Goal: Task Accomplishment & Management: Complete application form

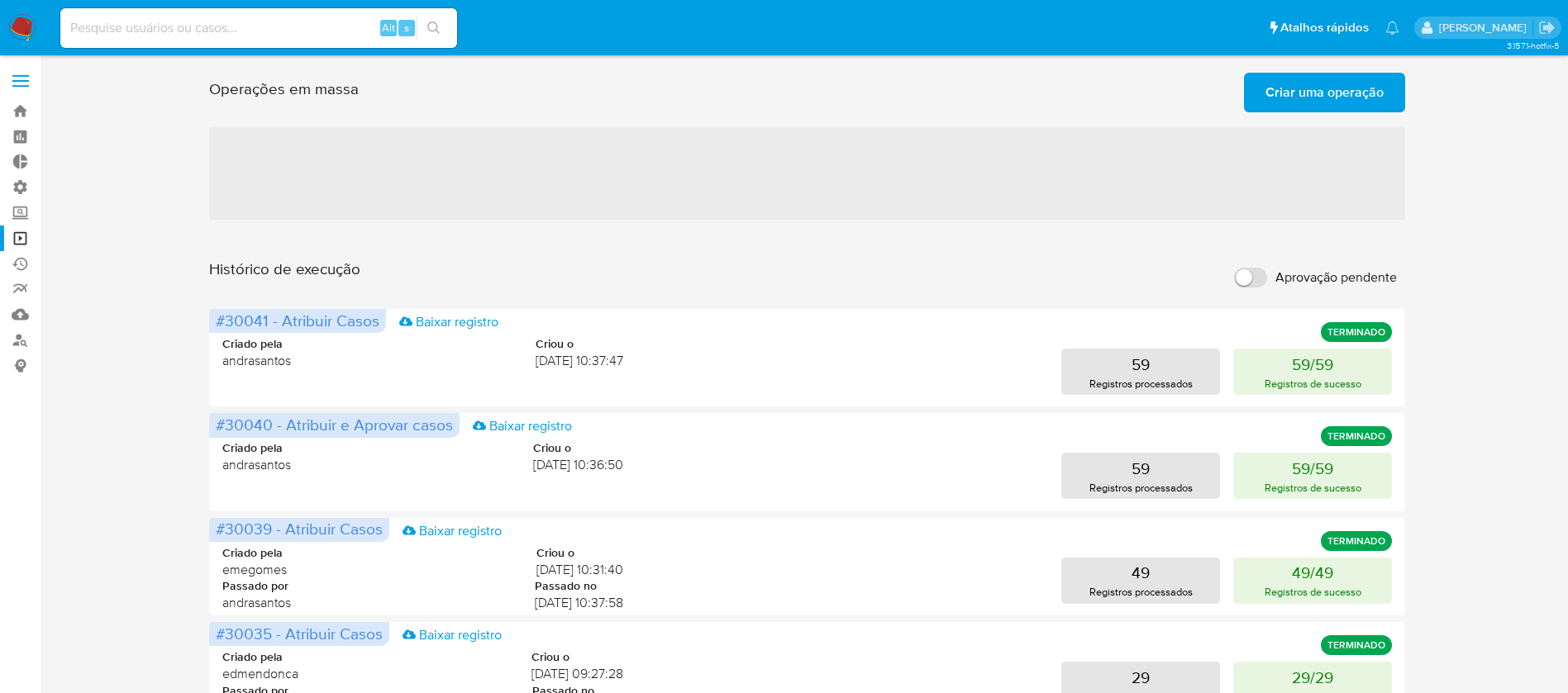
click at [1320, 105] on span "Criar uma operação" at bounding box center [1324, 92] width 118 height 36
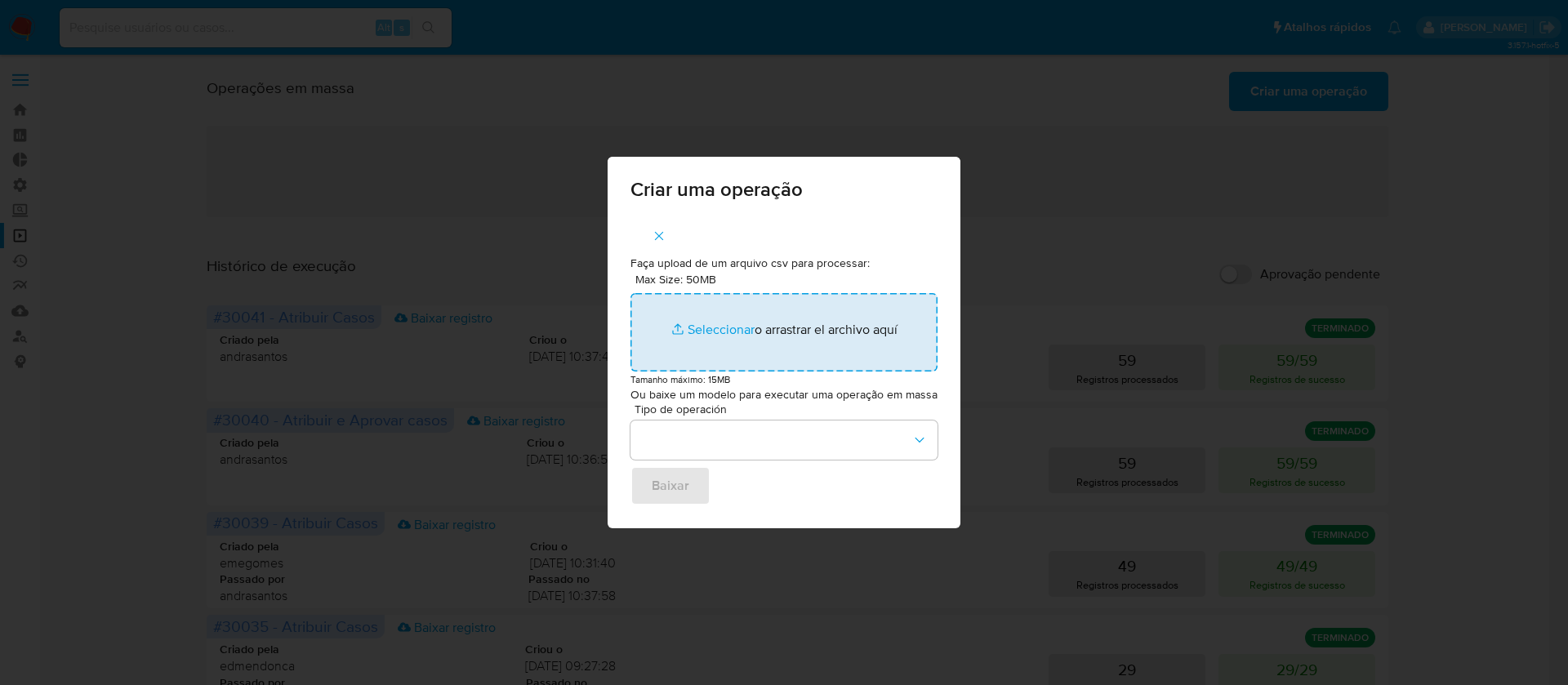
click at [729, 334] on input "Max Size: 50MB Seleccionar archivos" at bounding box center [783, 333] width 307 height 79
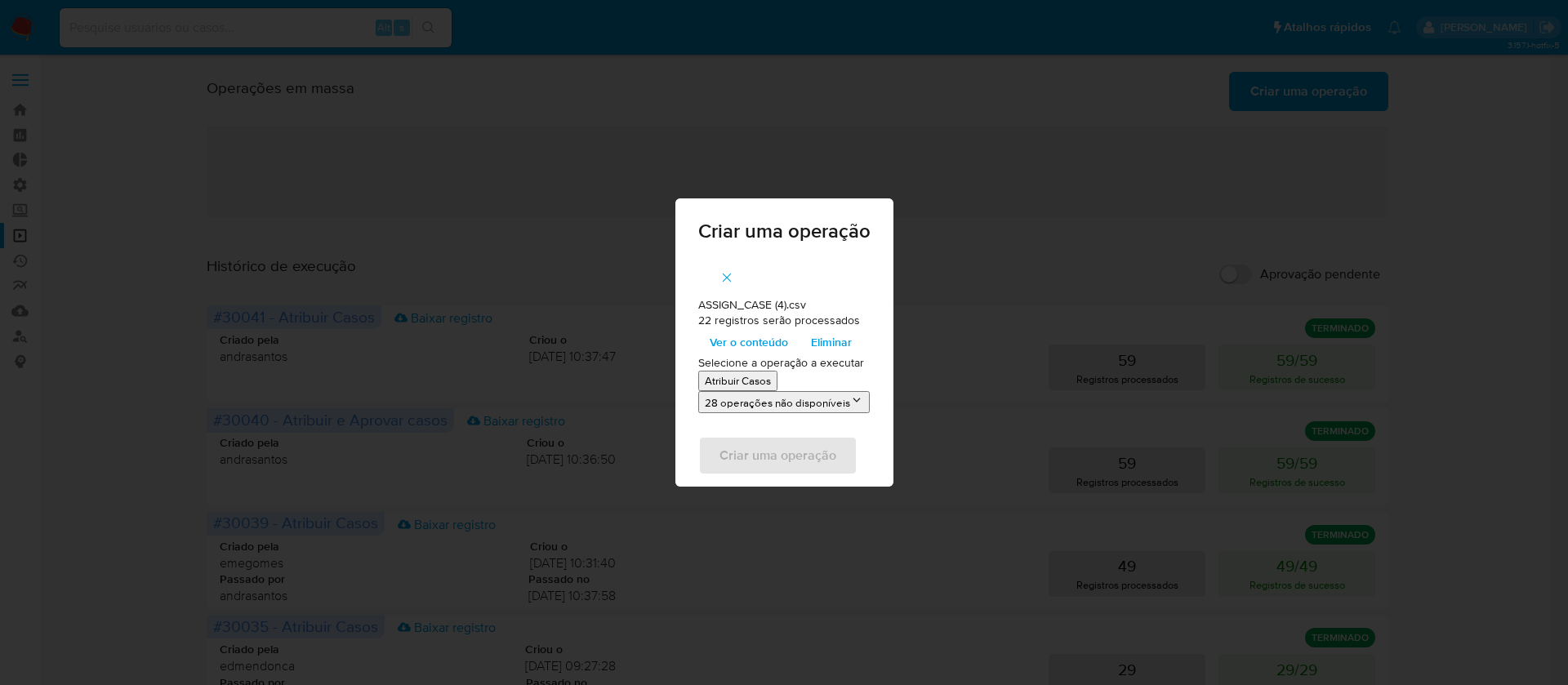
click at [742, 380] on p "Atribuir Casos" at bounding box center [737, 381] width 66 height 15
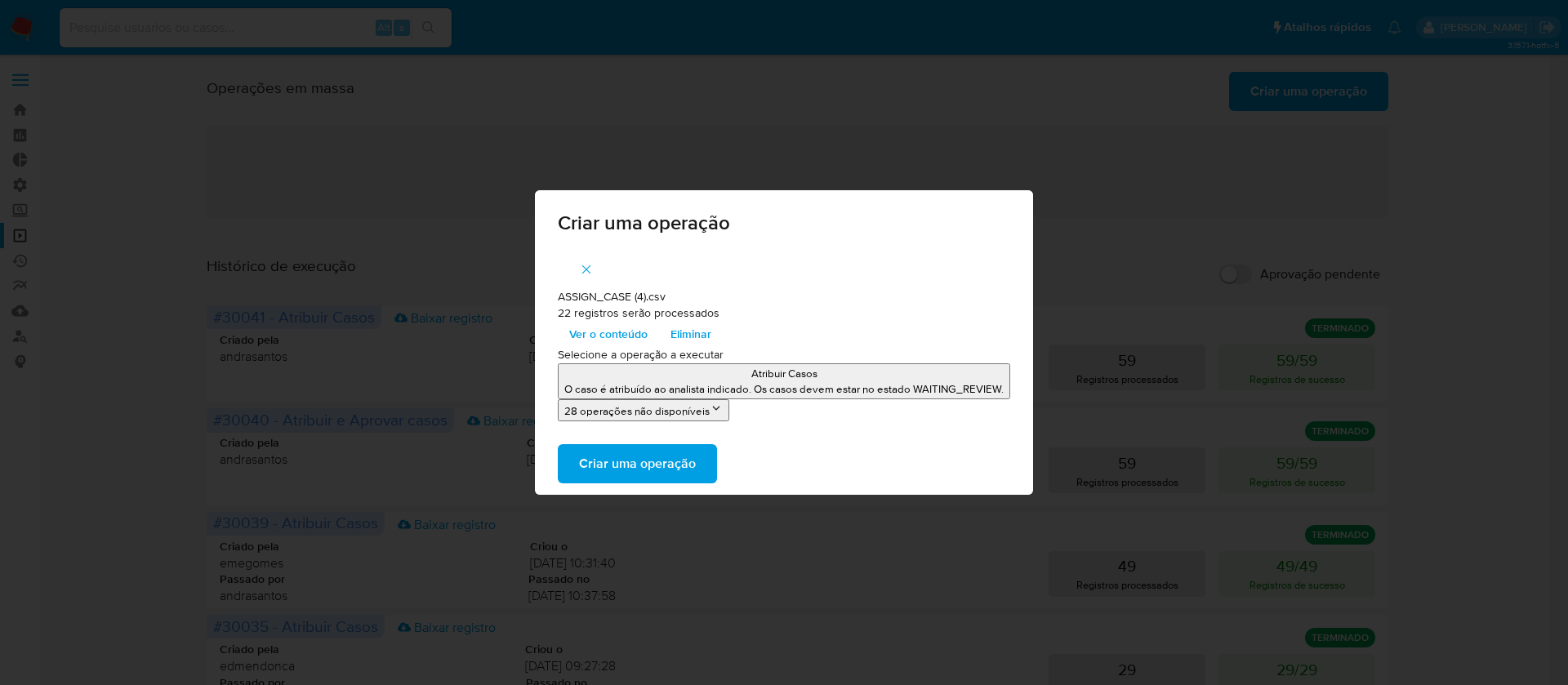
click at [656, 457] on span "Criar uma operação" at bounding box center [637, 464] width 116 height 36
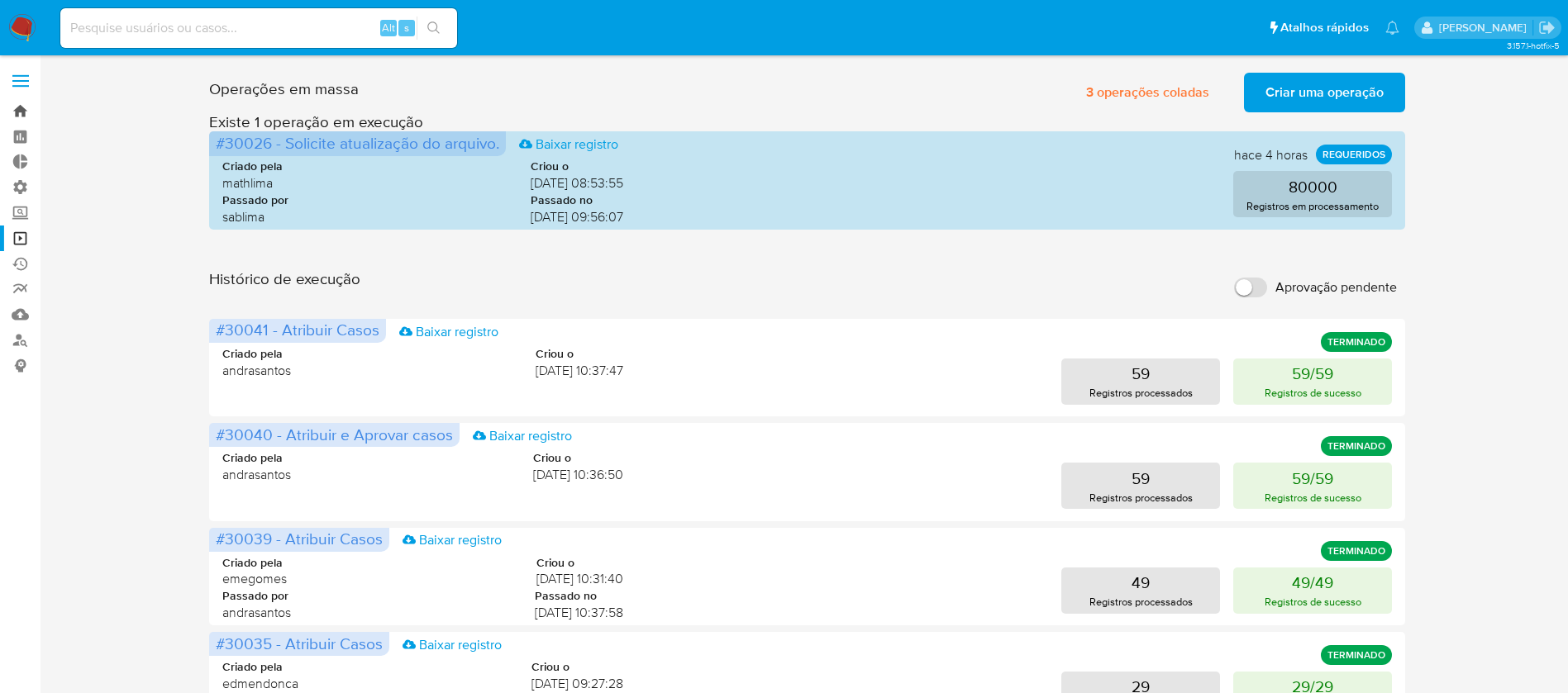
click at [17, 109] on link "Bandeja" at bounding box center [98, 111] width 197 height 25
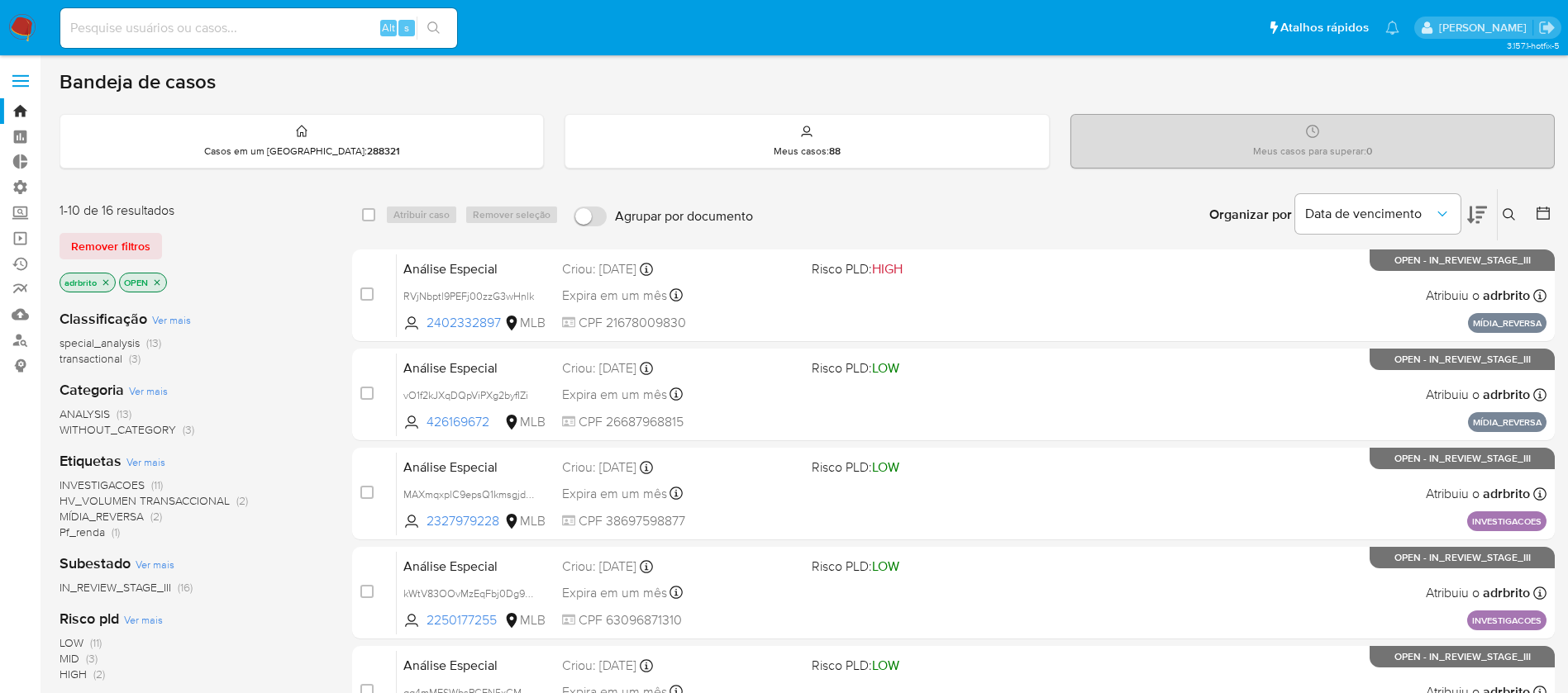
click at [109, 284] on icon "close-filter" at bounding box center [105, 283] width 10 height 10
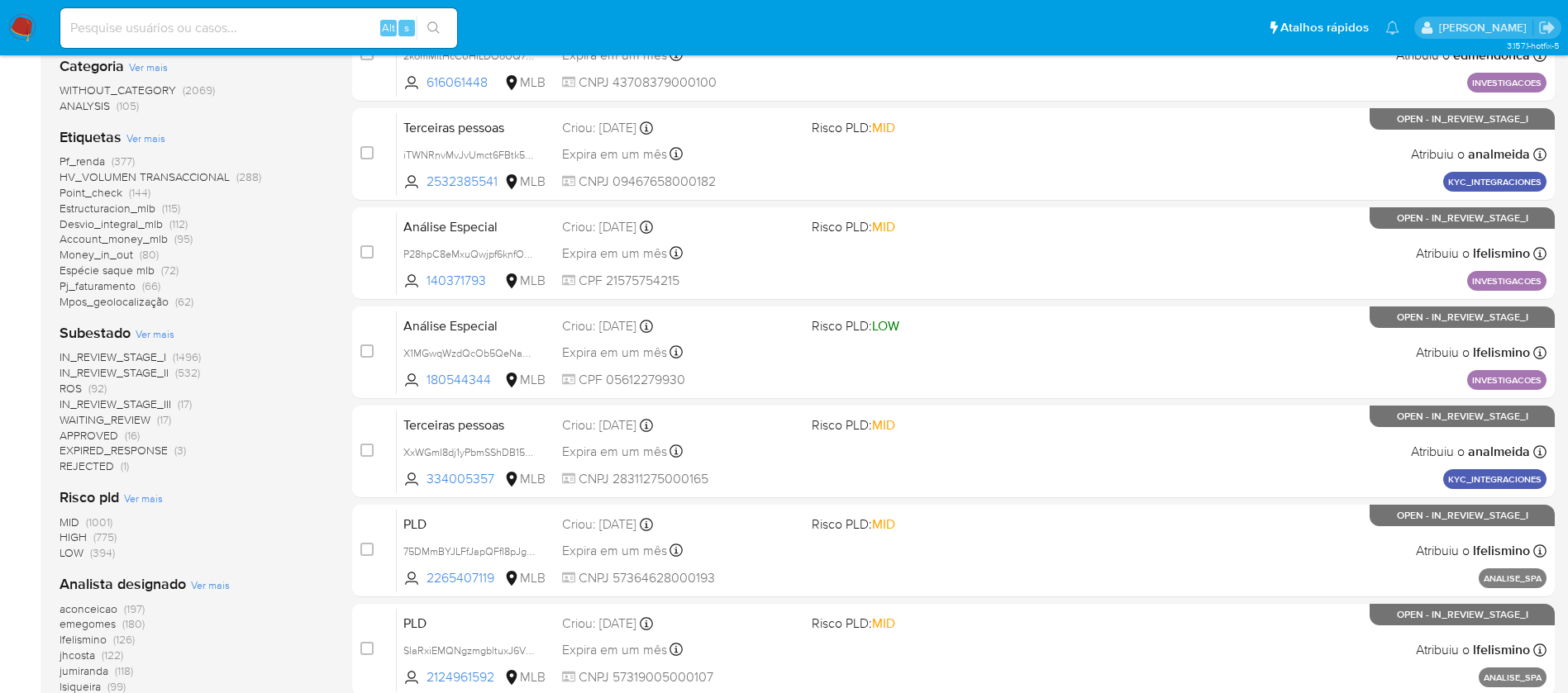
scroll to position [343, 0]
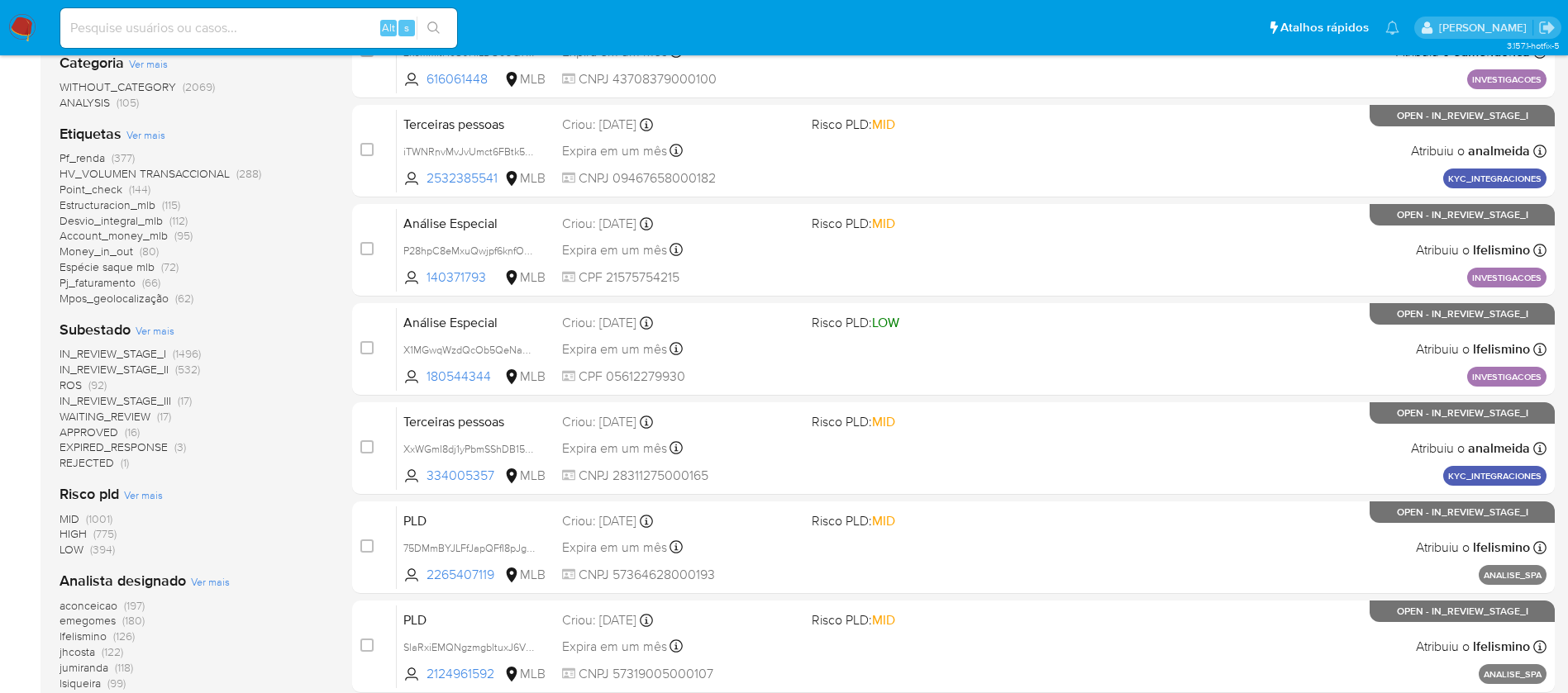
click at [66, 382] on span "ROS" at bounding box center [71, 385] width 23 height 16
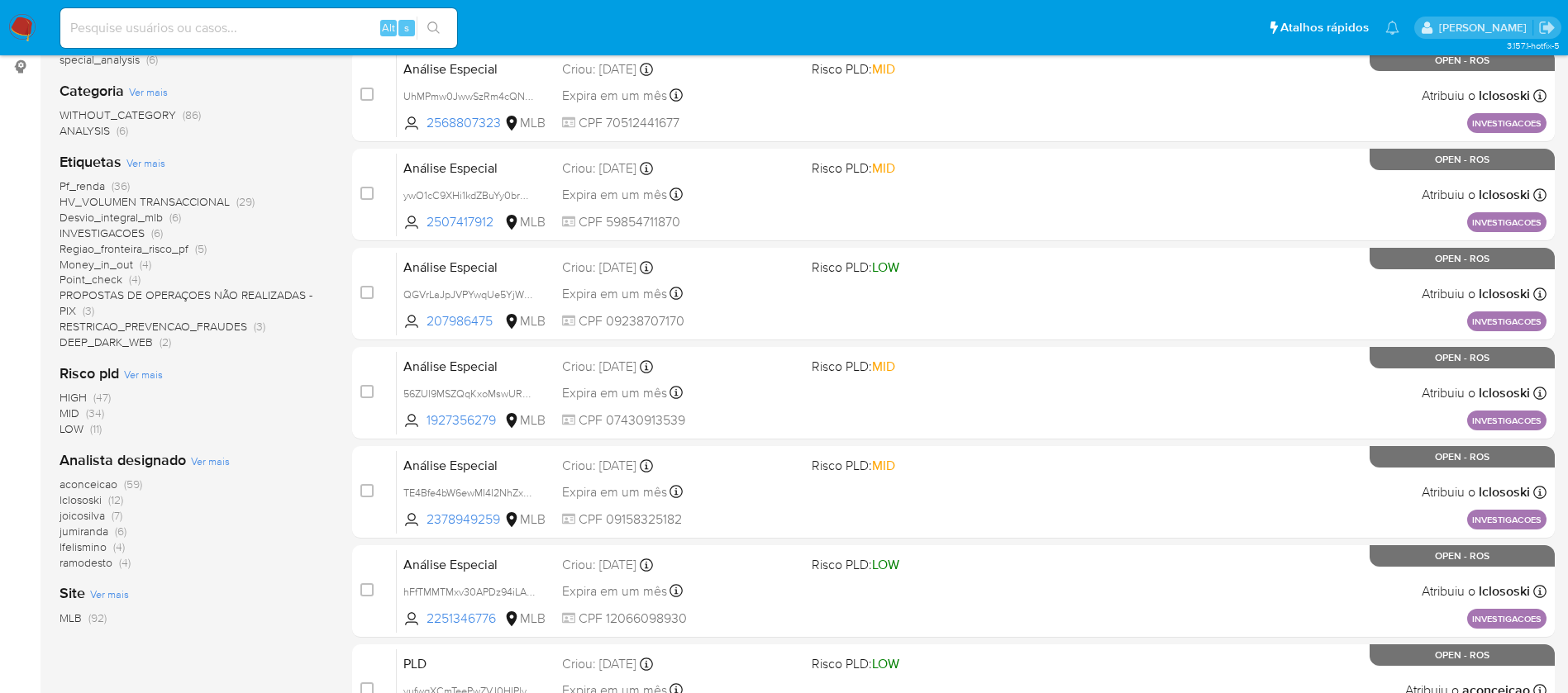
scroll to position [303, 0]
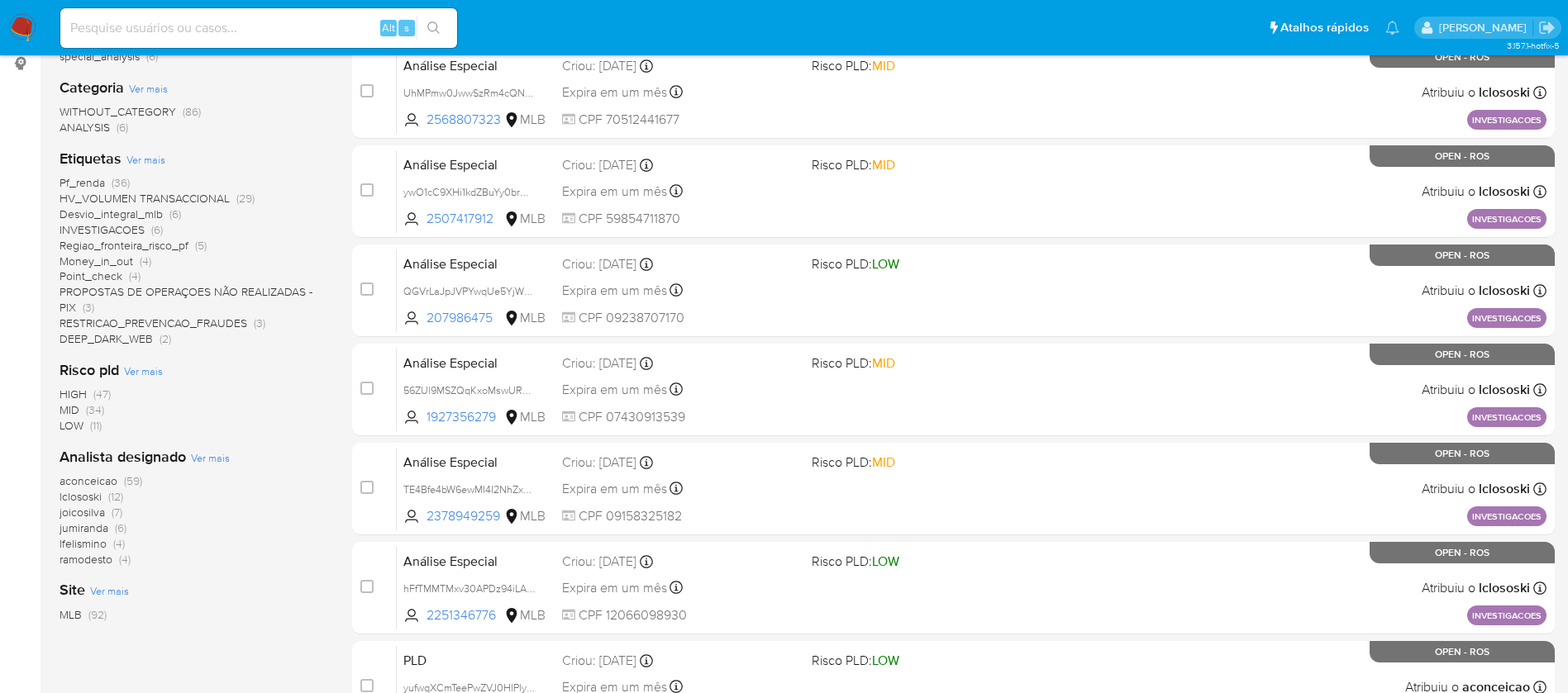
click at [109, 484] on span "aconceicao" at bounding box center [89, 481] width 58 height 16
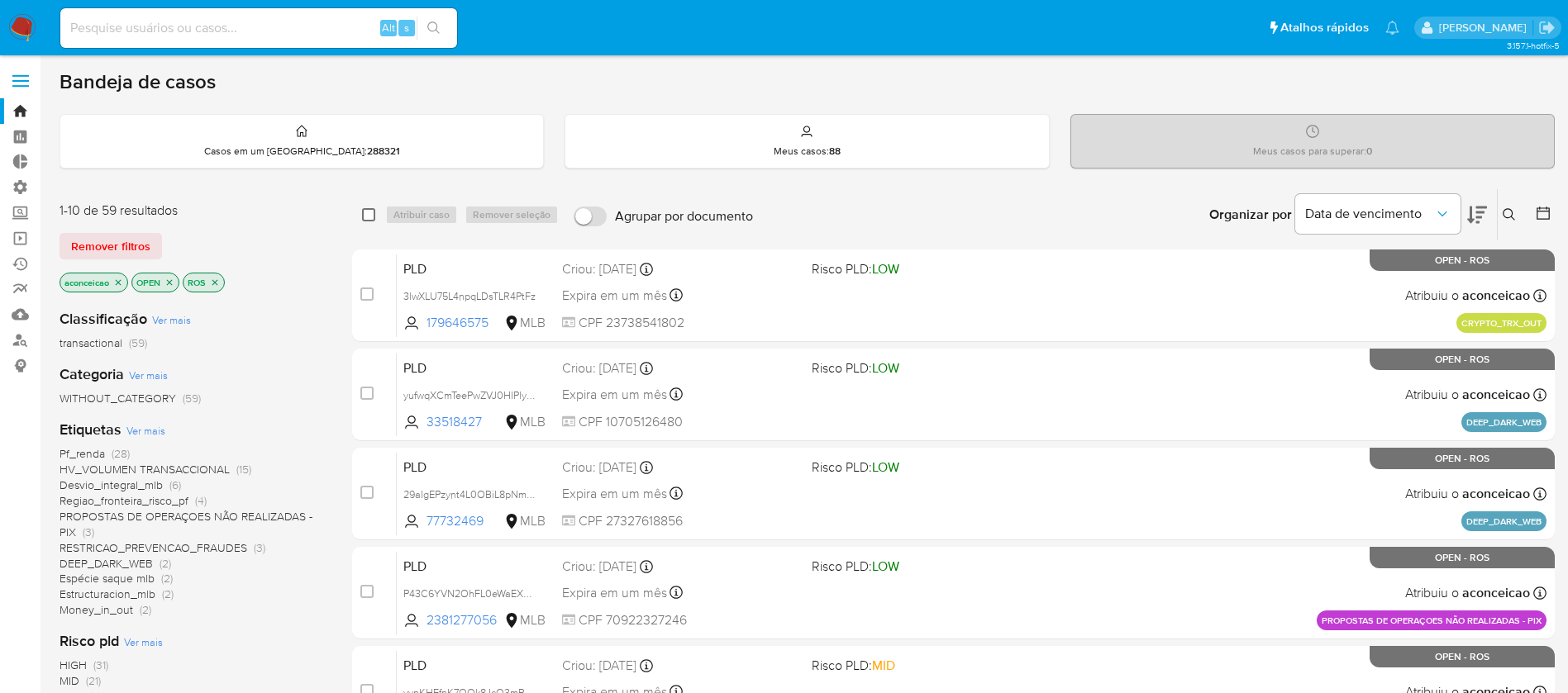
click at [367, 214] on input "checkbox" at bounding box center [369, 215] width 14 height 14
checkbox input "true"
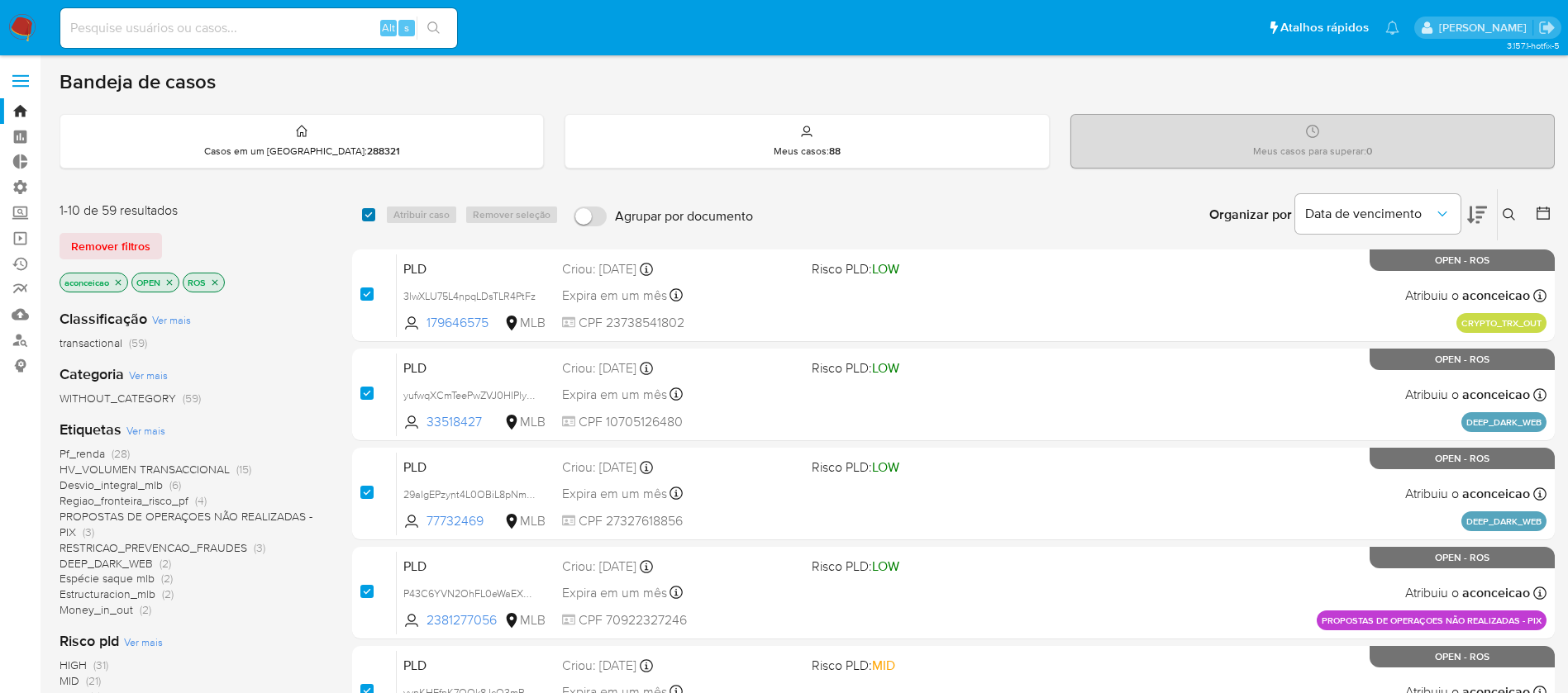
checkbox input "true"
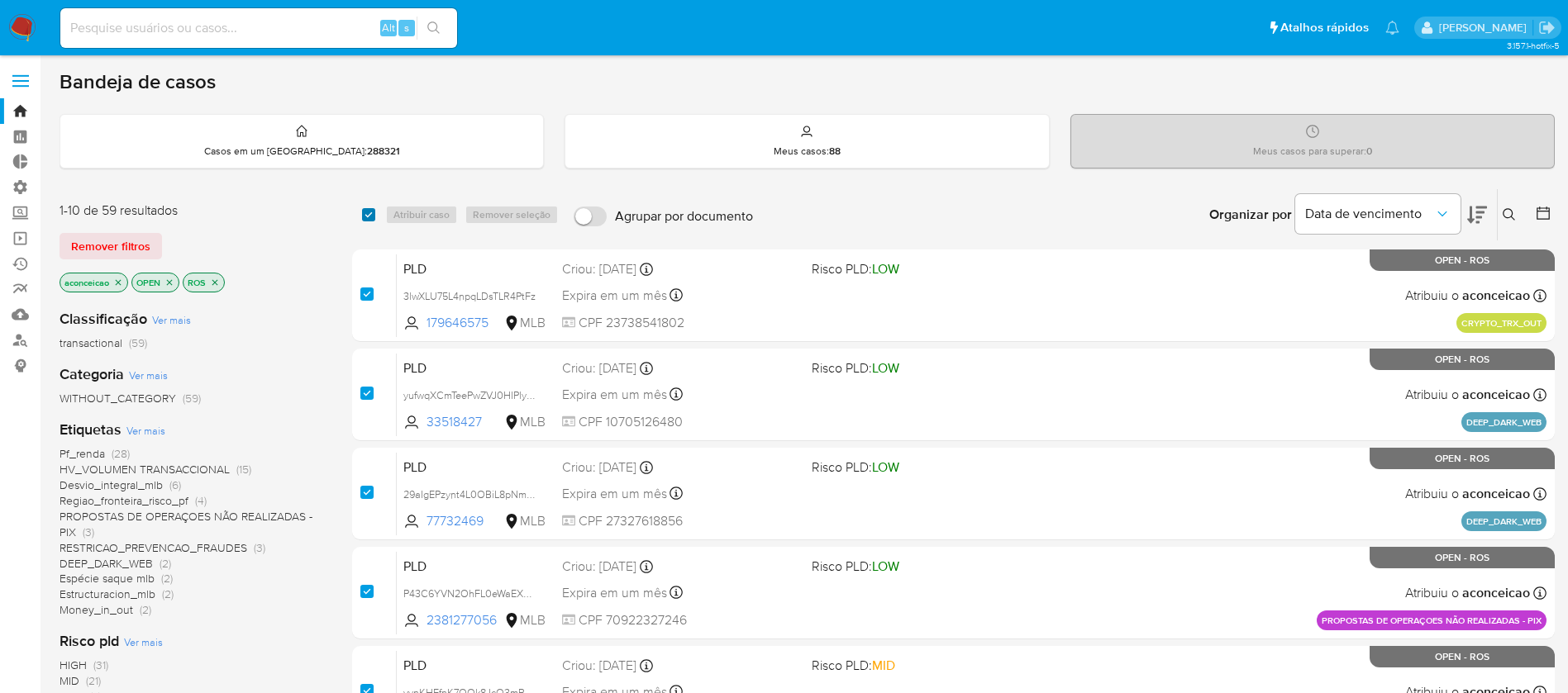
checkbox input "true"
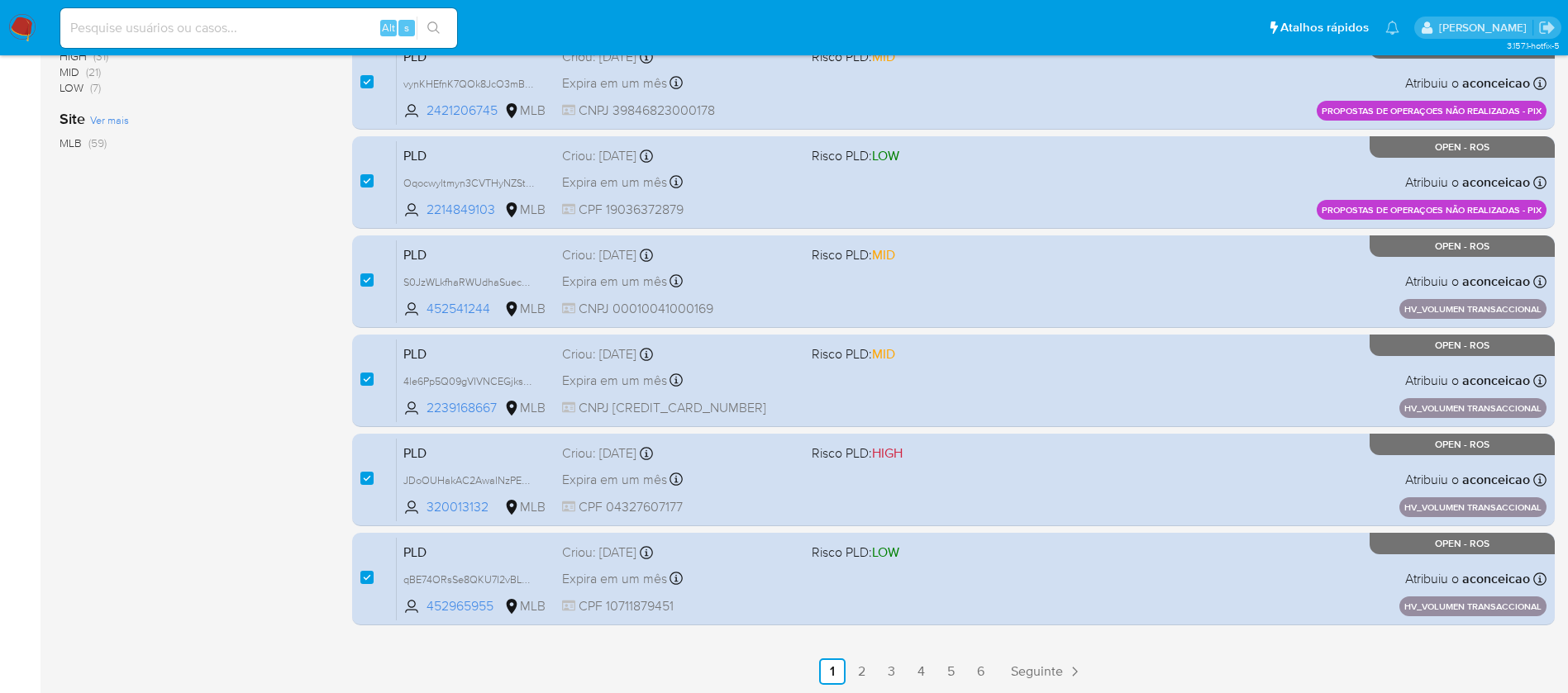
scroll to position [611, 0]
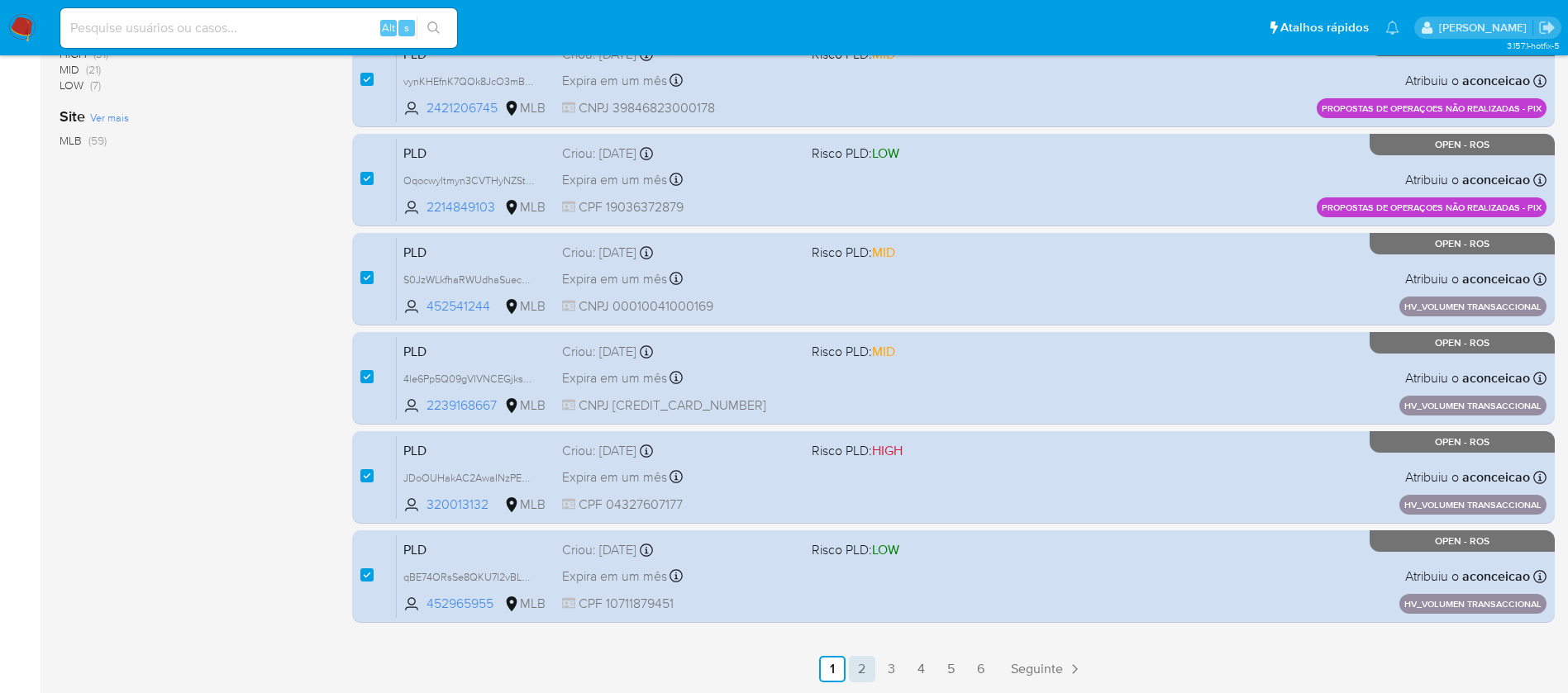
click at [857, 672] on link "2" at bounding box center [861, 669] width 26 height 26
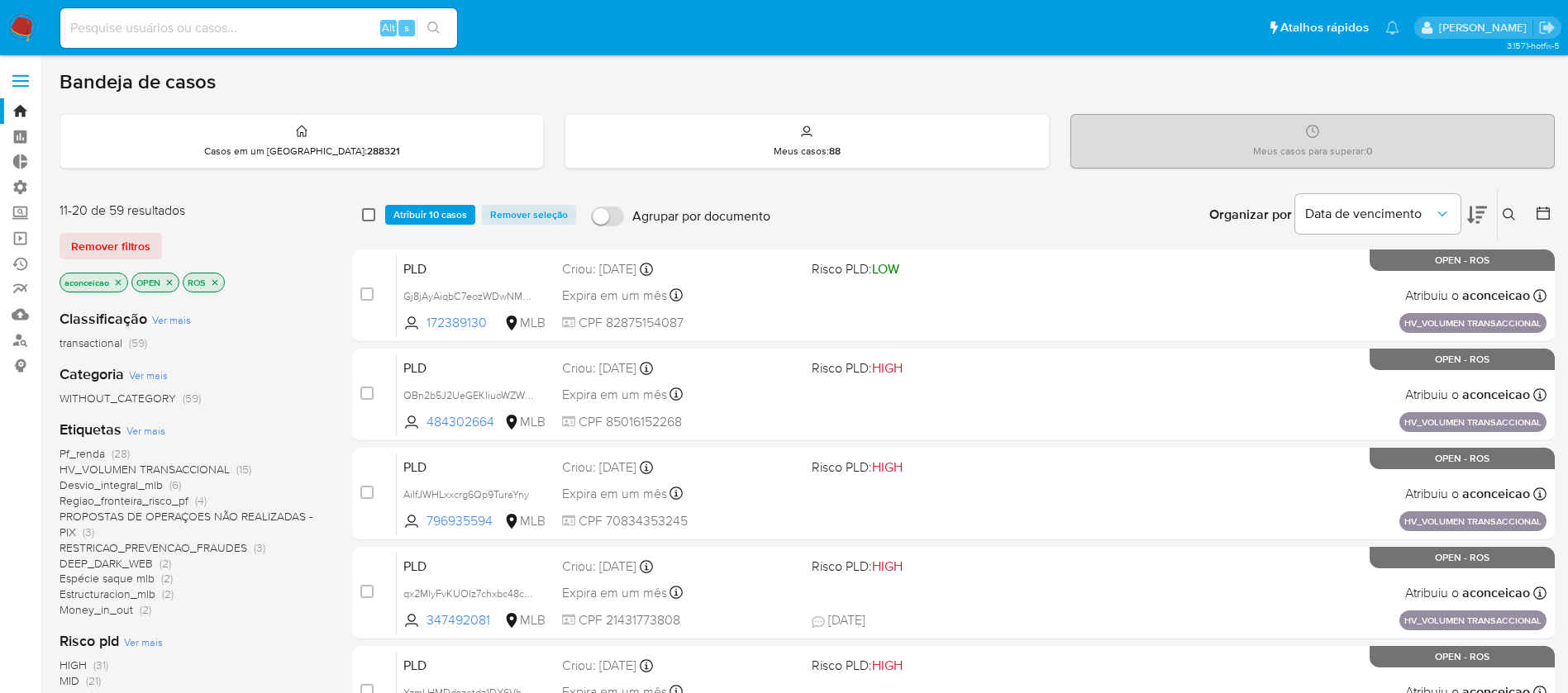
click at [368, 212] on input "checkbox" at bounding box center [369, 215] width 14 height 14
checkbox input "true"
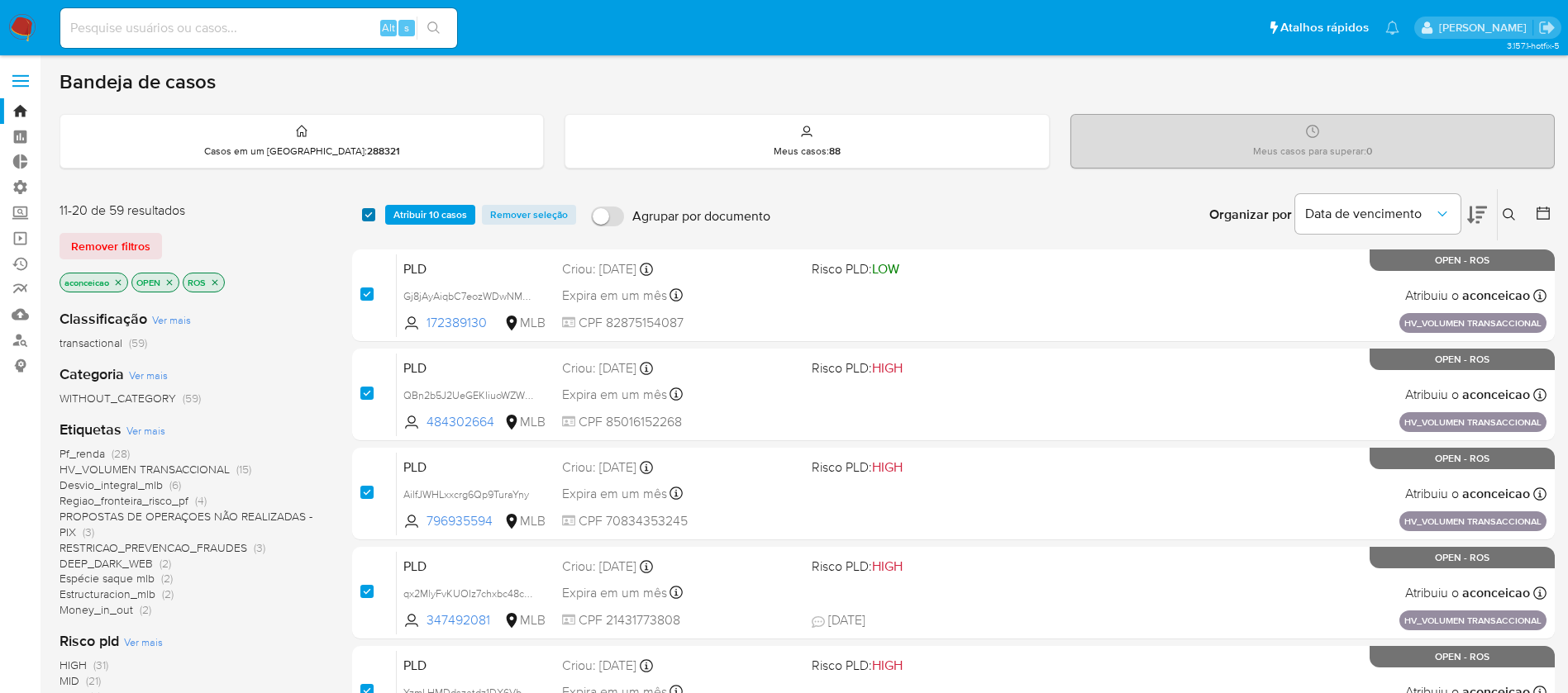
checkbox input "true"
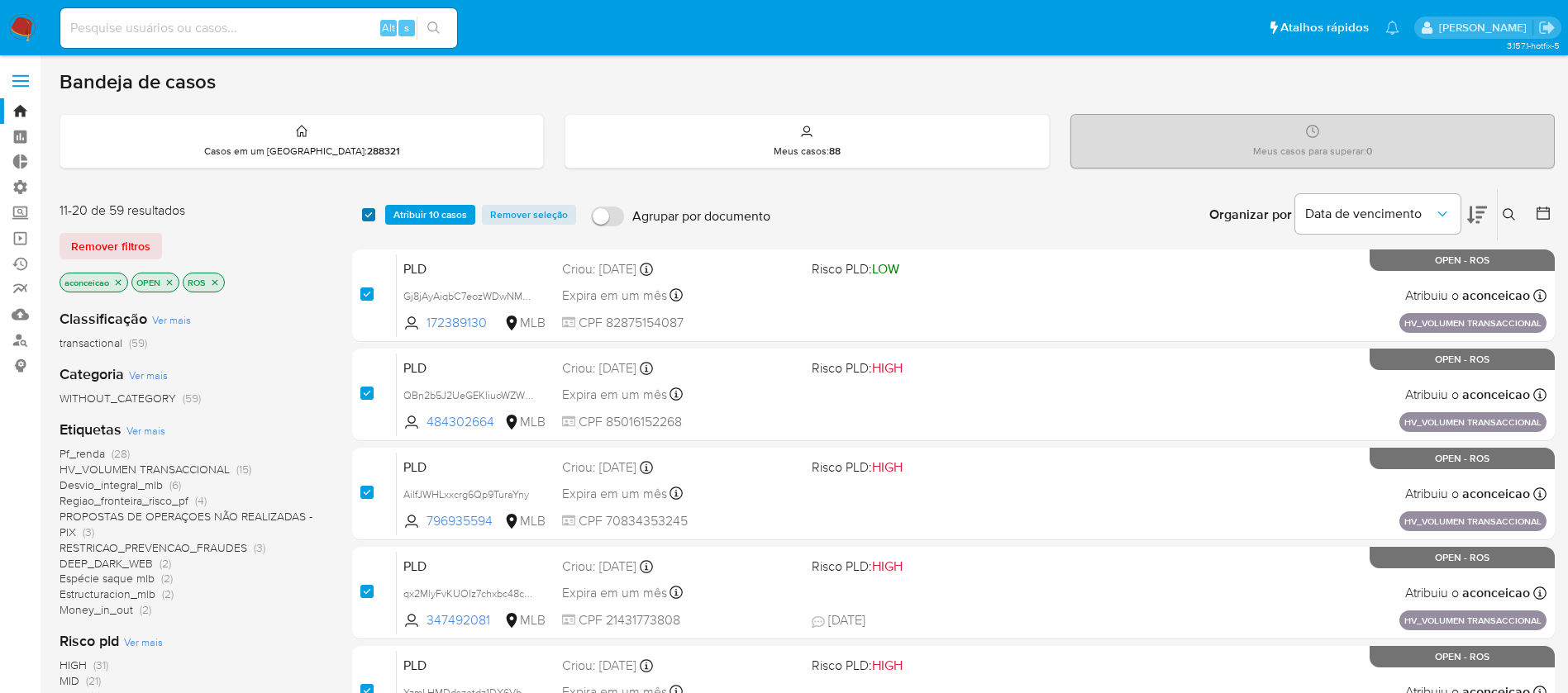
checkbox input "true"
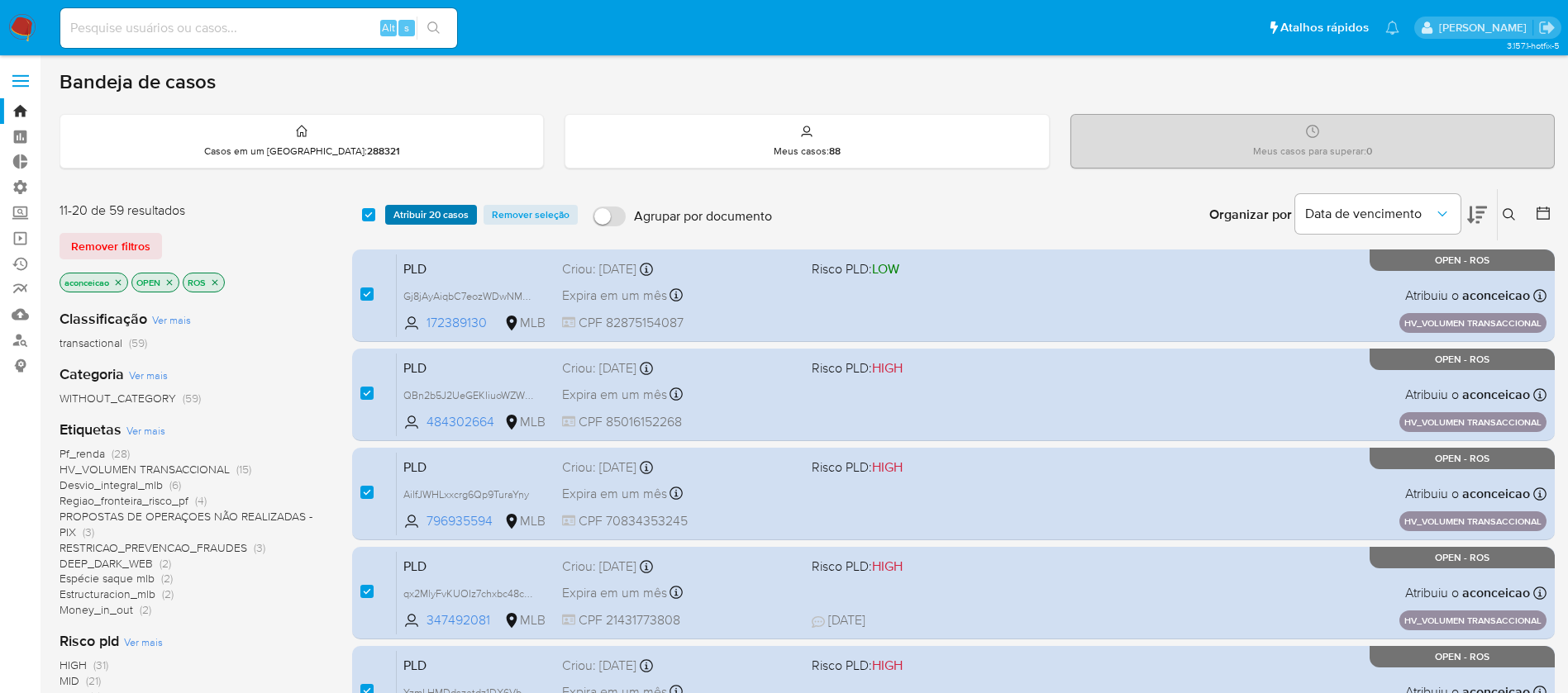
click at [389, 212] on button "Atribuir 20 casos" at bounding box center [430, 215] width 91 height 20
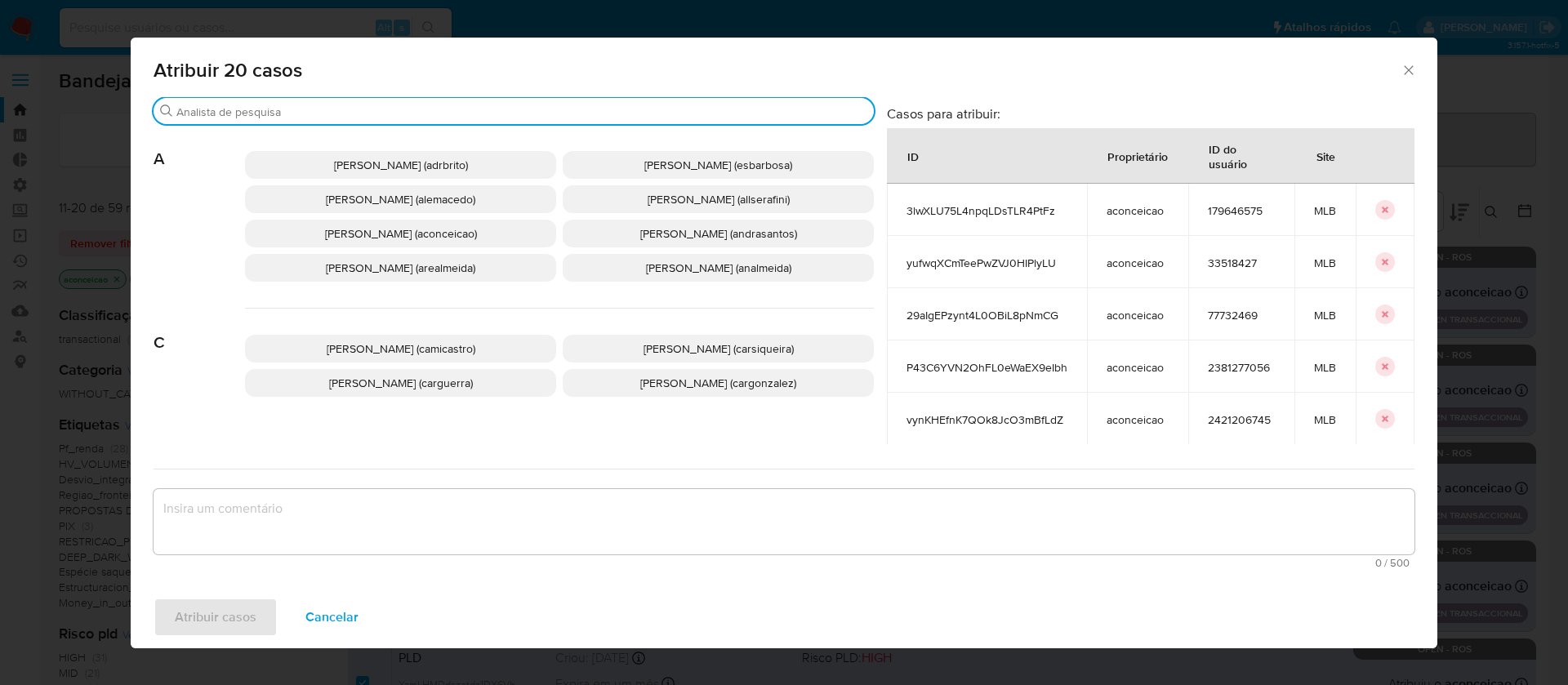
click at [325, 113] on input "Procurar" at bounding box center [522, 112] width 691 height 14
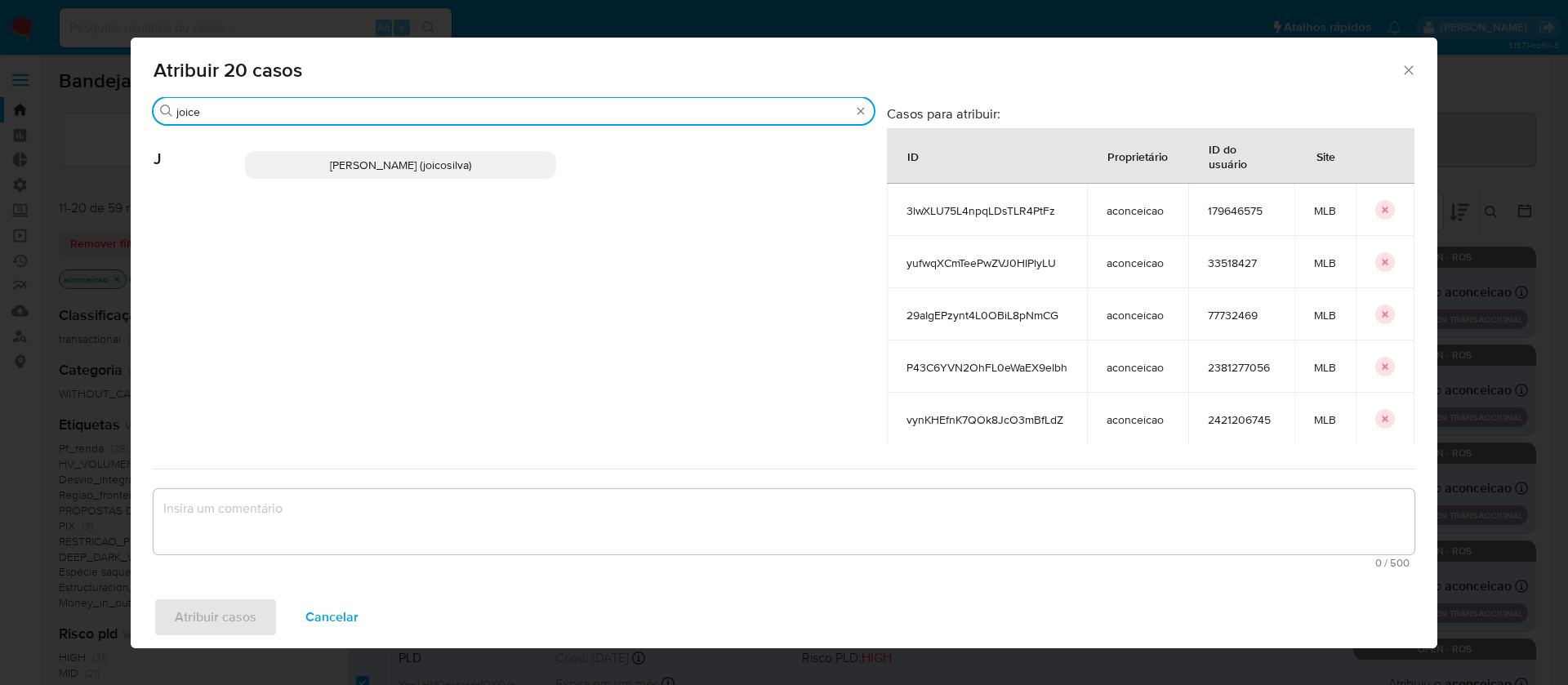
type input "joice"
click at [337, 169] on span "Joice Oliveira Da Silva De Almeida (joicosilva)" at bounding box center [401, 165] width 141 height 16
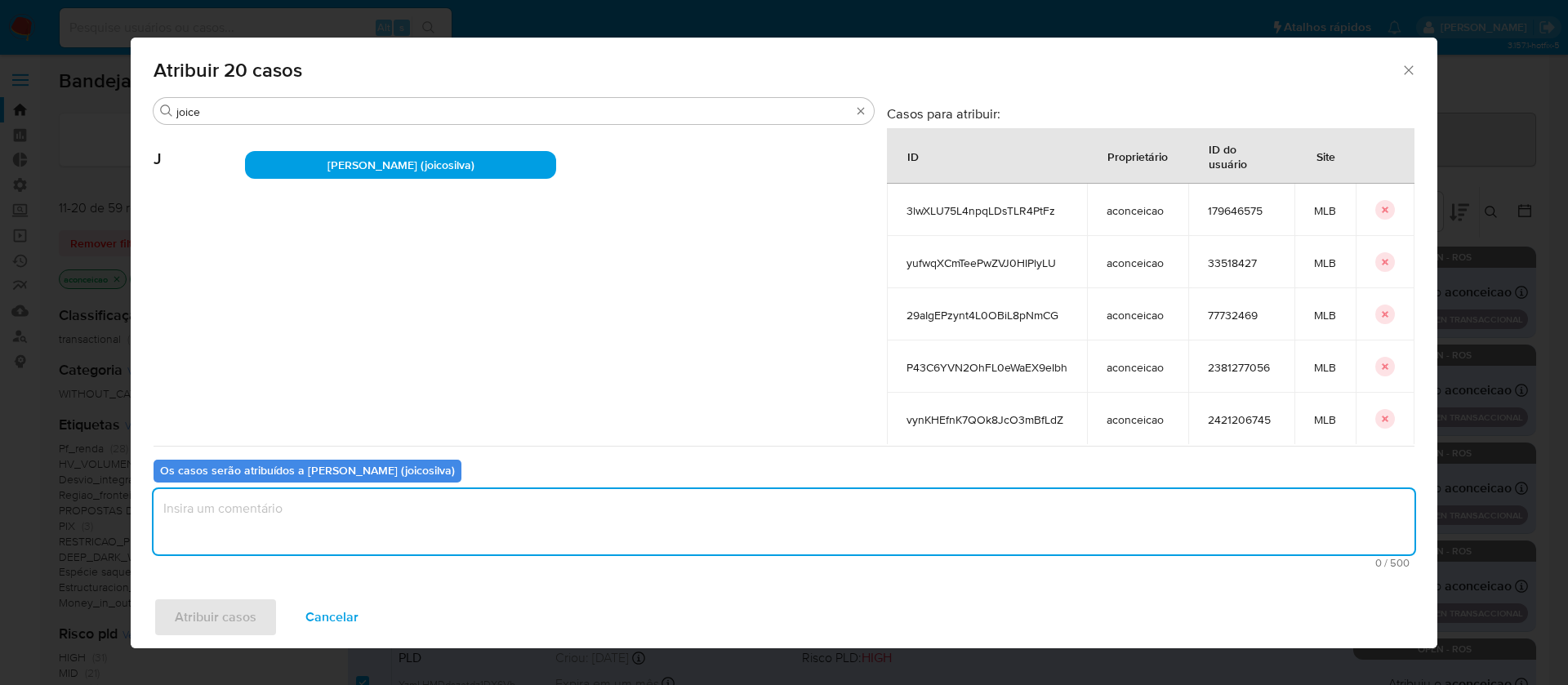
click at [266, 534] on textarea "assign-modal" at bounding box center [784, 522] width 1261 height 65
type textarea "ok"
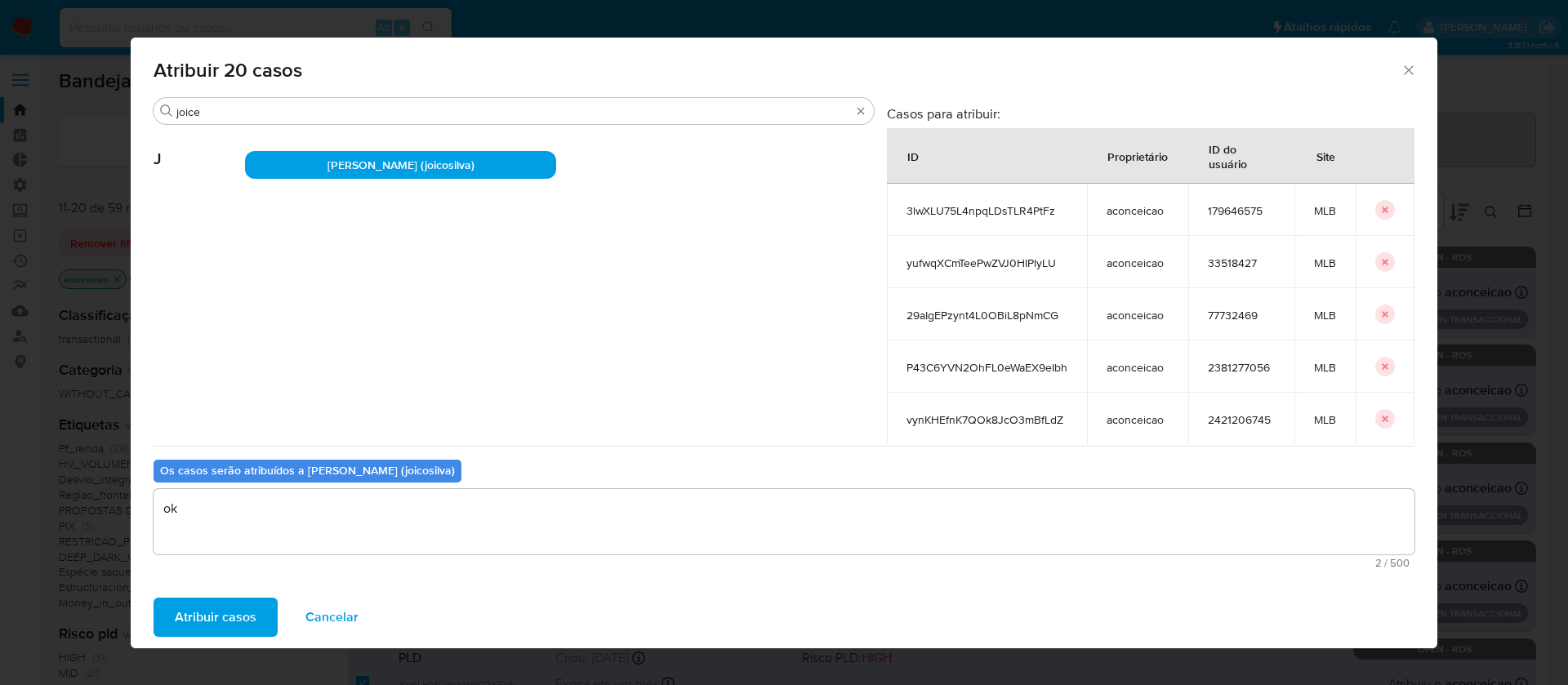
click at [209, 623] on span "Atribuir casos" at bounding box center [215, 618] width 81 height 36
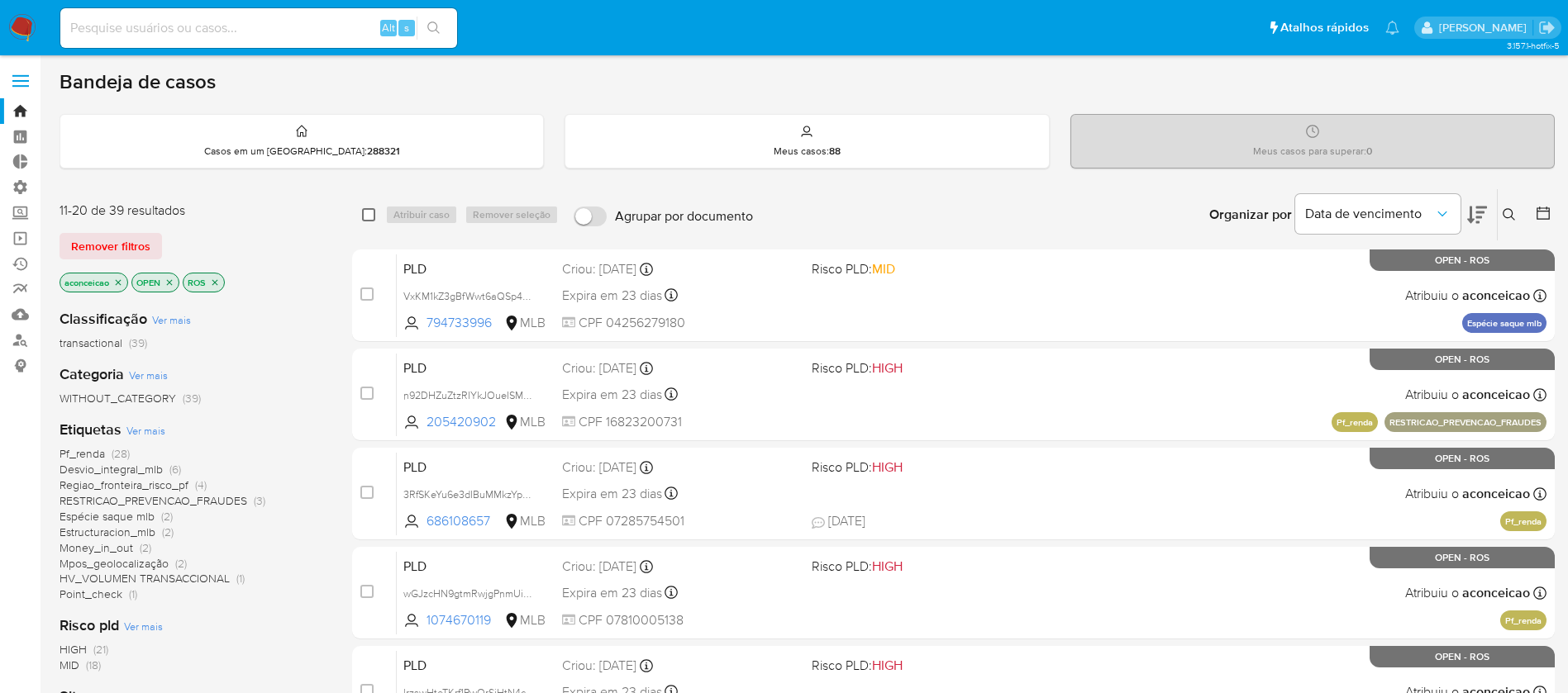
click at [364, 215] on input "checkbox" at bounding box center [369, 215] width 14 height 14
checkbox input "true"
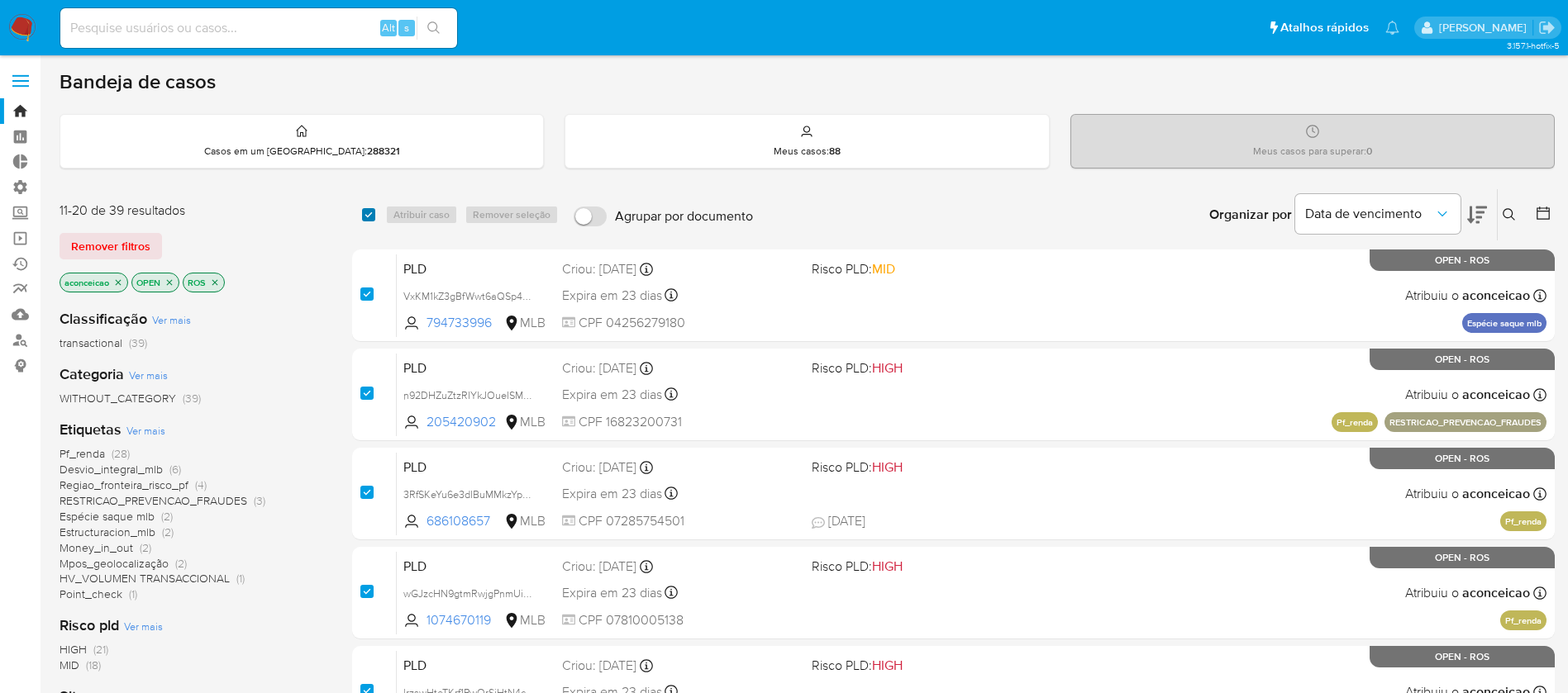
checkbox input "true"
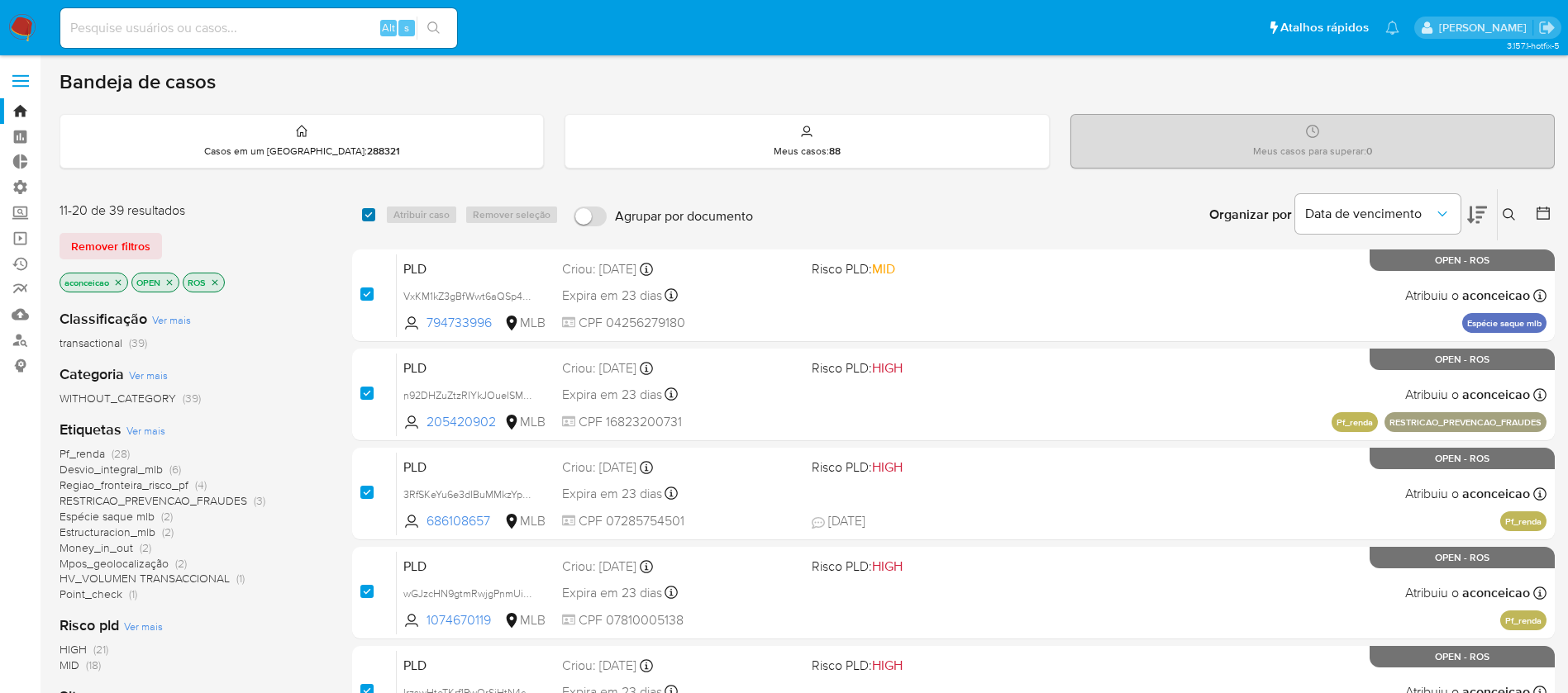
checkbox input "true"
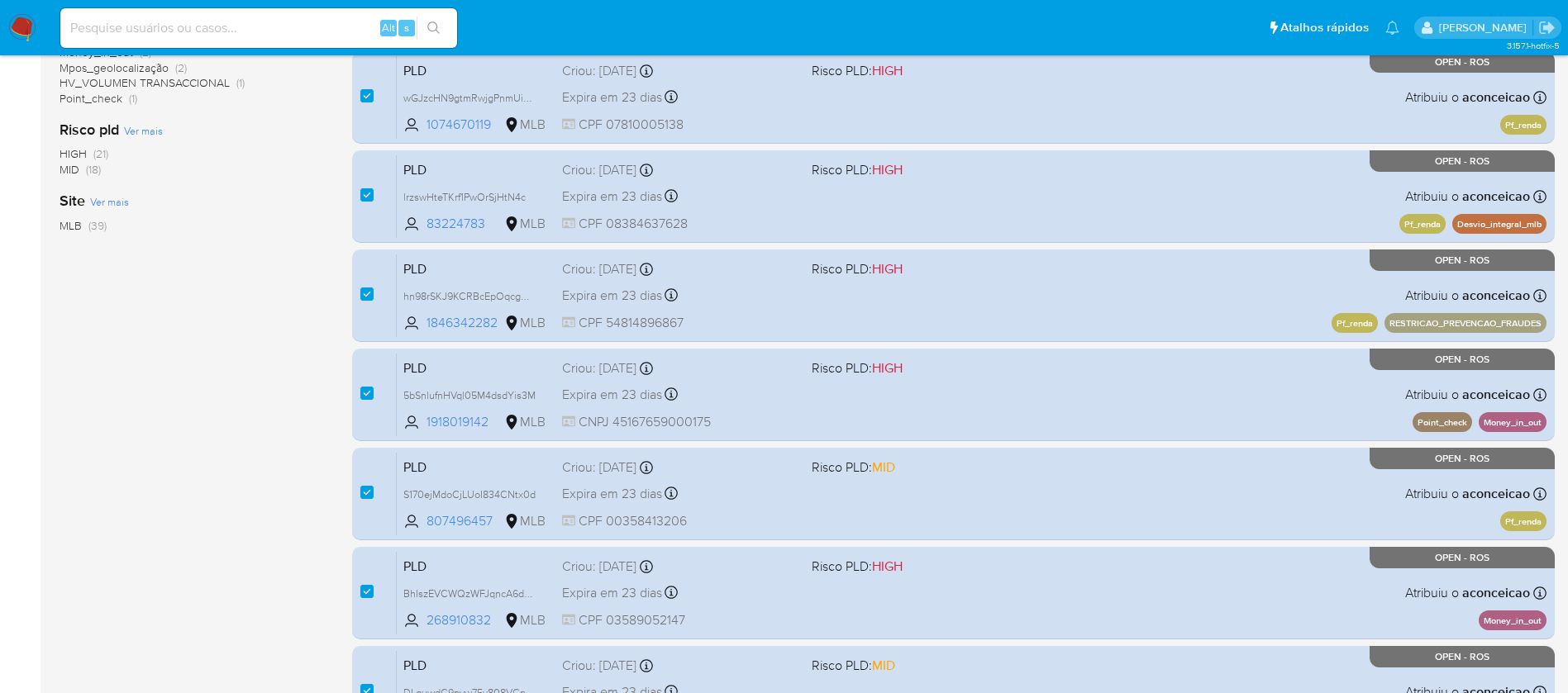
scroll to position [611, 0]
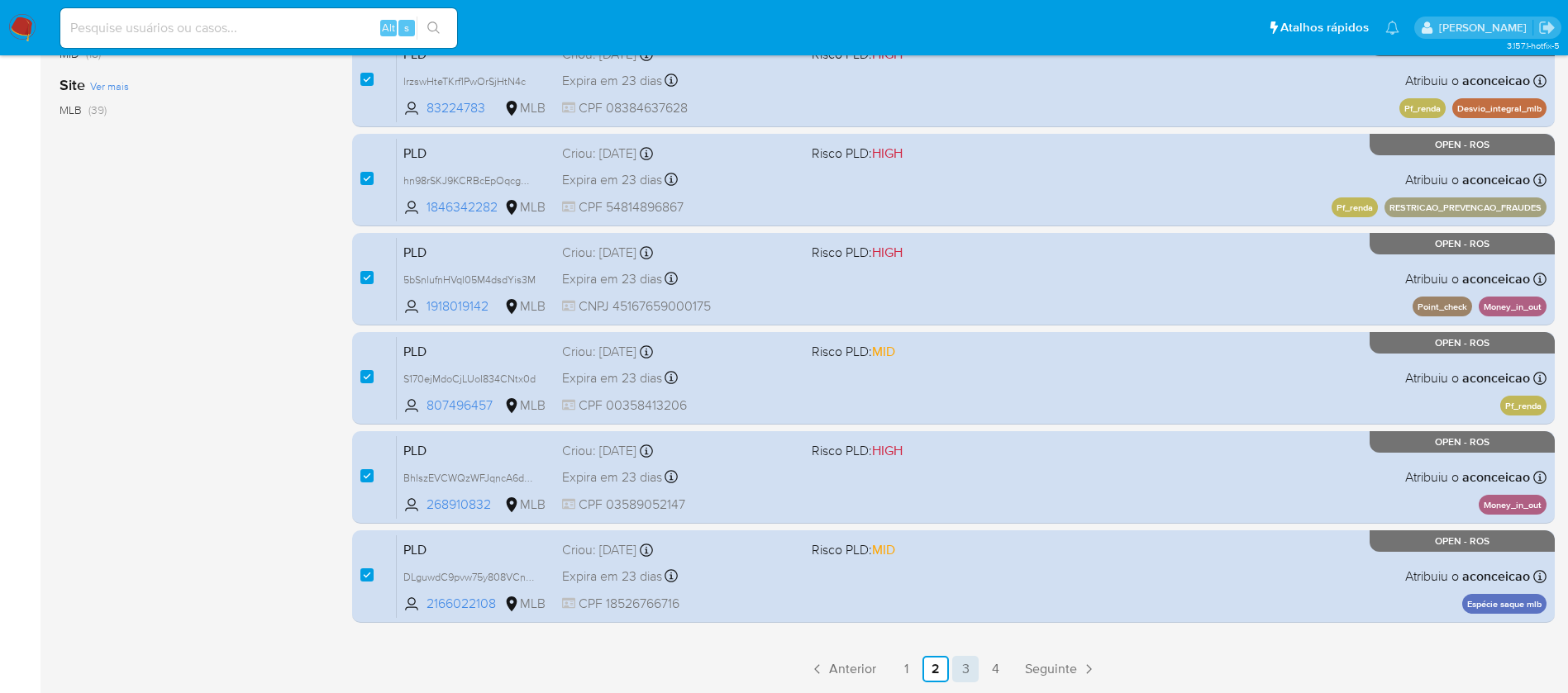
click at [964, 674] on link "3" at bounding box center [965, 669] width 26 height 26
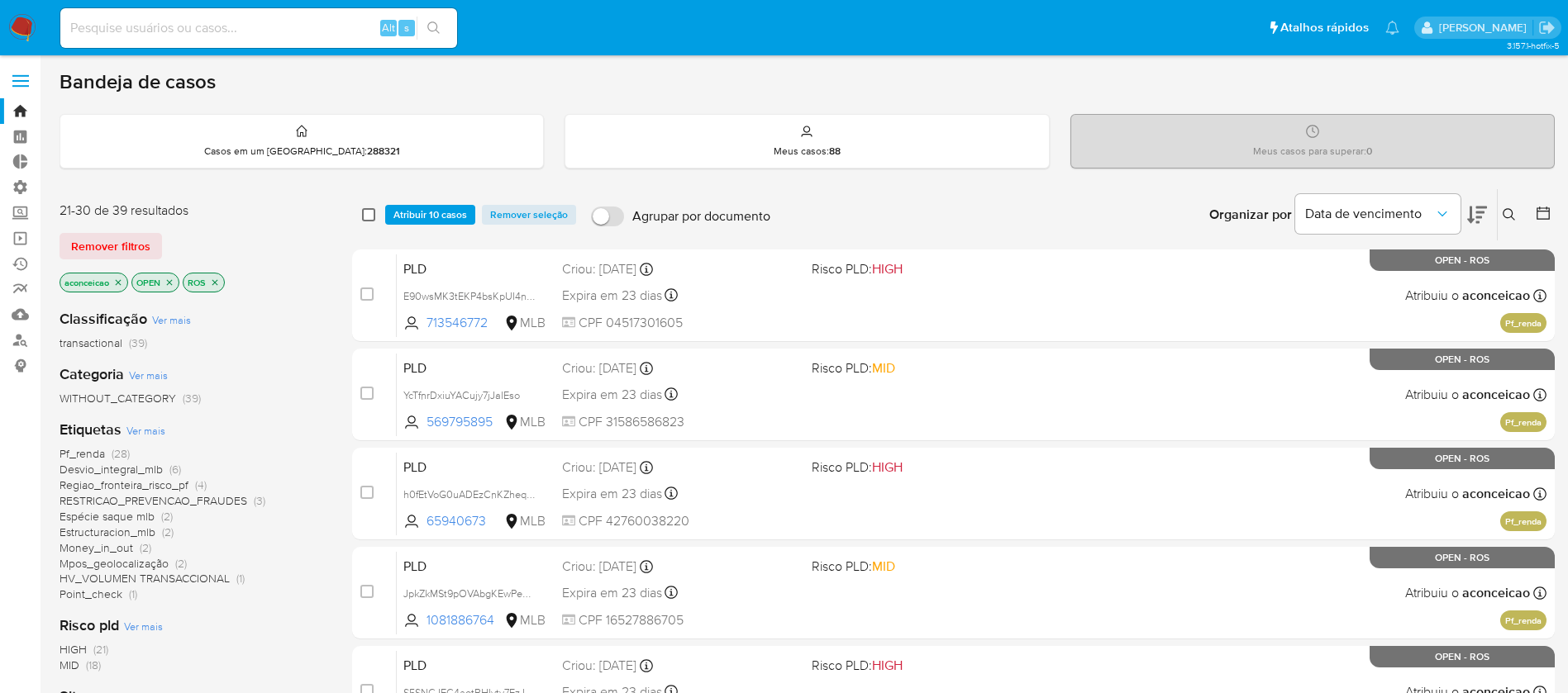
click at [372, 212] on input "checkbox" at bounding box center [369, 215] width 14 height 14
checkbox input "true"
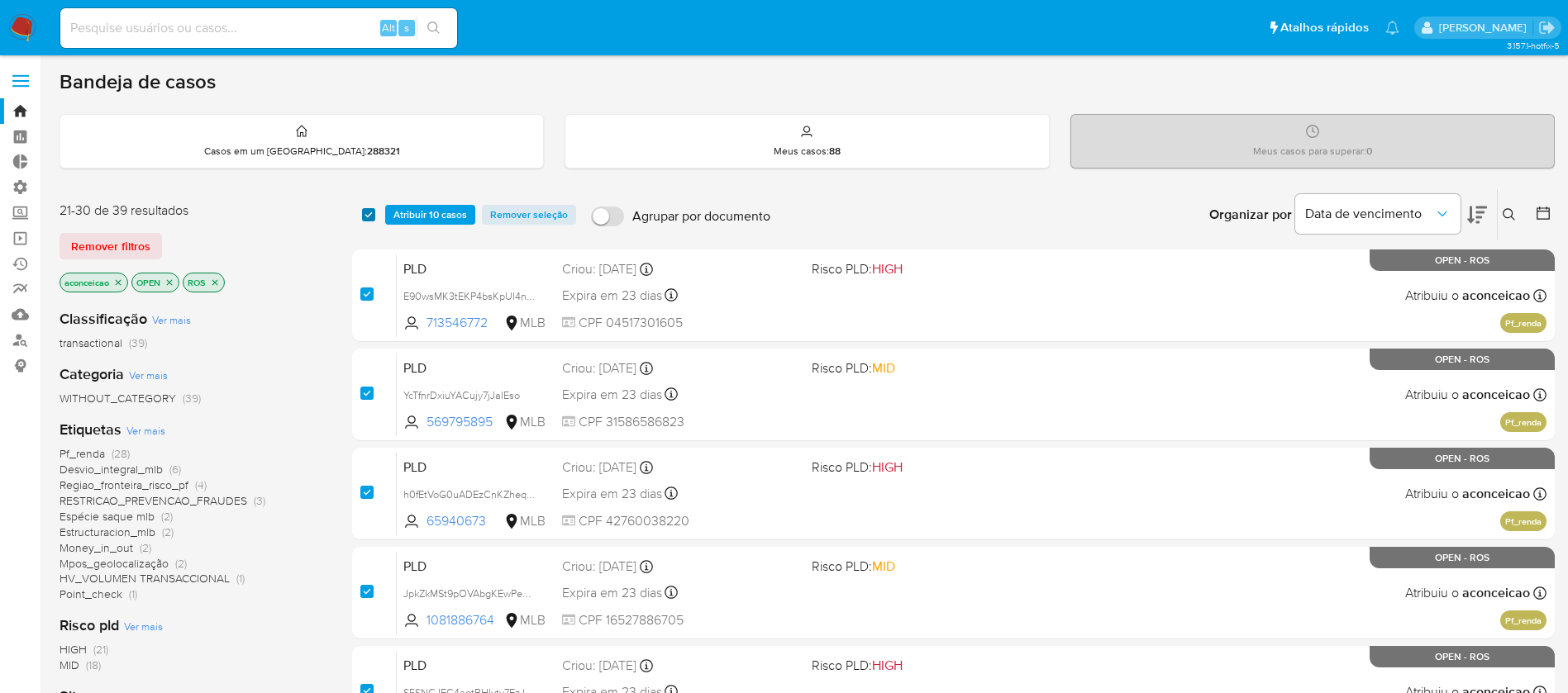
checkbox input "true"
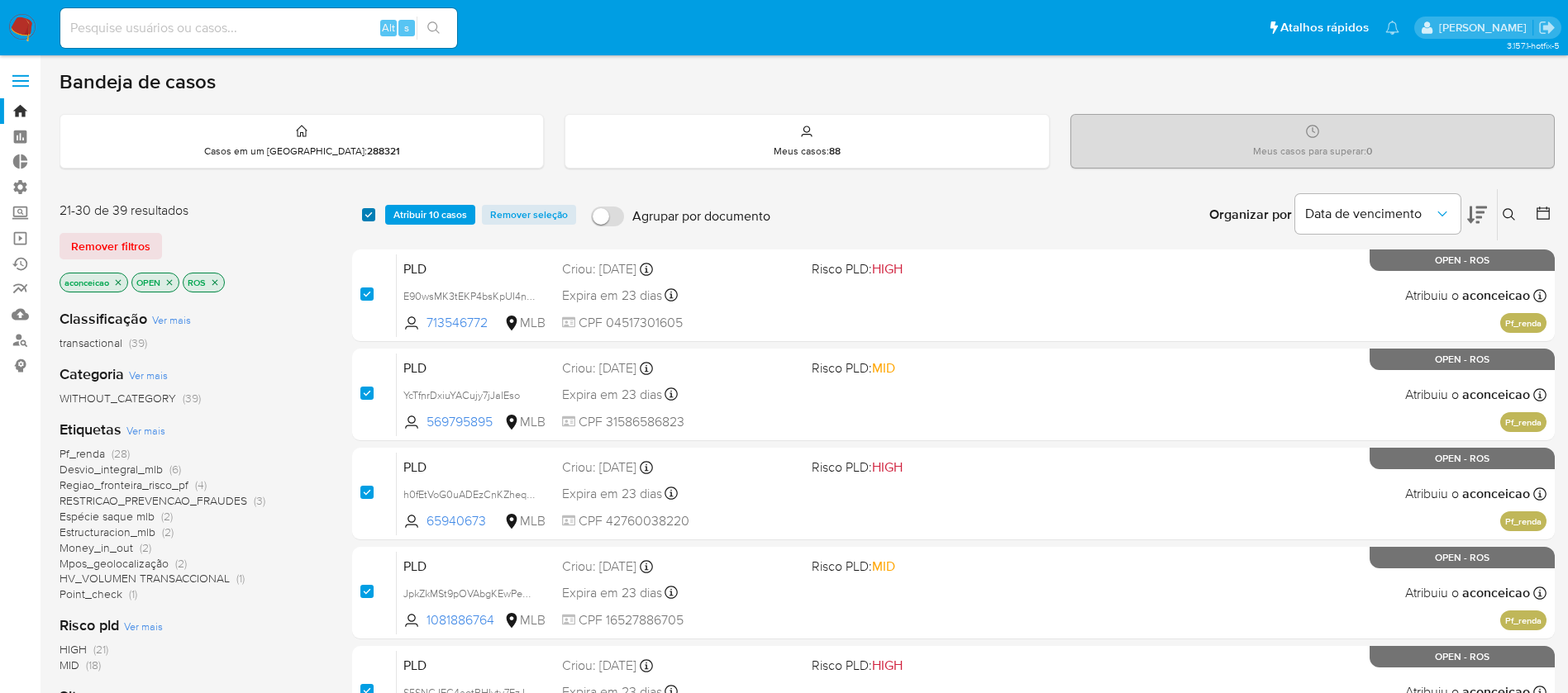
checkbox input "true"
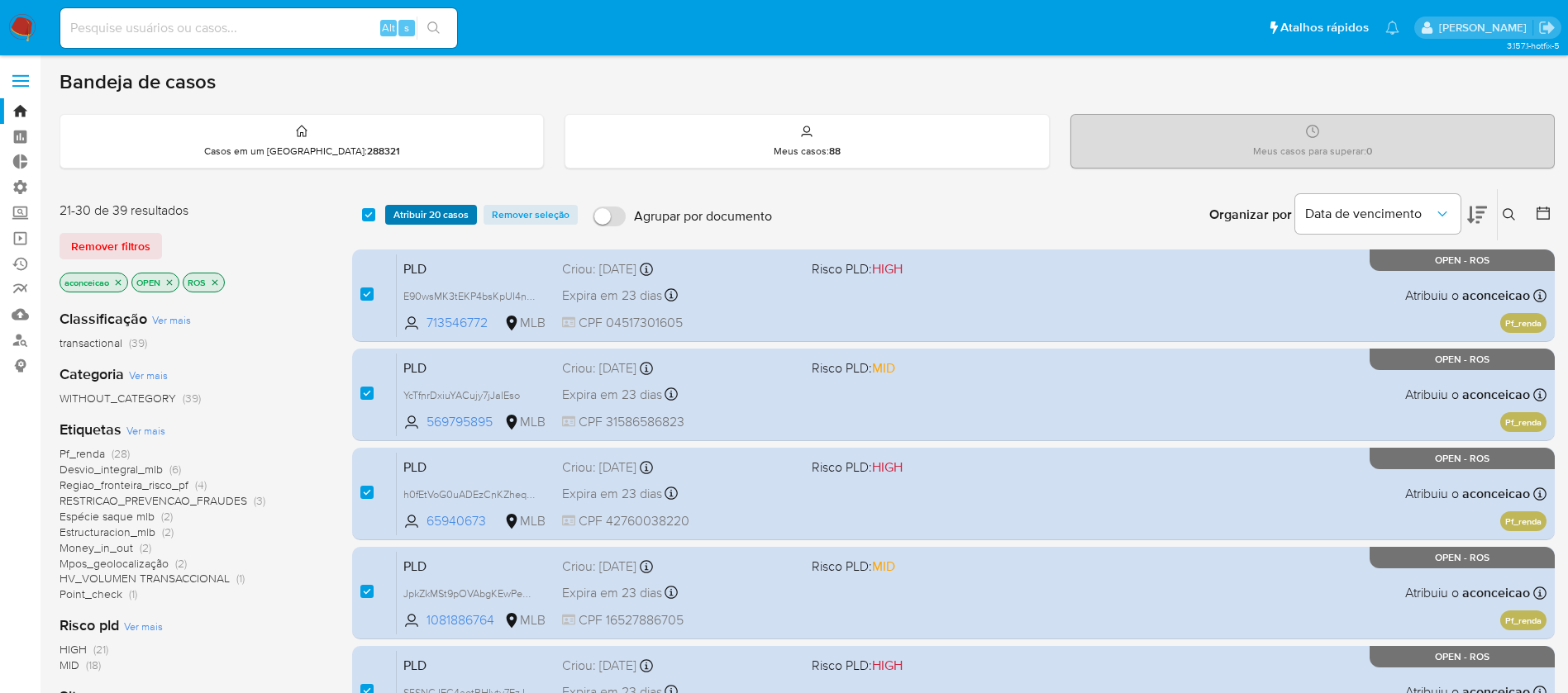
click at [404, 214] on span "Atribuir 20 casos" at bounding box center [430, 215] width 75 height 16
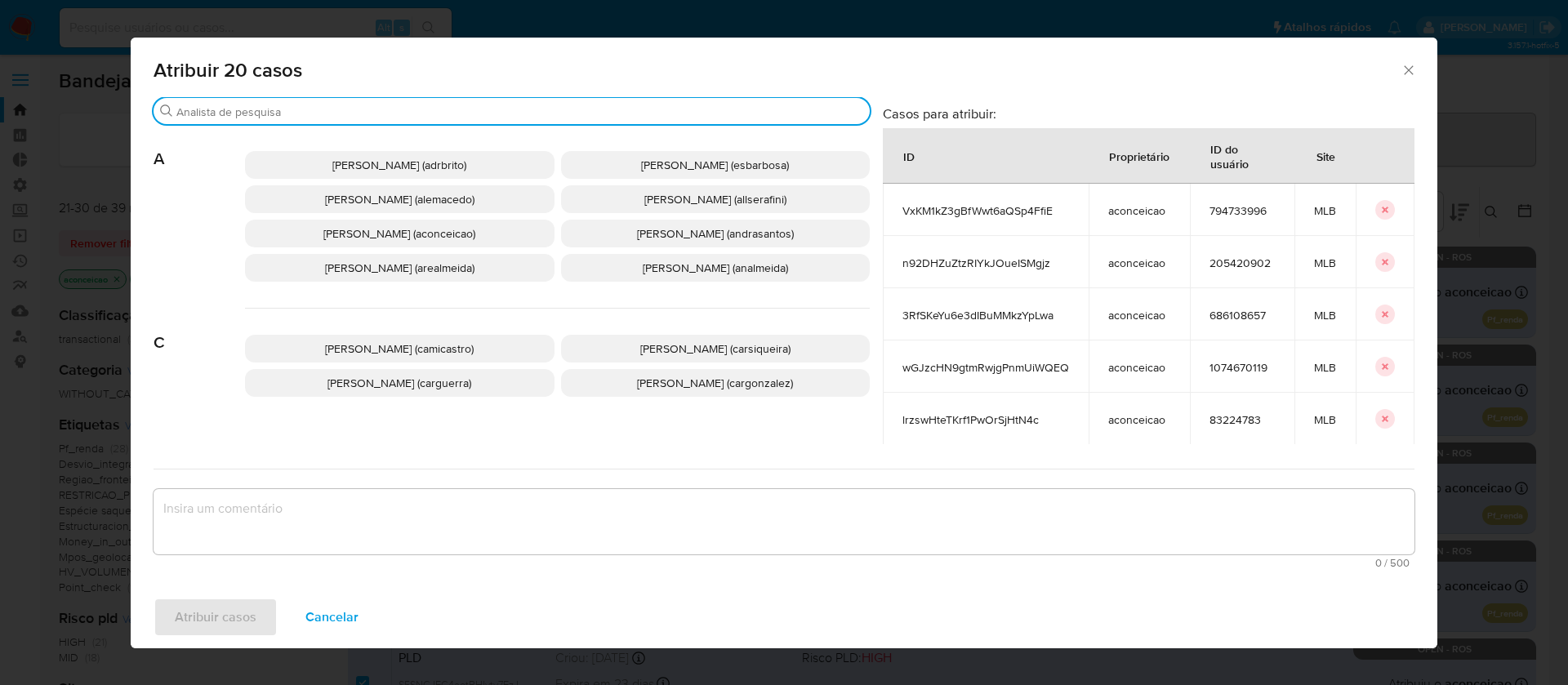
click at [320, 111] on input "Procurar" at bounding box center [519, 112] width 686 height 14
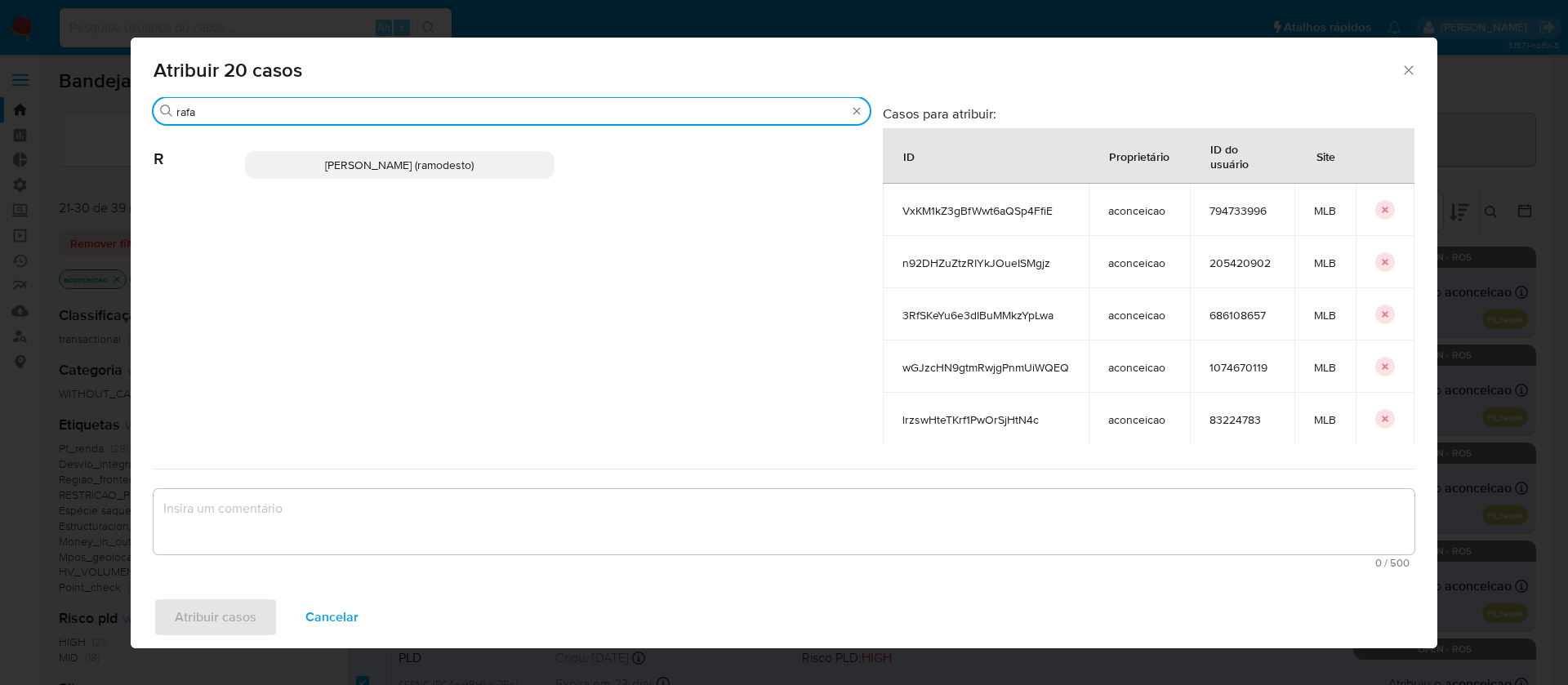
type input "rafa"
click at [335, 174] on p "Rafael Modesto Dos Santos (ramodesto)" at bounding box center [400, 165] width 310 height 28
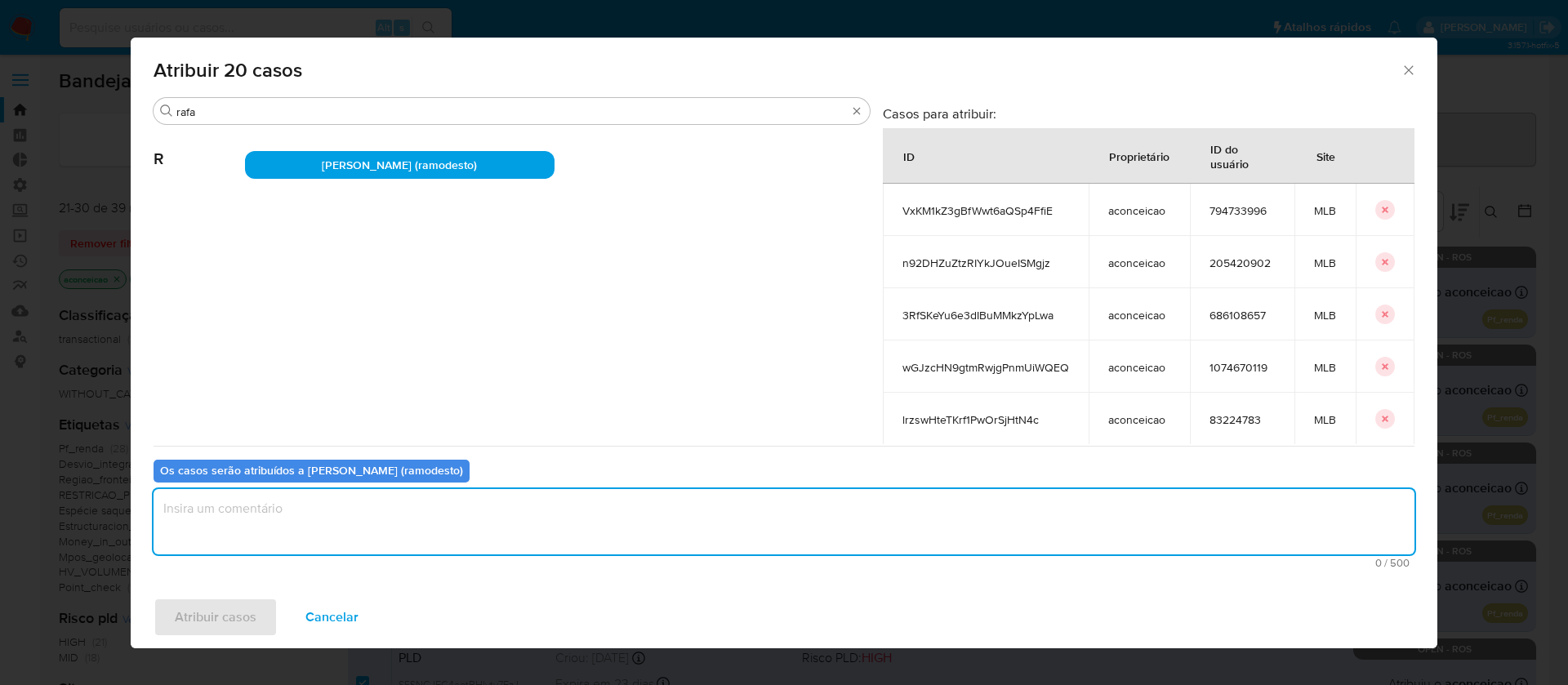
click at [287, 511] on textarea "assign-modal" at bounding box center [784, 522] width 1261 height 65
type textarea "ok"
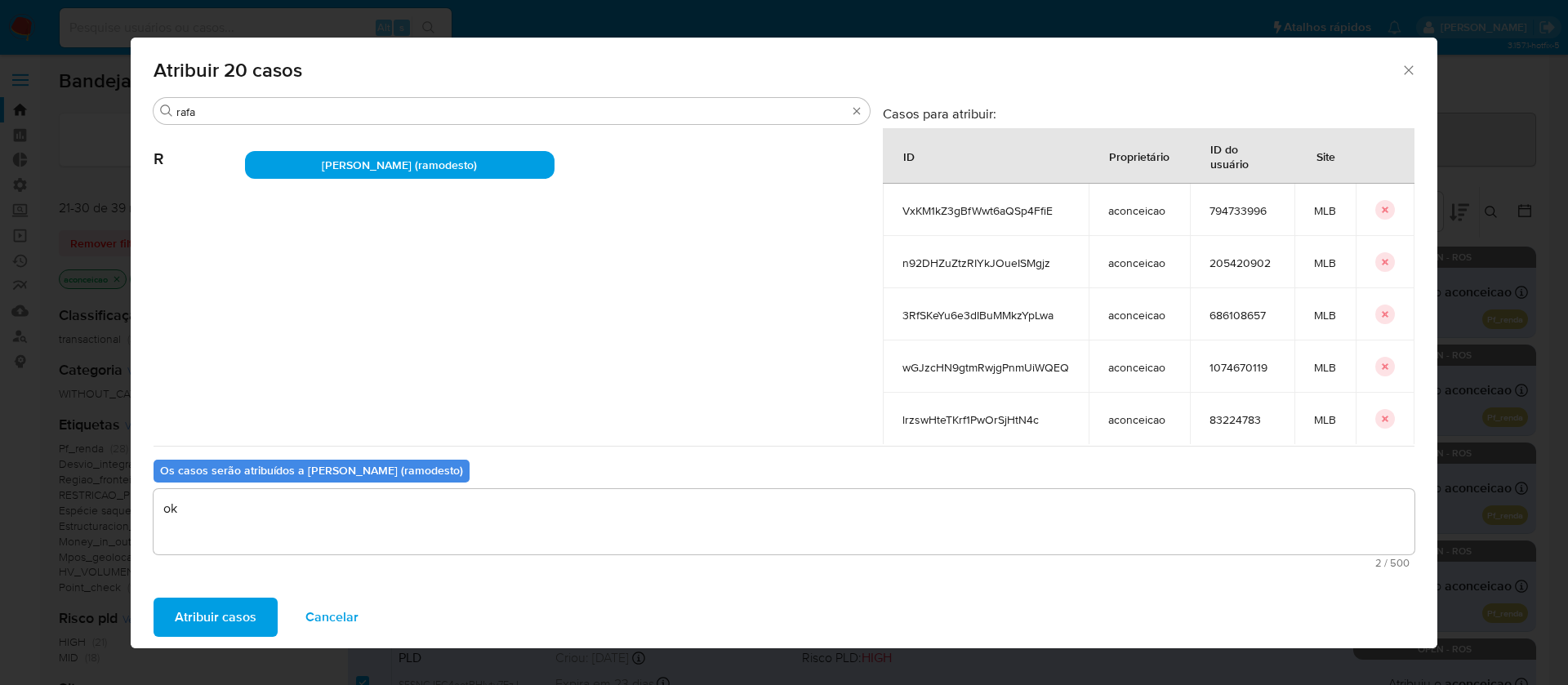
click at [191, 625] on span "Atribuir casos" at bounding box center [215, 618] width 81 height 36
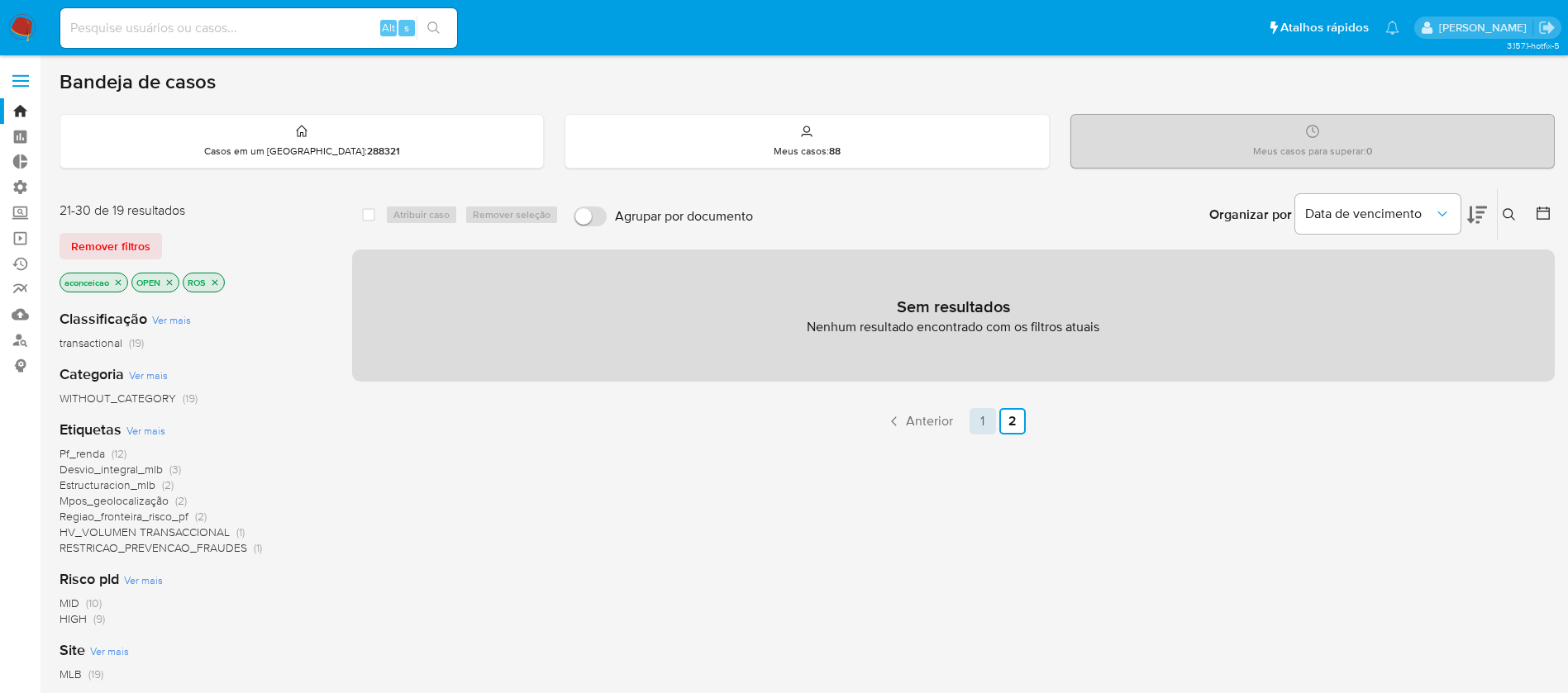
click at [983, 424] on link "1" at bounding box center [982, 421] width 26 height 26
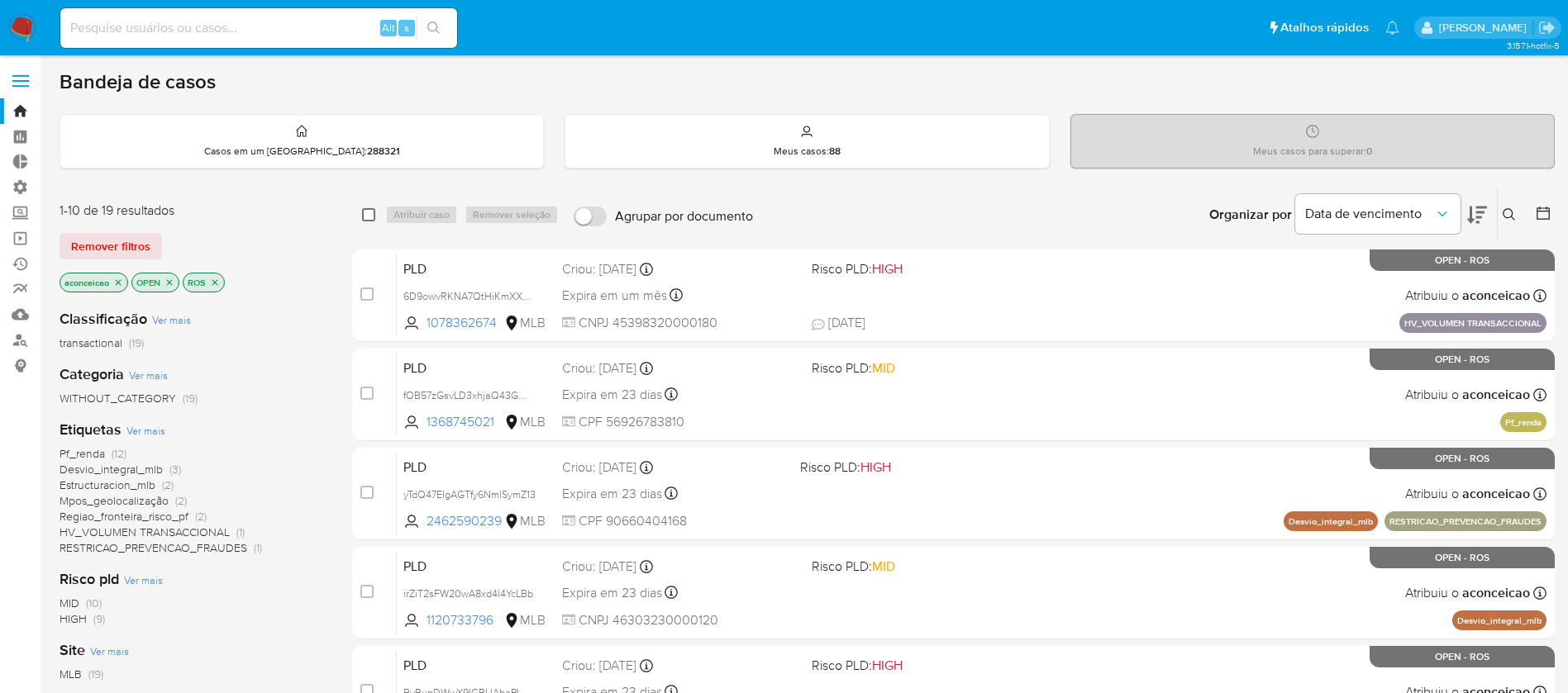
click at [370, 216] on input "checkbox" at bounding box center [369, 215] width 14 height 14
checkbox input "true"
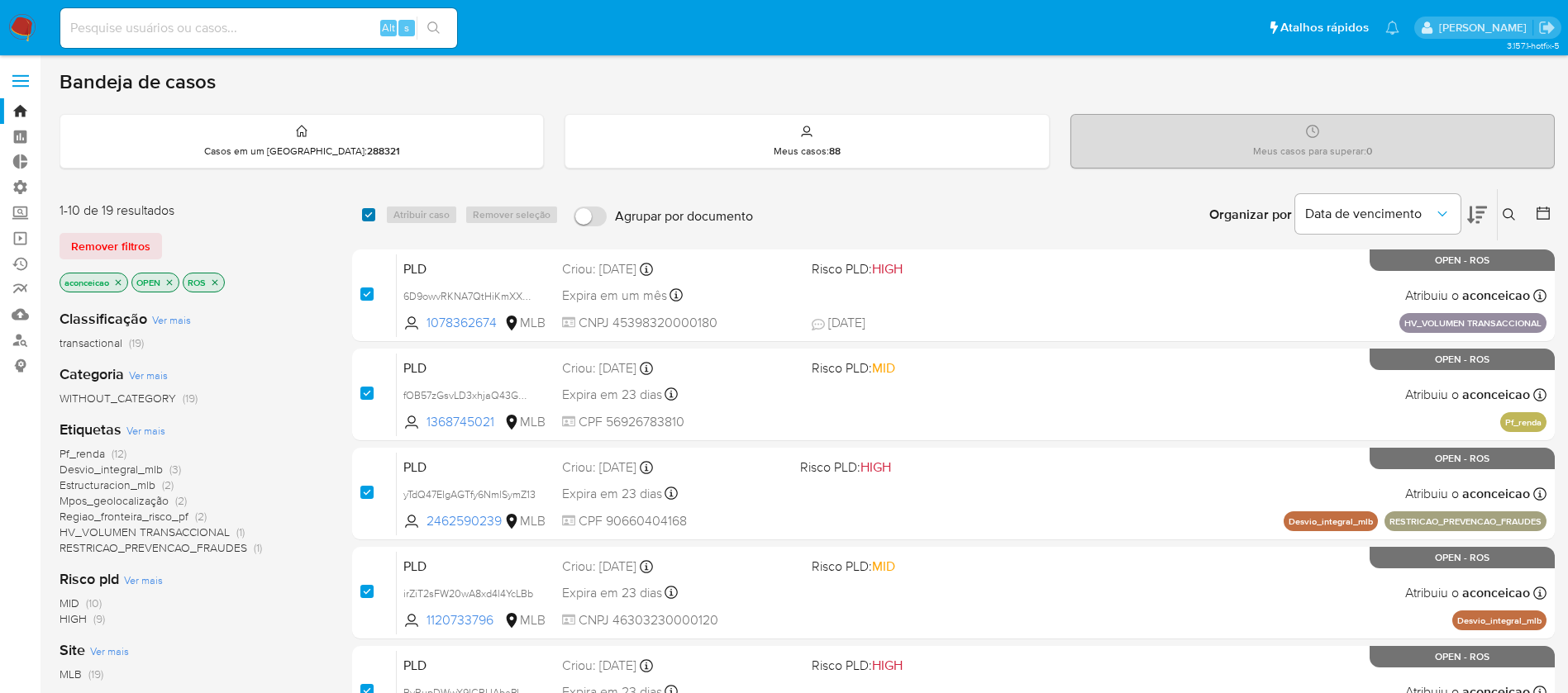
checkbox input "true"
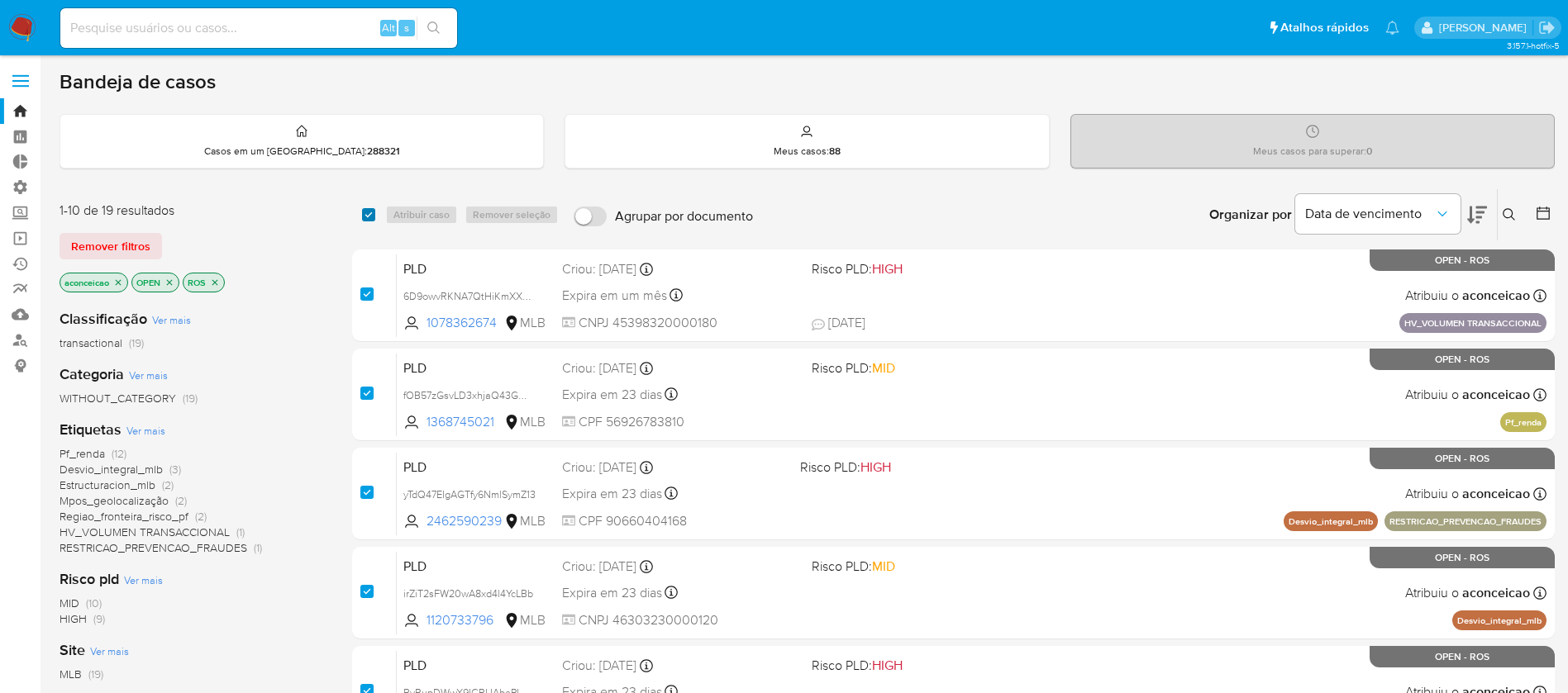
checkbox input "true"
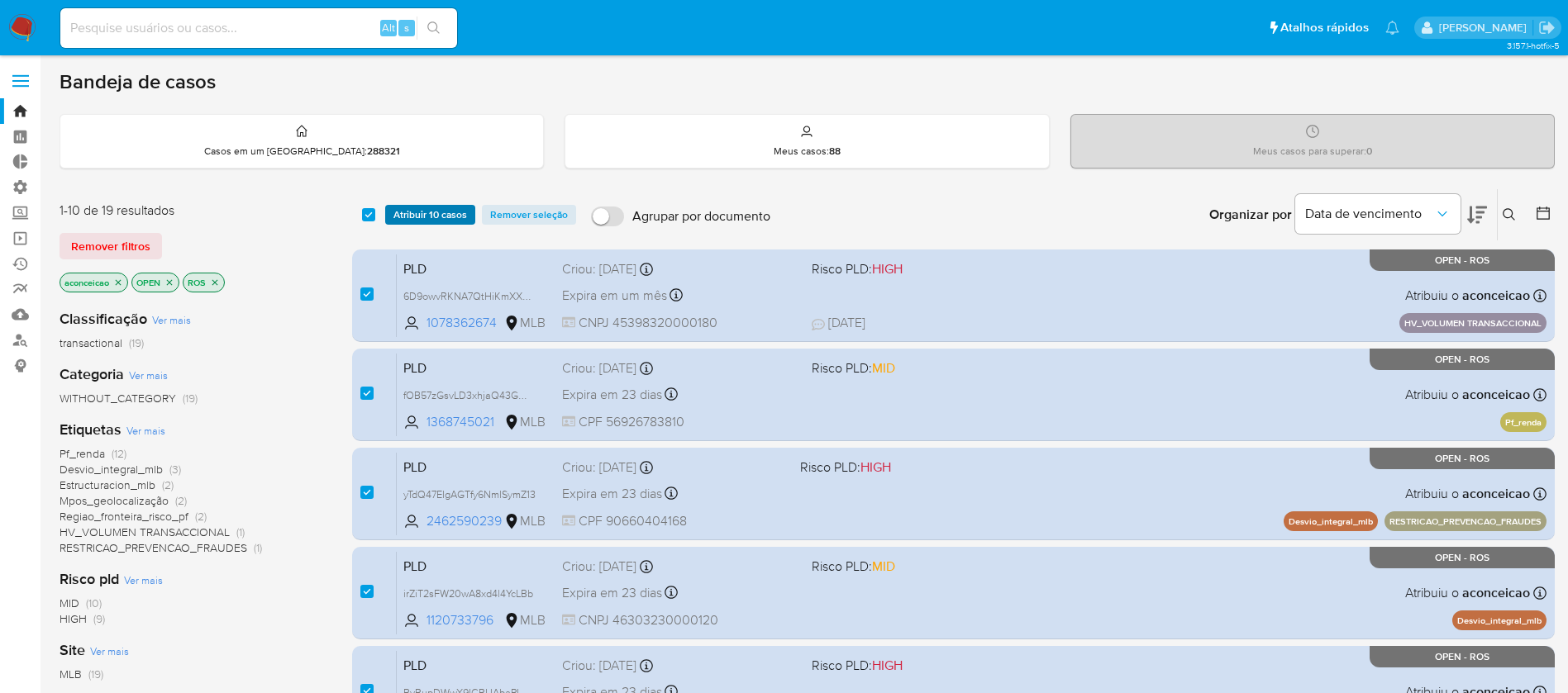
click at [405, 217] on span "Atribuir 10 casos" at bounding box center [429, 215] width 73 height 16
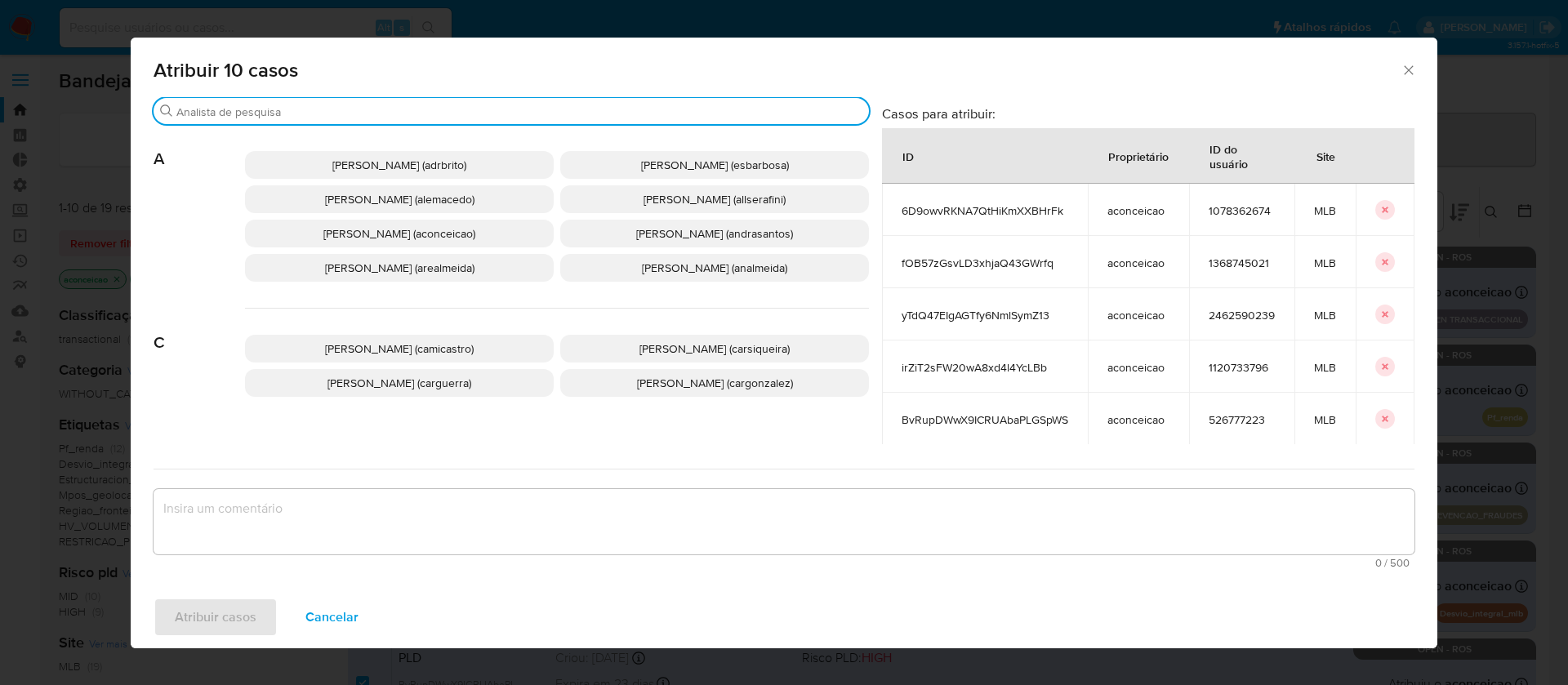
click at [329, 117] on input "Procurar" at bounding box center [519, 112] width 686 height 14
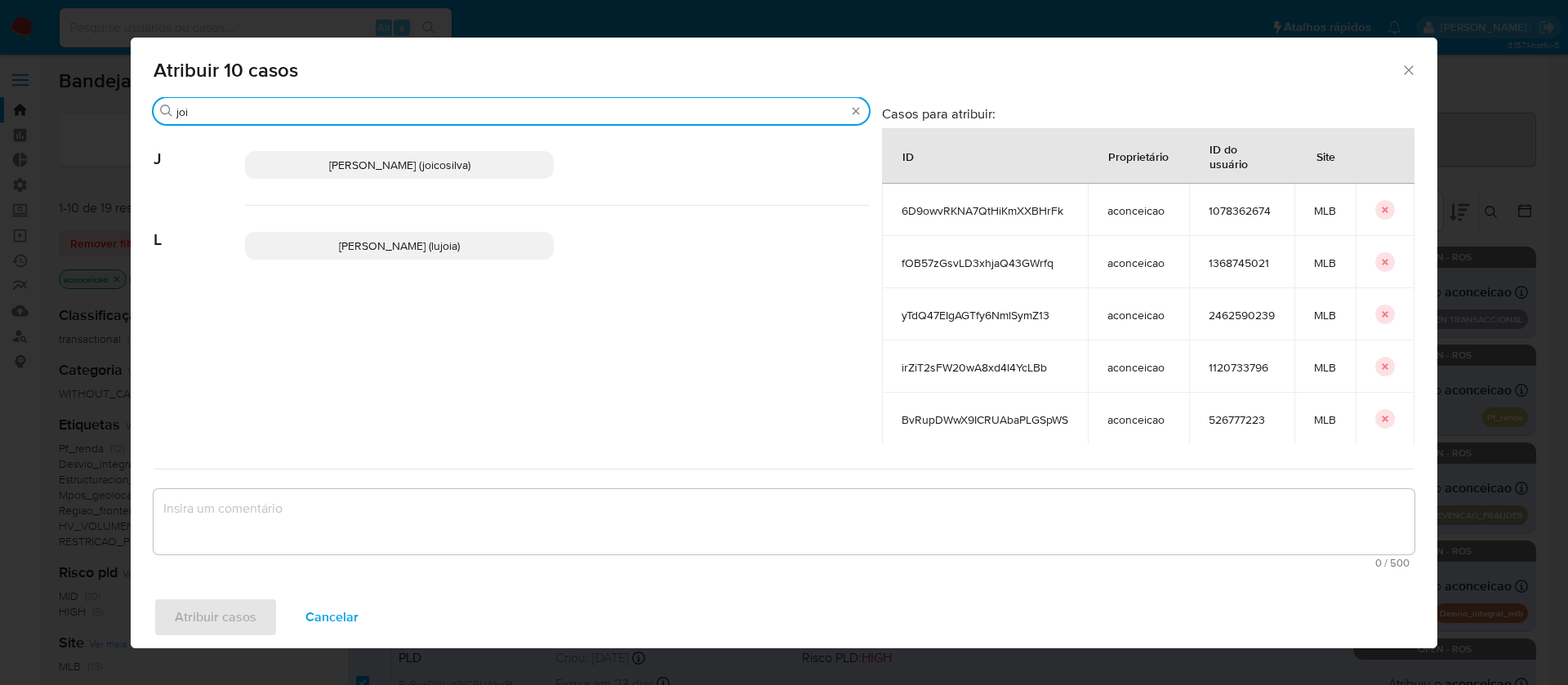
type input "joi"
click at [334, 163] on span "Joice Oliveira Da Silva De Almeida (joicosilva)" at bounding box center [400, 165] width 141 height 16
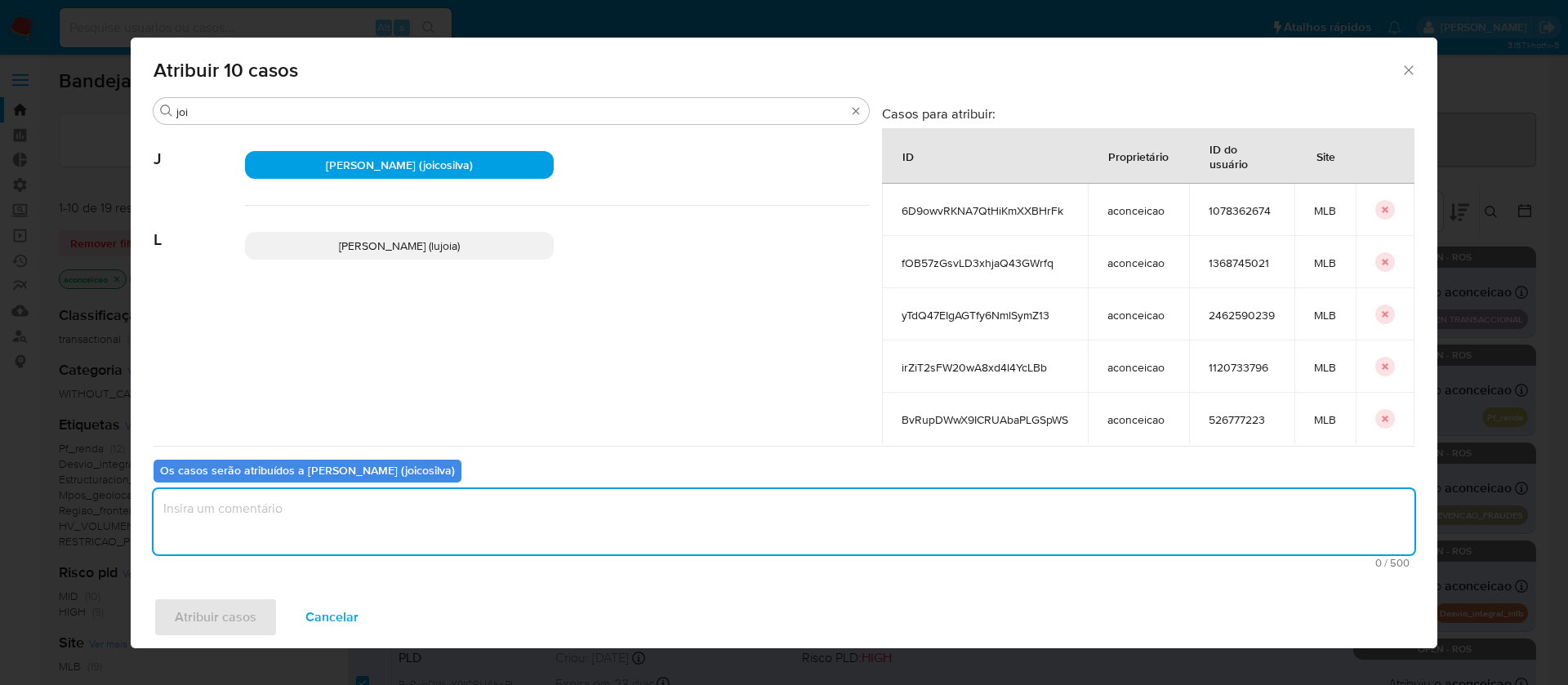
click at [275, 543] on textarea "assign-modal" at bounding box center [784, 522] width 1261 height 65
type textarea "ok"
click at [219, 612] on span "Atribuir casos" at bounding box center [215, 618] width 81 height 36
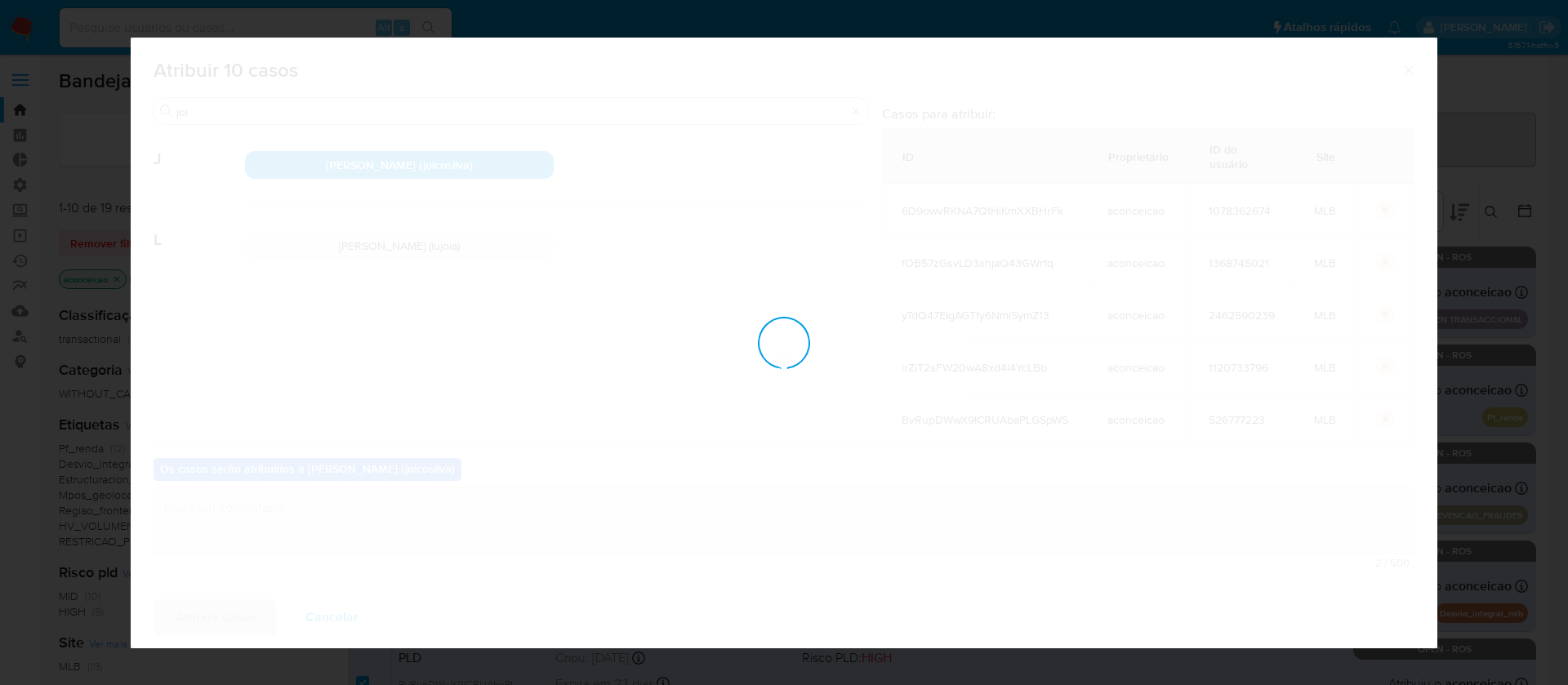
checkbox input "false"
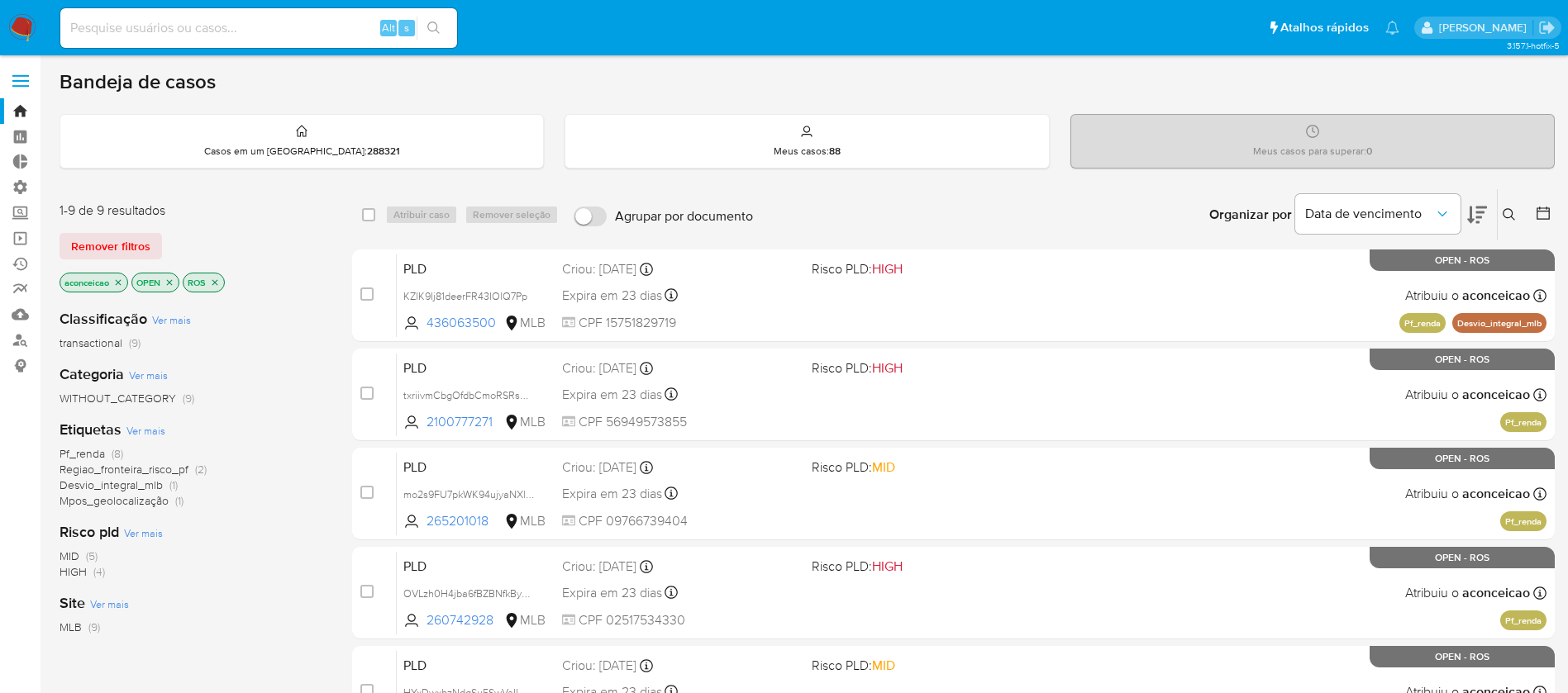
click at [119, 285] on icon "close-filter" at bounding box center [118, 283] width 10 height 10
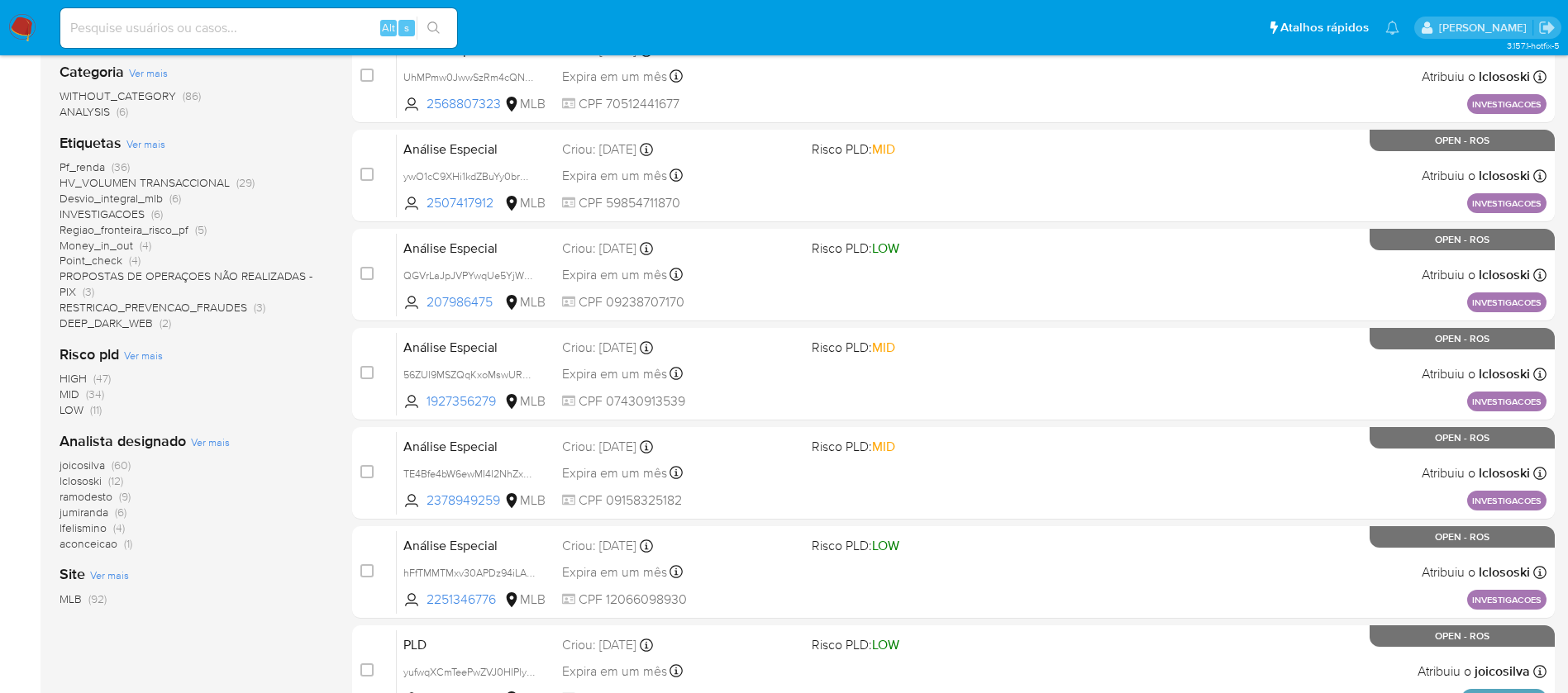
scroll to position [387, 0]
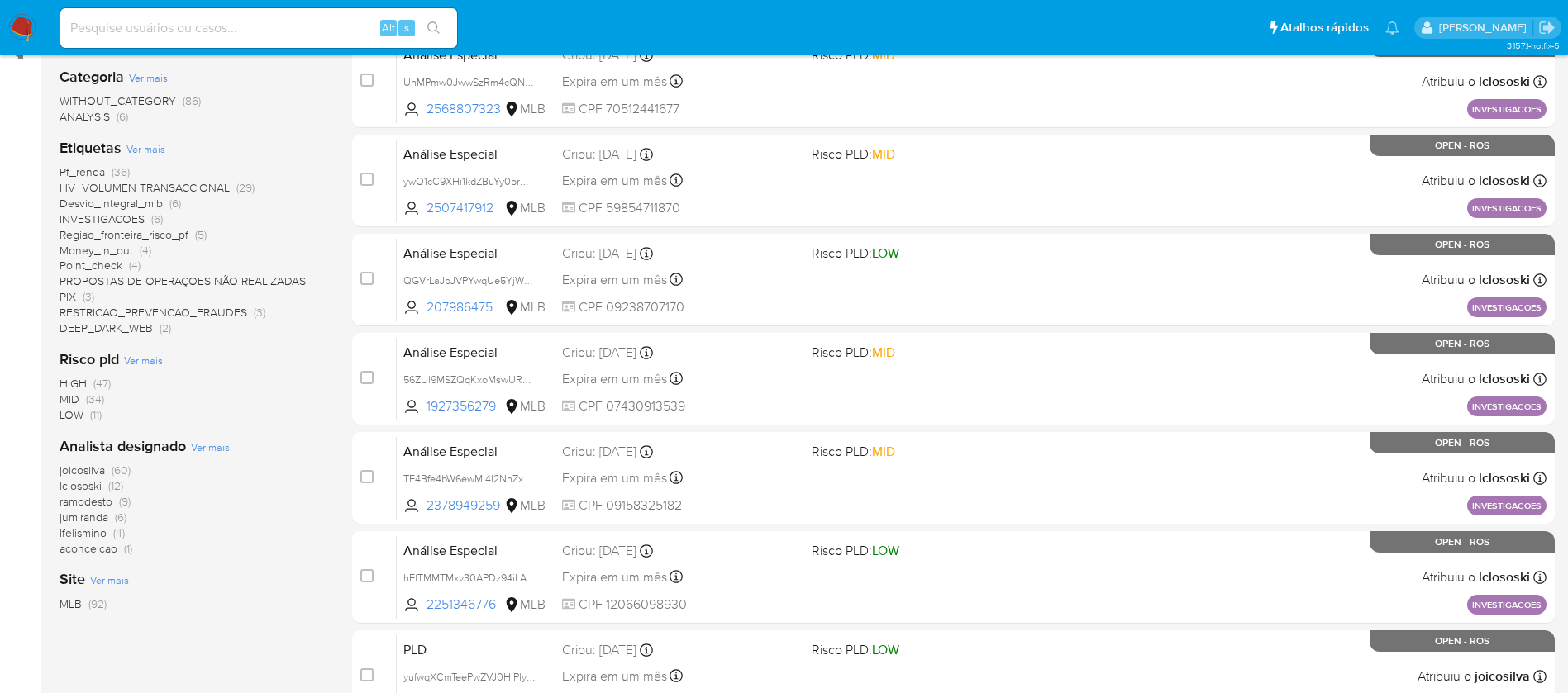
scroll to position [323, 0]
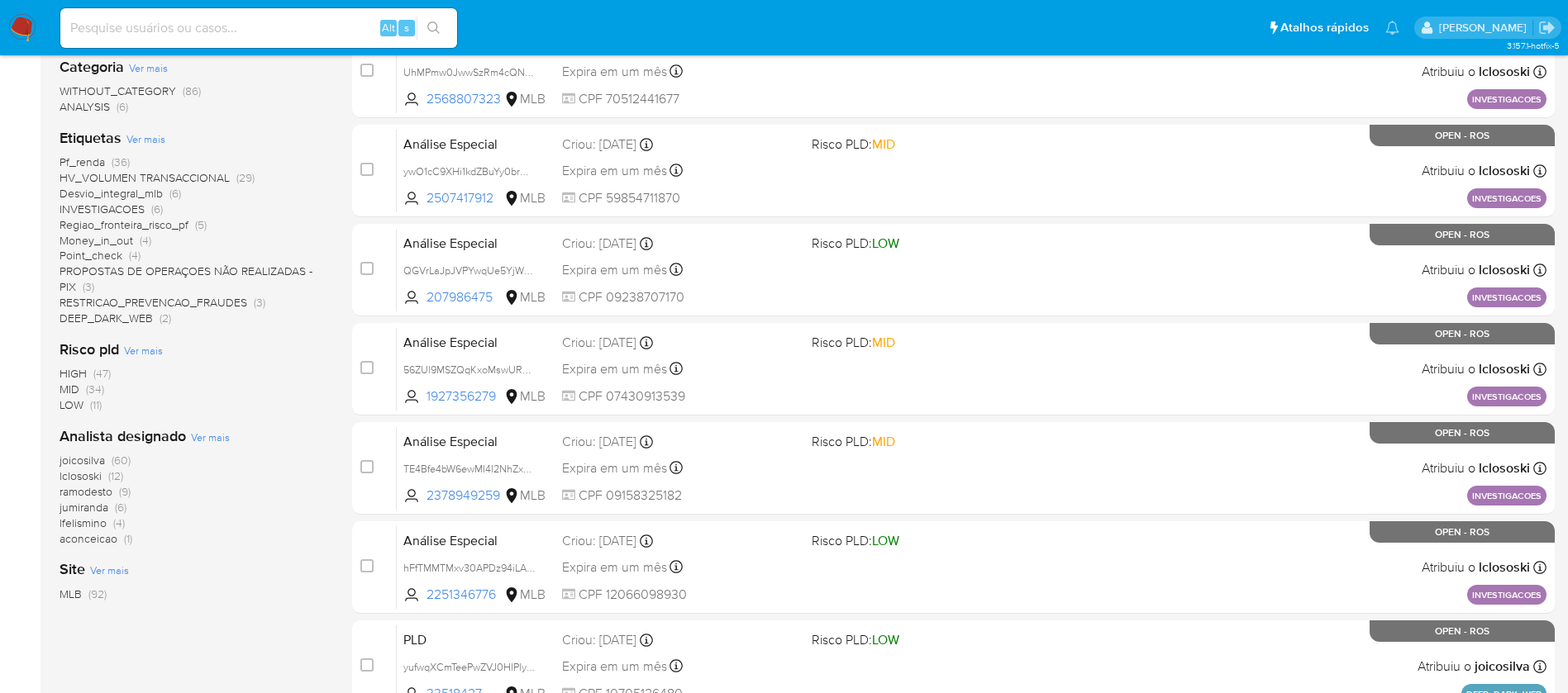
click at [94, 459] on span "joicosilva" at bounding box center [82, 460] width 45 height 16
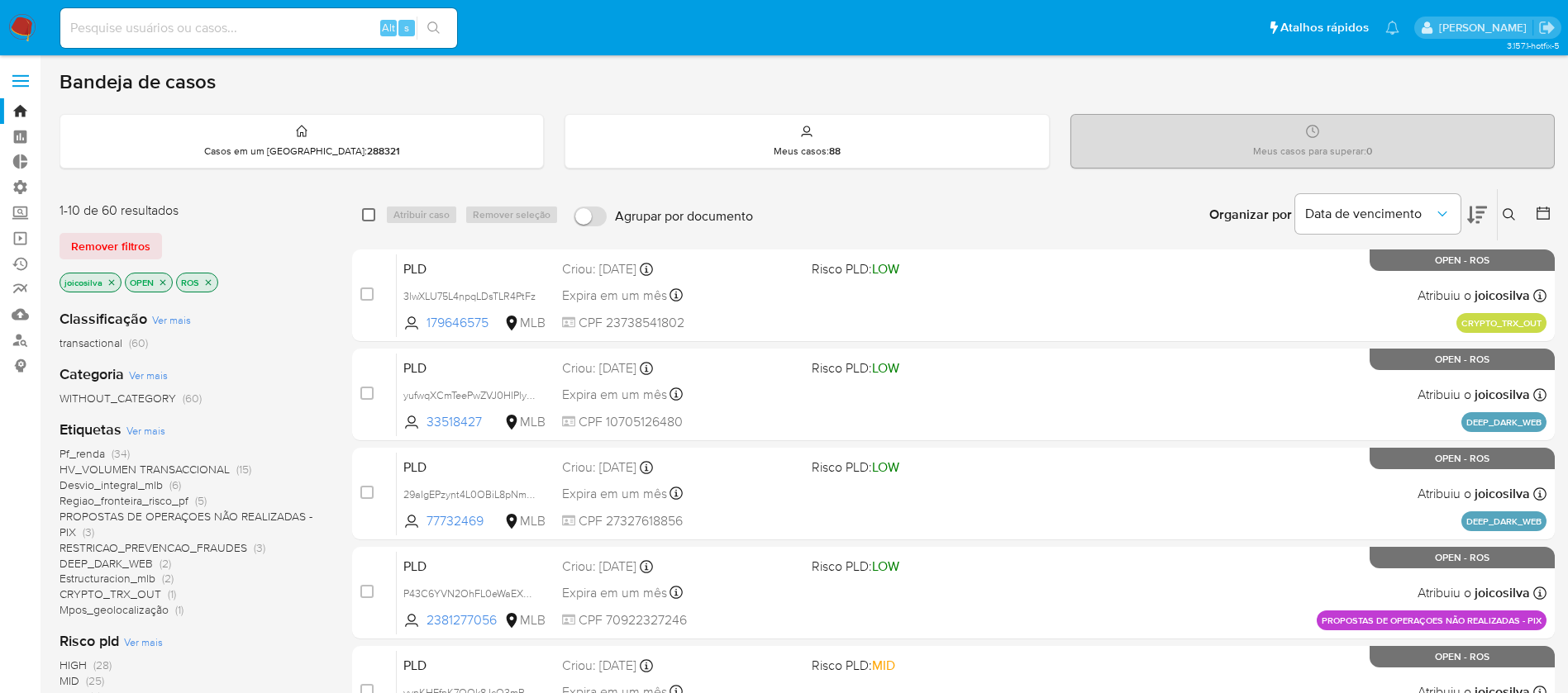
click at [362, 217] on input "checkbox" at bounding box center [369, 215] width 14 height 14
checkbox input "true"
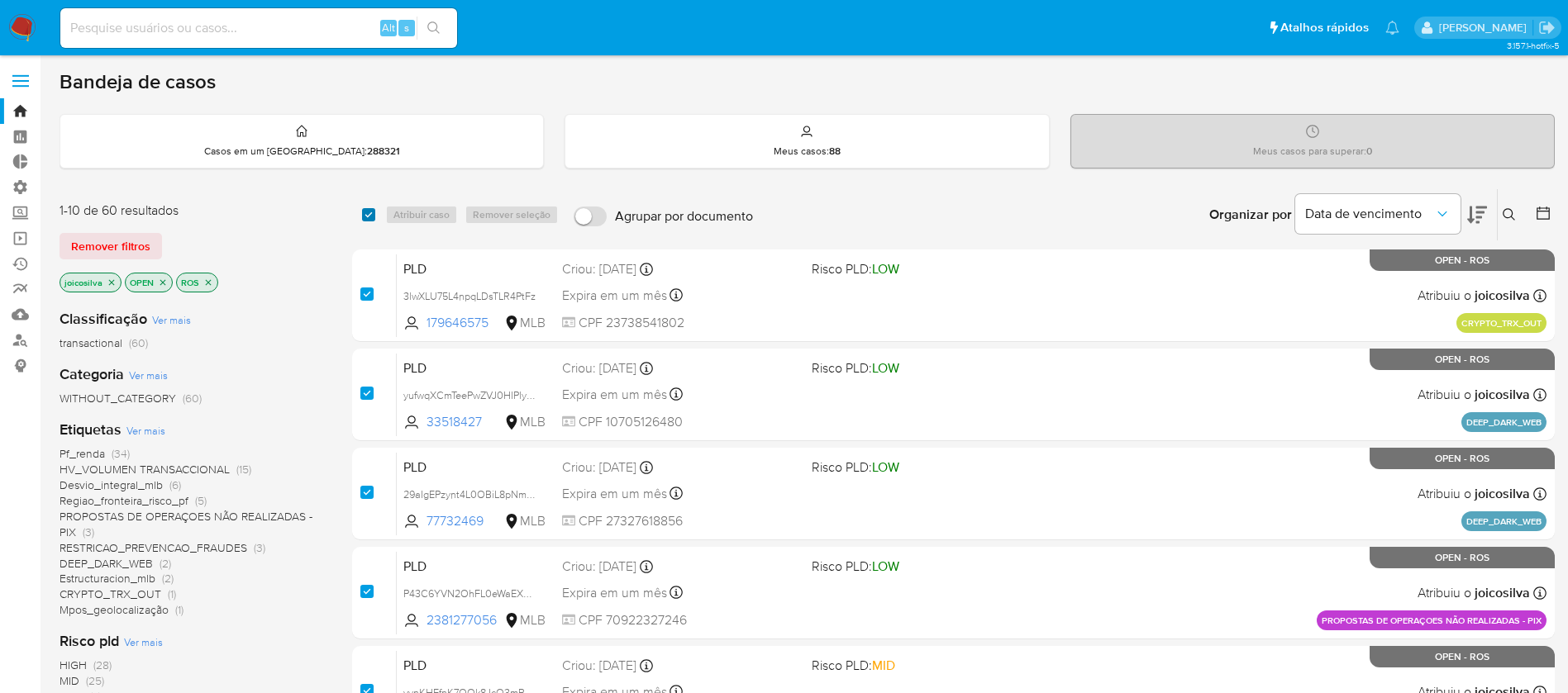
checkbox input "true"
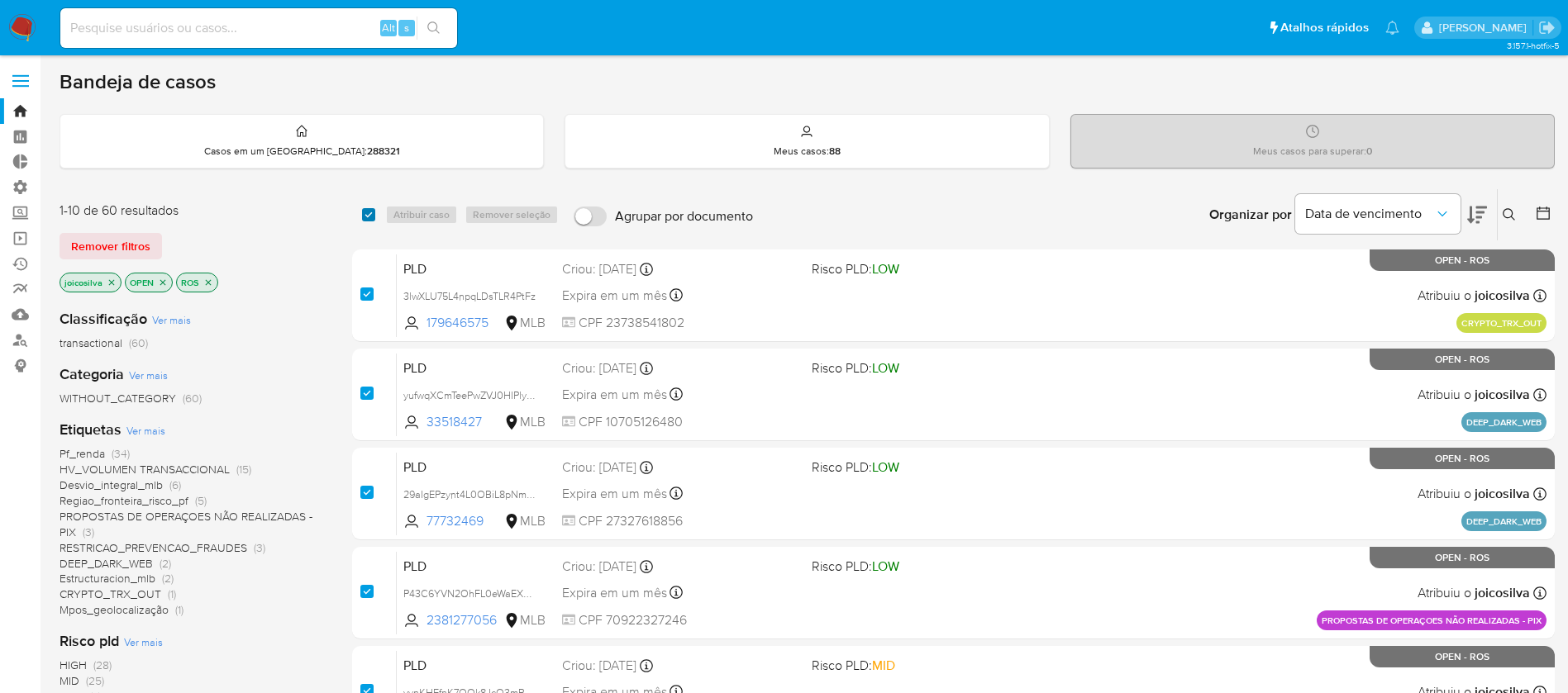
checkbox input "true"
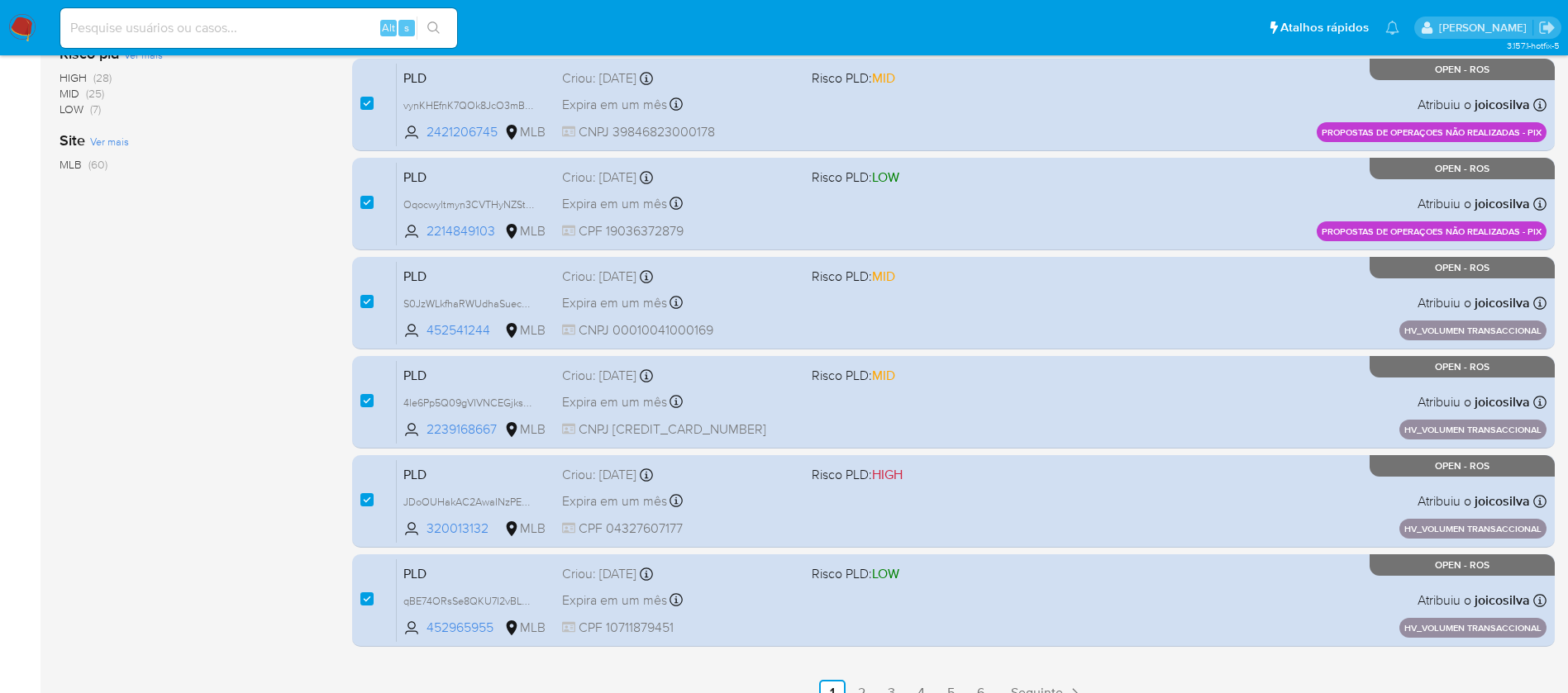
scroll to position [611, 0]
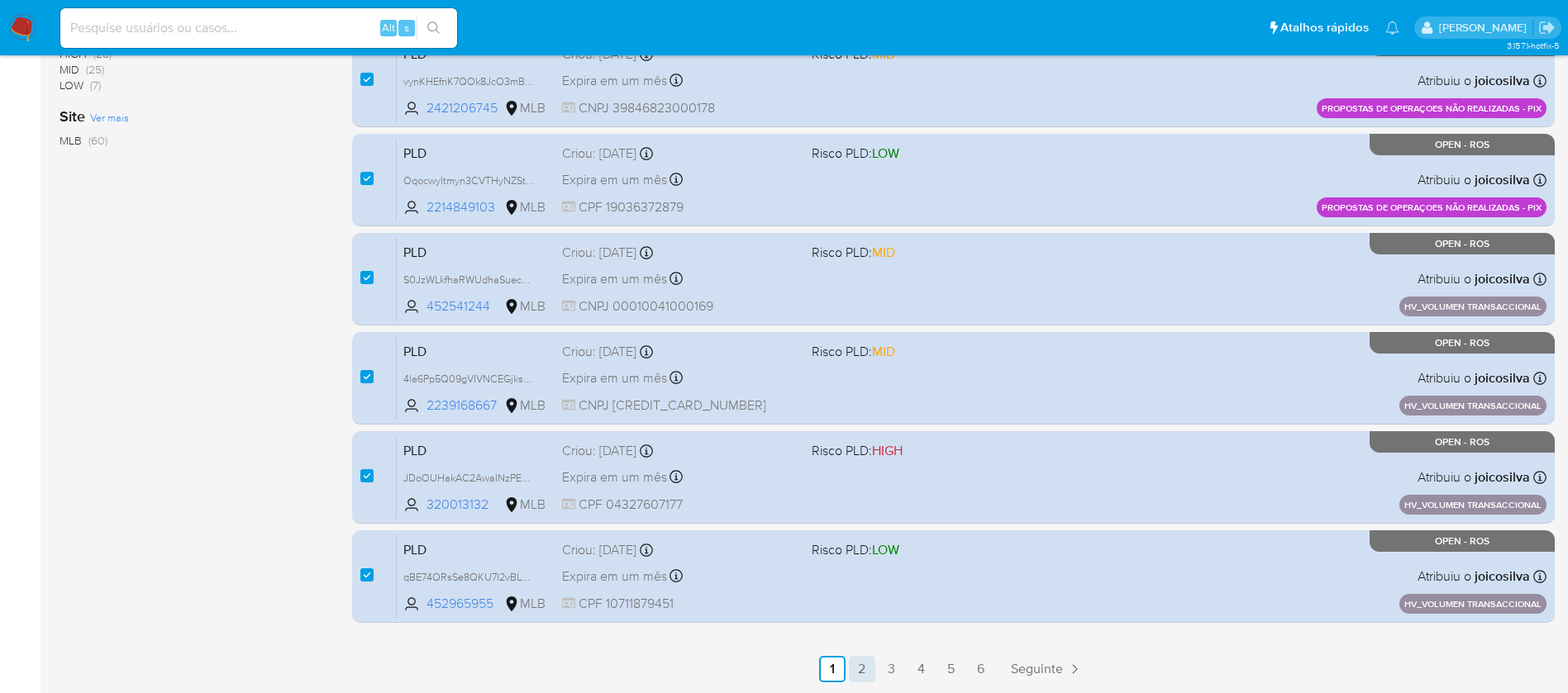
click at [859, 681] on link "2" at bounding box center [861, 669] width 26 height 26
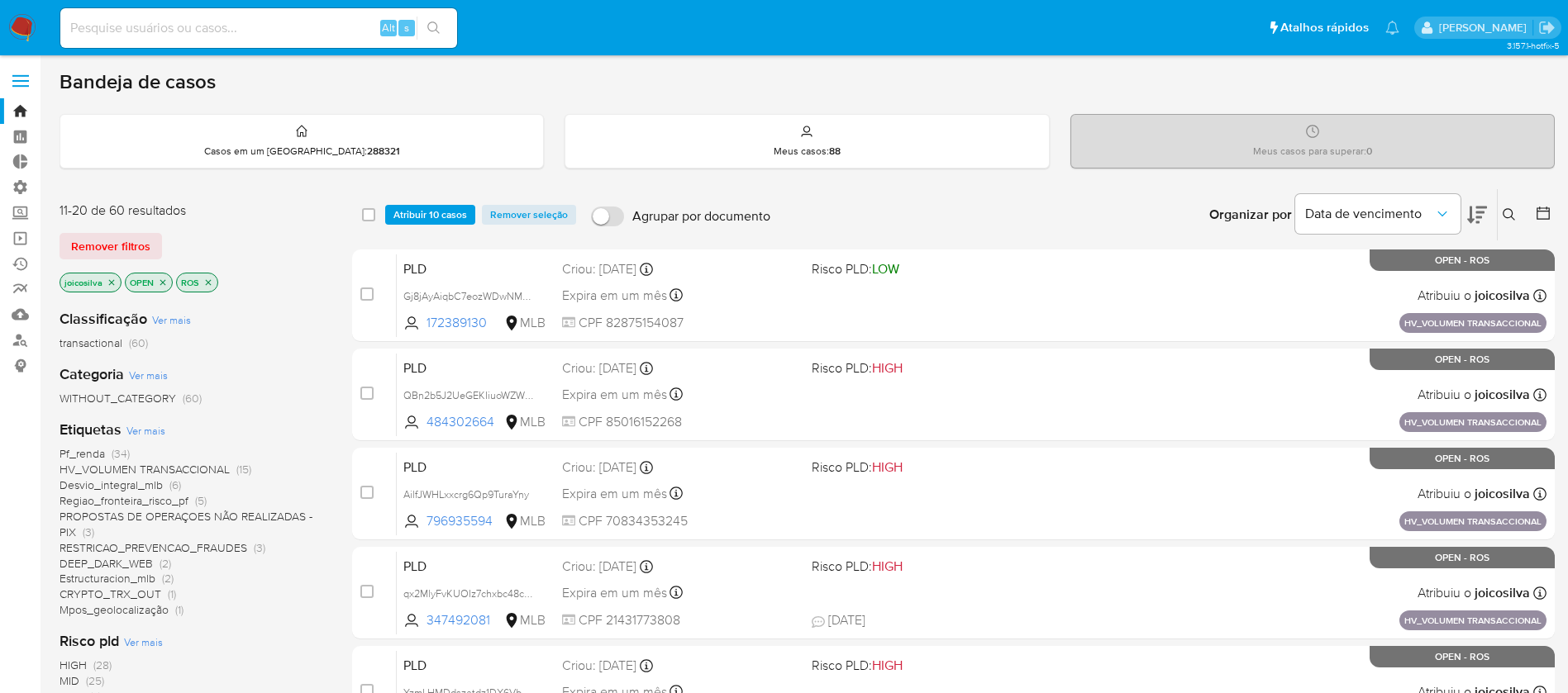
click at [375, 216] on div "select-all-cases-checkbox" at bounding box center [372, 215] width 20 height 20
click at [366, 213] on input "checkbox" at bounding box center [369, 215] width 14 height 14
checkbox input "true"
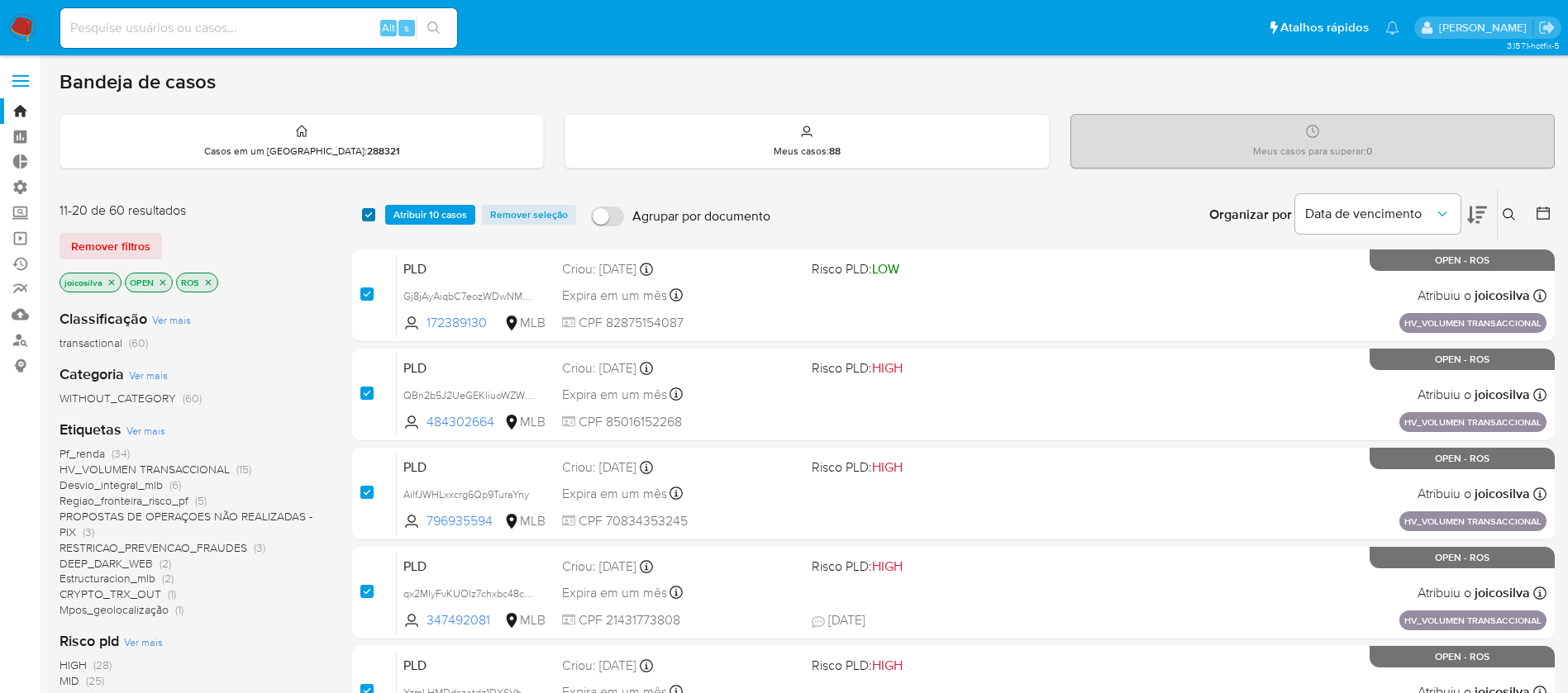
checkbox input "true"
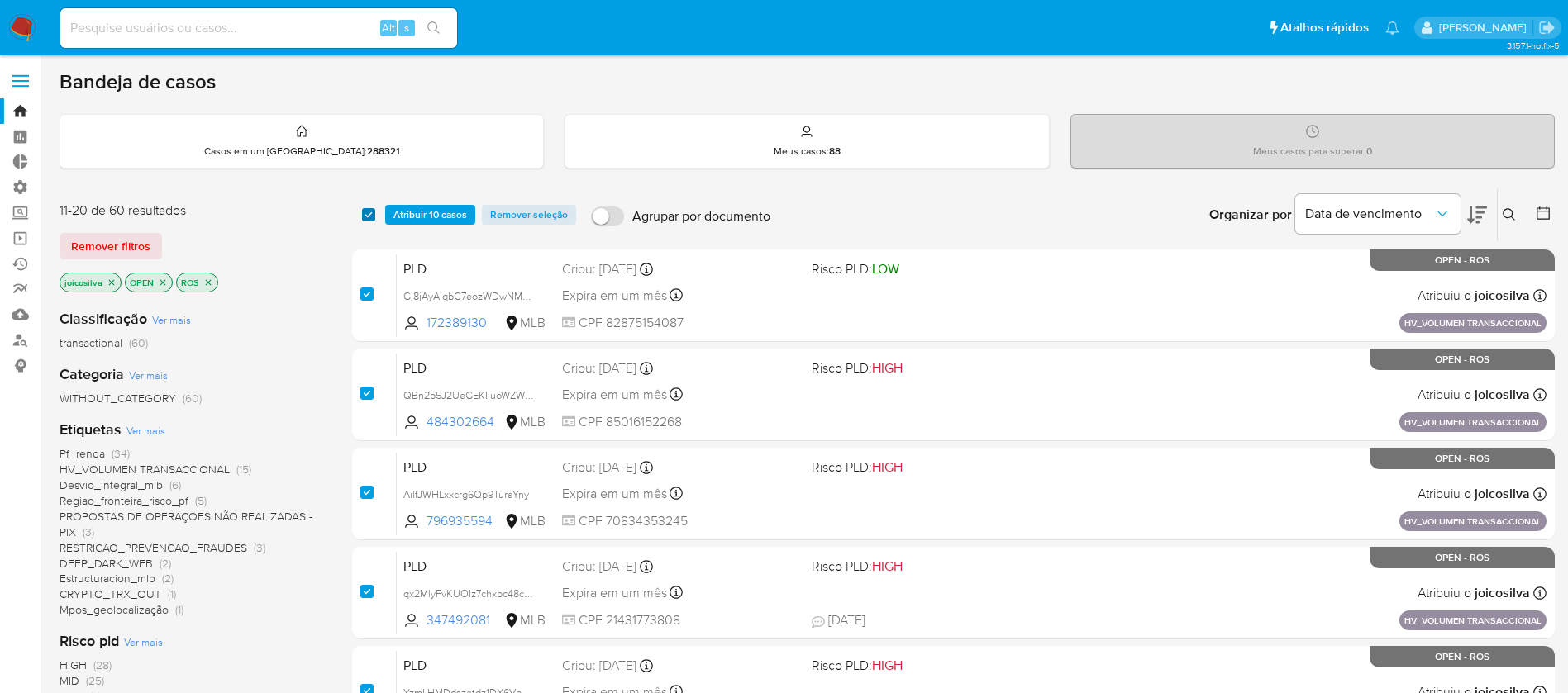
checkbox input "true"
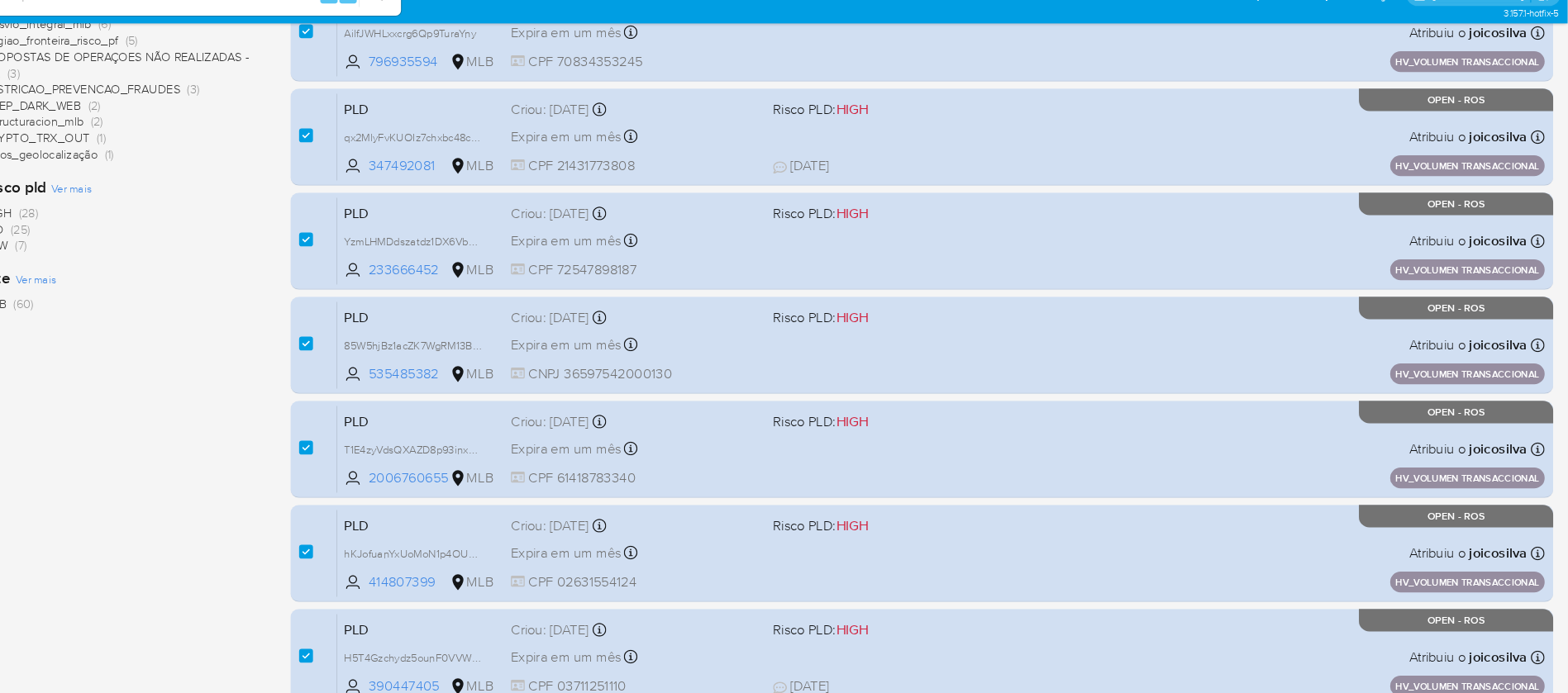
scroll to position [611, 0]
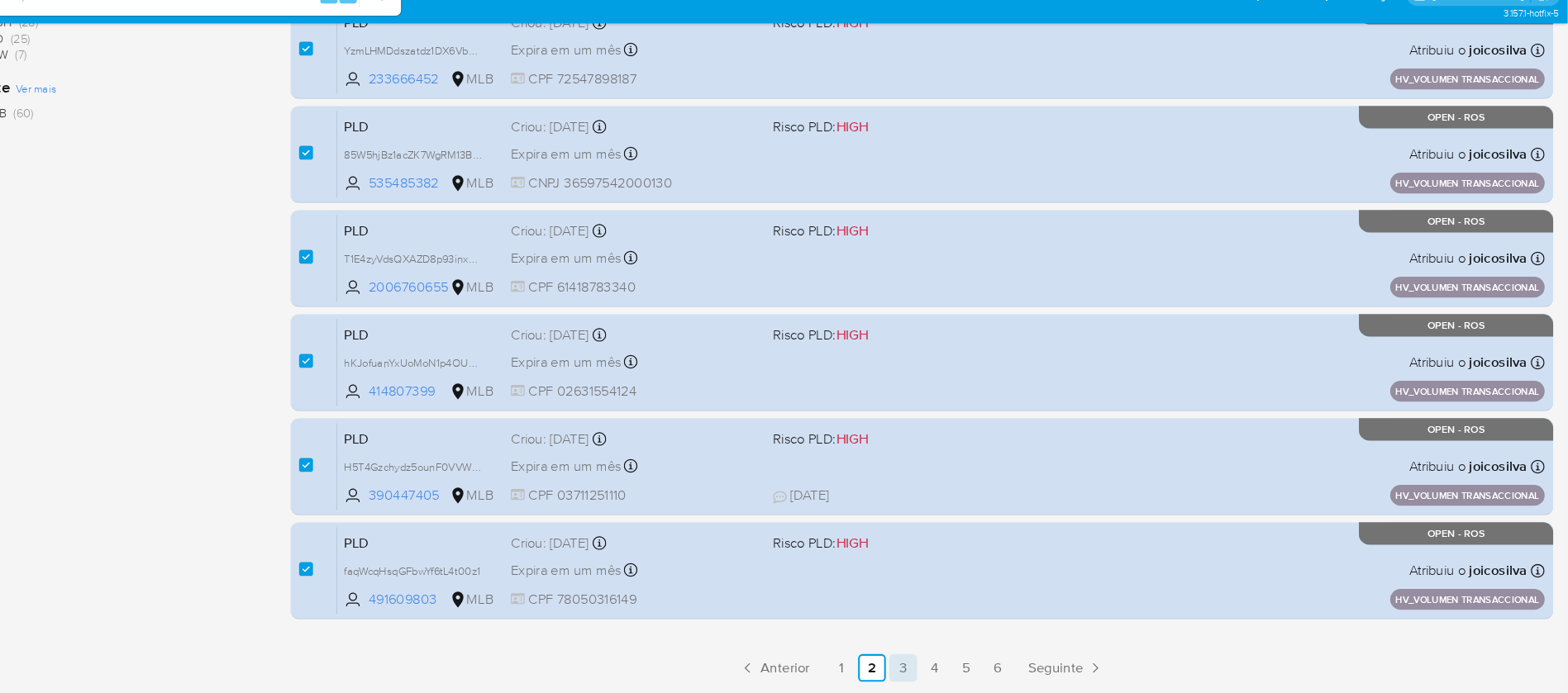
click at [938, 669] on link "3" at bounding box center [935, 669] width 26 height 26
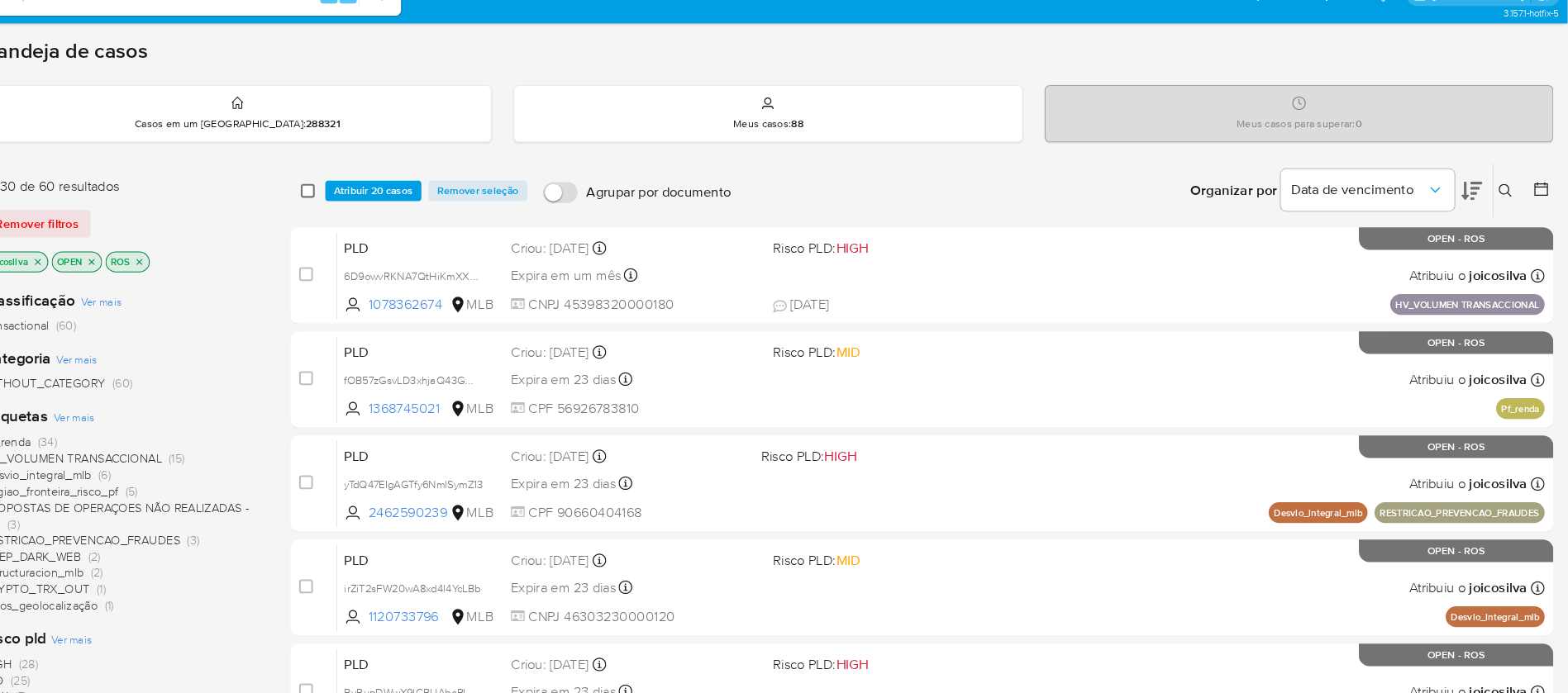
click at [371, 218] on input "checkbox" at bounding box center [369, 215] width 14 height 14
checkbox input "true"
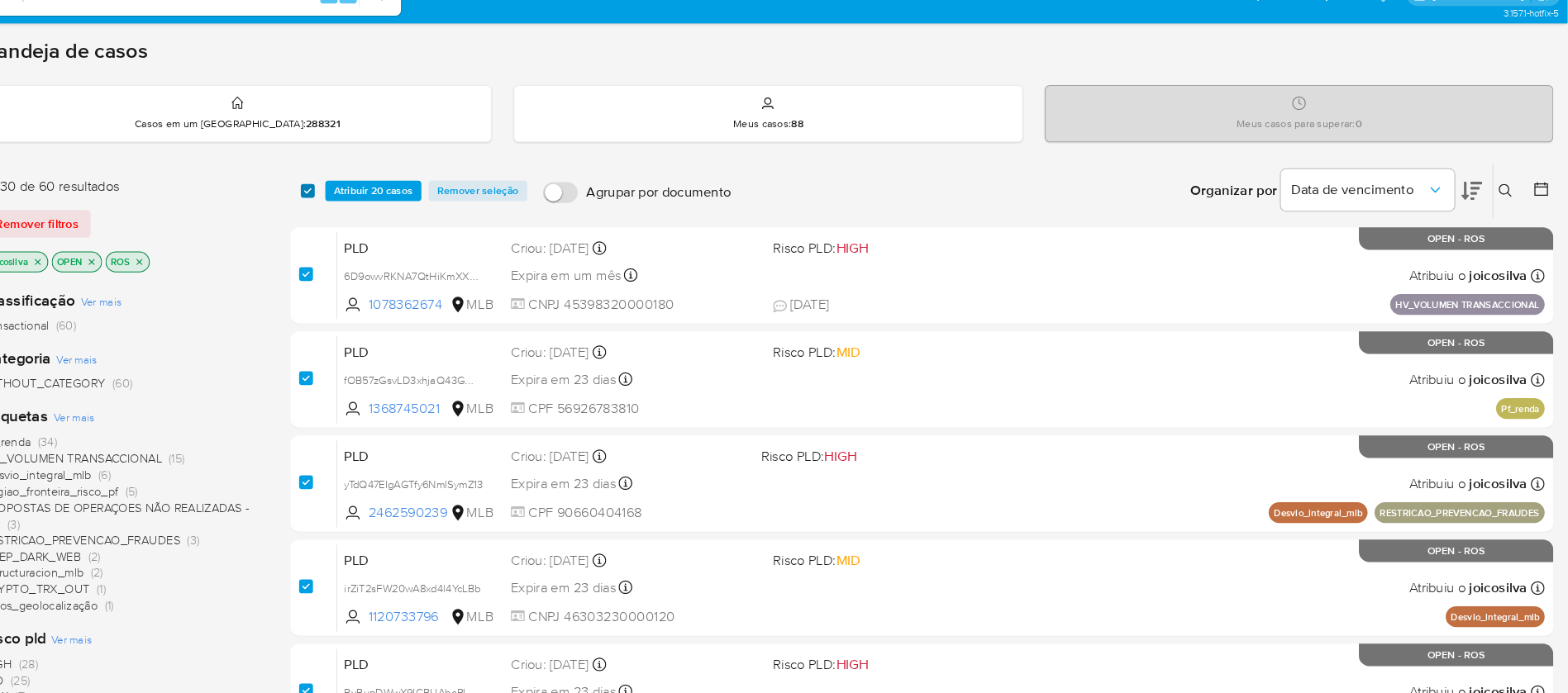
checkbox input "true"
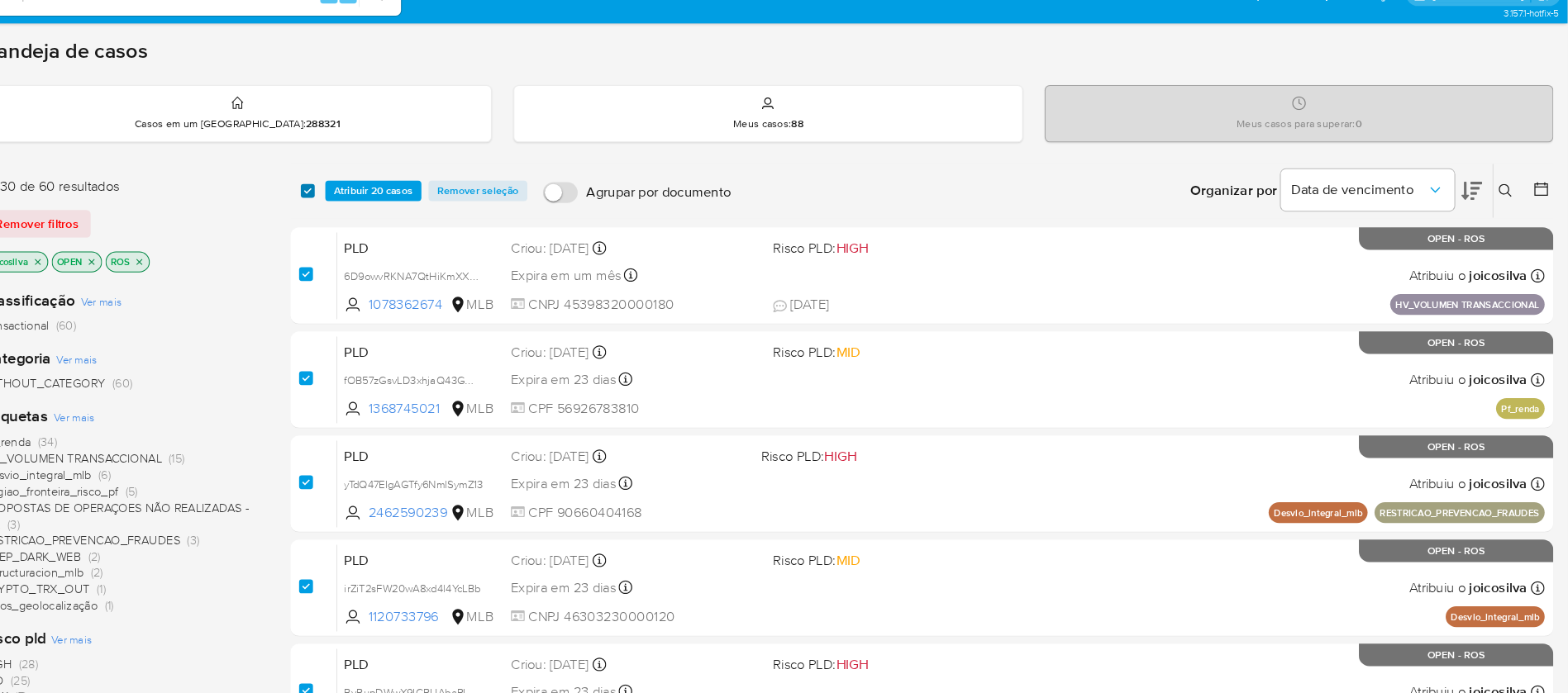
checkbox input "true"
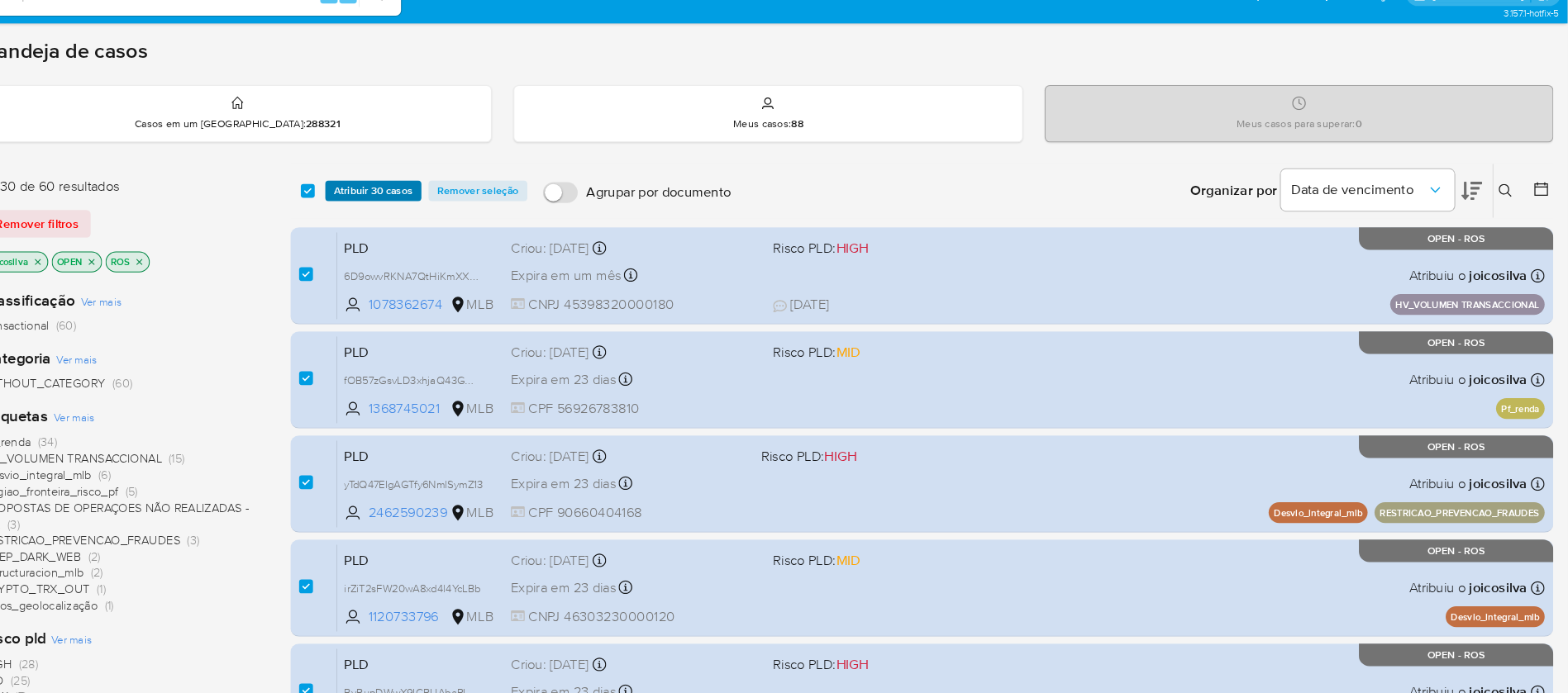
click at [412, 212] on span "Atribuir 30 casos" at bounding box center [430, 215] width 75 height 16
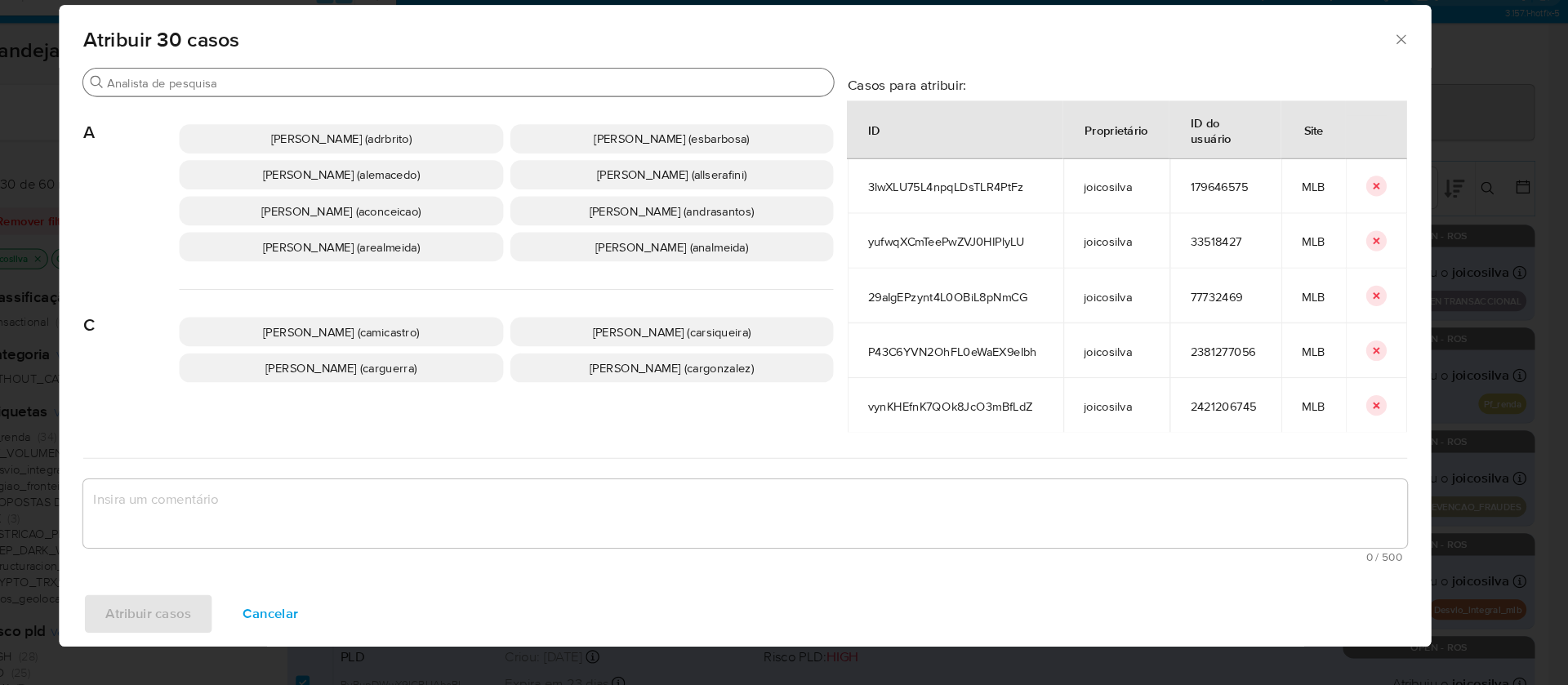
click at [329, 120] on div "Procurar" at bounding box center [511, 110] width 714 height 26
click at [320, 113] on input "Procurar" at bounding box center [518, 112] width 685 height 14
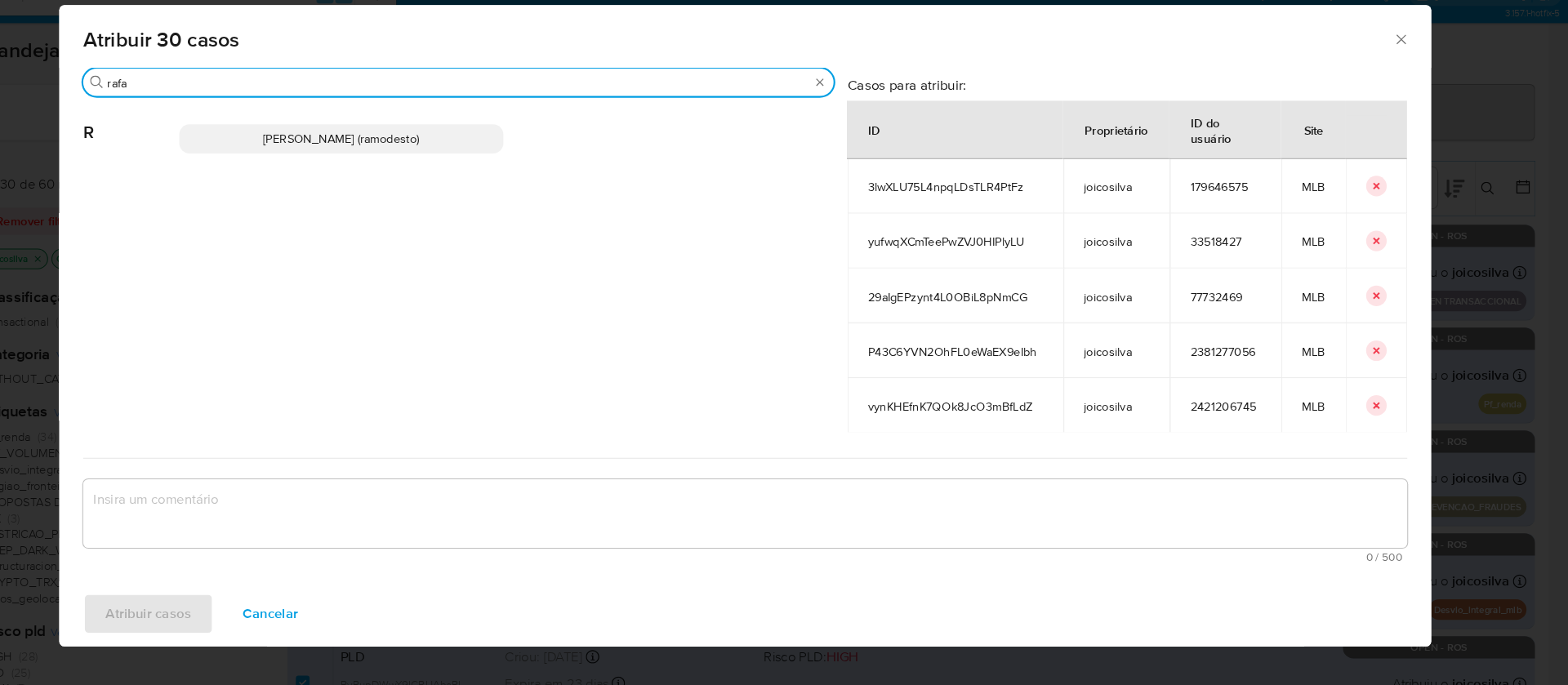
type input "rafa"
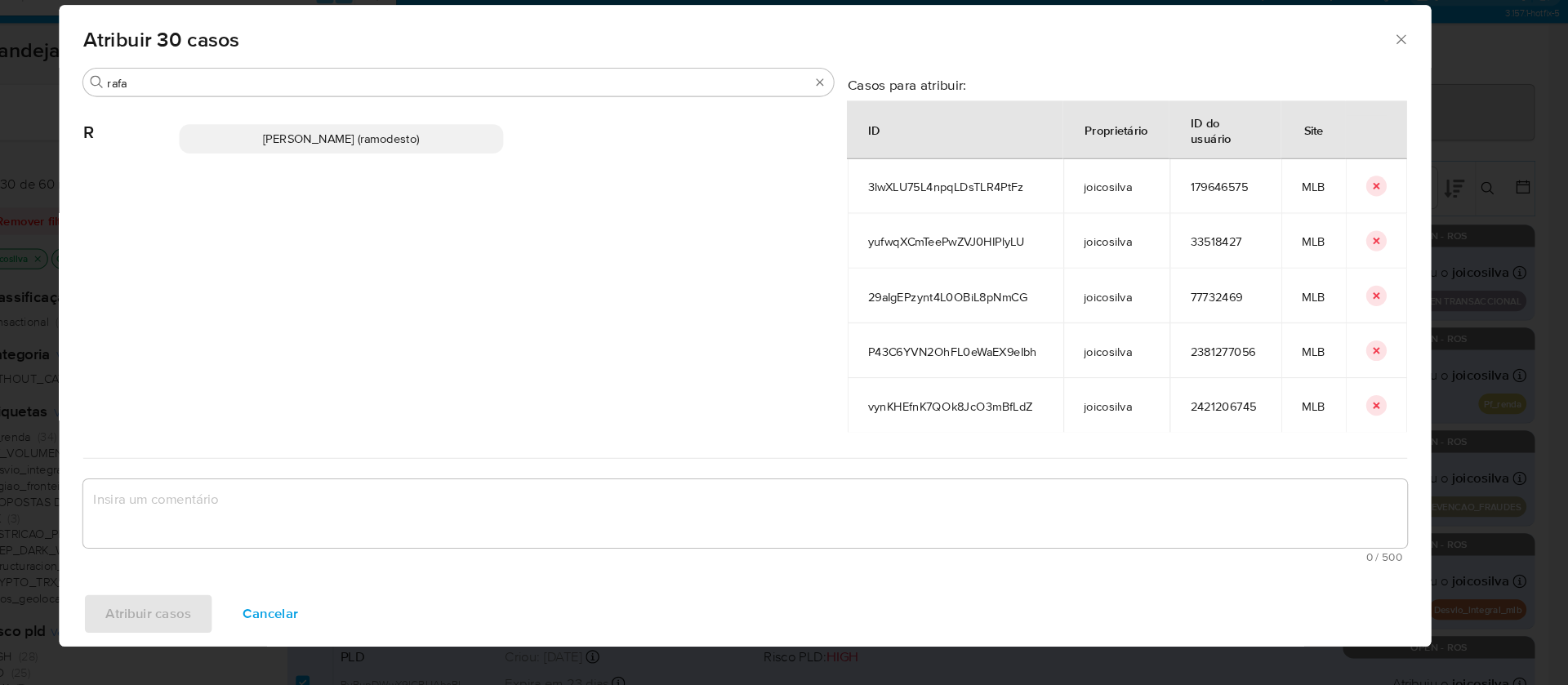
click at [335, 158] on span "Rafael Modesto Dos Santos (ramodesto)" at bounding box center [399, 165] width 149 height 16
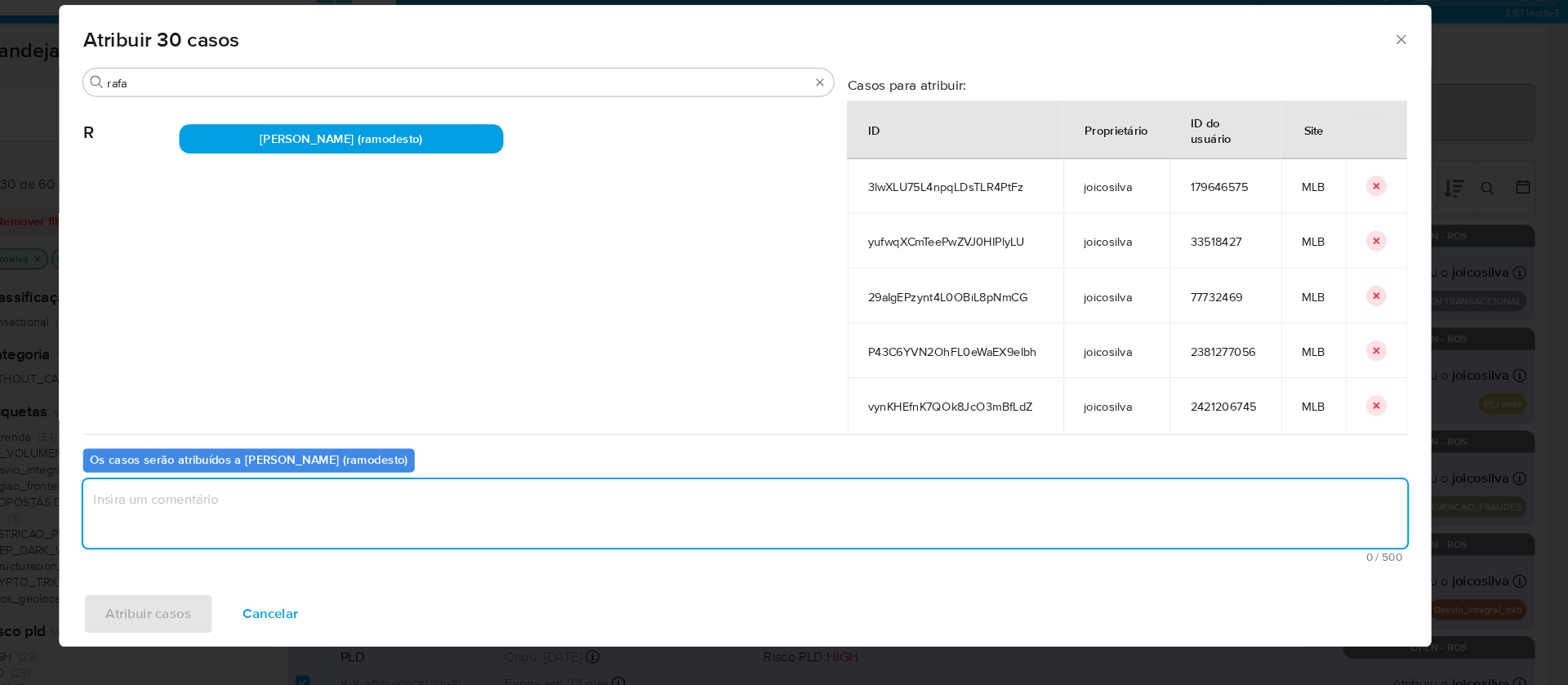
click at [303, 517] on textarea "assign-modal" at bounding box center [784, 522] width 1261 height 65
type textarea "ok"
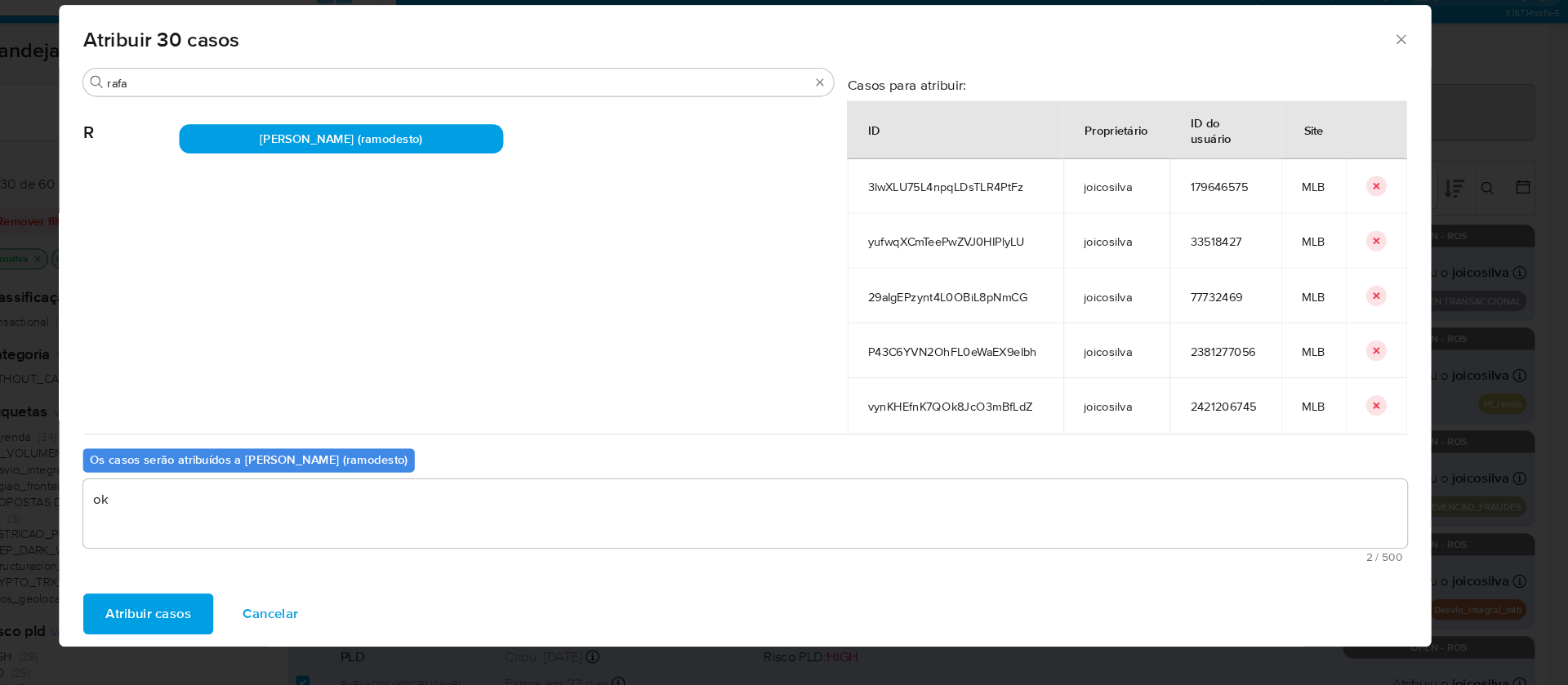
click at [209, 634] on span "Atribuir casos" at bounding box center [215, 618] width 81 height 36
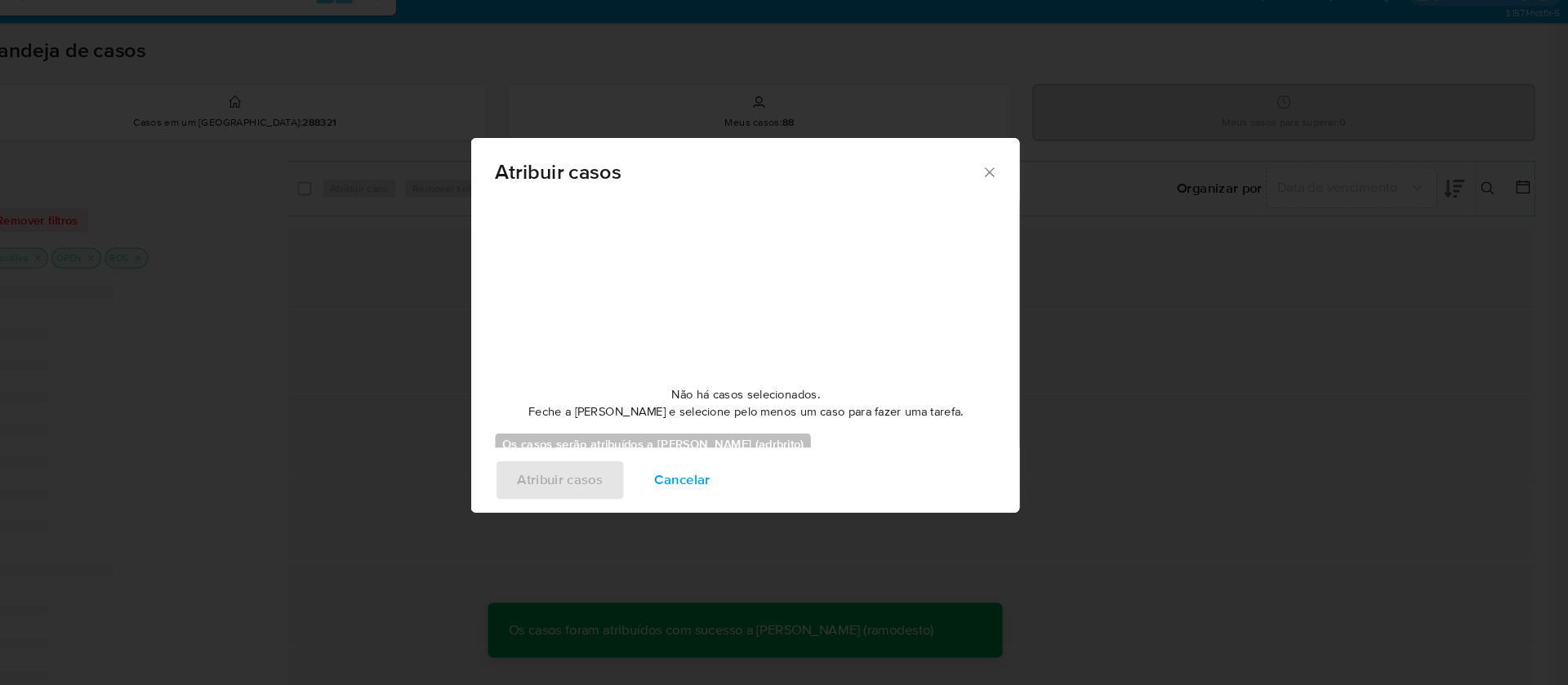
checkbox input "false"
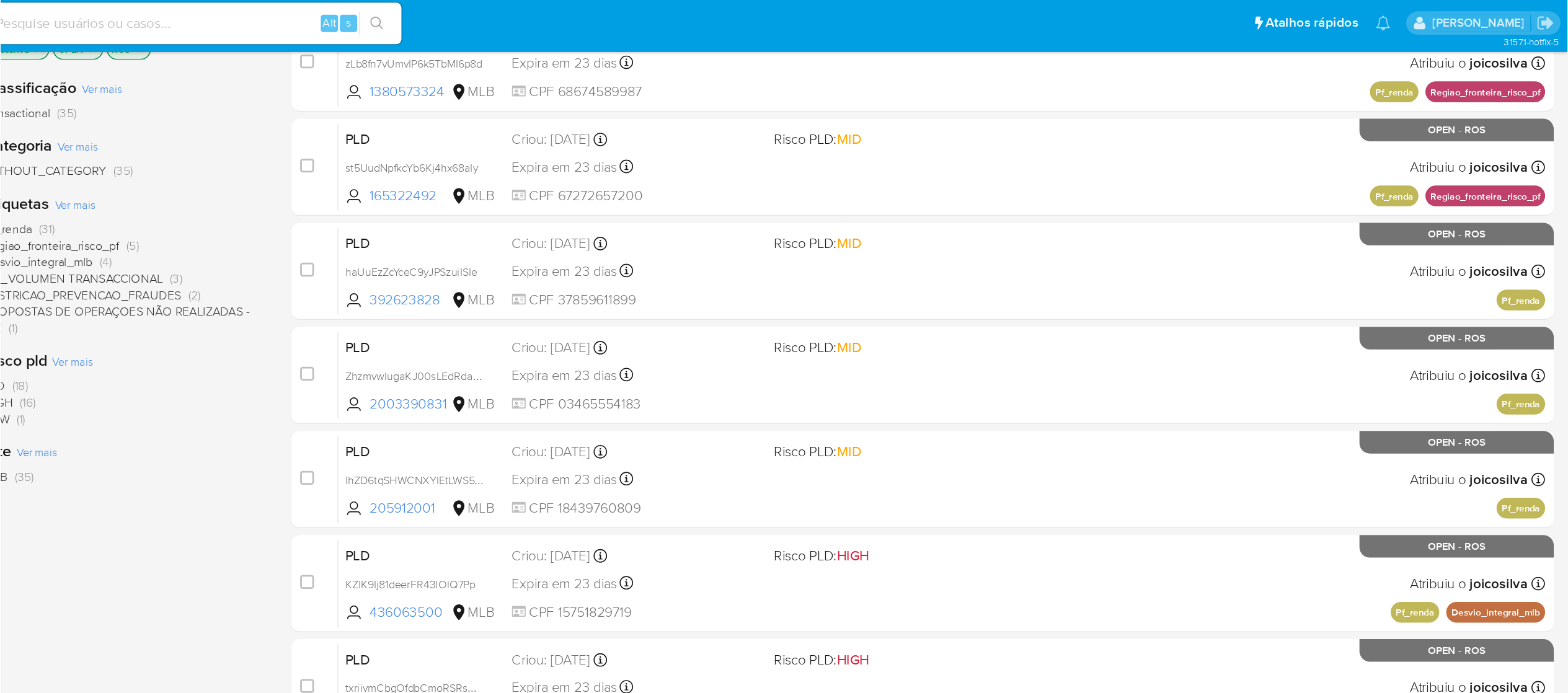
scroll to position [166, 0]
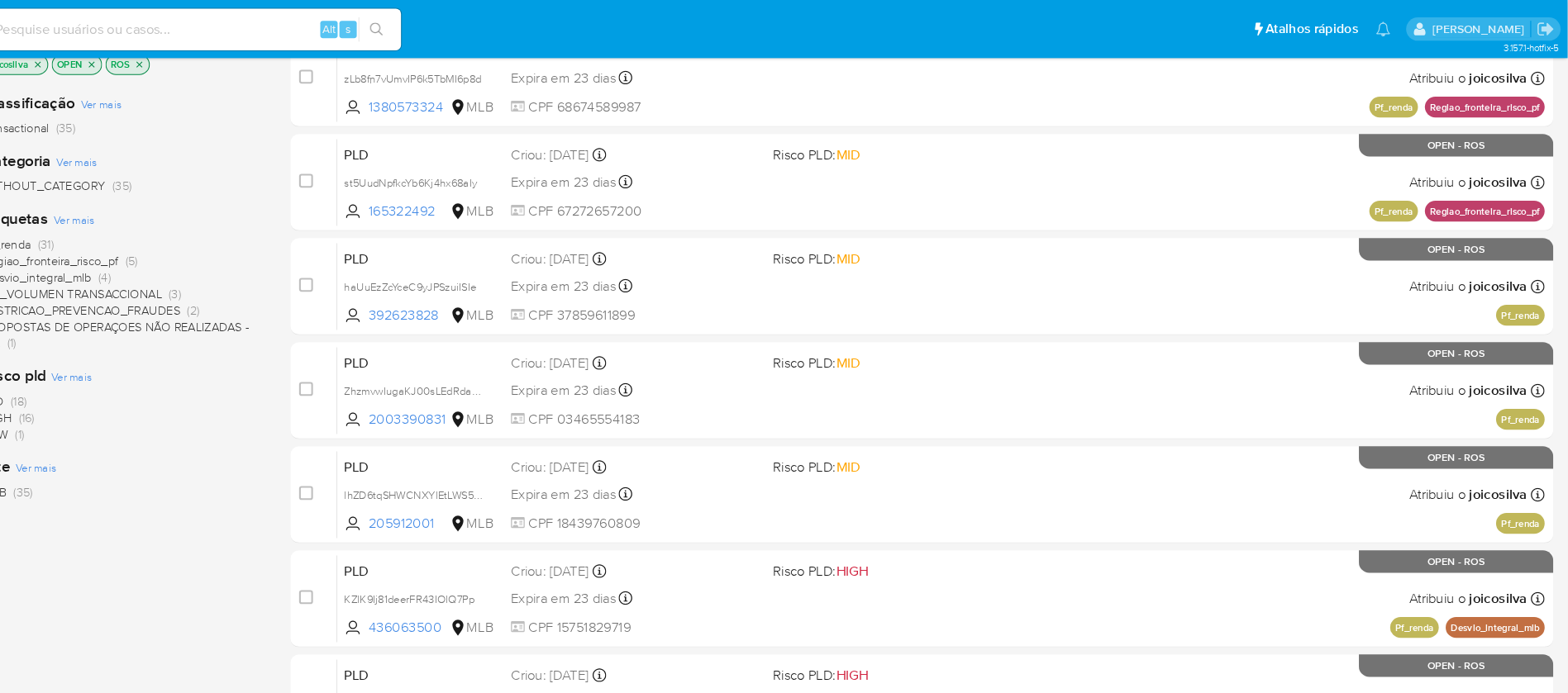
drag, startPoint x: 1446, startPoint y: 0, endPoint x: 225, endPoint y: 536, distance: 1333.5
click at [225, 536] on div "Classificação Ver mais transactional (35) Categoria Ver mais WITHOUT_CATEGORY (…" at bounding box center [193, 355] width 266 height 562
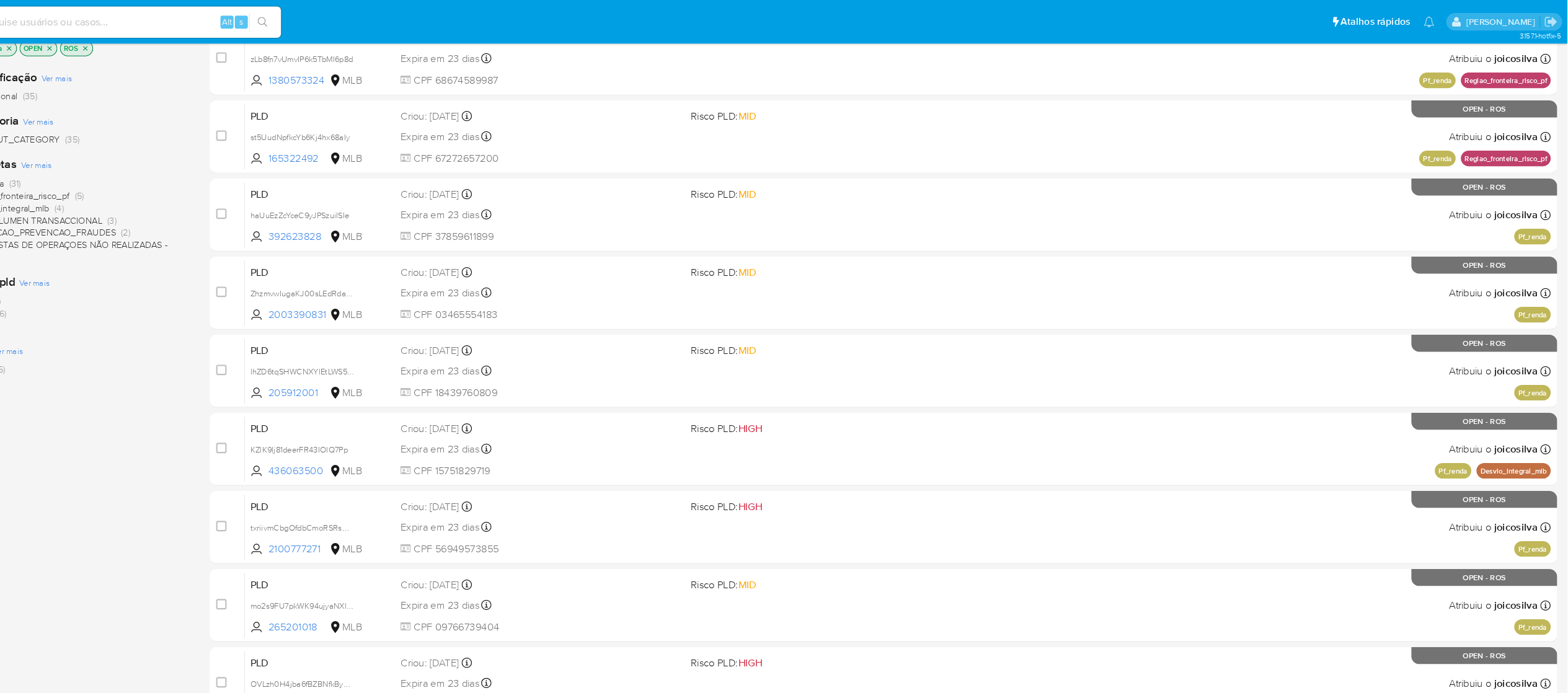
scroll to position [0, 0]
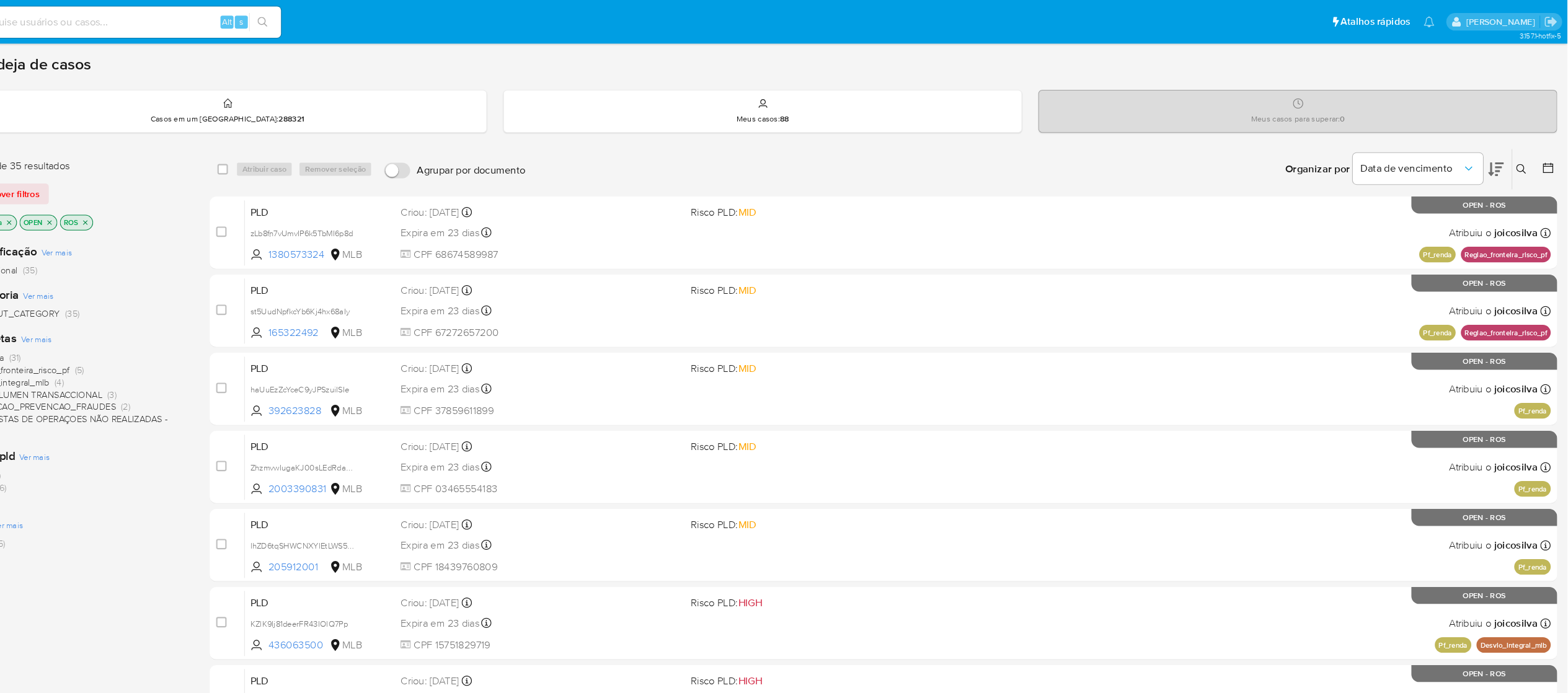
click at [190, 503] on div "Site Ver mais MLB (35)" at bounding box center [150, 508] width 210 height 32
drag, startPoint x: 227, startPoint y: 482, endPoint x: 1582, endPoint y: 21, distance: 1431.3
click at [1190, 21] on html "Pausado Ver notificaciones Alt s Atalhos rápidos Presiona las siguientes teclas…" at bounding box center [784, 489] width 1568 height 979
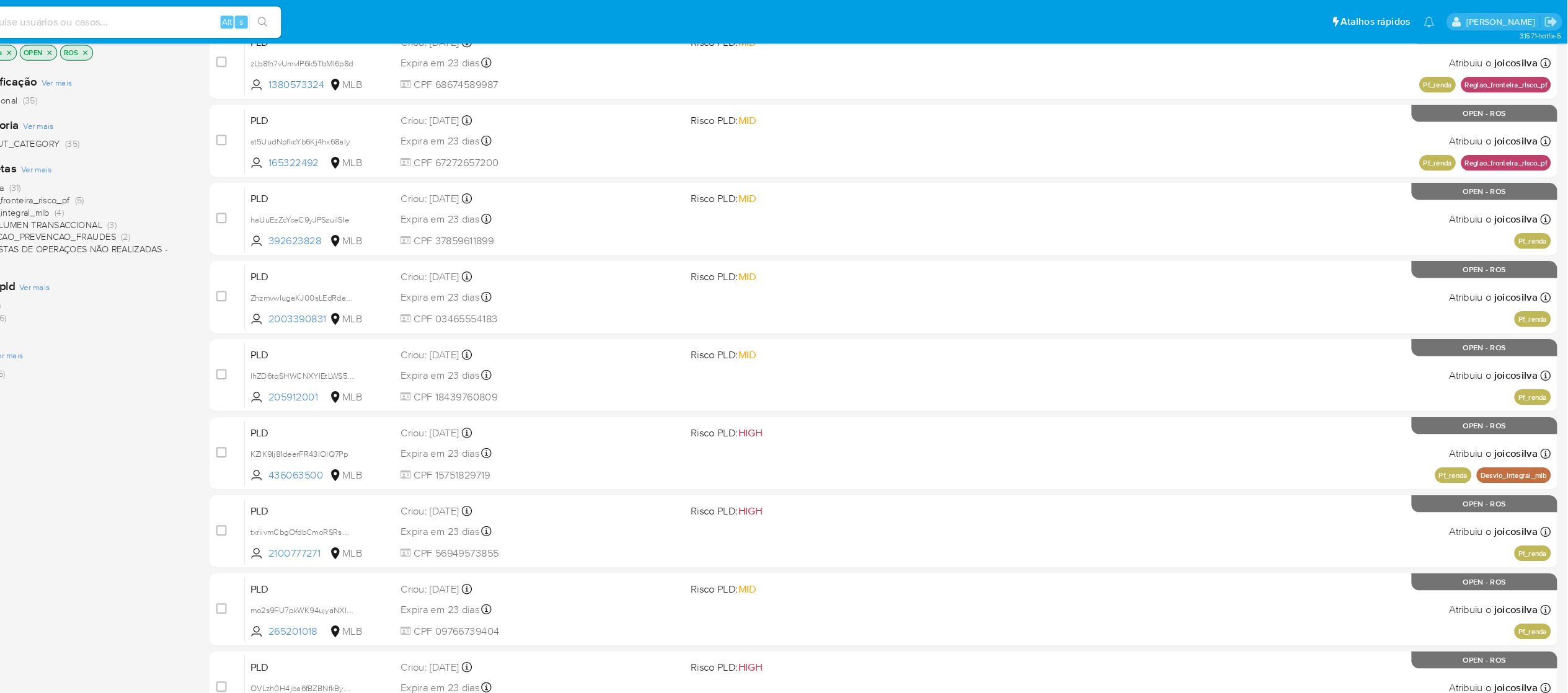
scroll to position [160, 0]
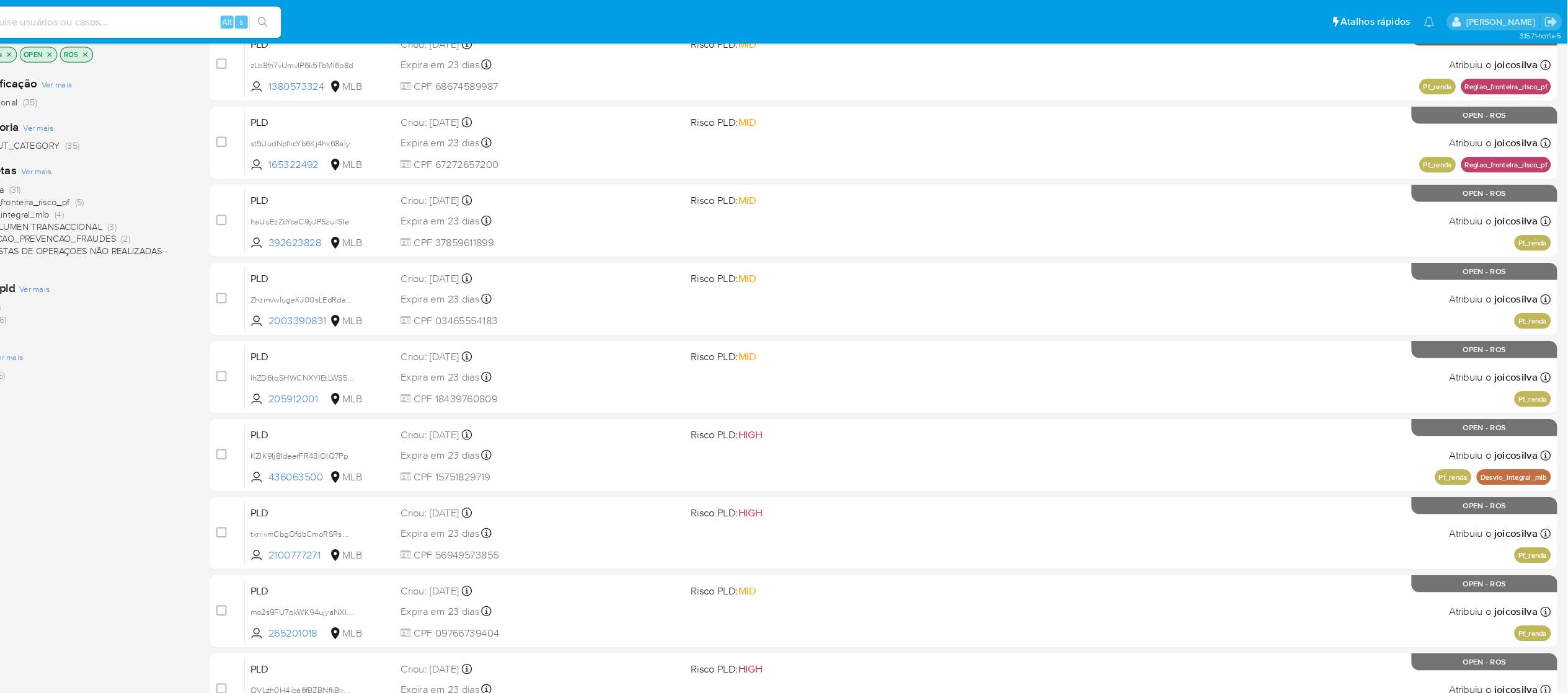
click at [183, 469] on div "Classificação Ver mais transactional (35) Categoria Ver mais WITHOUT_CATEGORY (…" at bounding box center [150, 272] width 210 height 421
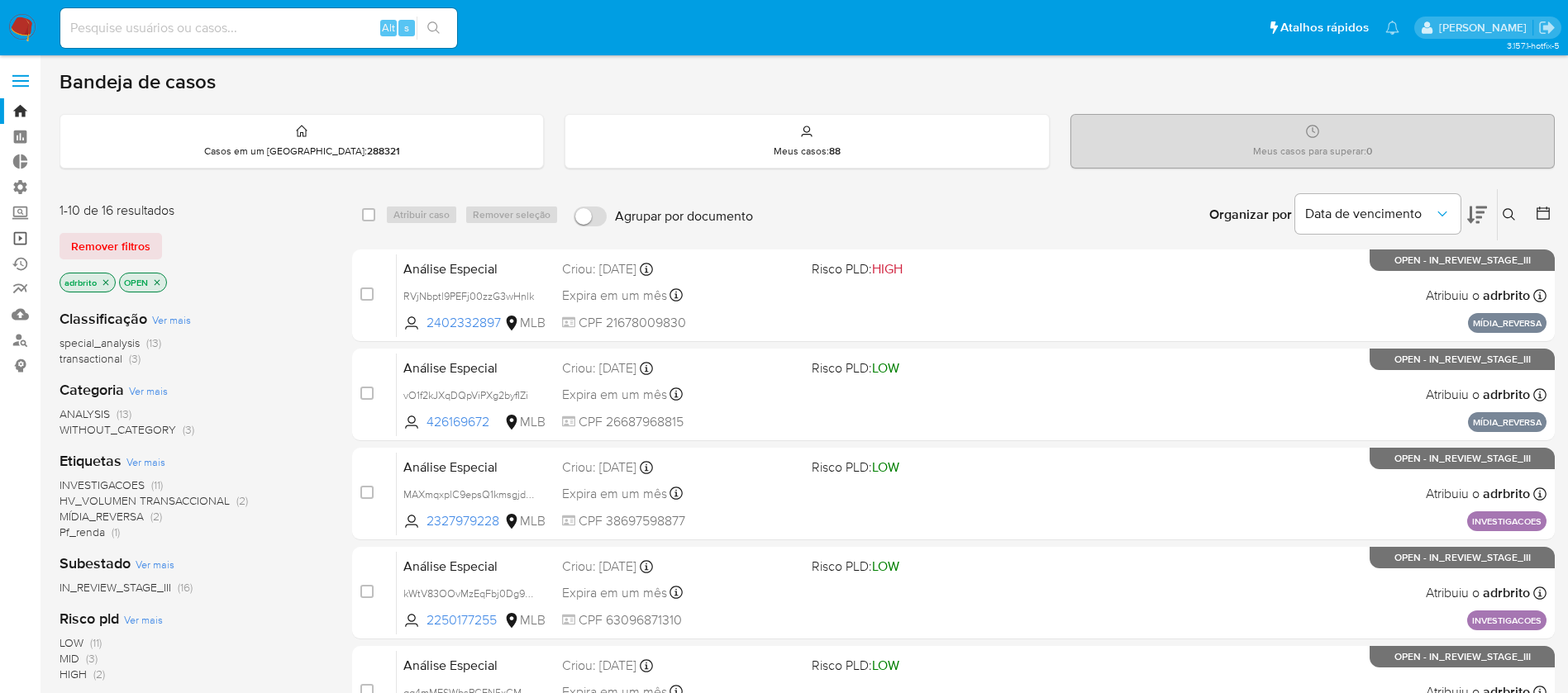
click at [24, 236] on link "Operações em massa" at bounding box center [98, 238] width 197 height 25
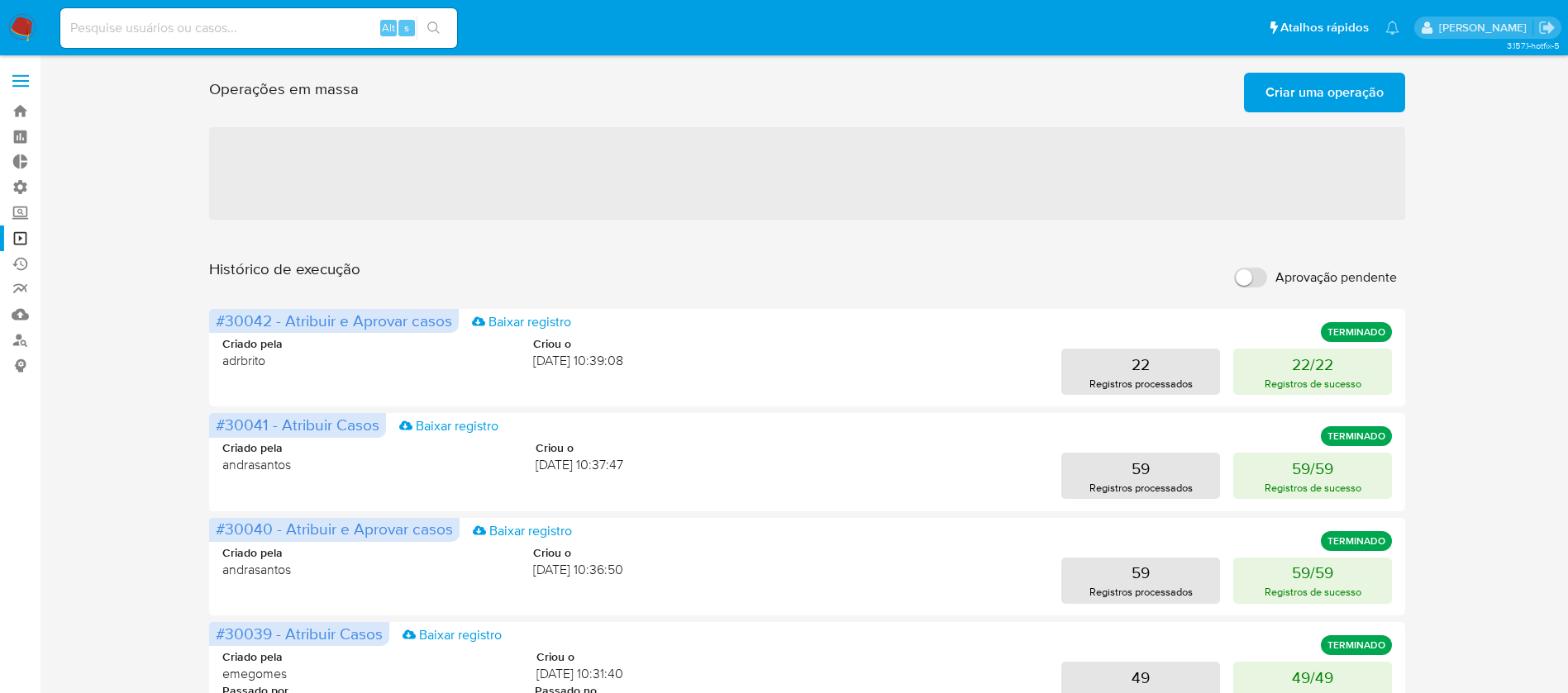
click at [1313, 90] on span "Criar uma operação" at bounding box center [1324, 92] width 118 height 36
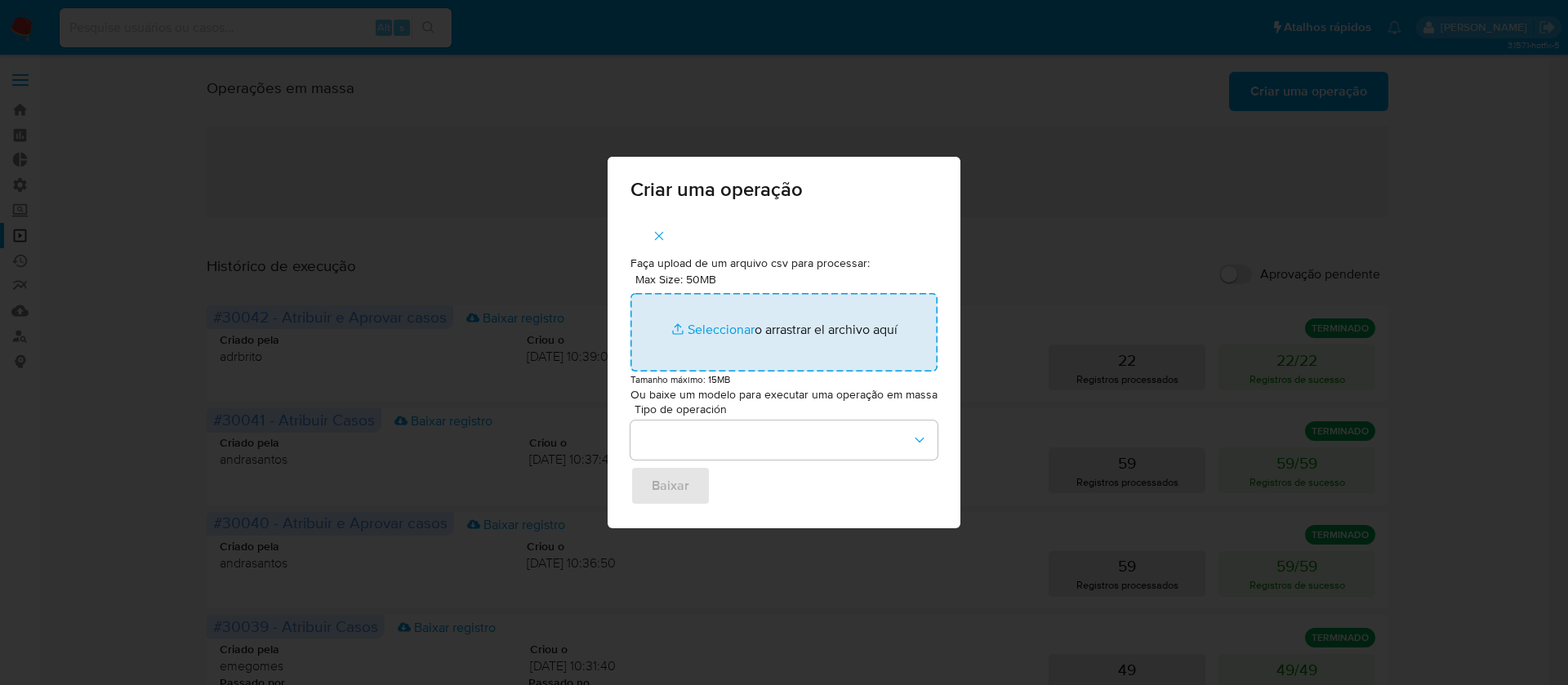
click at [699, 321] on input "Max Size: 50MB Seleccionar archivos" at bounding box center [783, 333] width 307 height 79
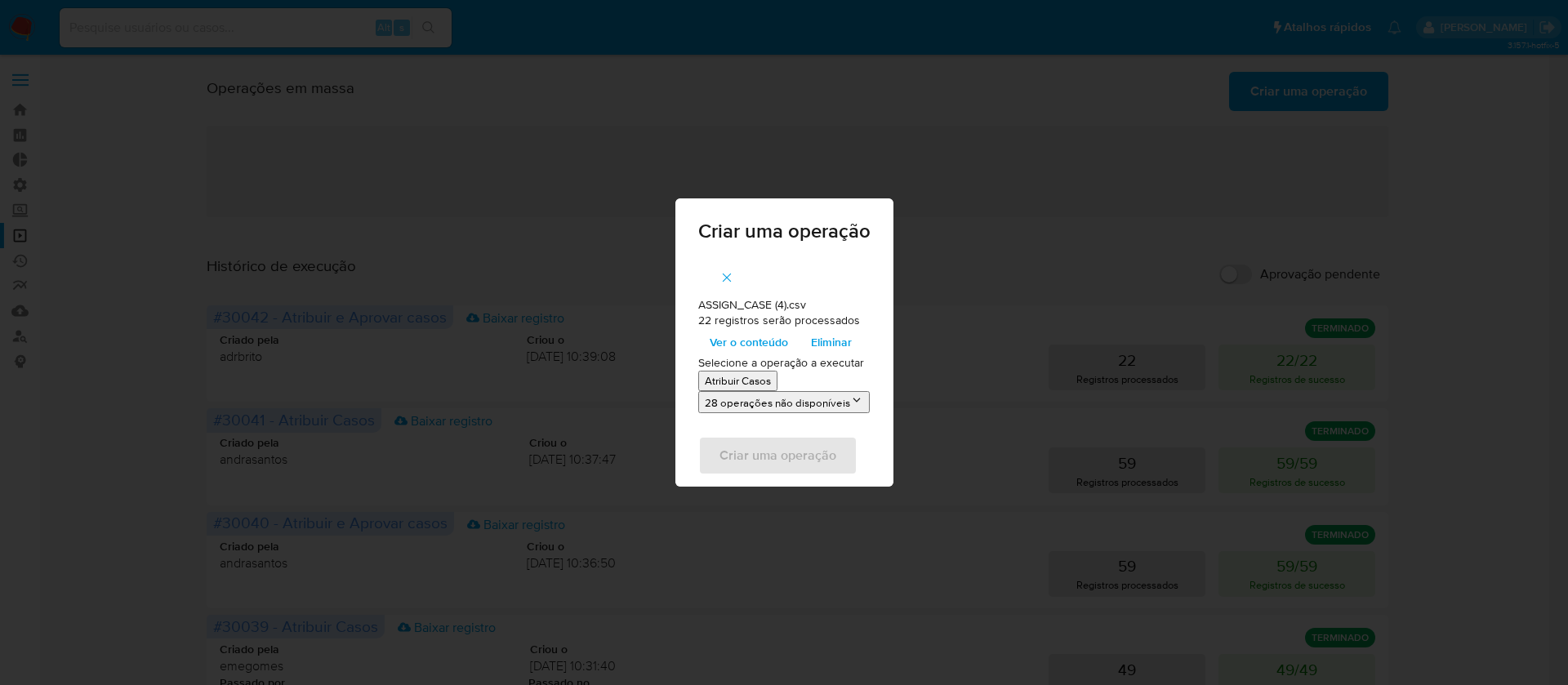
click at [729, 384] on p "Atribuir Casos" at bounding box center [737, 381] width 66 height 15
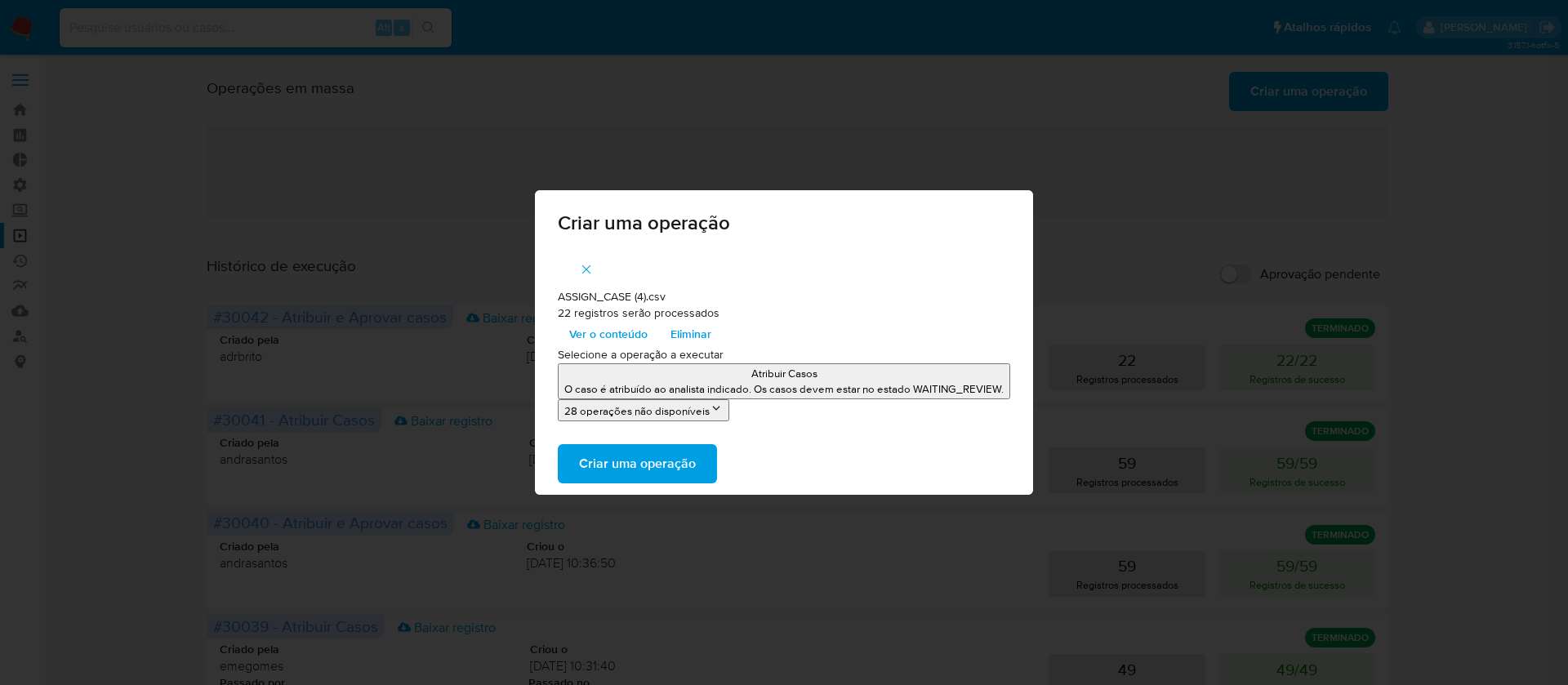
click at [667, 465] on span "Criar uma operação" at bounding box center [637, 464] width 116 height 36
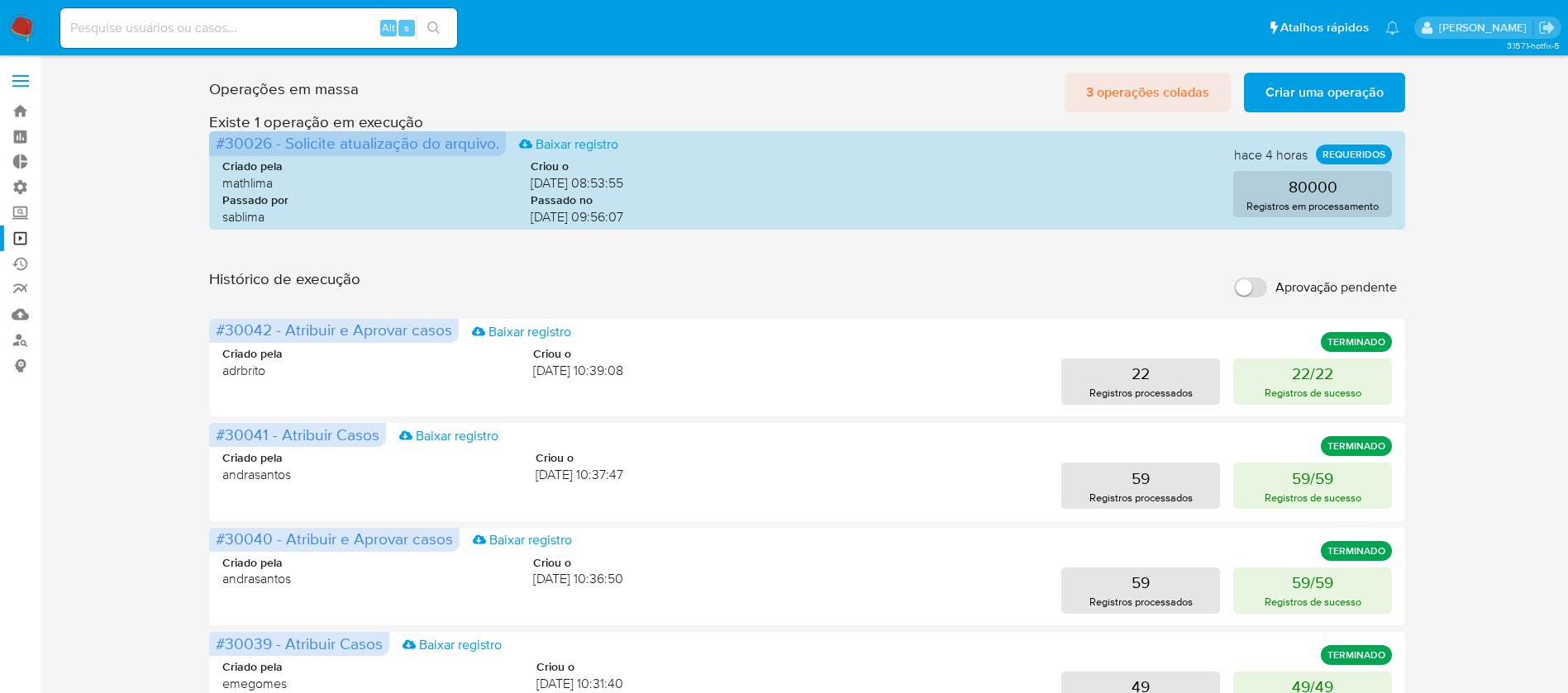
click at [1157, 88] on span "3 operações coladas" at bounding box center [1148, 92] width 123 height 36
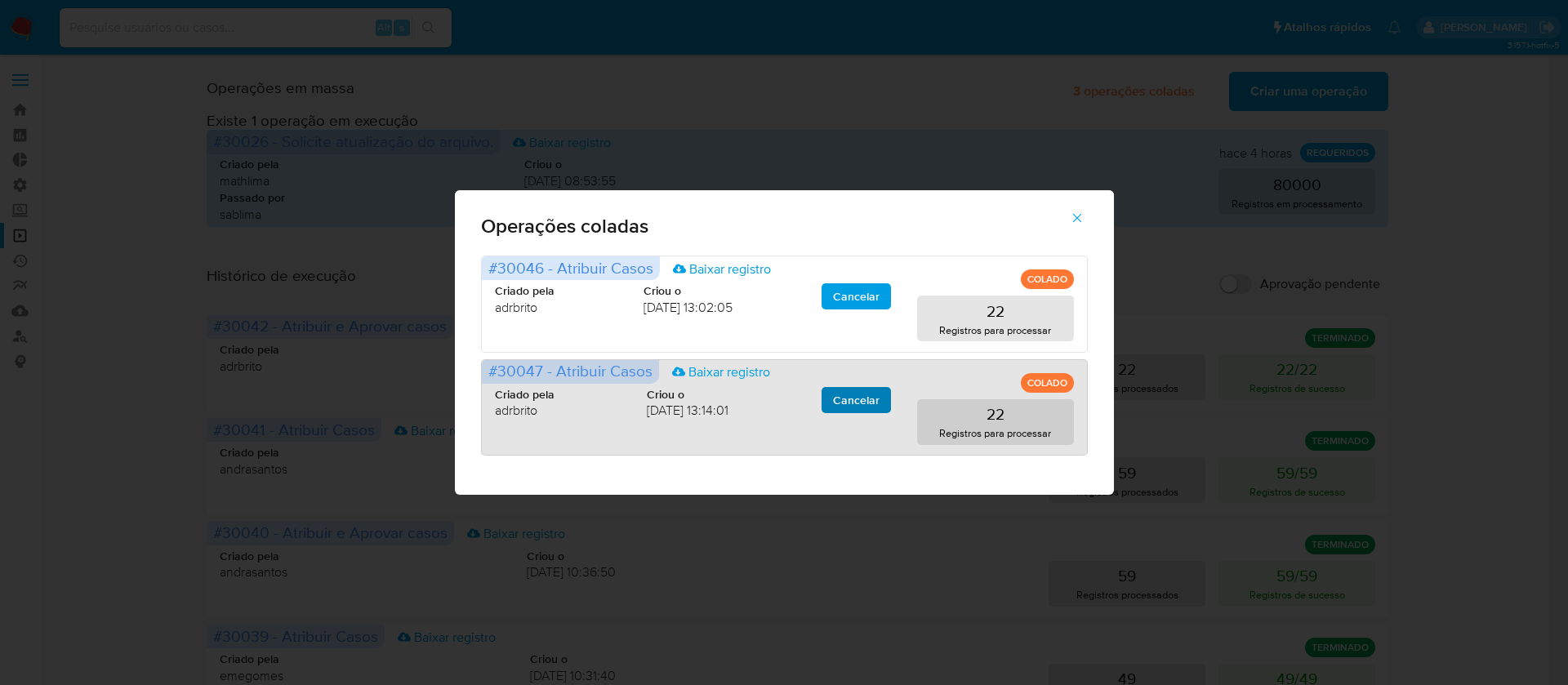
click at [865, 396] on span "Cancelar" at bounding box center [856, 400] width 47 height 23
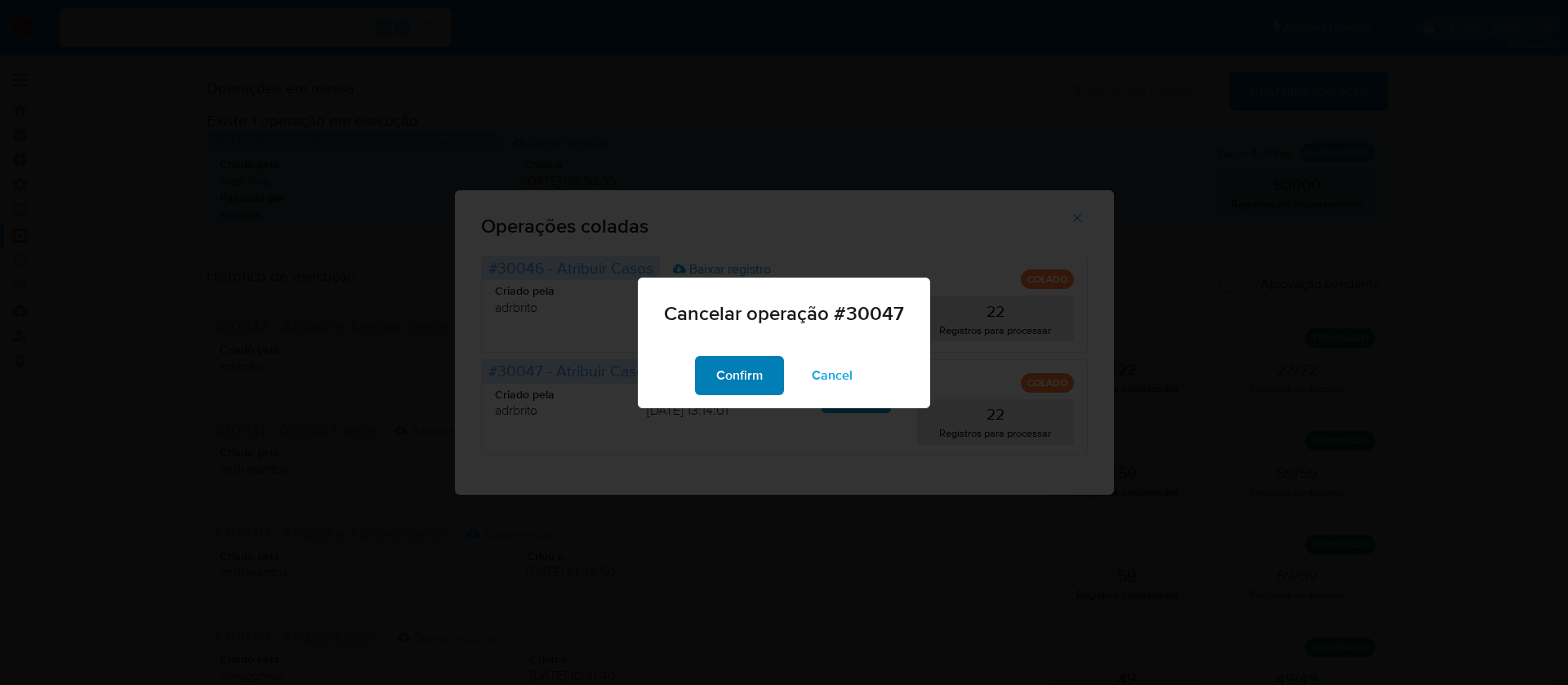
click at [753, 373] on span "Confirm" at bounding box center [739, 376] width 47 height 36
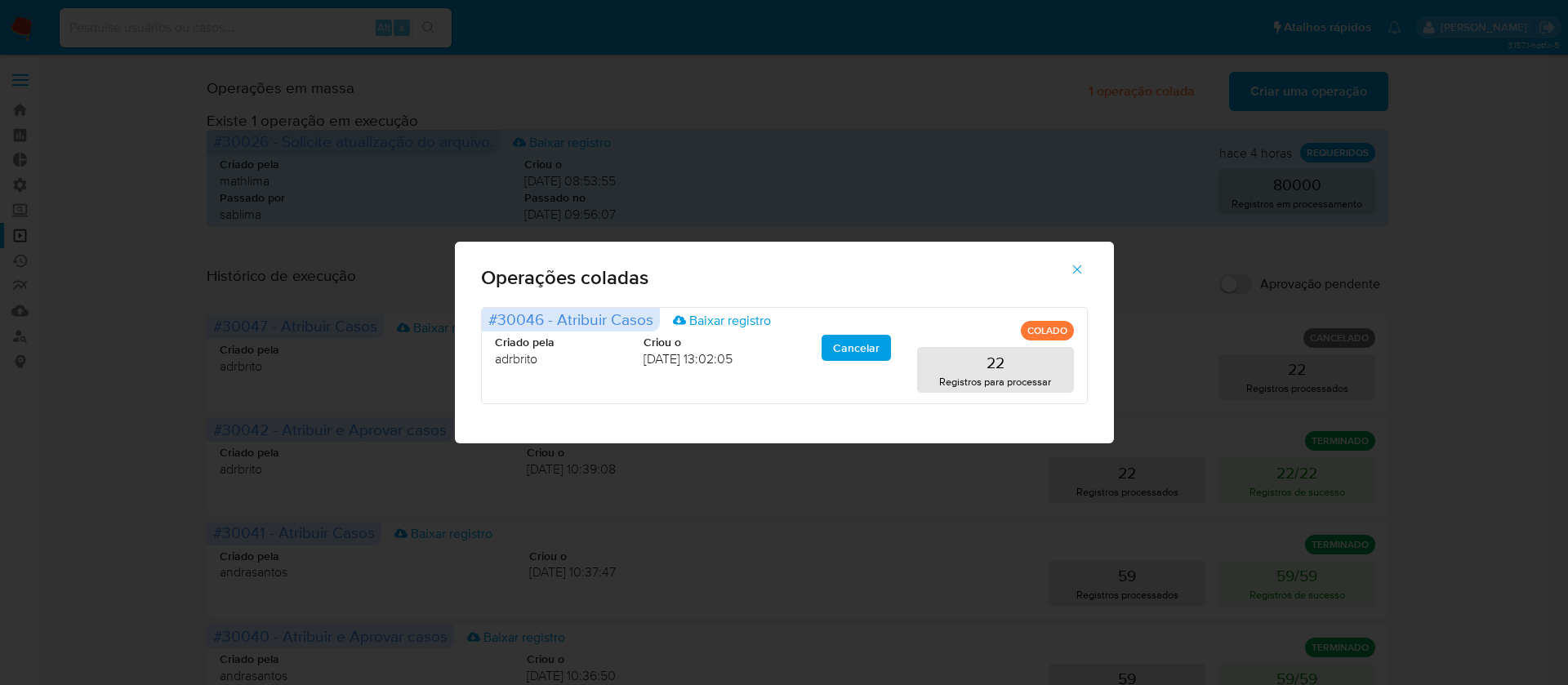
click at [1084, 270] on icon "button" at bounding box center [1077, 270] width 14 height 14
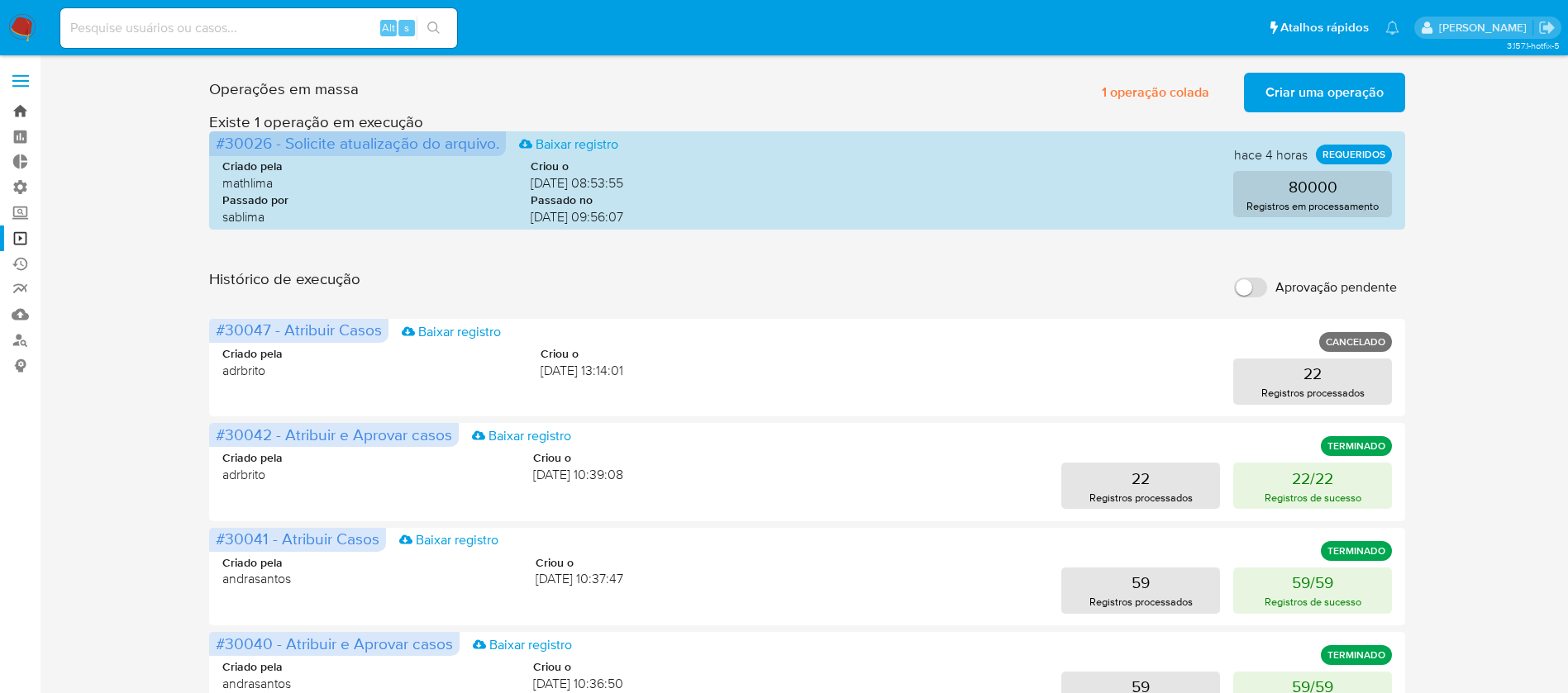
click at [18, 107] on link "Bandeja" at bounding box center [98, 111] width 197 height 25
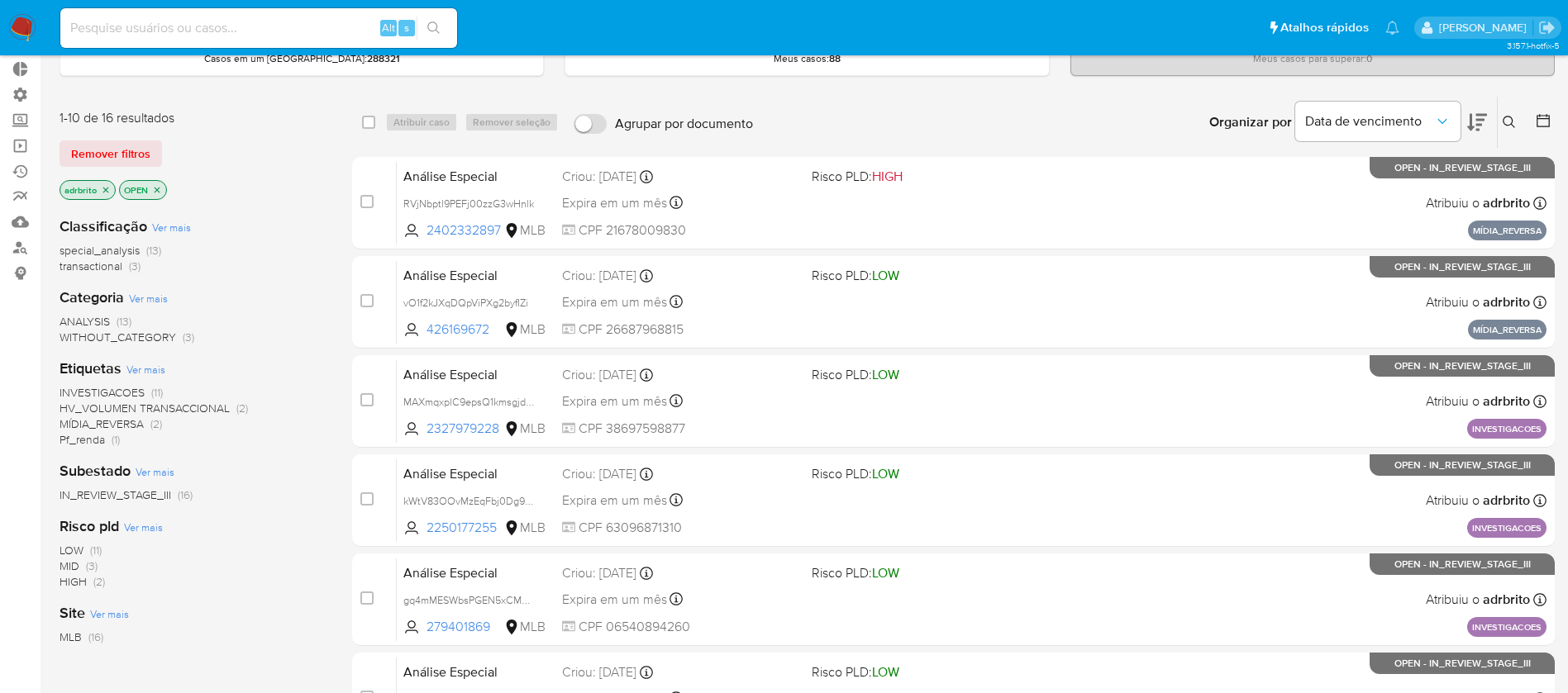
scroll to position [94, 0]
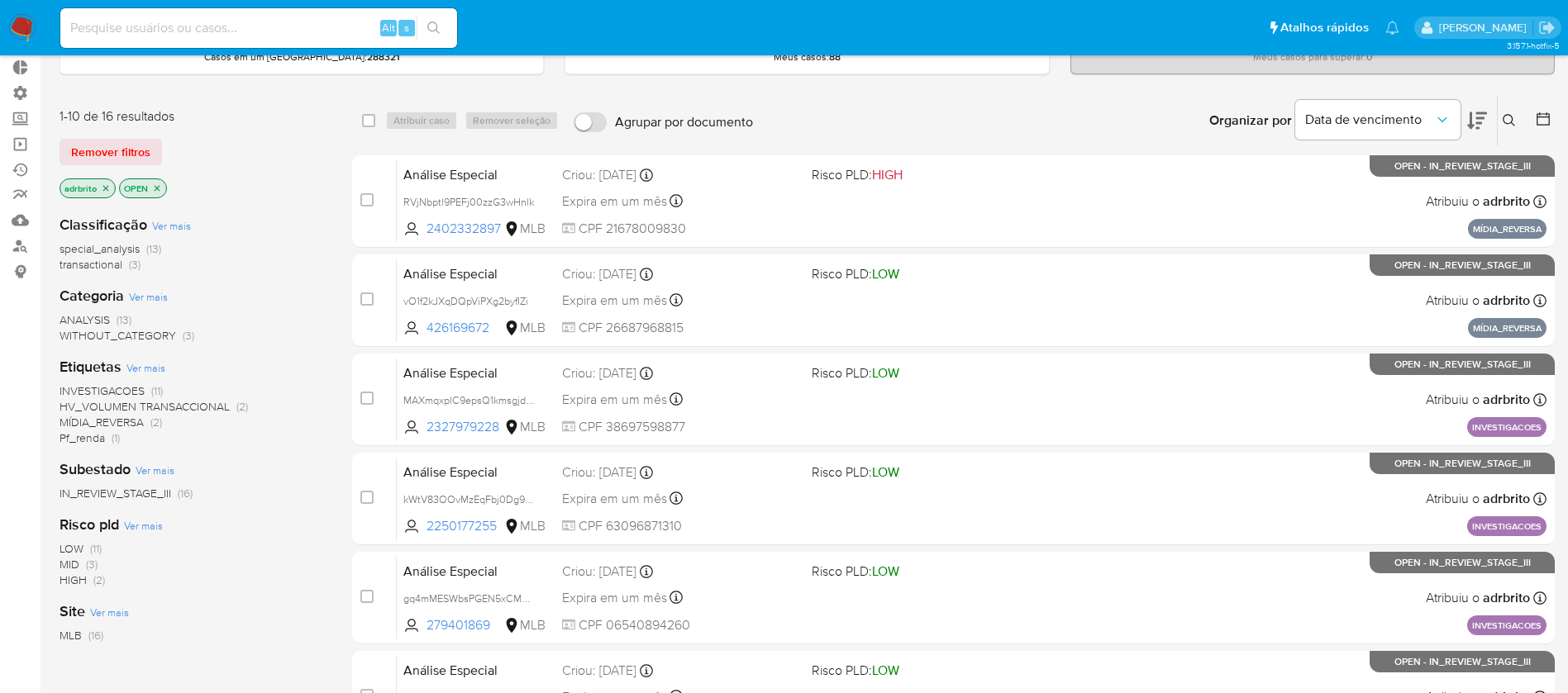
click at [104, 184] on icon "close-filter" at bounding box center [105, 188] width 10 height 10
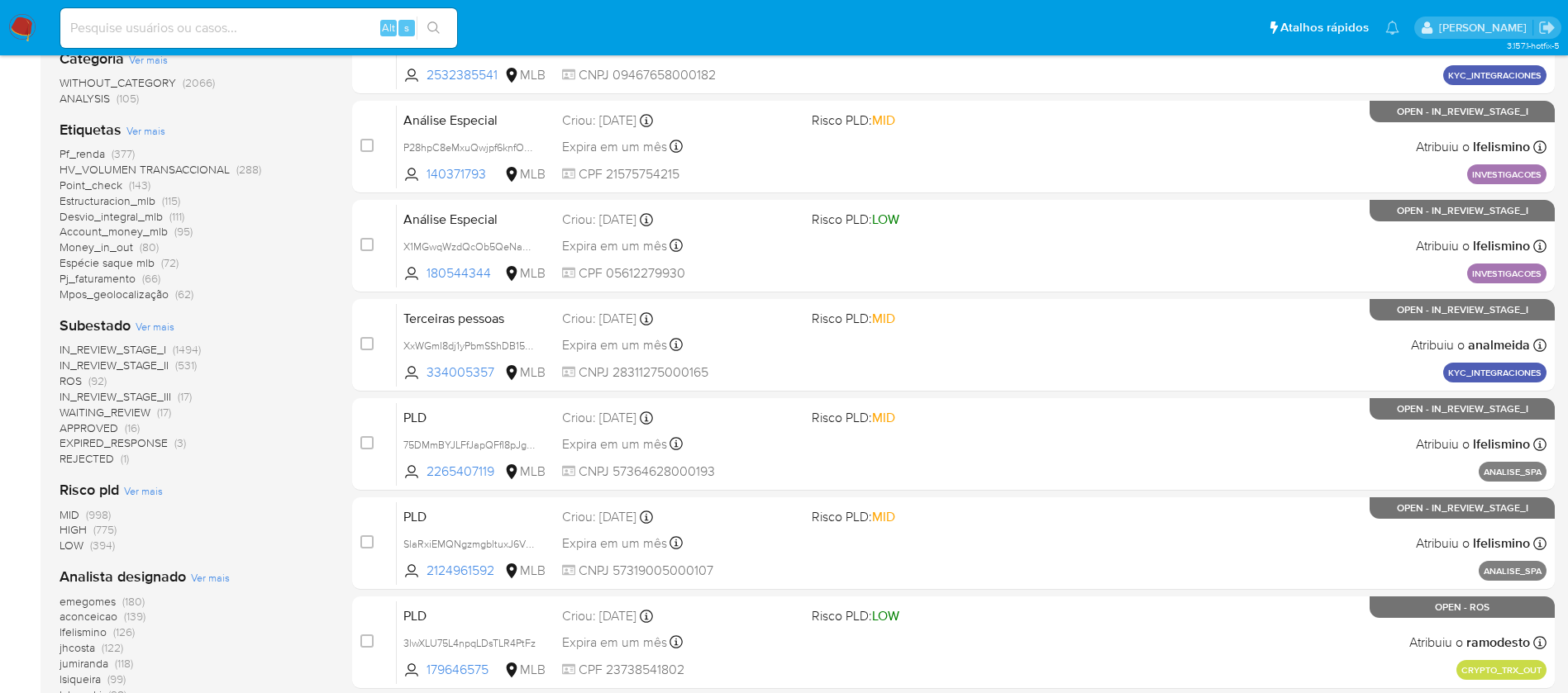
scroll to position [349, 0]
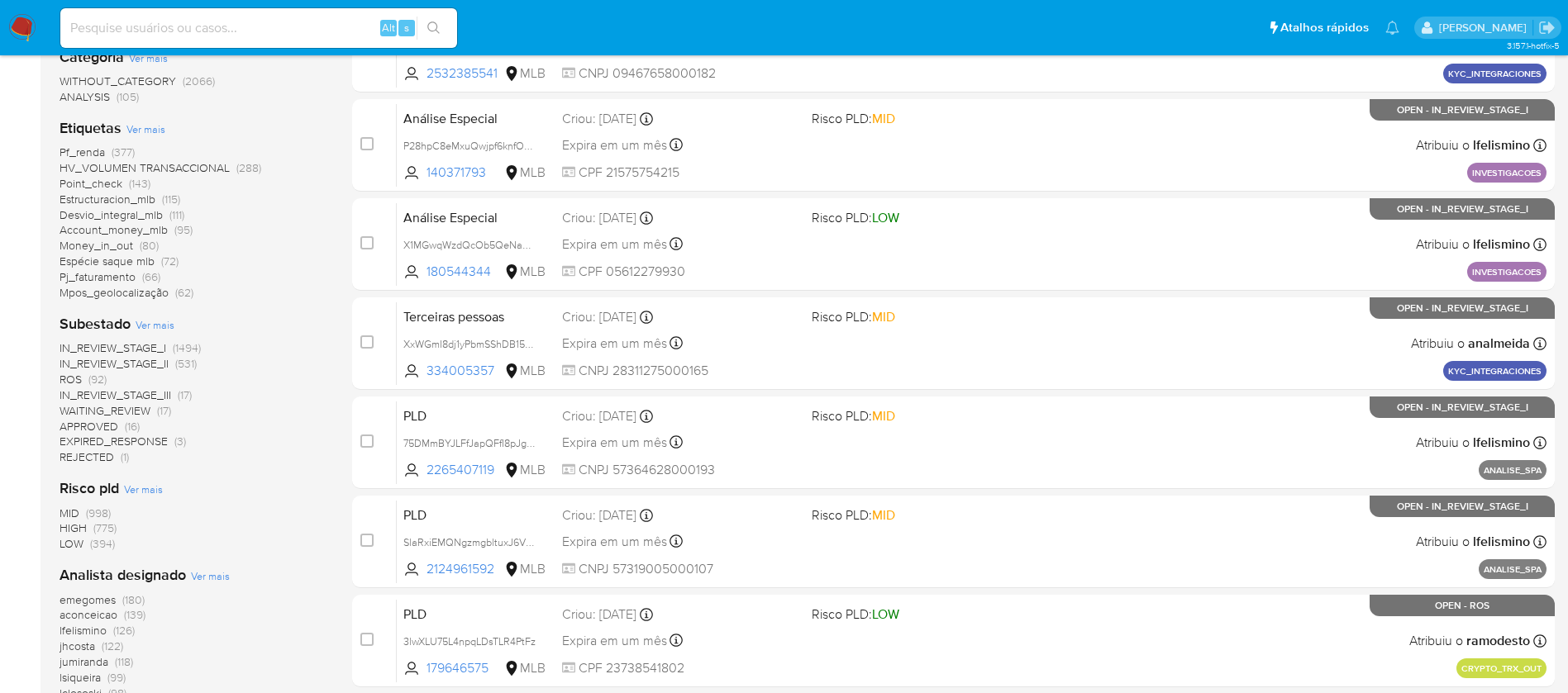
click at [72, 380] on span "ROS" at bounding box center [71, 380] width 23 height 16
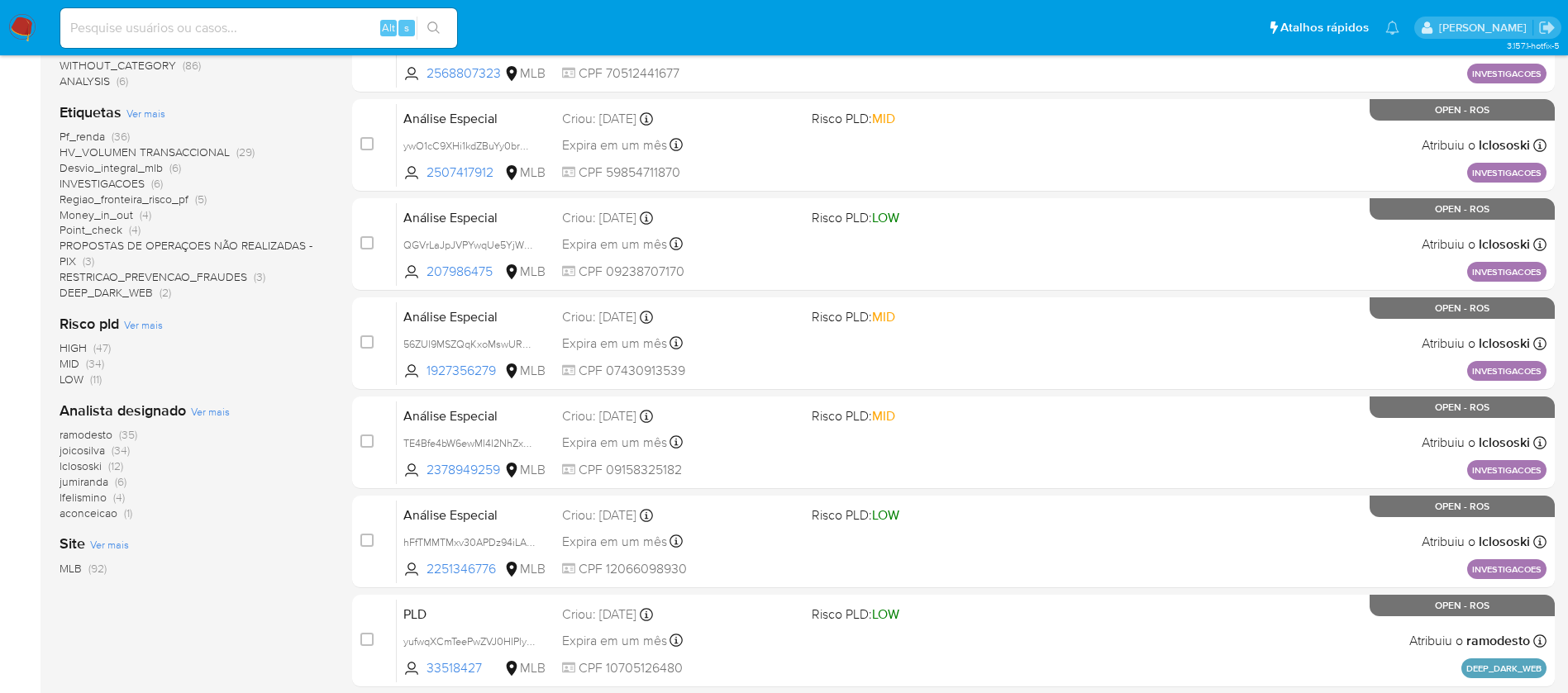
click at [87, 468] on span "lclososki" at bounding box center [81, 466] width 43 height 16
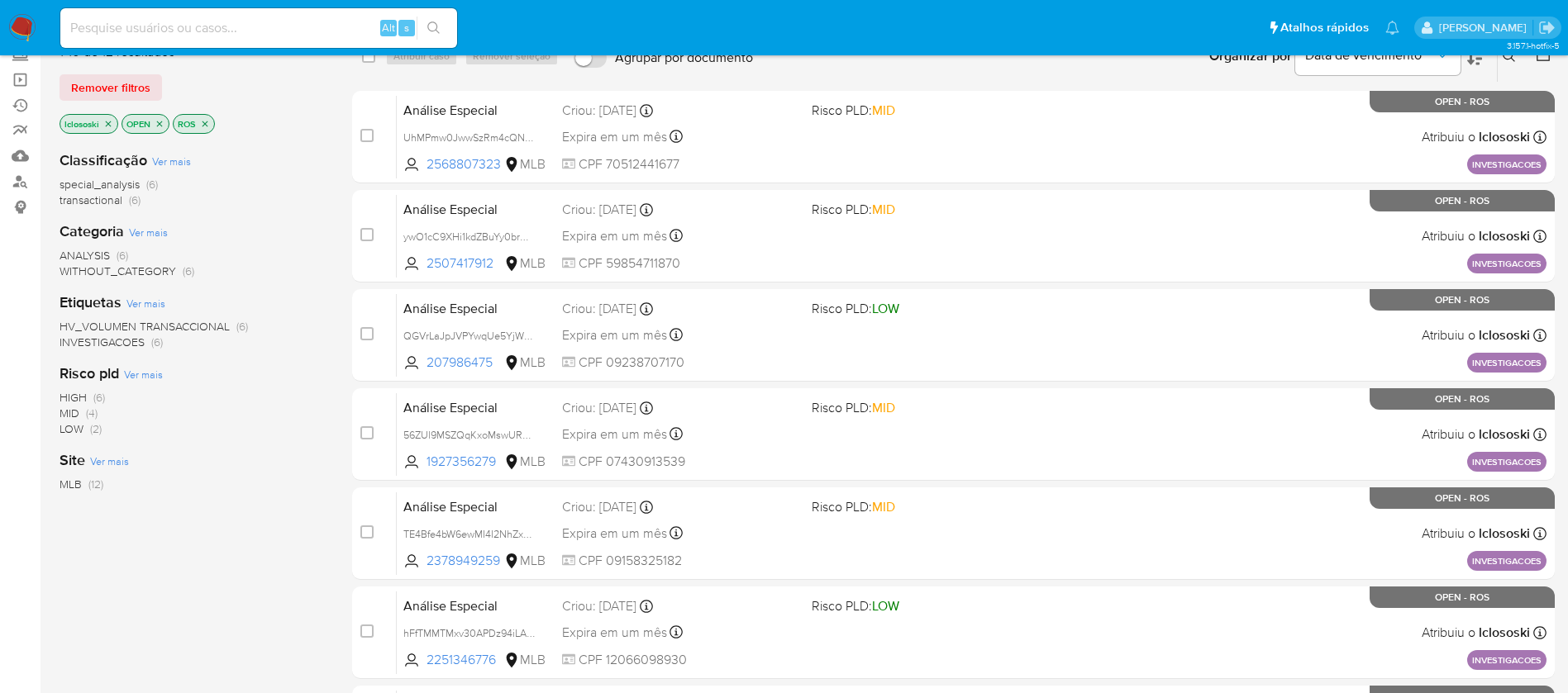
scroll to position [72, 0]
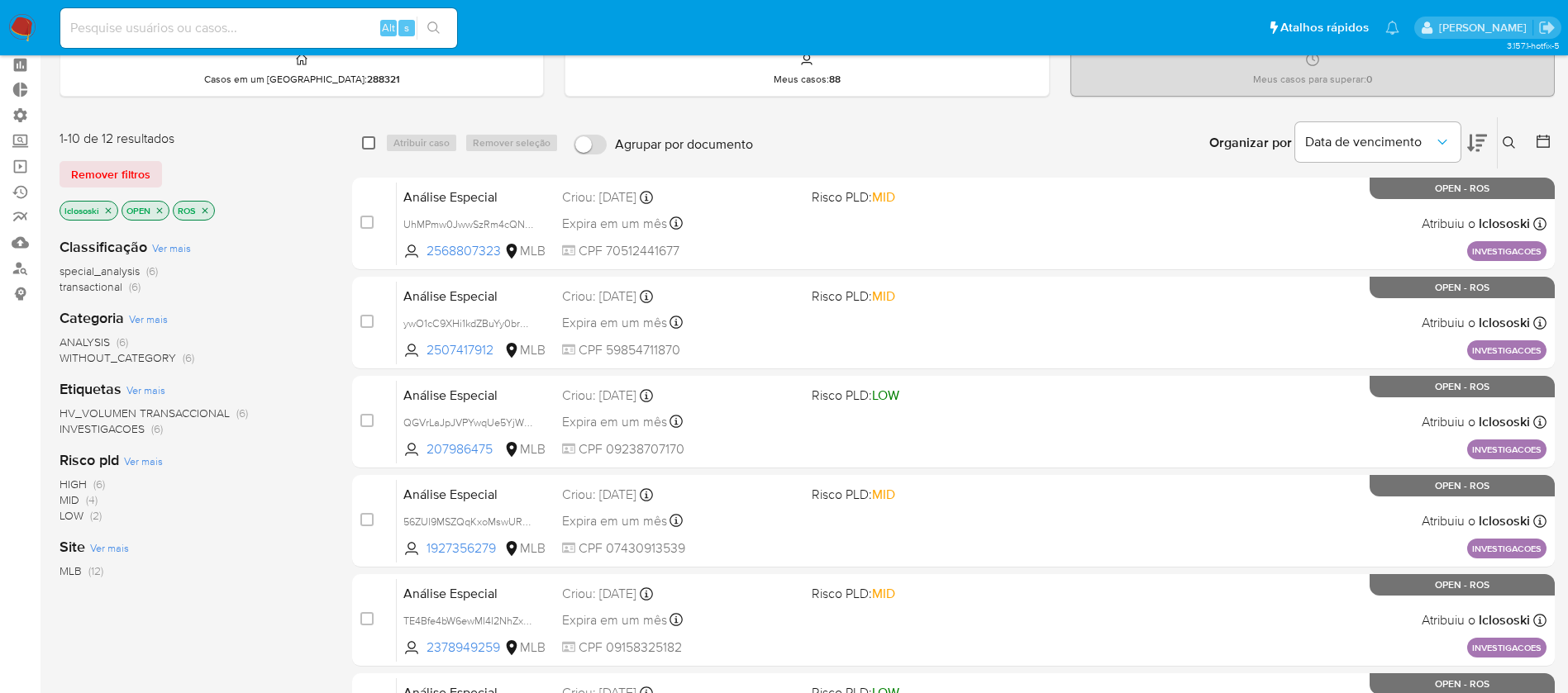
click at [370, 146] on input "checkbox" at bounding box center [369, 143] width 14 height 14
checkbox input "true"
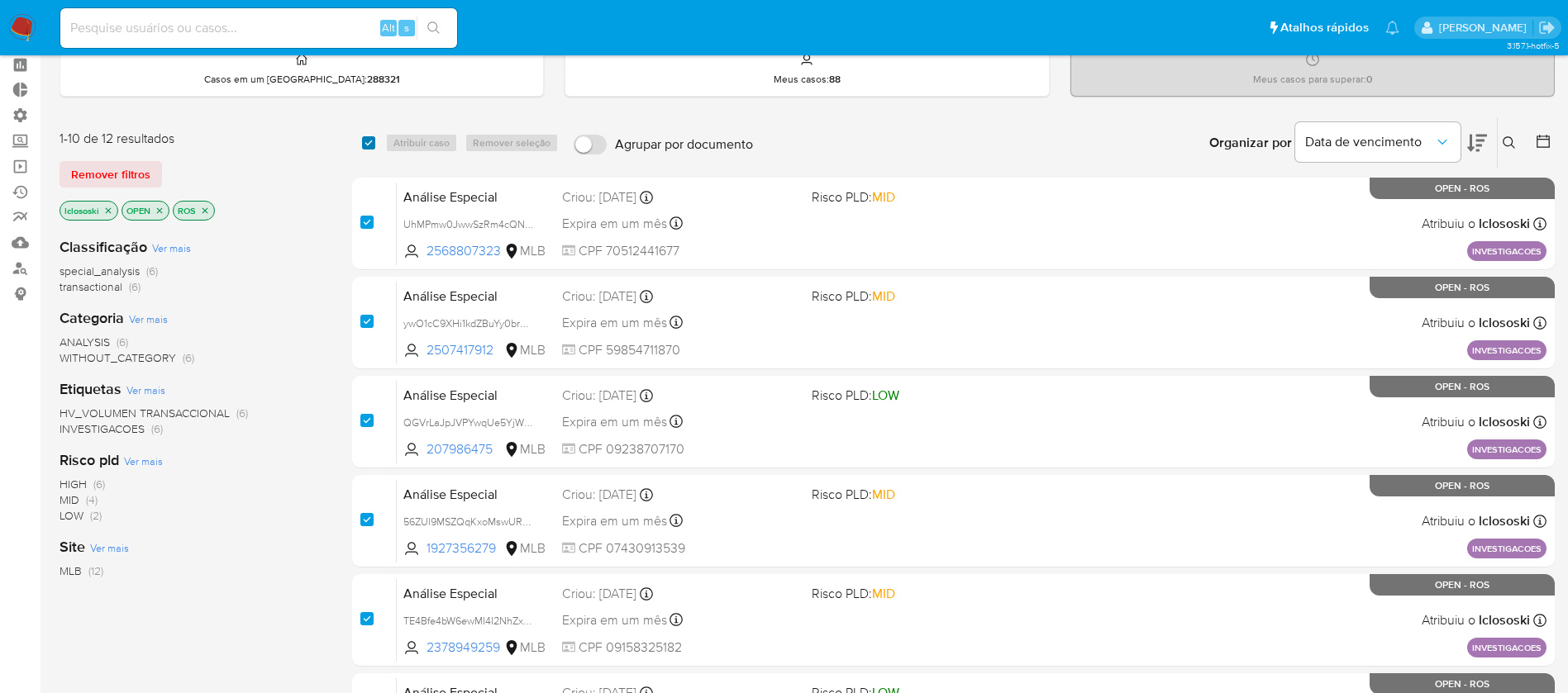
checkbox input "true"
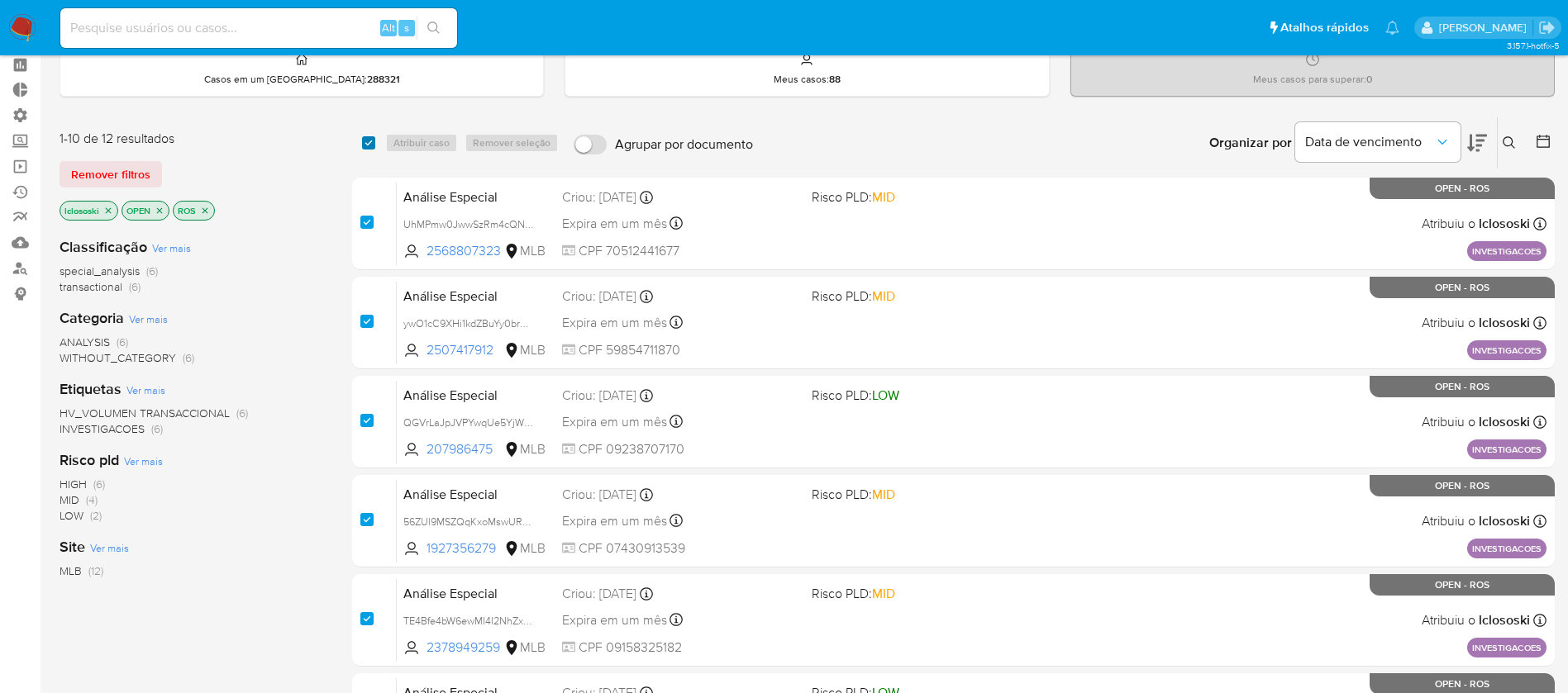
checkbox input "true"
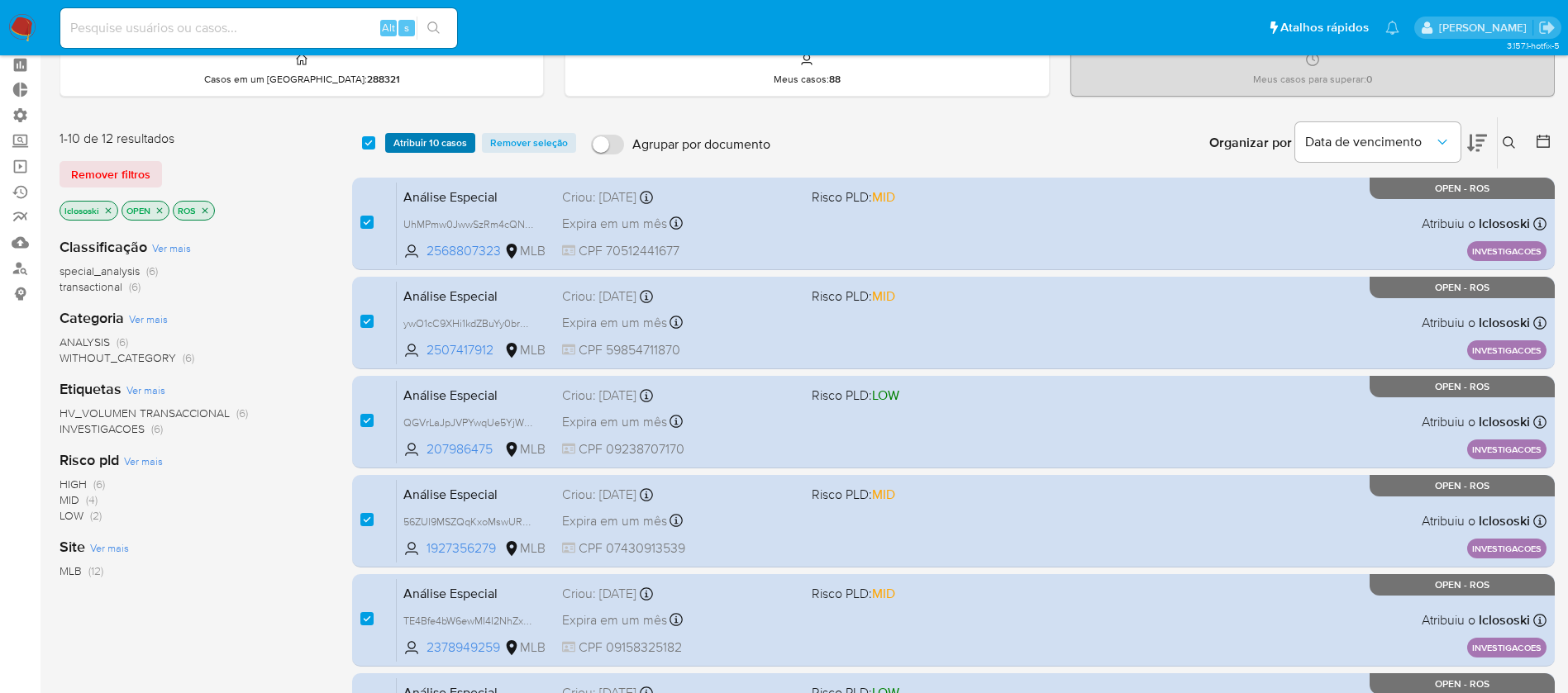
click at [399, 147] on span "Atribuir 10 casos" at bounding box center [429, 143] width 73 height 16
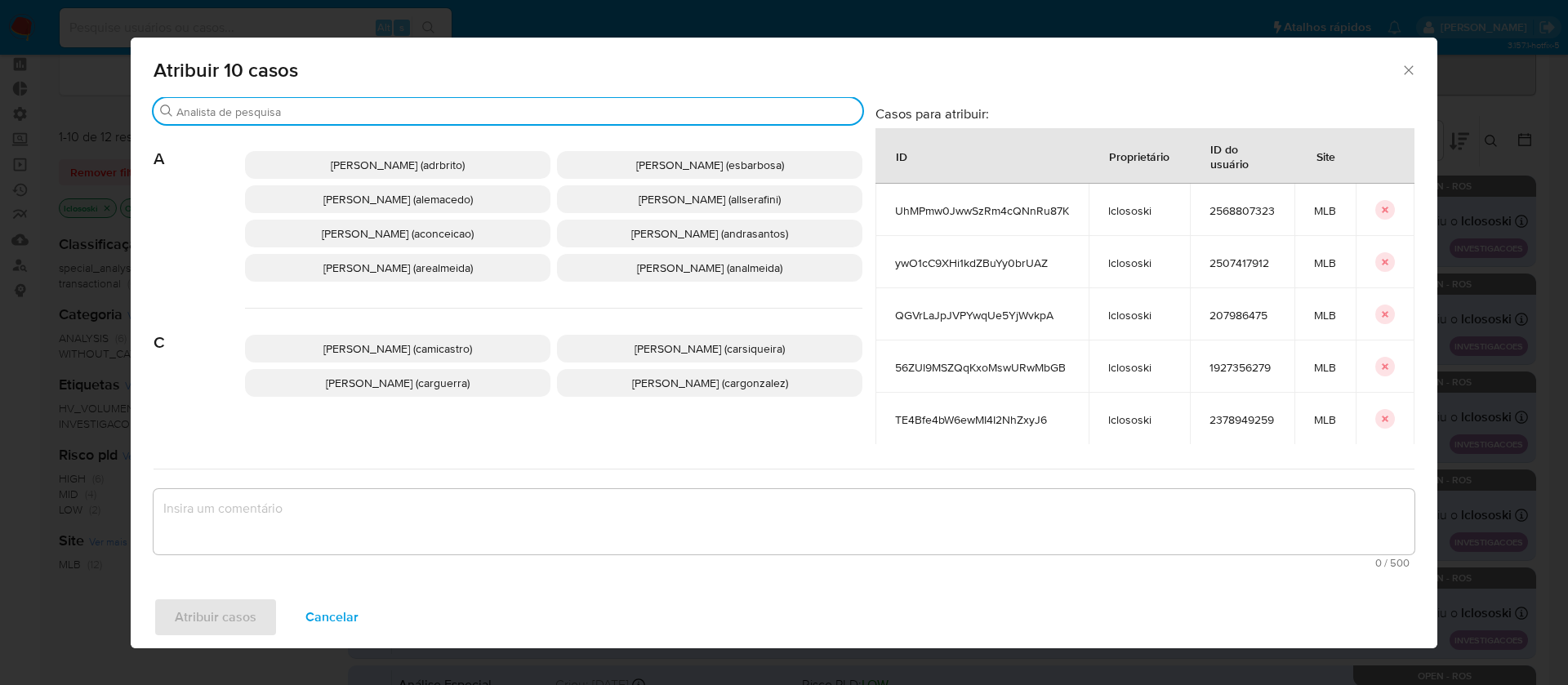
click at [339, 113] on input "Procurar" at bounding box center [516, 112] width 679 height 14
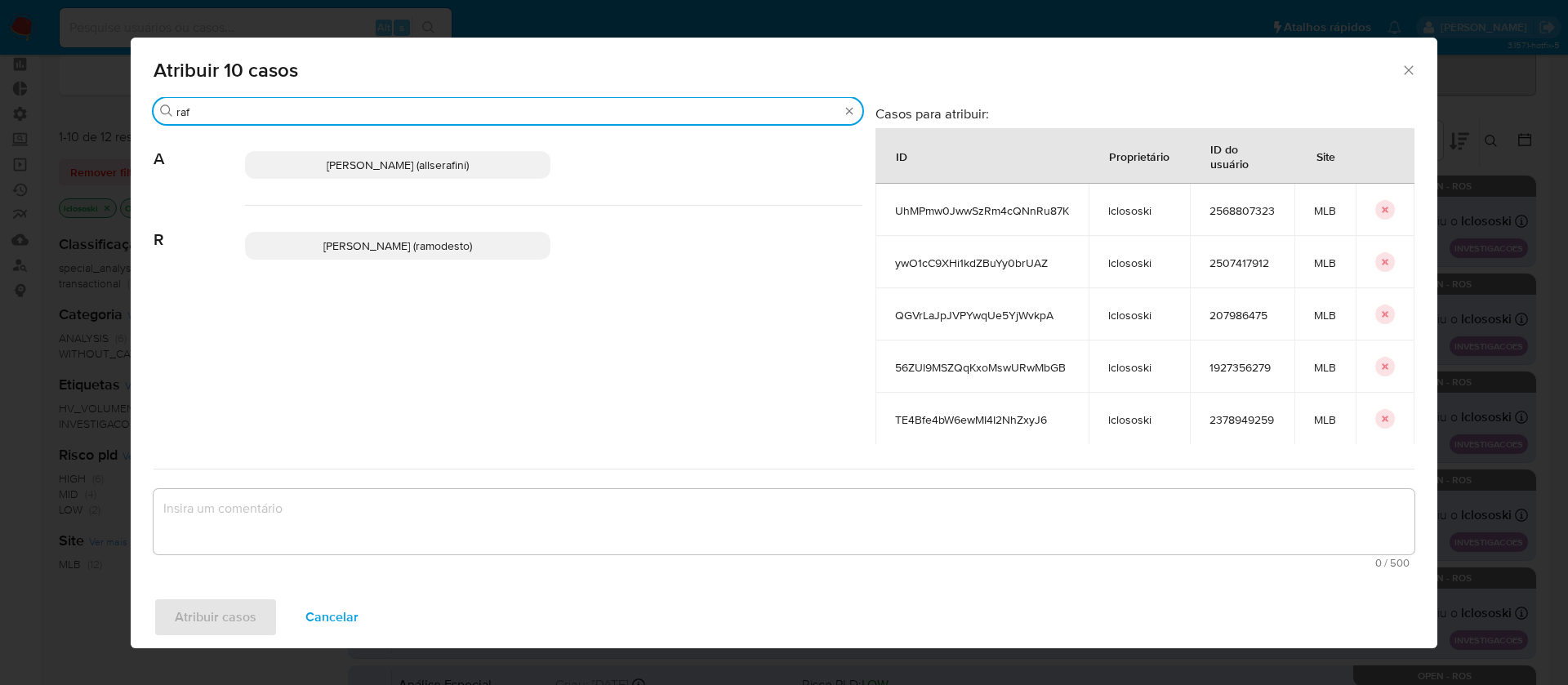
type input "raf"
drag, startPoint x: 342, startPoint y: 261, endPoint x: 334, endPoint y: 251, distance: 12.8
click at [334, 251] on div "Rafael Modesto Dos Santos (ramodesto)" at bounding box center [554, 245] width 618 height 80
click at [334, 251] on span "Rafael Modesto Dos Santos (ramodesto)" at bounding box center [397, 245] width 149 height 16
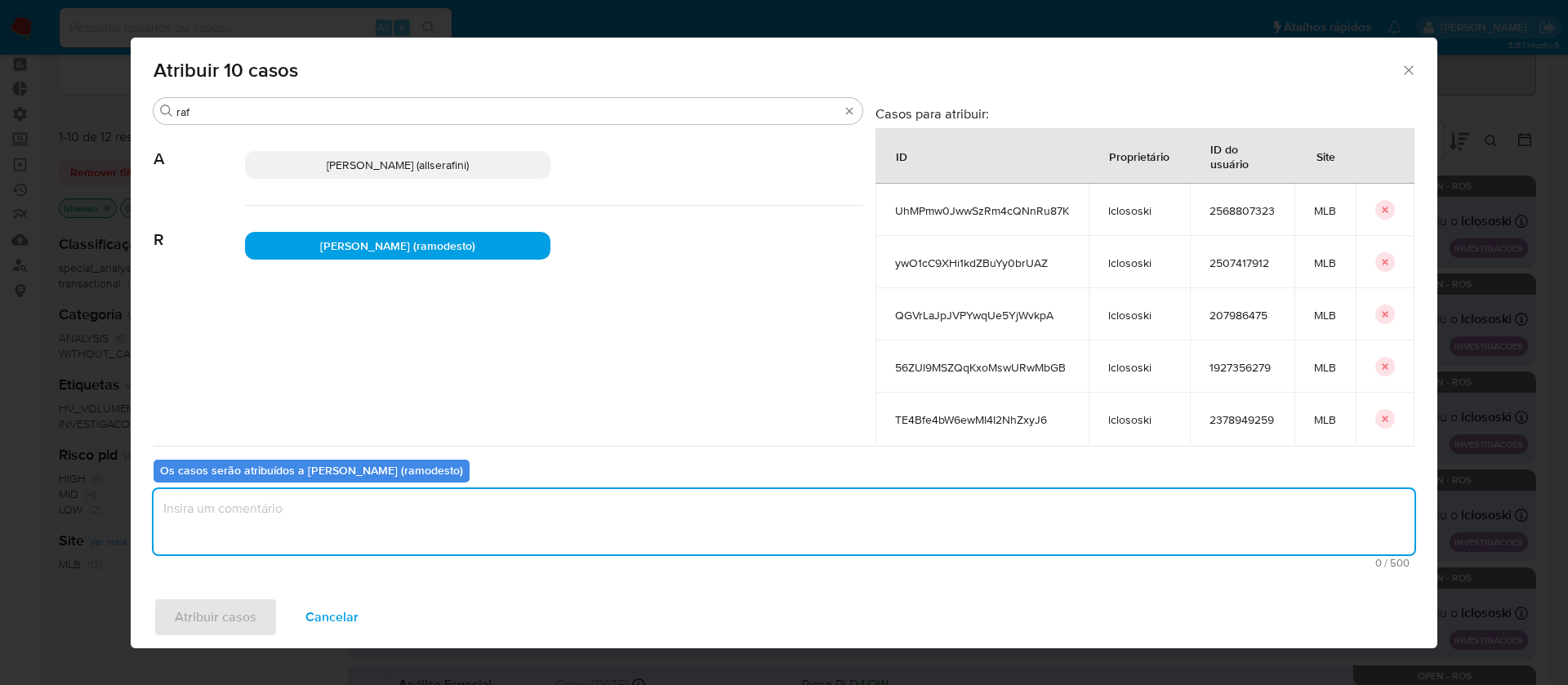
click at [275, 527] on textarea "assign-modal" at bounding box center [784, 522] width 1261 height 65
type textarea "ok"
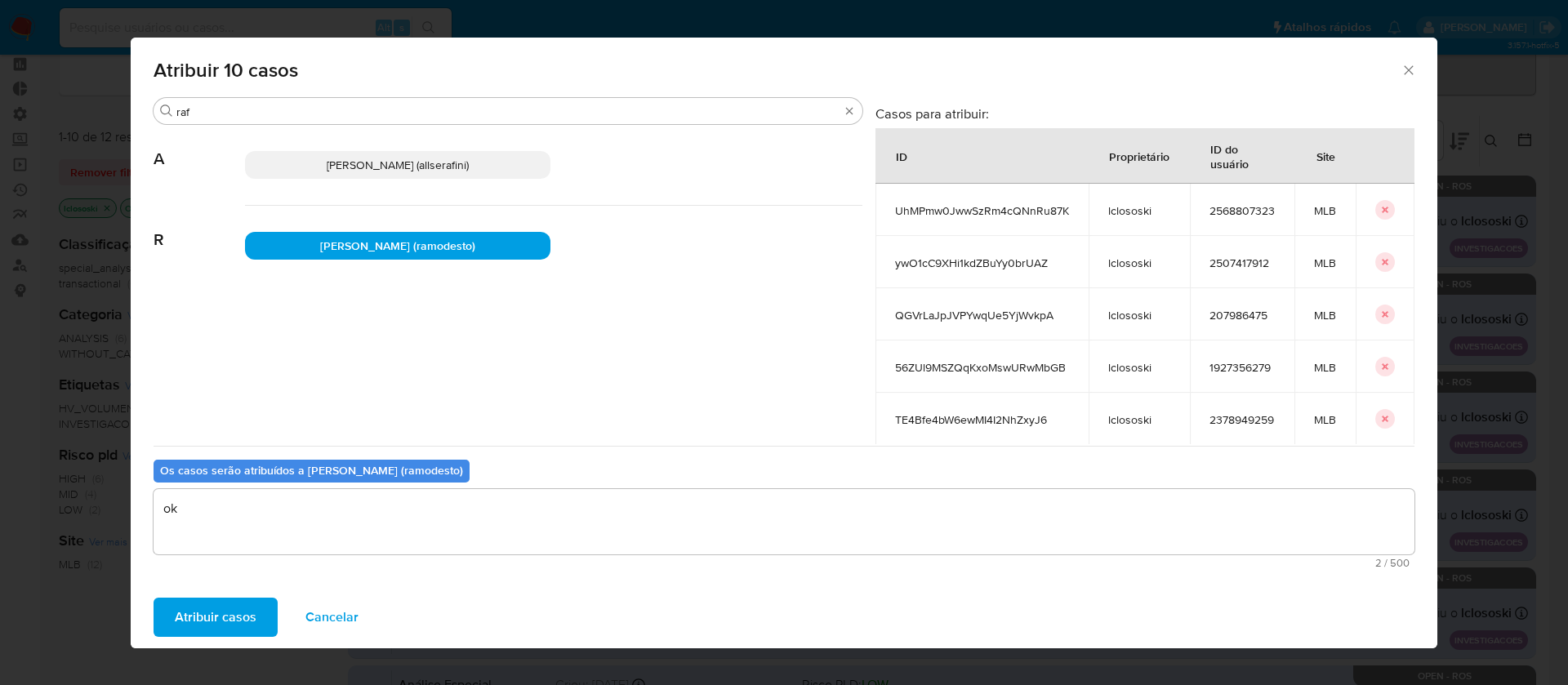
click at [206, 607] on span "Atribuir casos" at bounding box center [215, 618] width 81 height 36
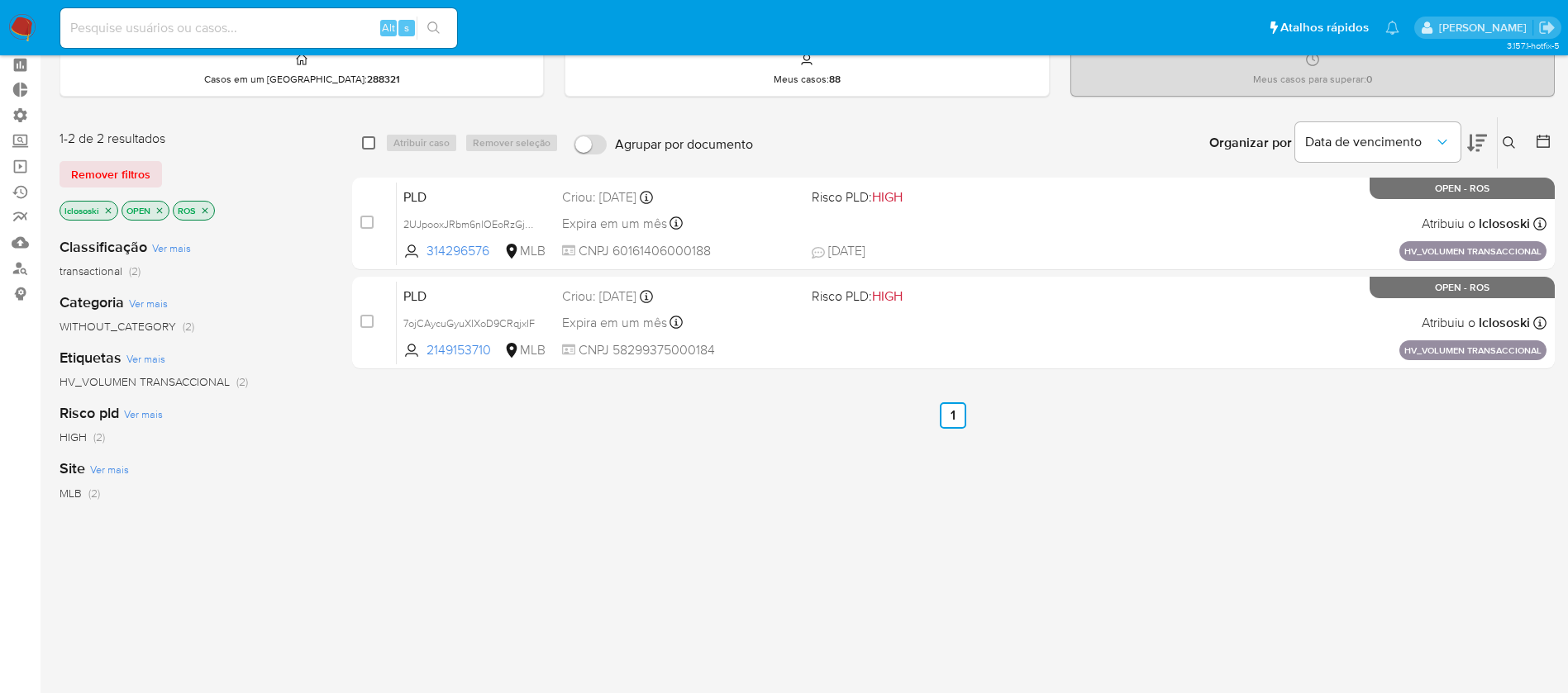
click at [365, 147] on input "checkbox" at bounding box center [369, 143] width 14 height 14
checkbox input "true"
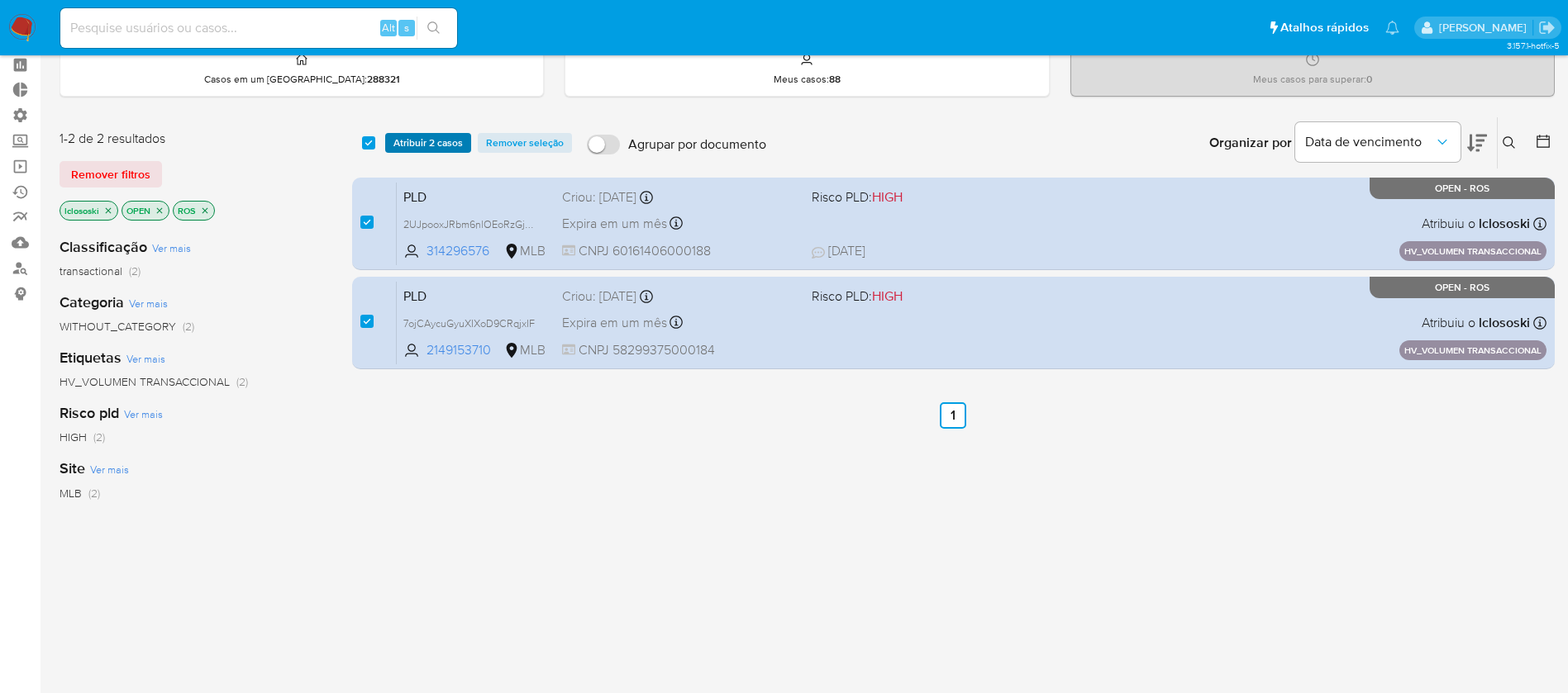
click at [387, 147] on button "Atribuir 2 casos" at bounding box center [428, 143] width 86 height 20
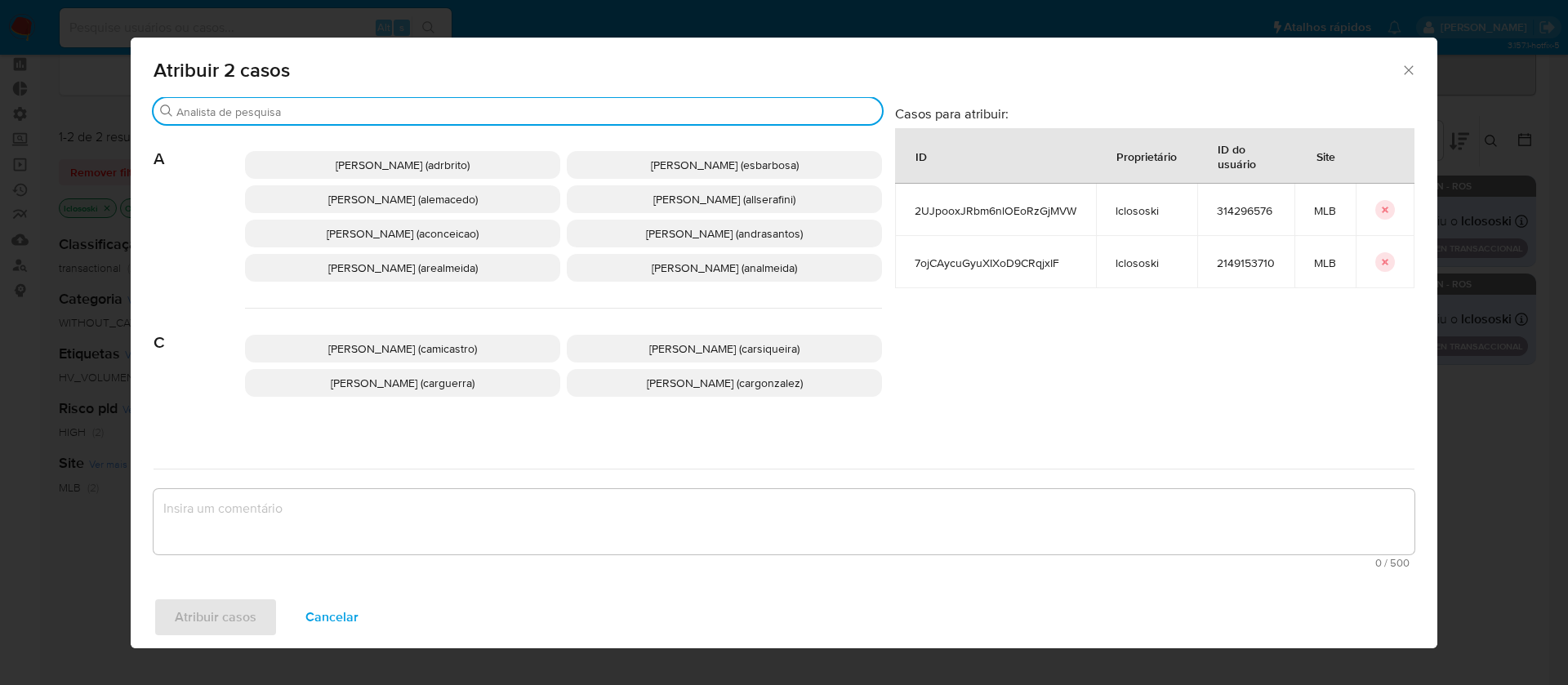
click at [303, 109] on input "Procurar" at bounding box center [525, 112] width 699 height 14
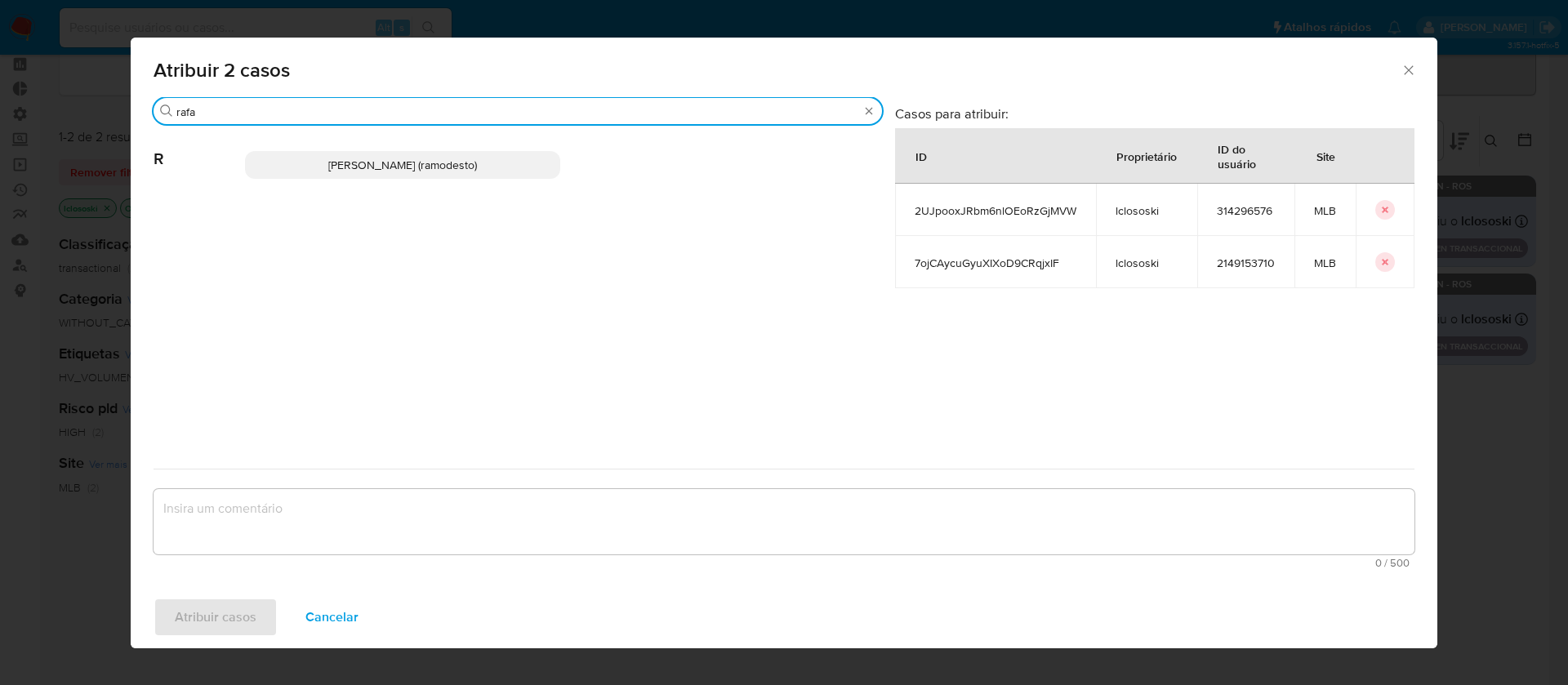
type input "rafa"
click at [328, 170] on span "Rafael Modesto Dos Santos (ramodesto)" at bounding box center [403, 165] width 149 height 16
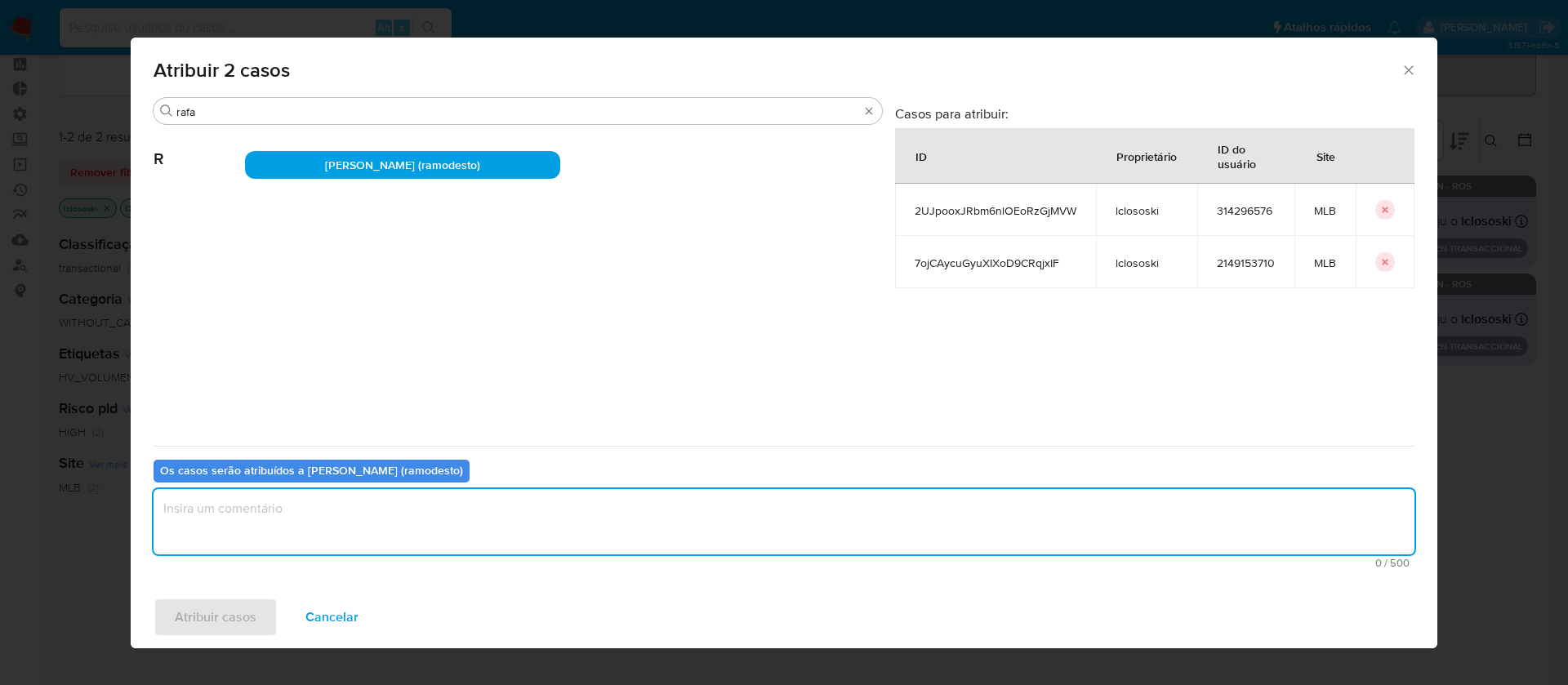
click at [290, 527] on textarea "assign-modal" at bounding box center [784, 522] width 1261 height 65
type textarea "ok"
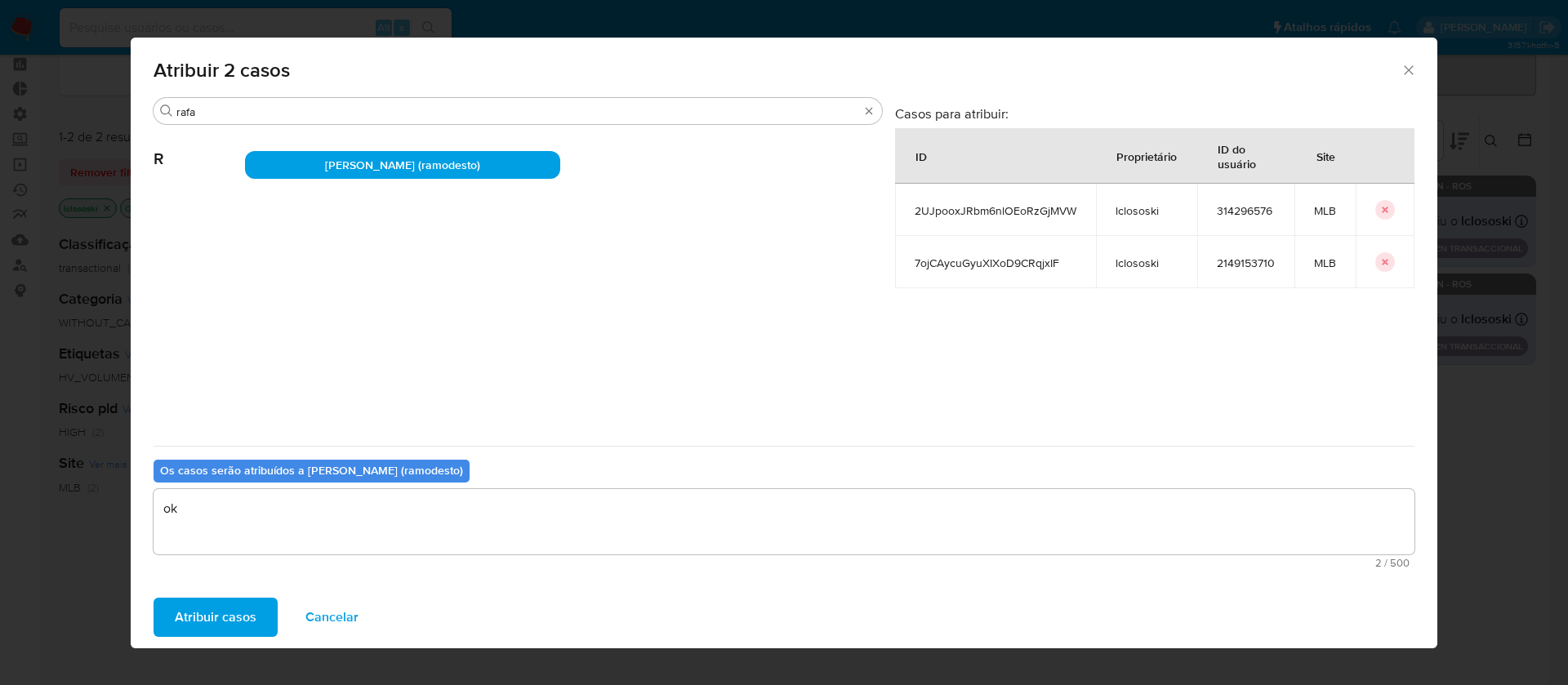
click at [229, 604] on span "Atribuir casos" at bounding box center [215, 618] width 81 height 36
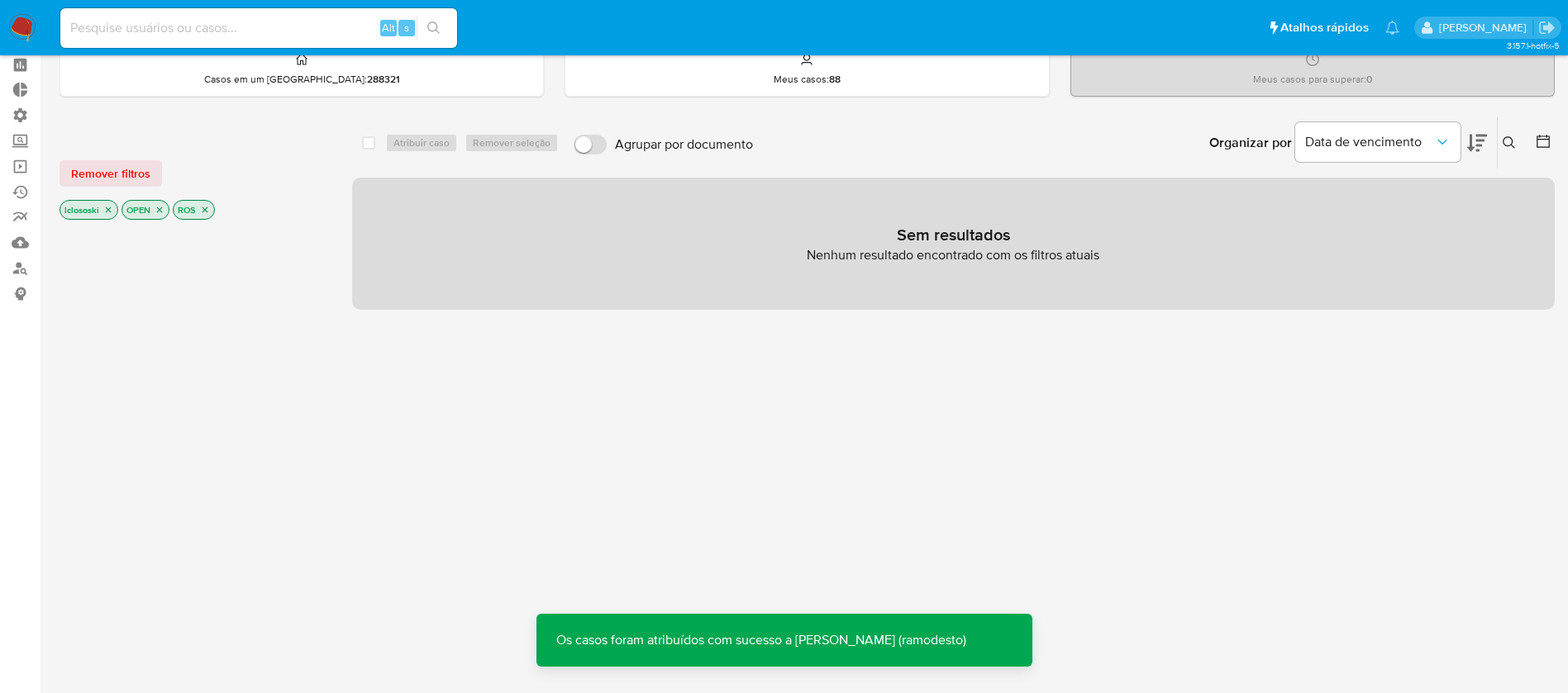
click at [109, 210] on icon "close-filter" at bounding box center [109, 210] width 5 height 5
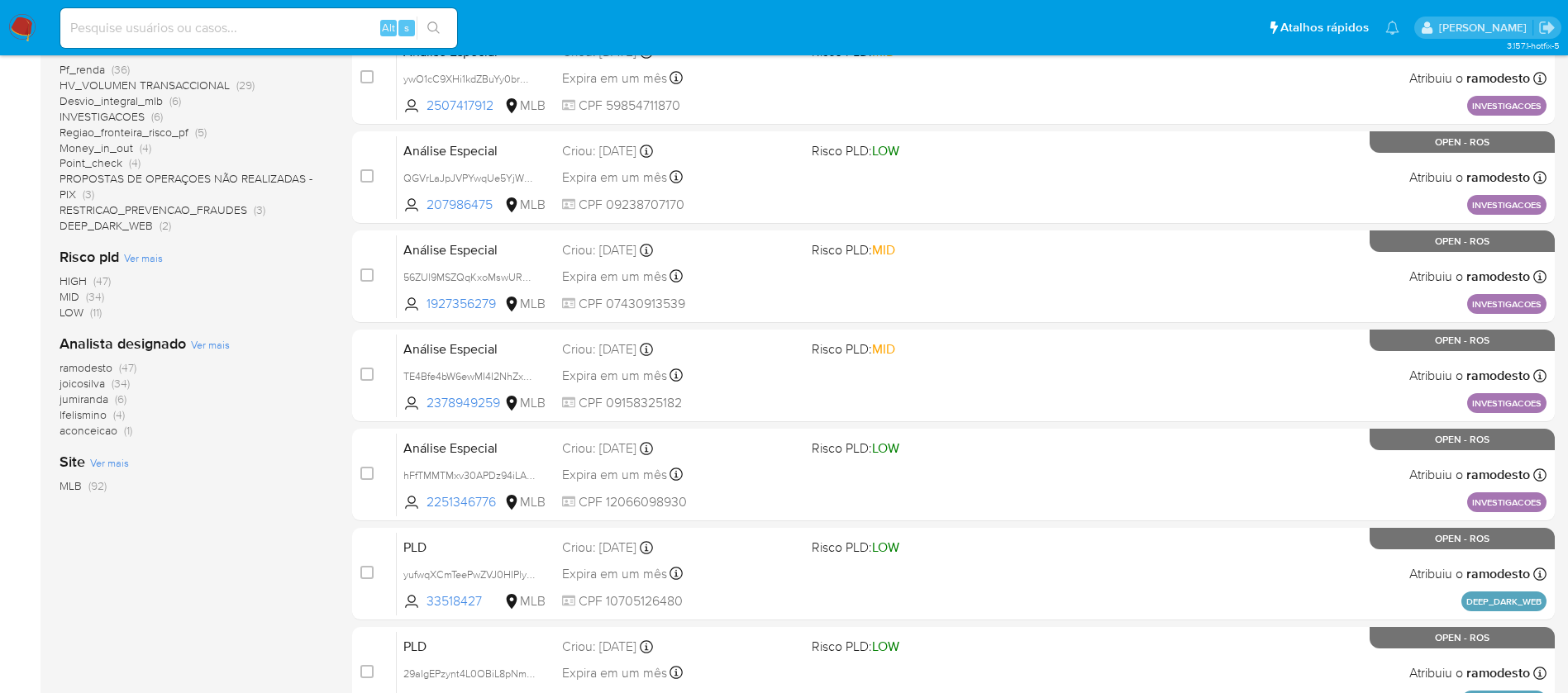
scroll to position [432, 0]
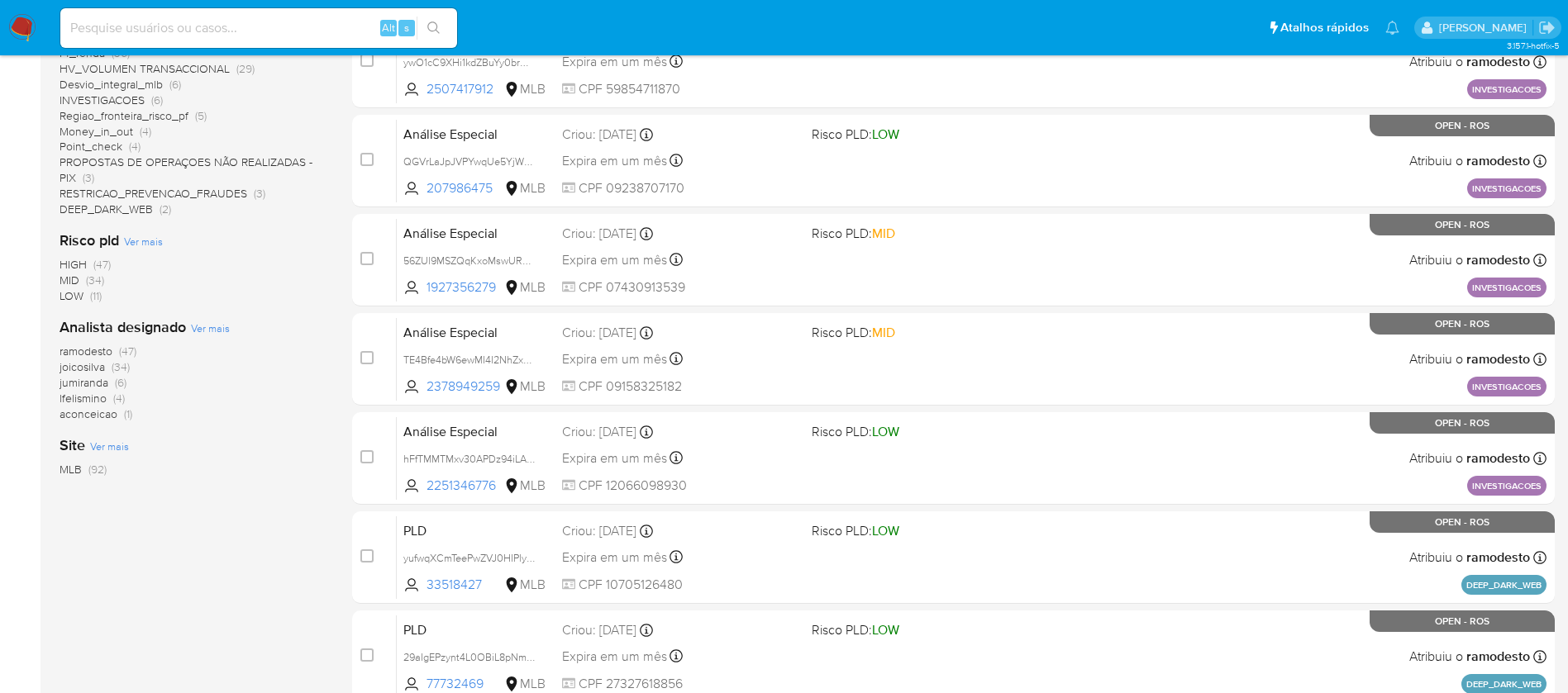
click at [86, 380] on span "jumiranda" at bounding box center [84, 382] width 49 height 16
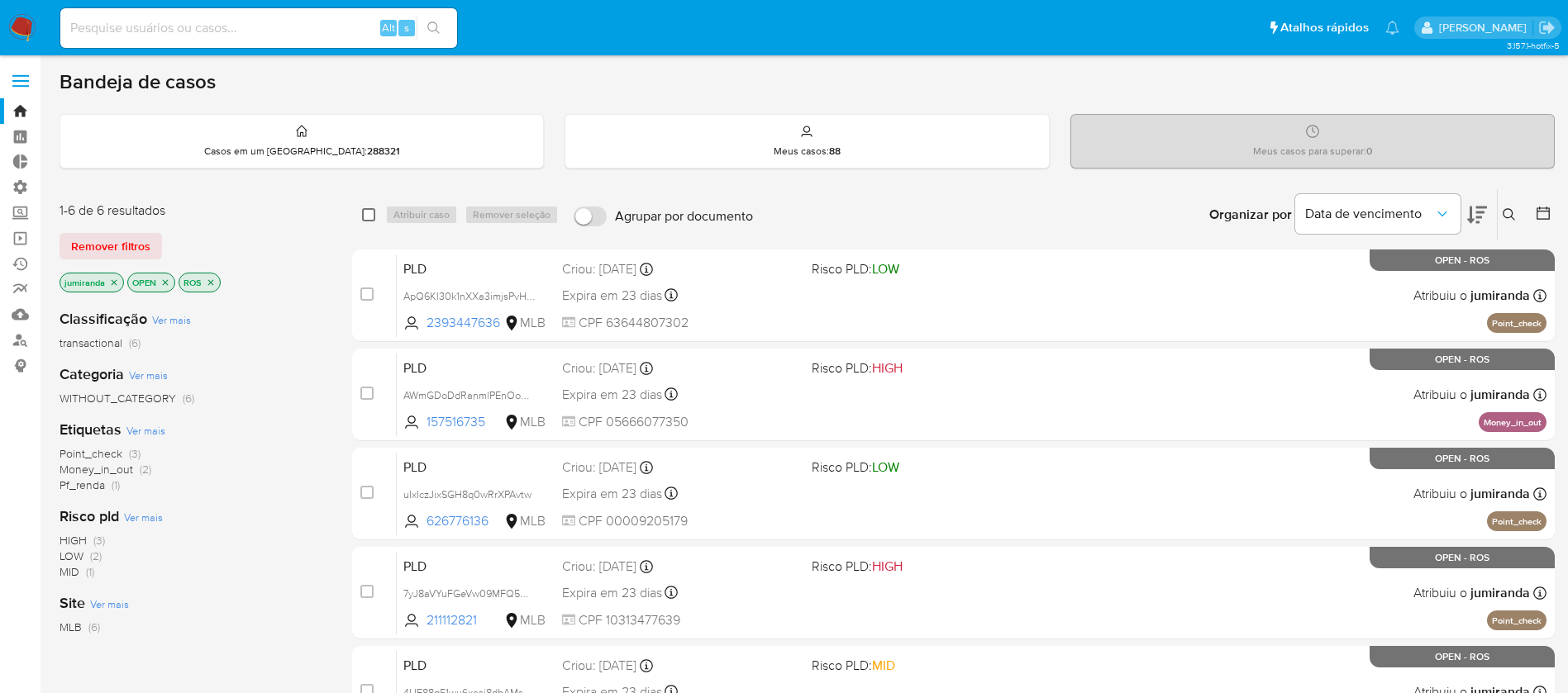
click at [370, 215] on input "checkbox" at bounding box center [369, 215] width 14 height 14
checkbox input "true"
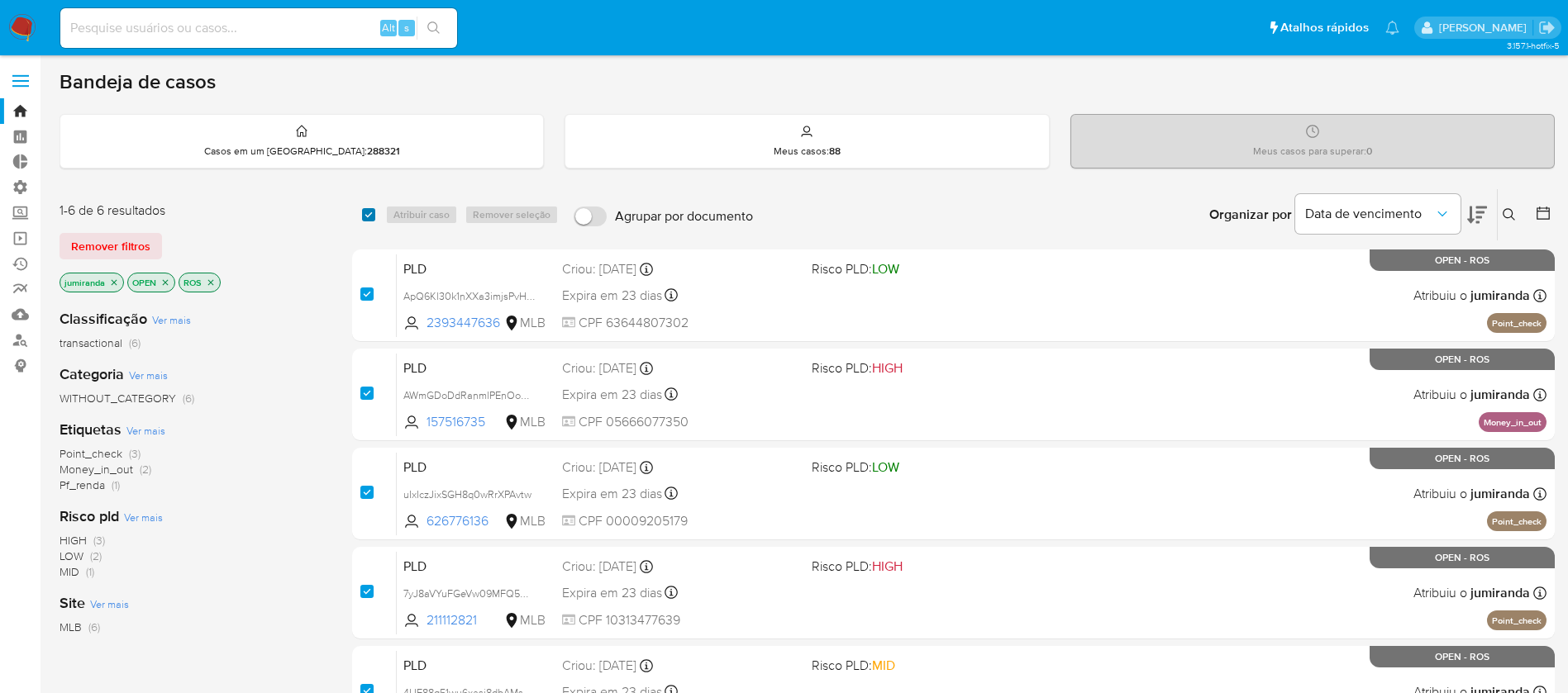
checkbox input "true"
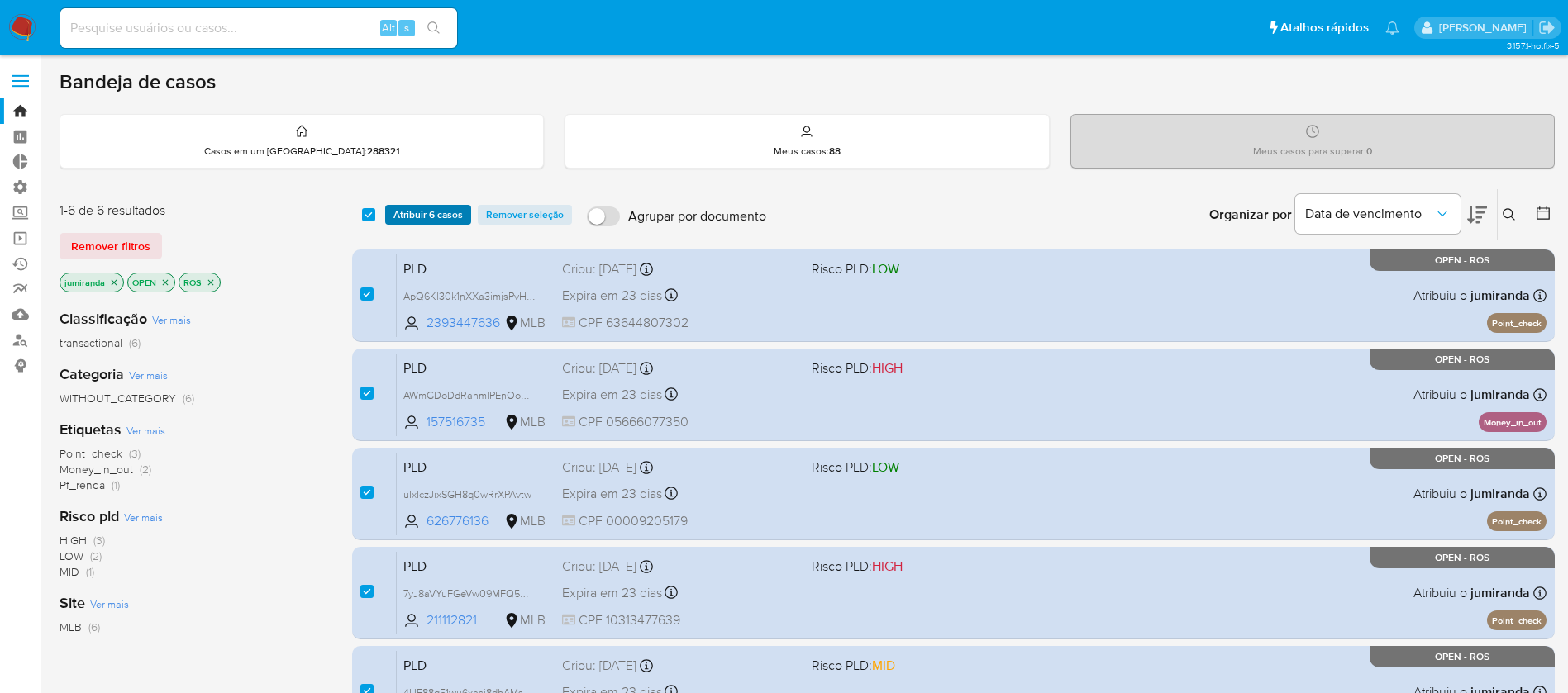
click at [400, 214] on span "Atribuir 6 casos" at bounding box center [428, 215] width 70 height 16
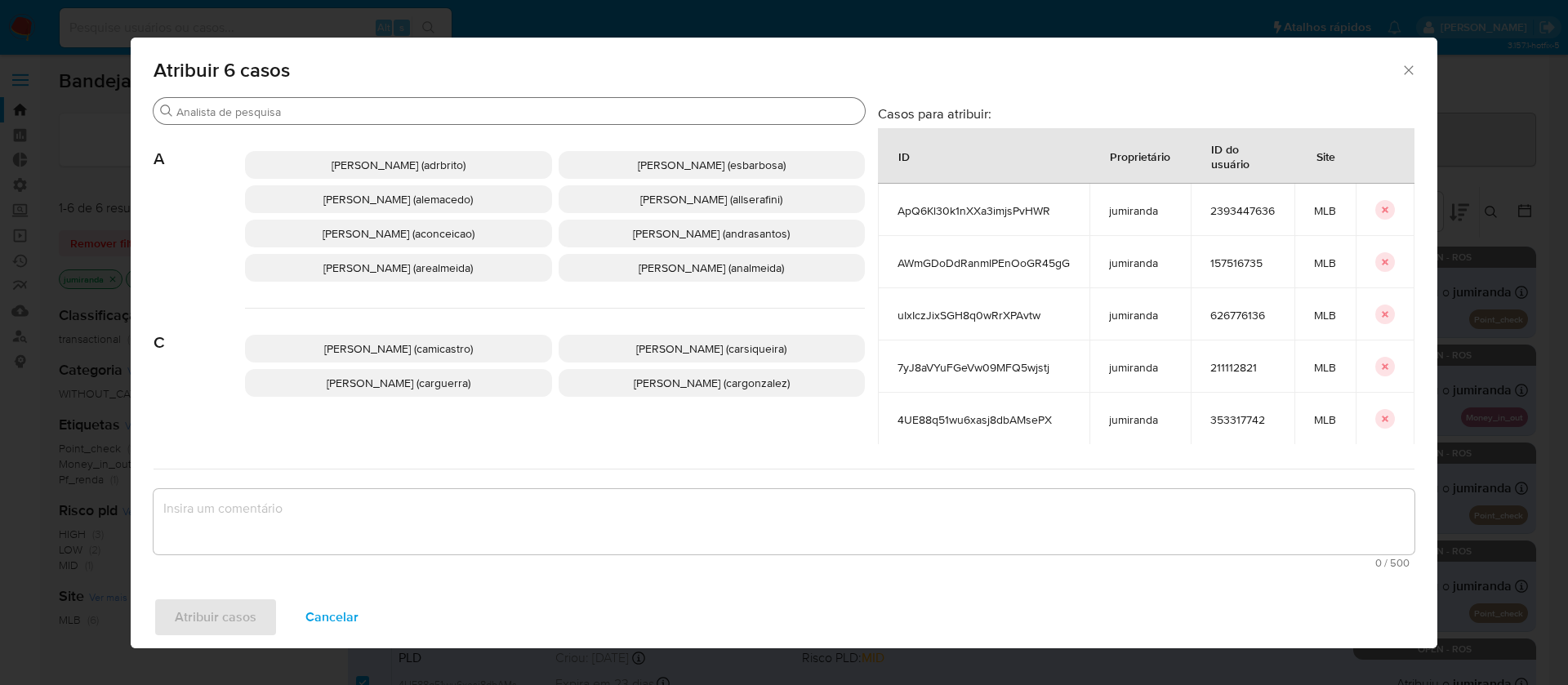
click at [313, 119] on div "Procurar" at bounding box center [509, 110] width 712 height 26
click at [302, 112] on input "Procurar" at bounding box center [517, 112] width 682 height 14
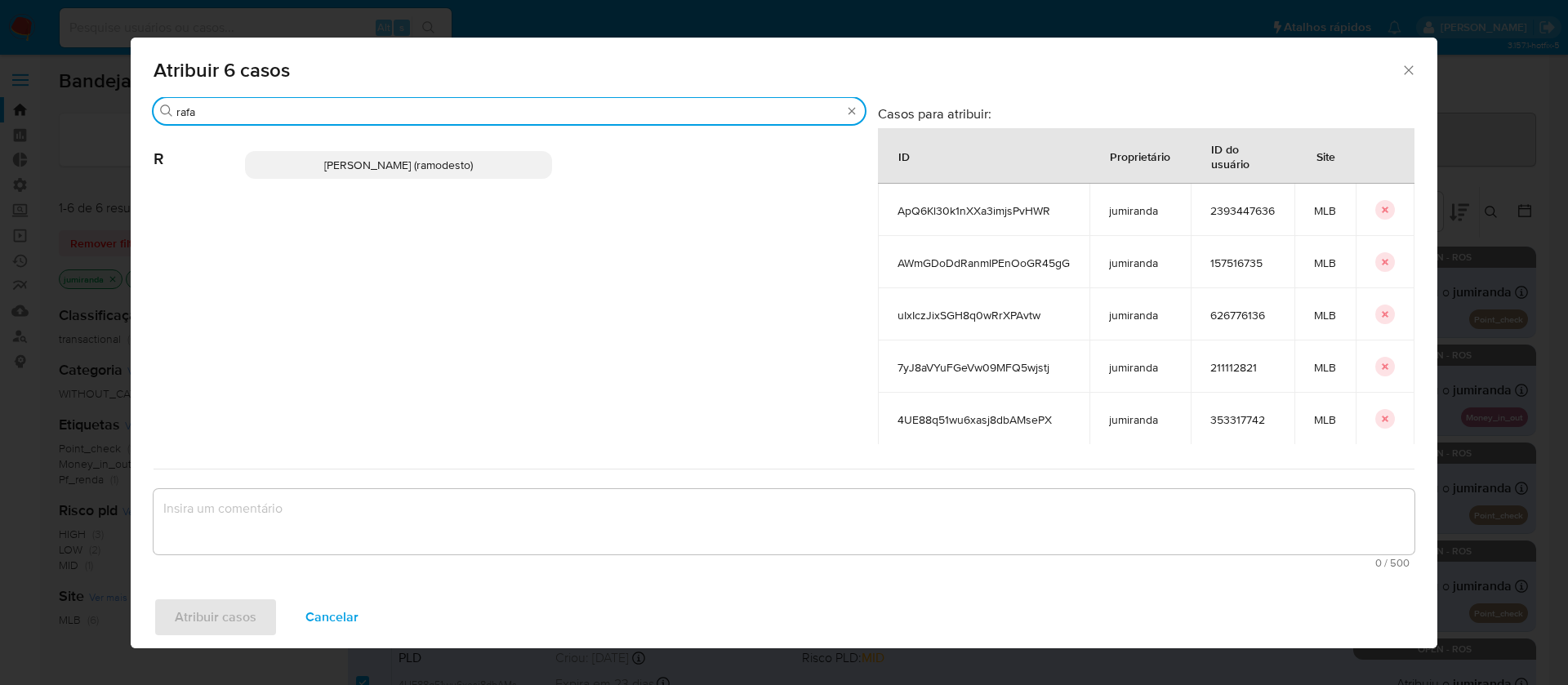
type input "rafa"
click at [327, 169] on span "Rafael Modesto Dos Santos (ramodesto)" at bounding box center [398, 165] width 149 height 16
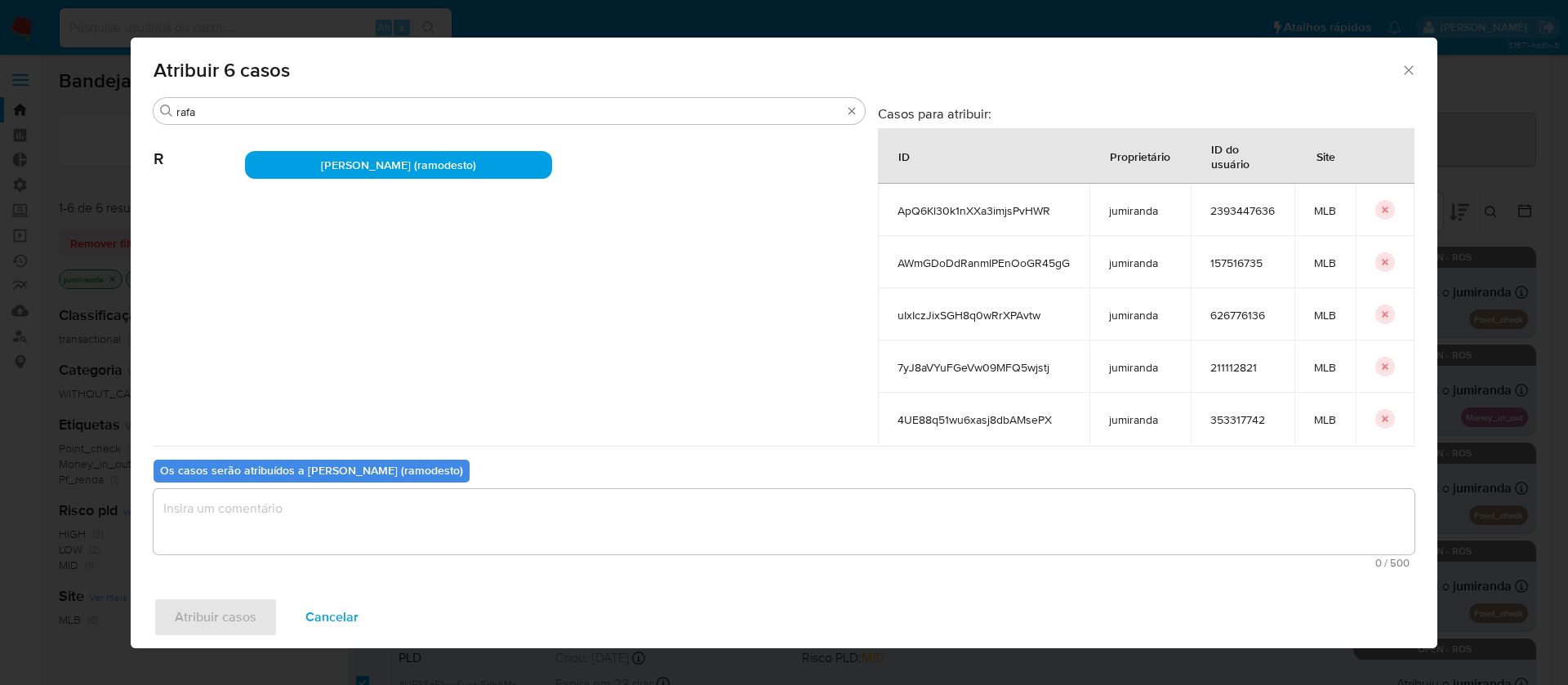
click at [254, 529] on textarea "assign-modal" at bounding box center [784, 522] width 1261 height 65
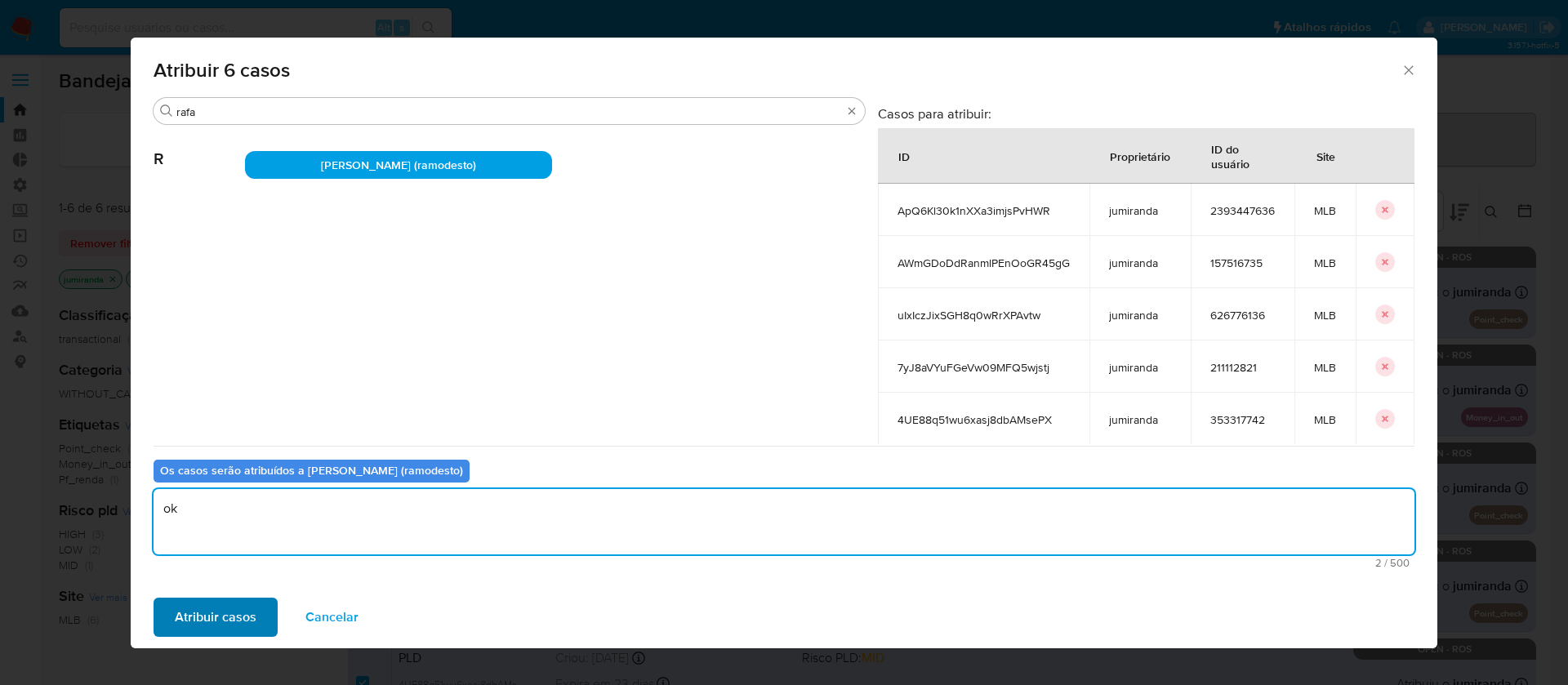
type textarea "ok"
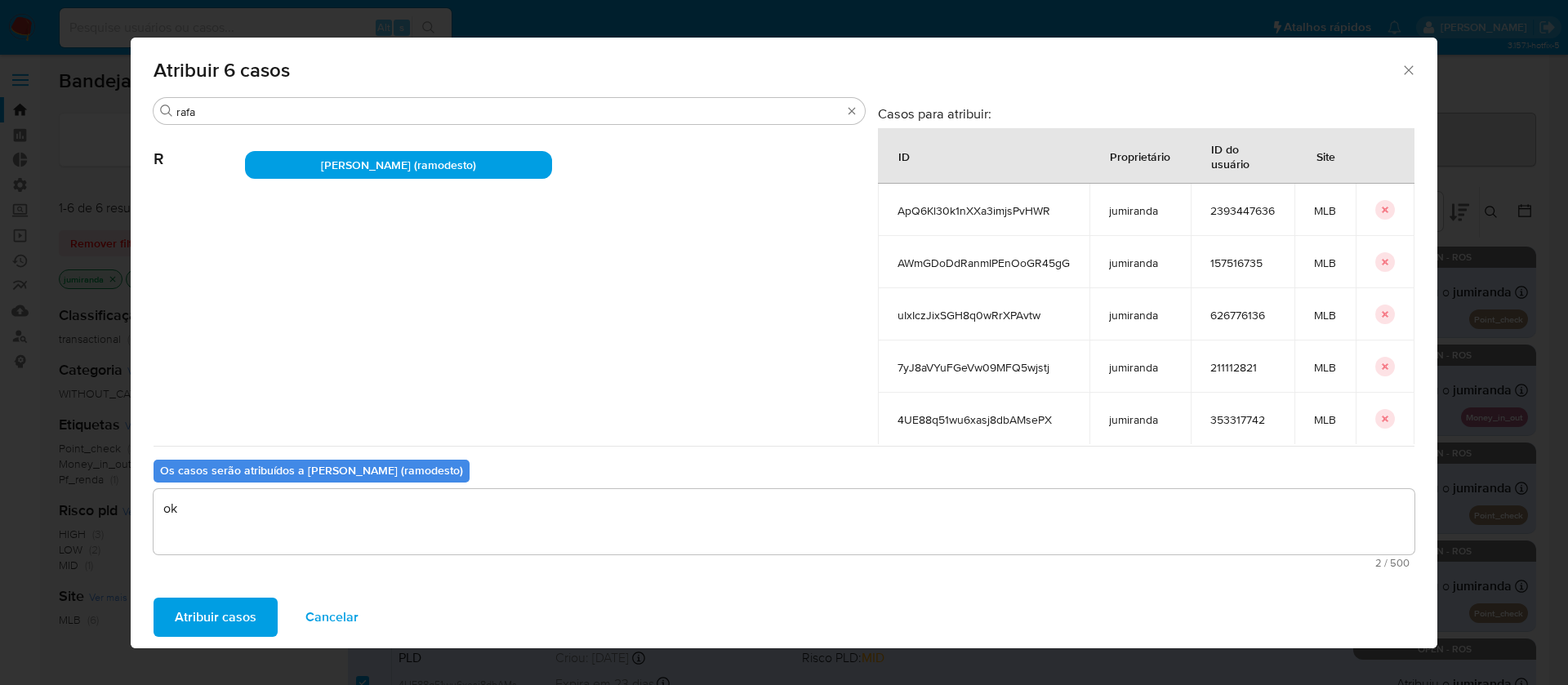
click at [198, 614] on span "Atribuir casos" at bounding box center [215, 618] width 81 height 36
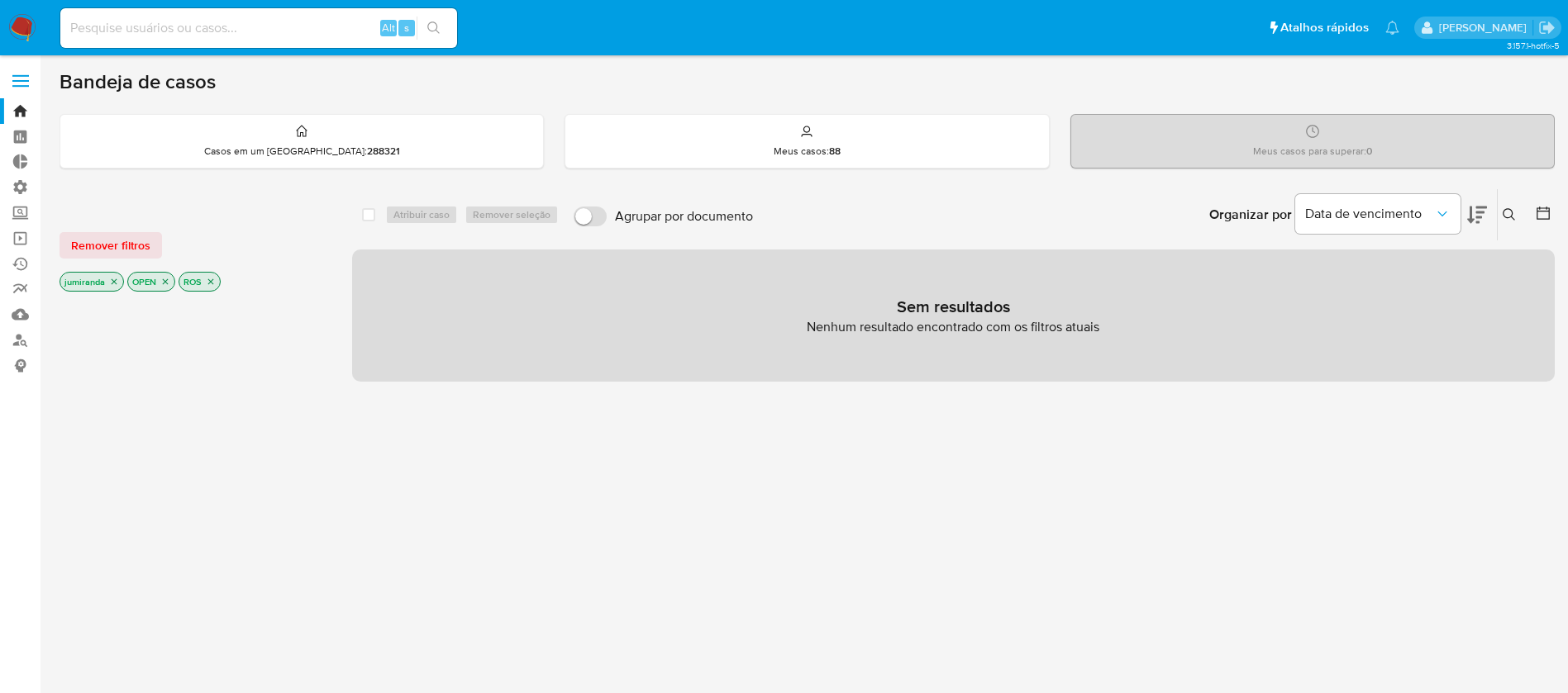
click at [111, 280] on icon "close-filter" at bounding box center [113, 282] width 10 height 10
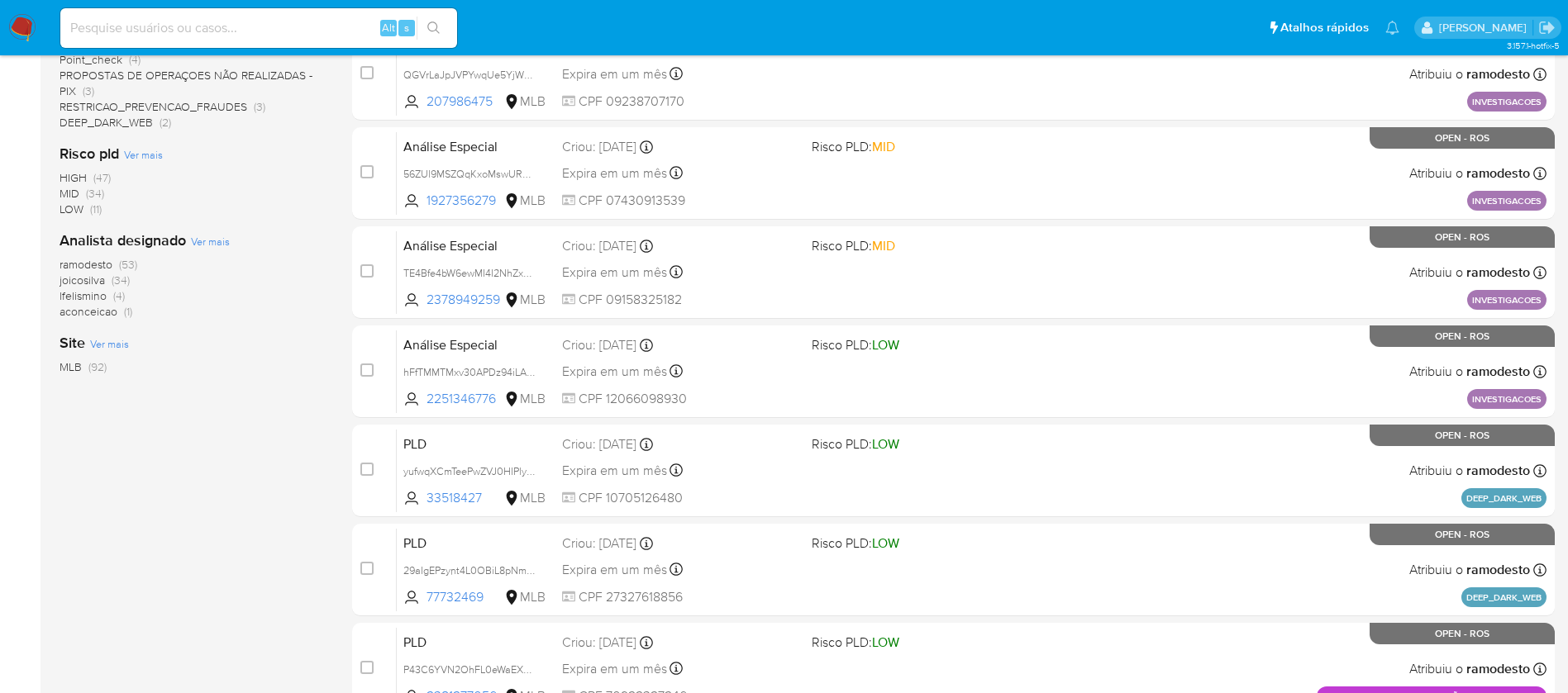
scroll to position [525, 0]
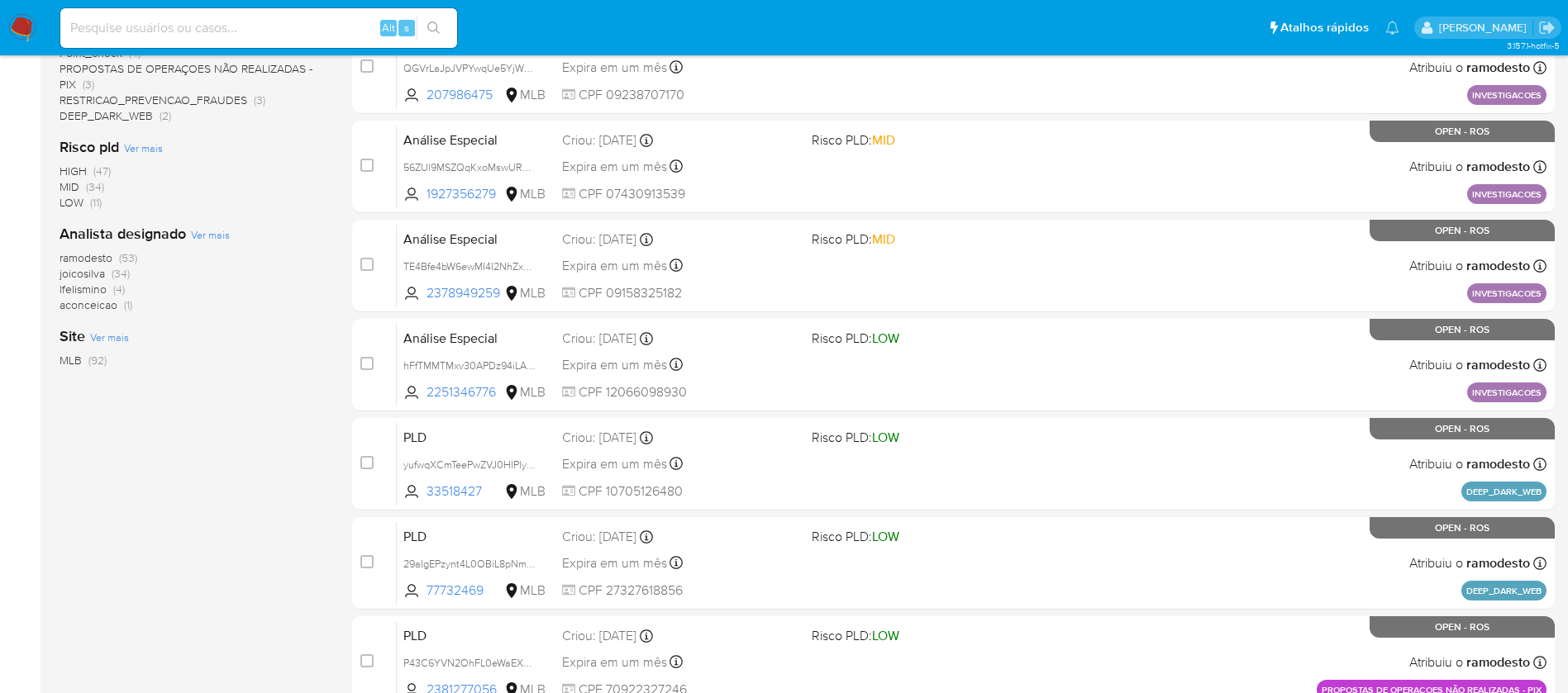
click at [101, 291] on span "lfelismino" at bounding box center [83, 289] width 47 height 16
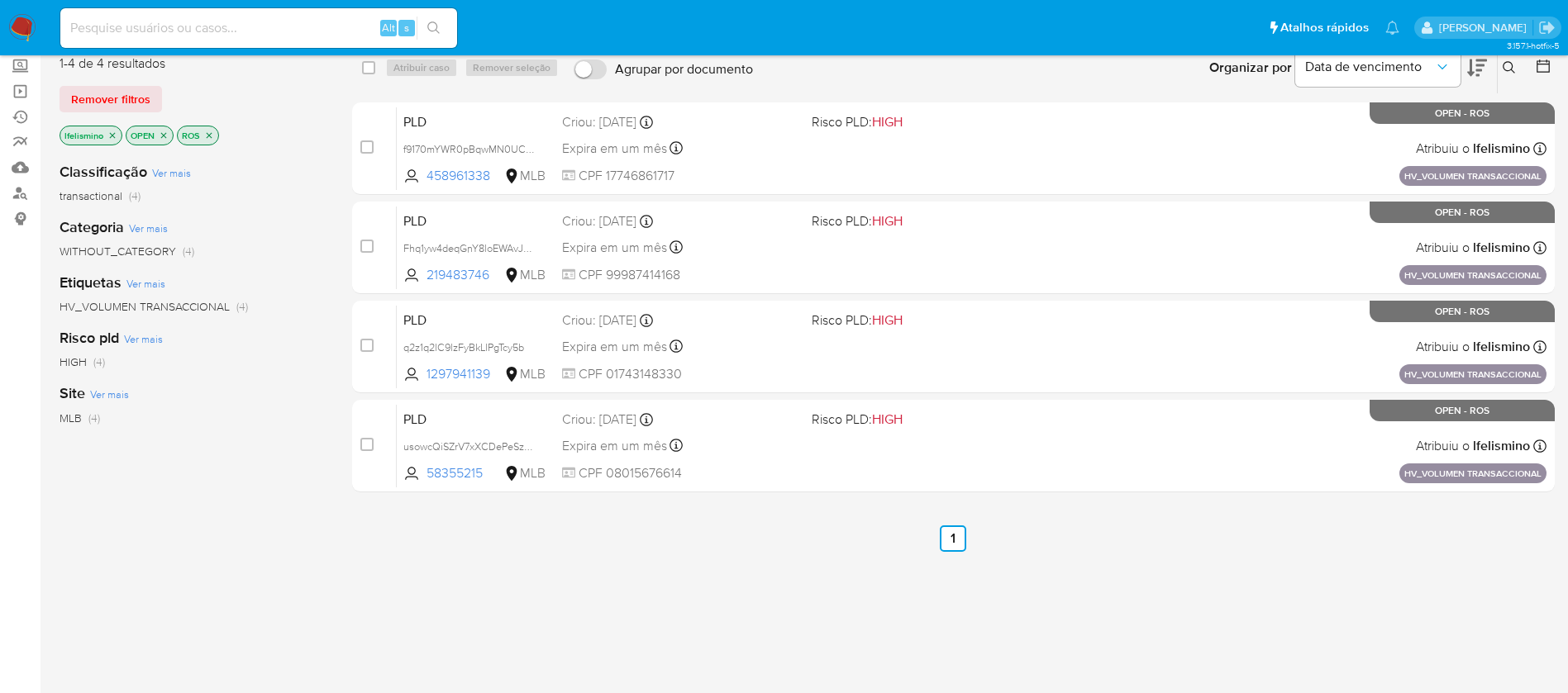
scroll to position [118, 0]
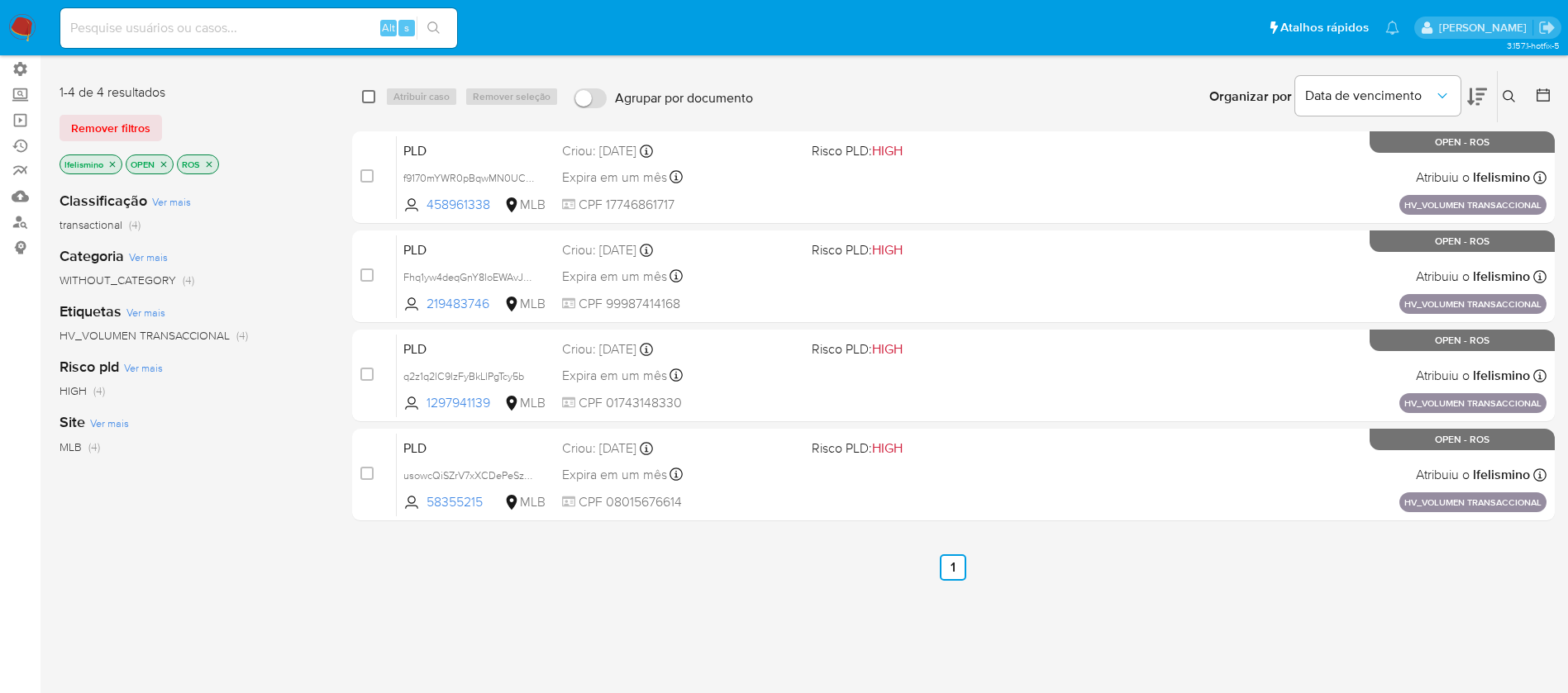
click at [370, 101] on input "checkbox" at bounding box center [369, 96] width 14 height 14
checkbox input "true"
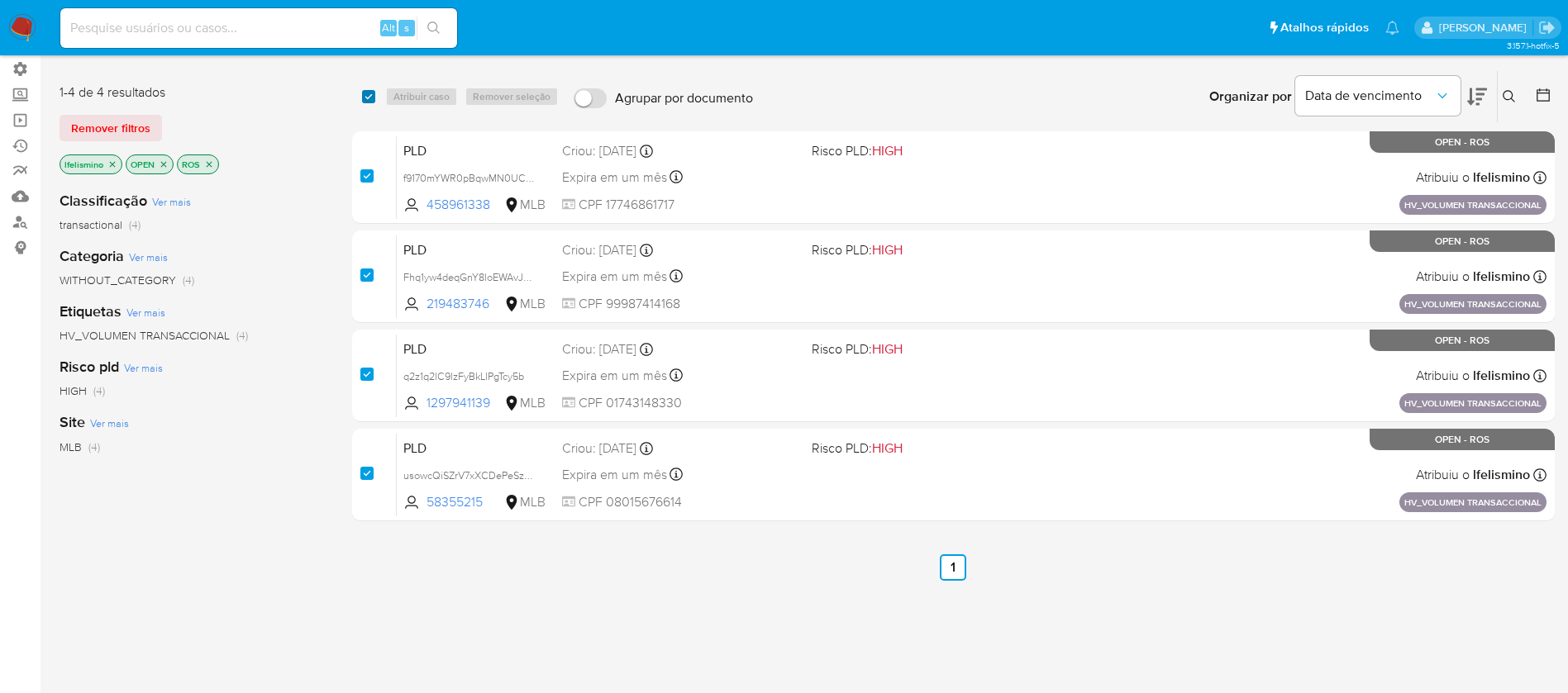
checkbox input "true"
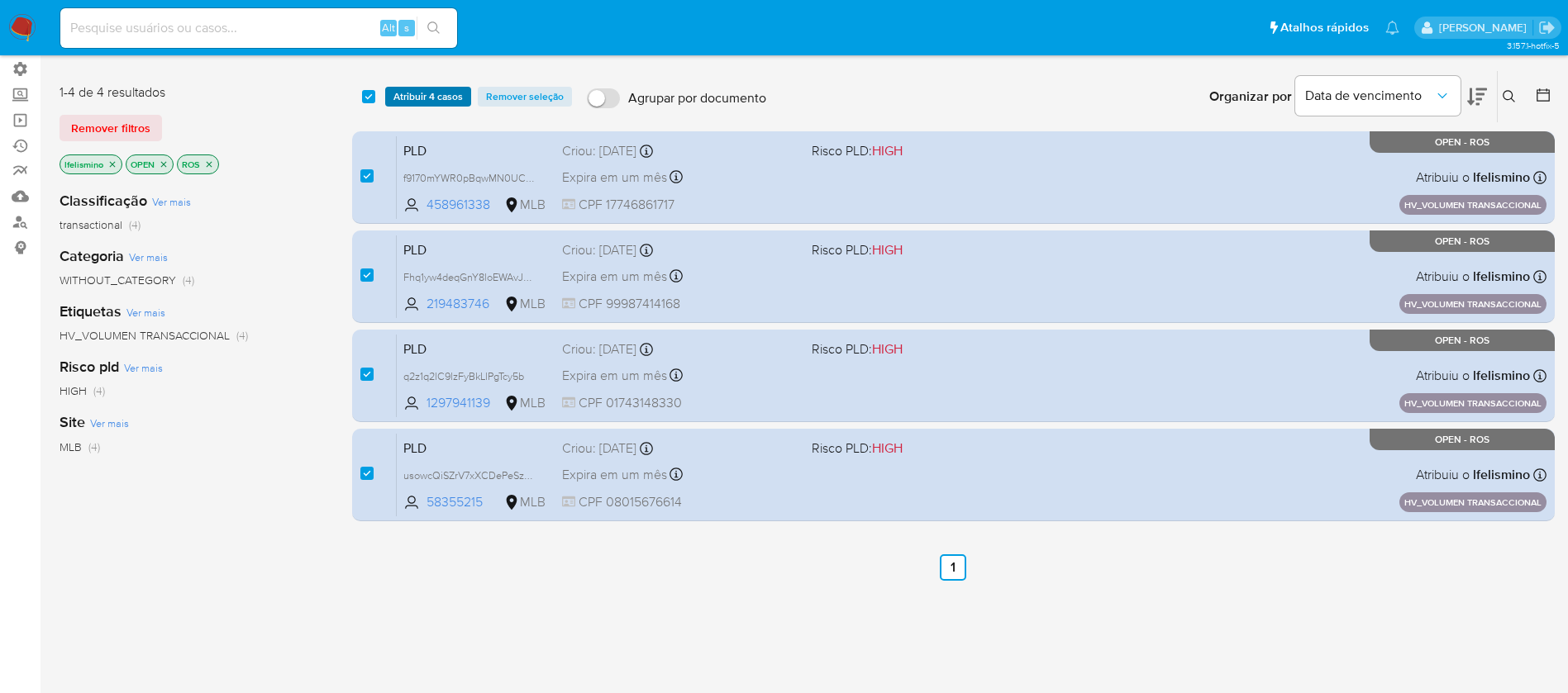
click at [414, 98] on span "Atribuir 4 casos" at bounding box center [428, 97] width 70 height 16
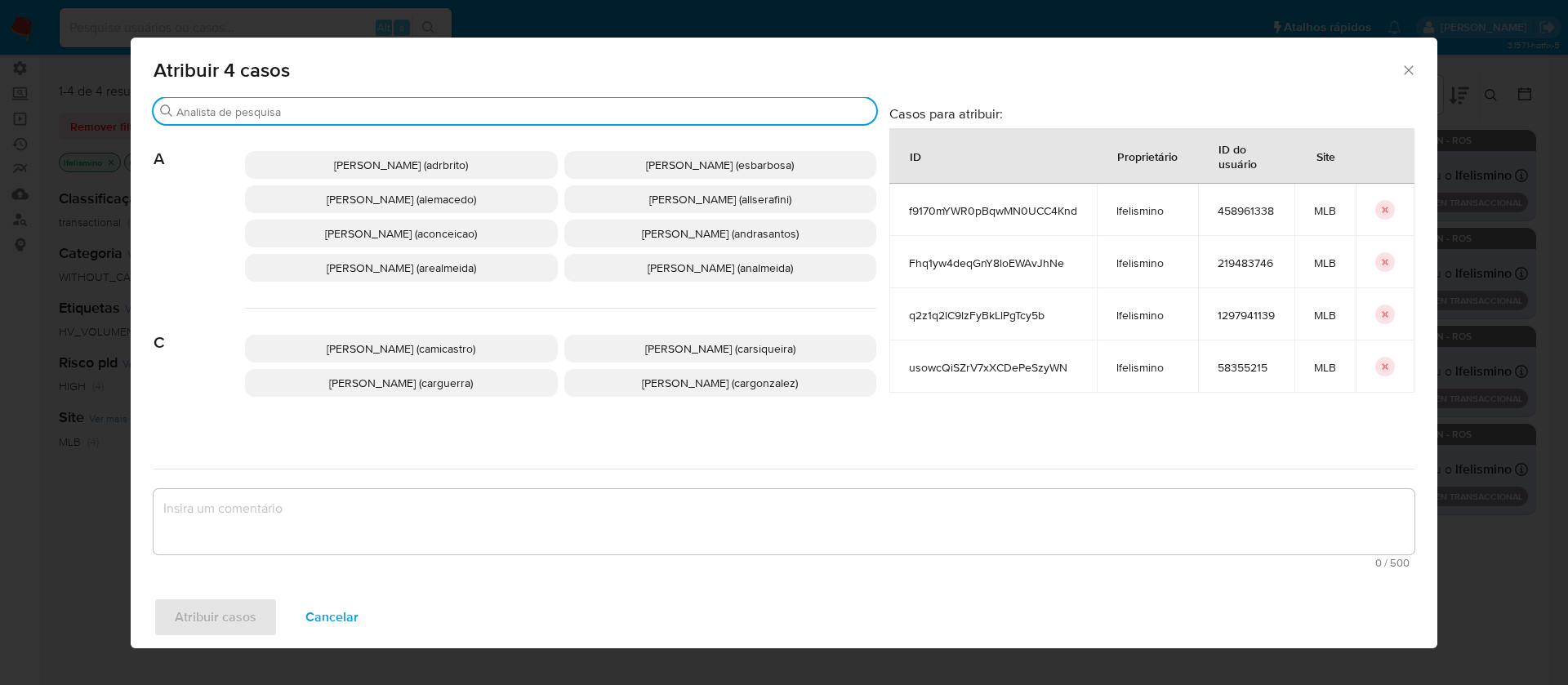
click at [359, 107] on input "Procurar" at bounding box center [523, 112] width 694 height 14
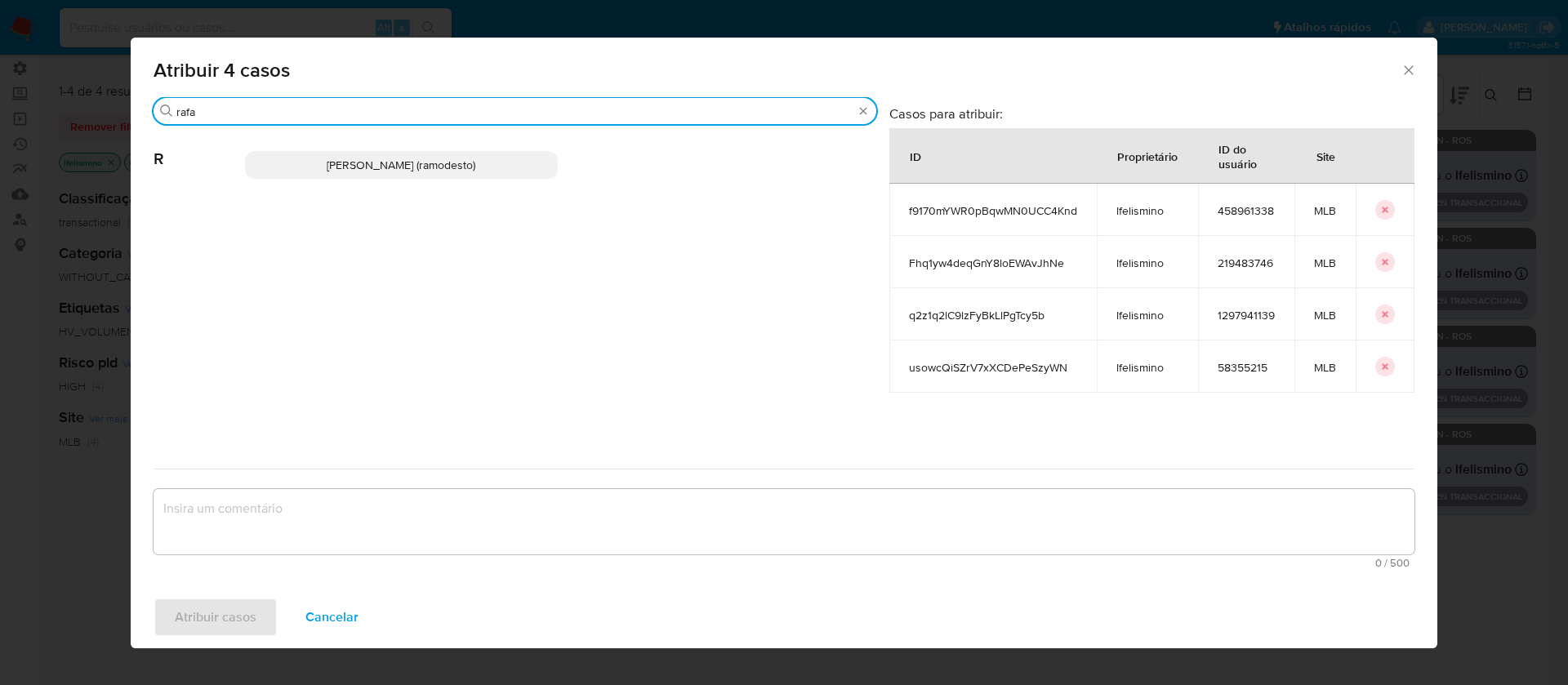
type input "rafa"
click at [358, 160] on span "Rafael Modesto Dos Santos (ramodesto)" at bounding box center [401, 165] width 149 height 16
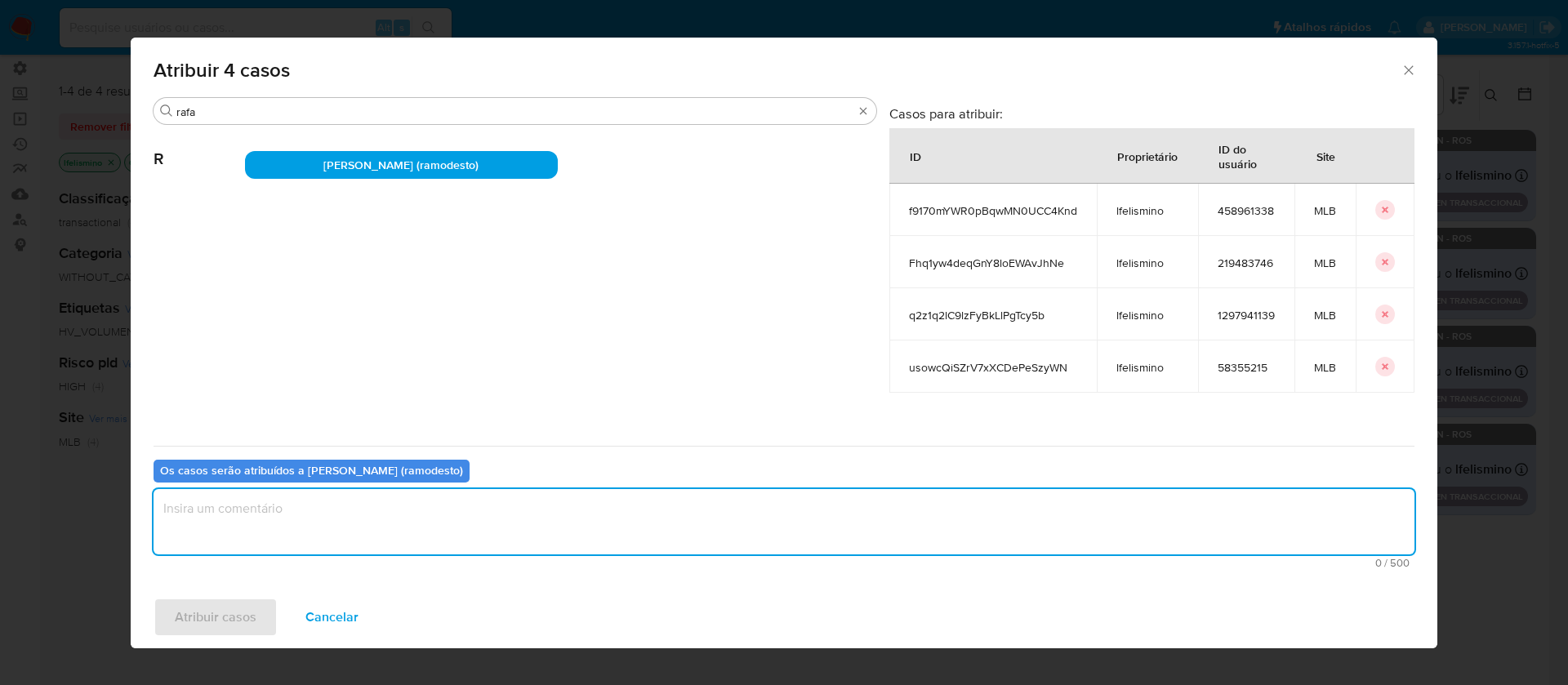
click at [293, 552] on textarea "assign-modal" at bounding box center [784, 522] width 1261 height 65
type textarea "ok"
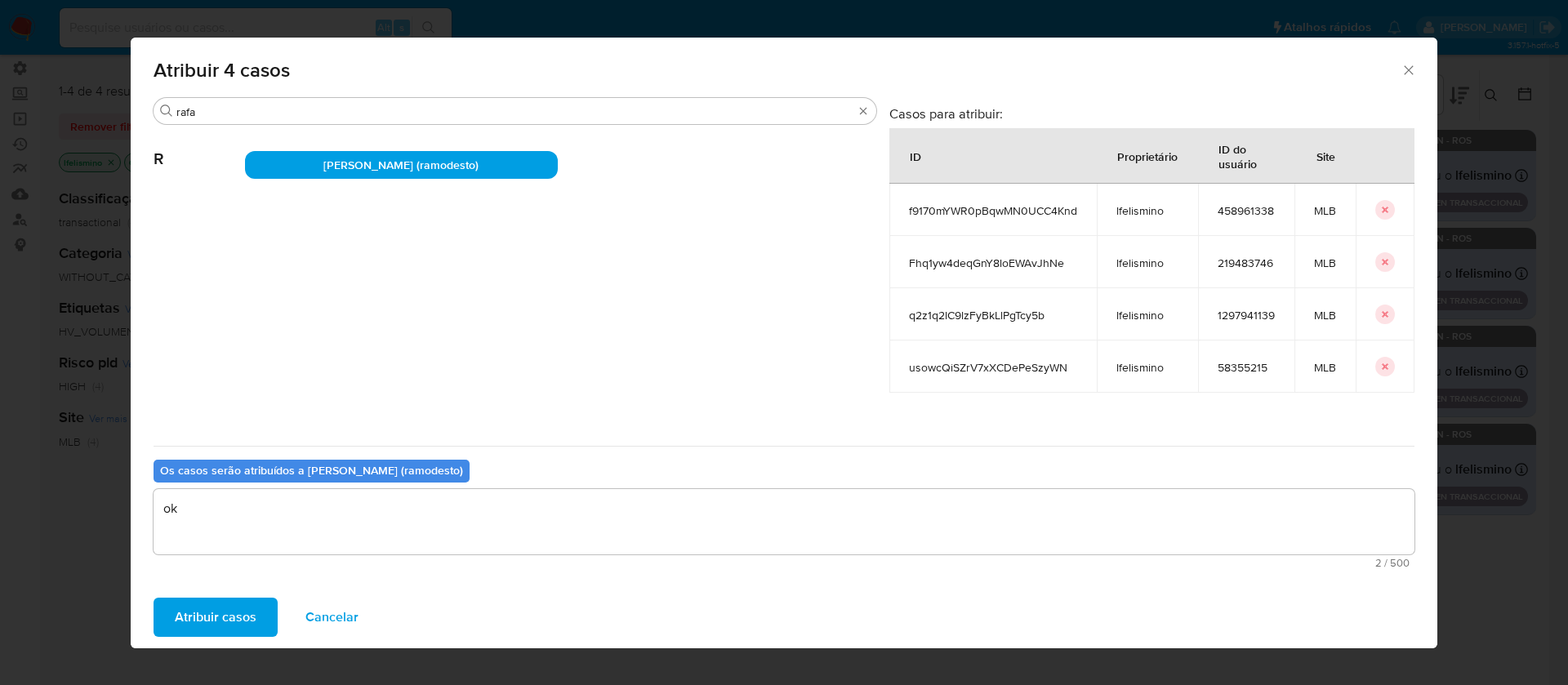
click at [237, 614] on span "Atribuir casos" at bounding box center [215, 618] width 81 height 36
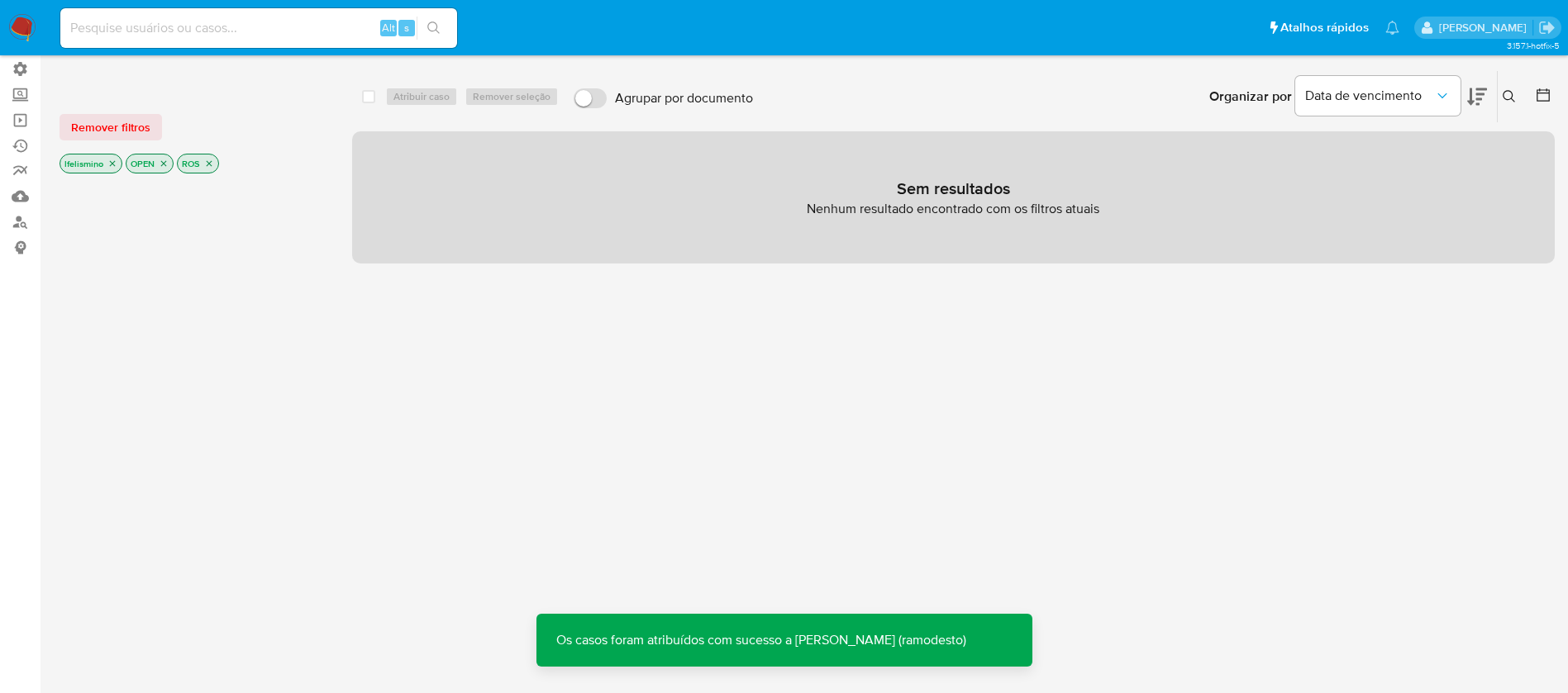
click at [115, 163] on icon "close-filter" at bounding box center [112, 163] width 10 height 10
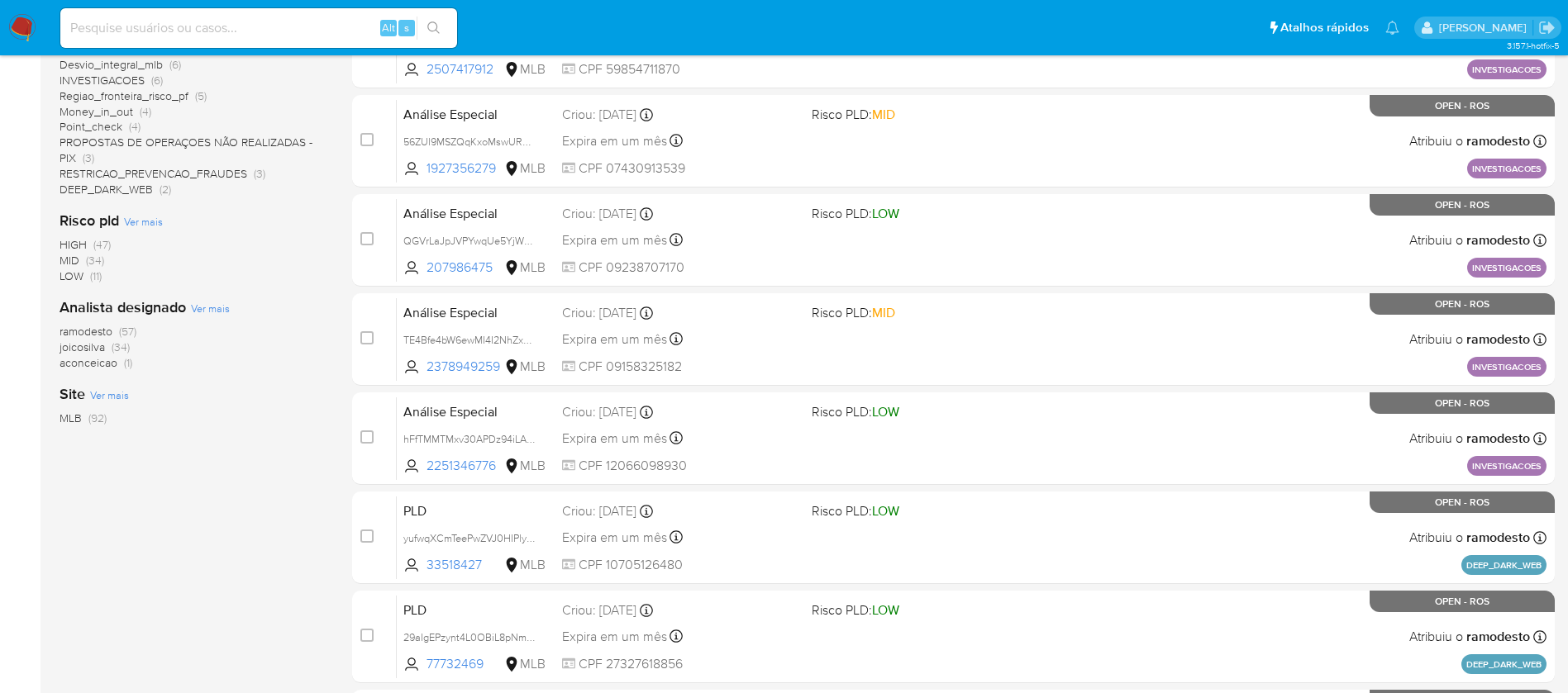
scroll to position [450, 0]
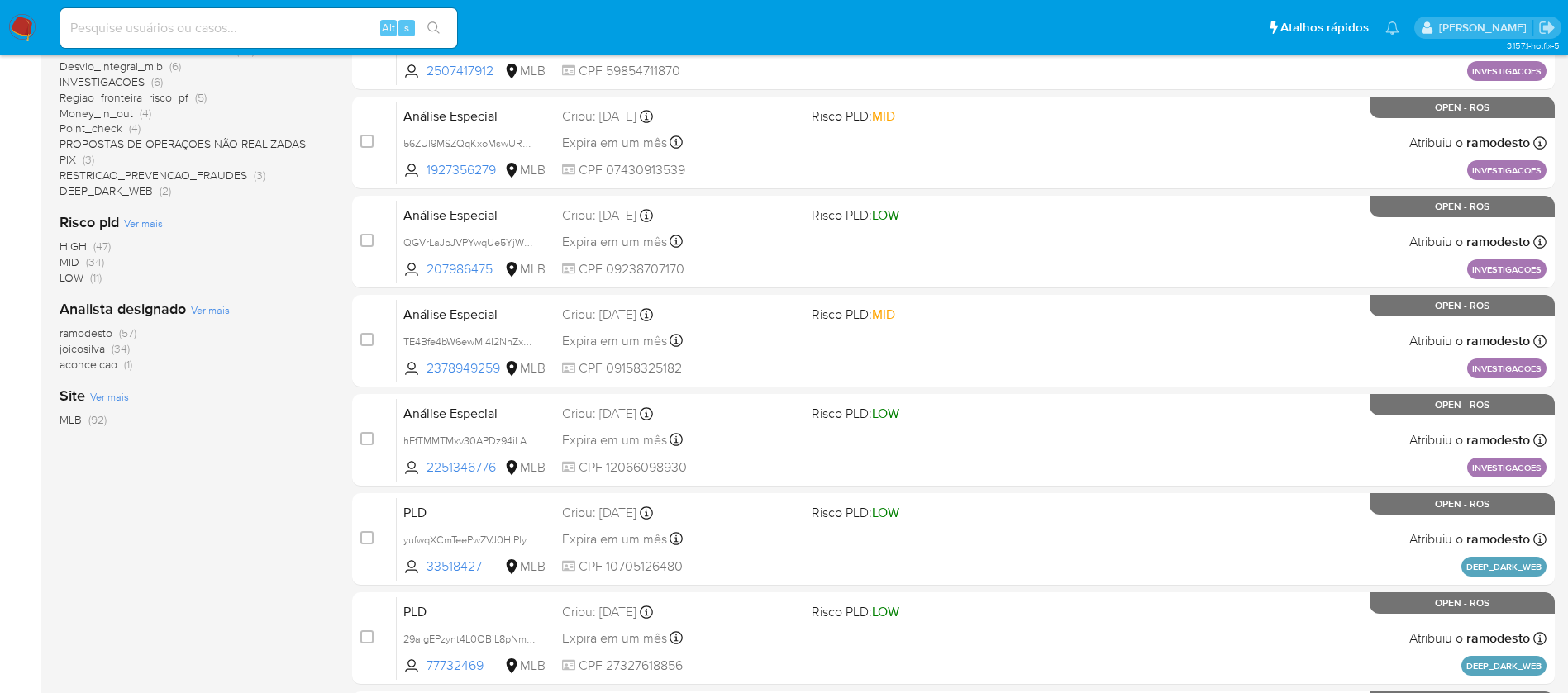
click at [105, 366] on span "aconceicao" at bounding box center [89, 364] width 58 height 16
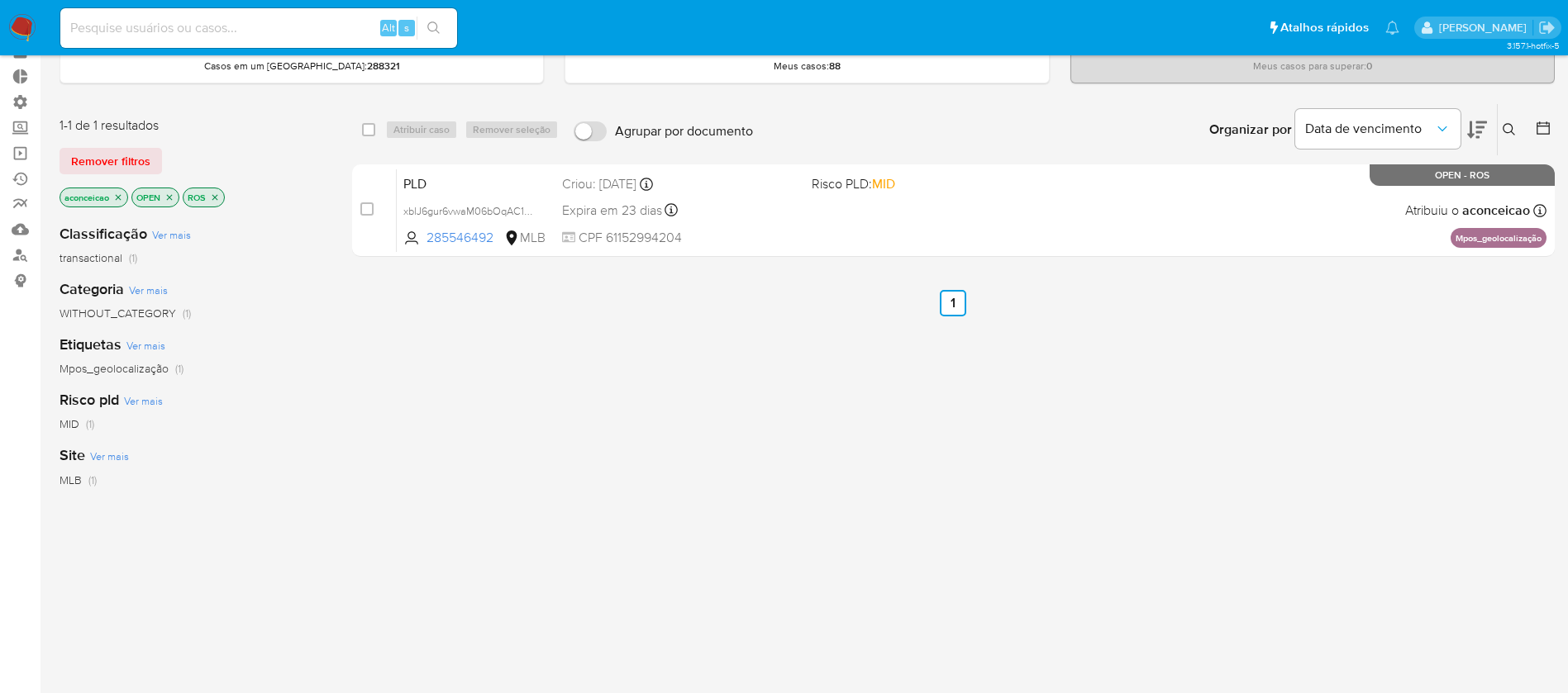
scroll to position [45, 0]
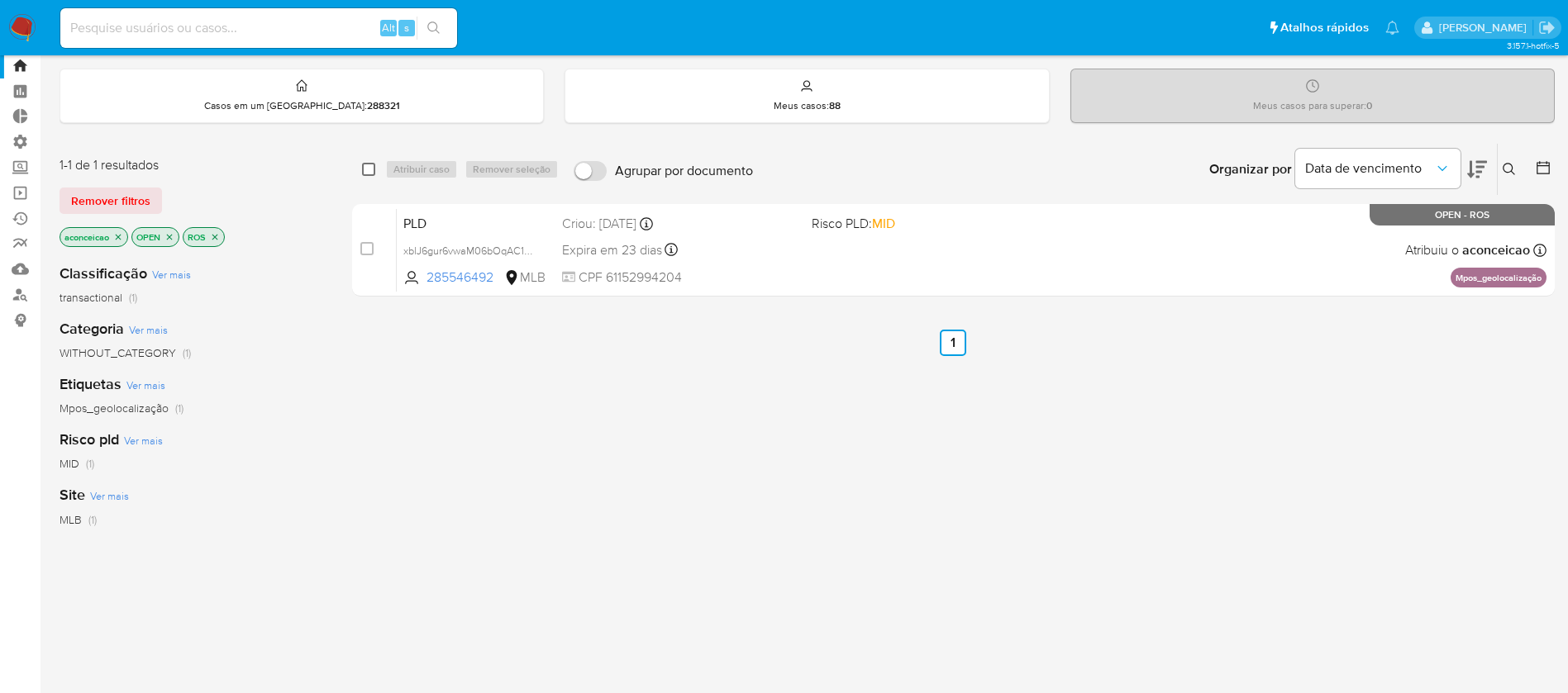
click at [365, 171] on input "checkbox" at bounding box center [369, 169] width 14 height 14
checkbox input "true"
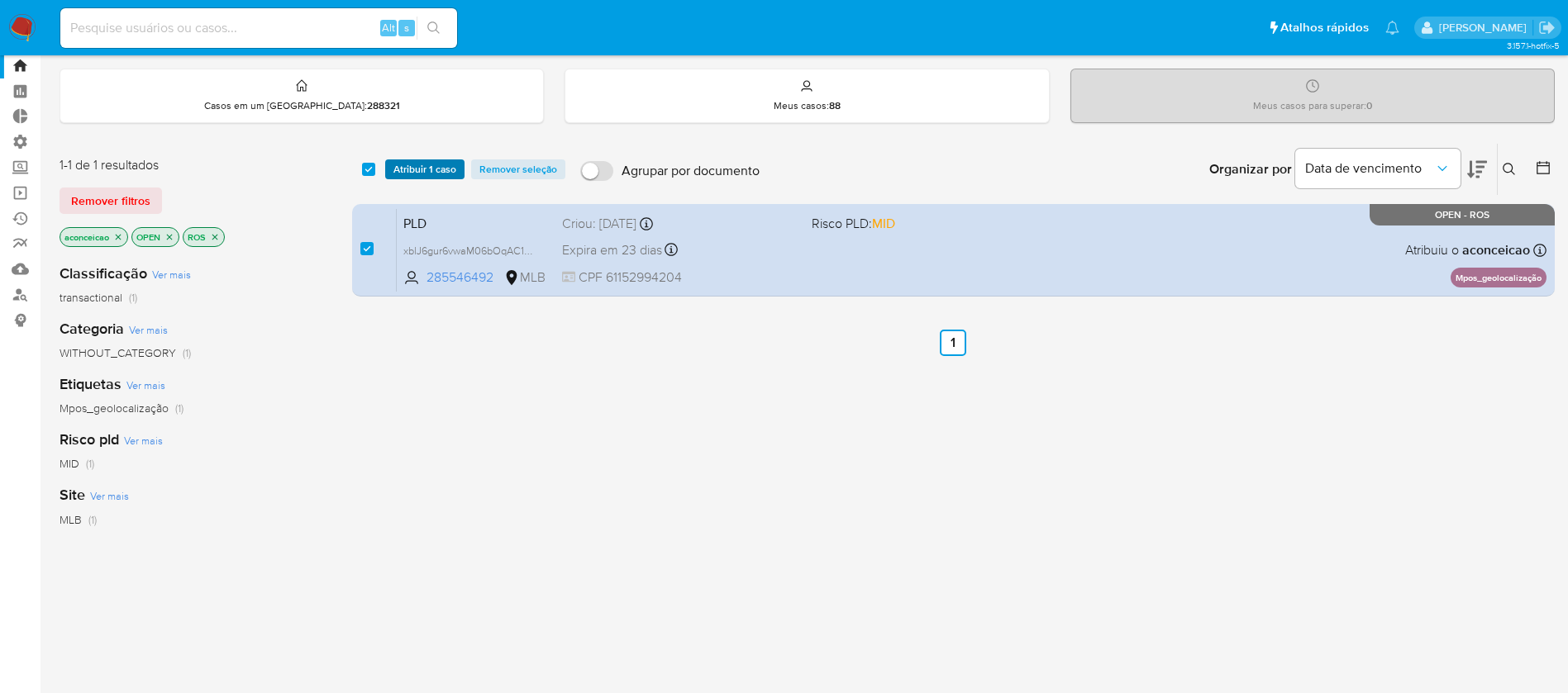
click at [404, 168] on span "Atribuir 1 caso" at bounding box center [424, 169] width 63 height 16
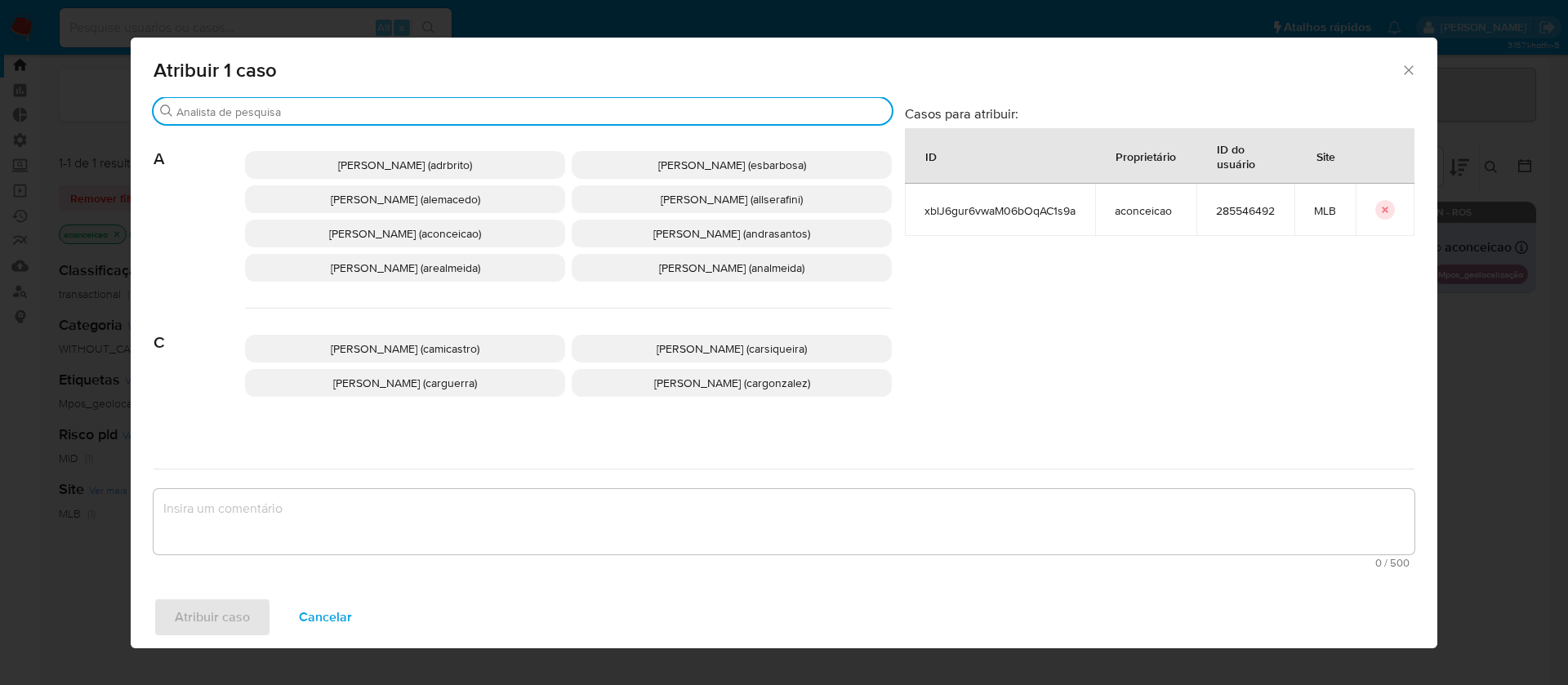
click at [312, 115] on input "Procurar" at bounding box center [531, 112] width 709 height 14
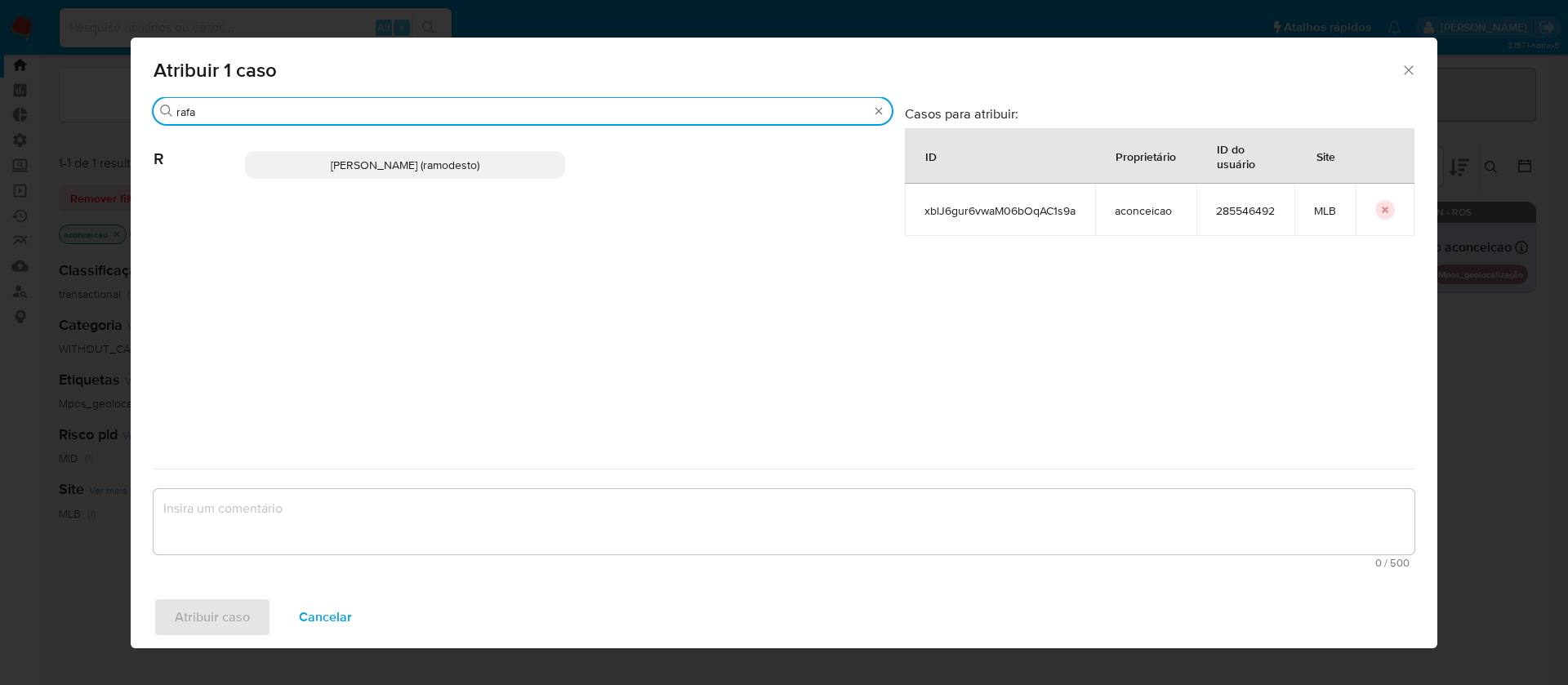
type input "rafa"
click at [331, 162] on span "Rafael Modesto Dos Santos (ramodesto)" at bounding box center [405, 165] width 149 height 16
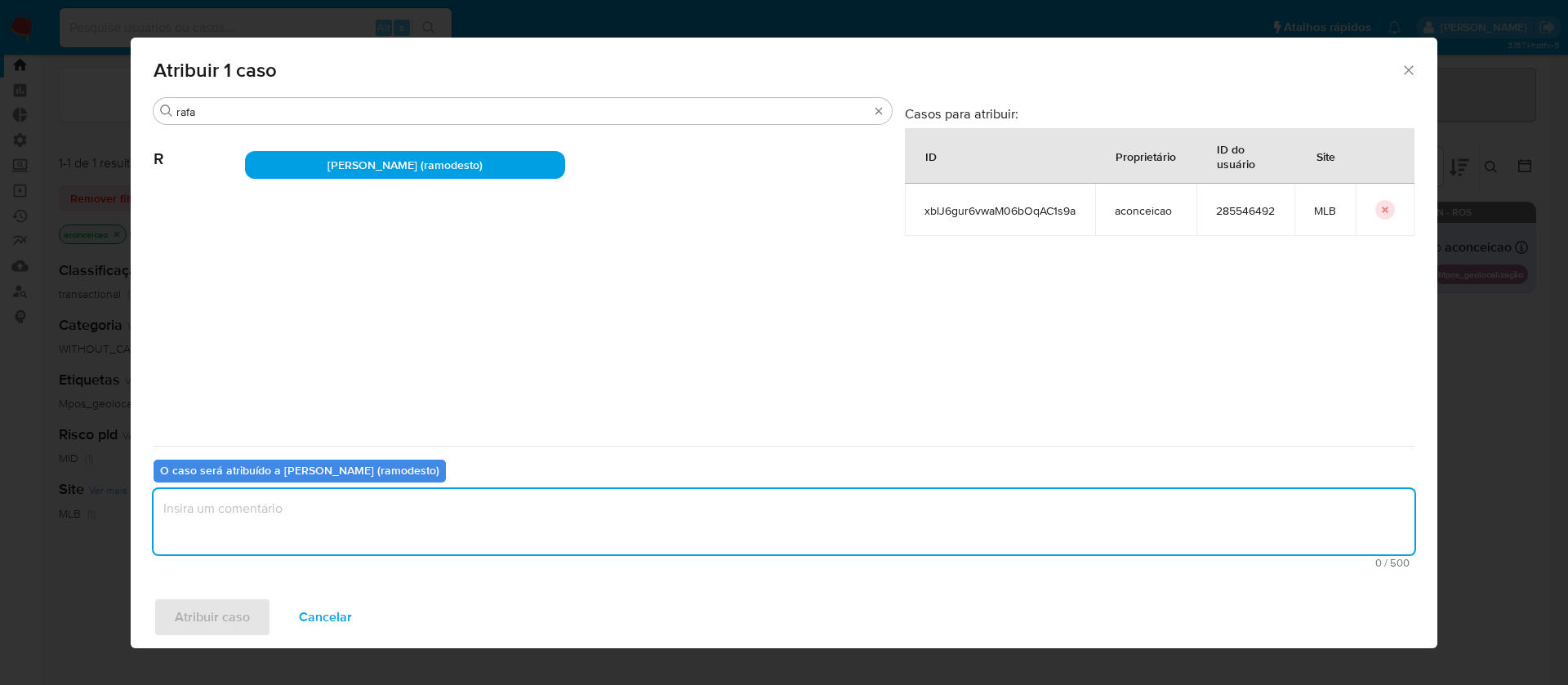
click at [251, 523] on textarea "assign-modal" at bounding box center [784, 522] width 1261 height 65
type textarea "ok"
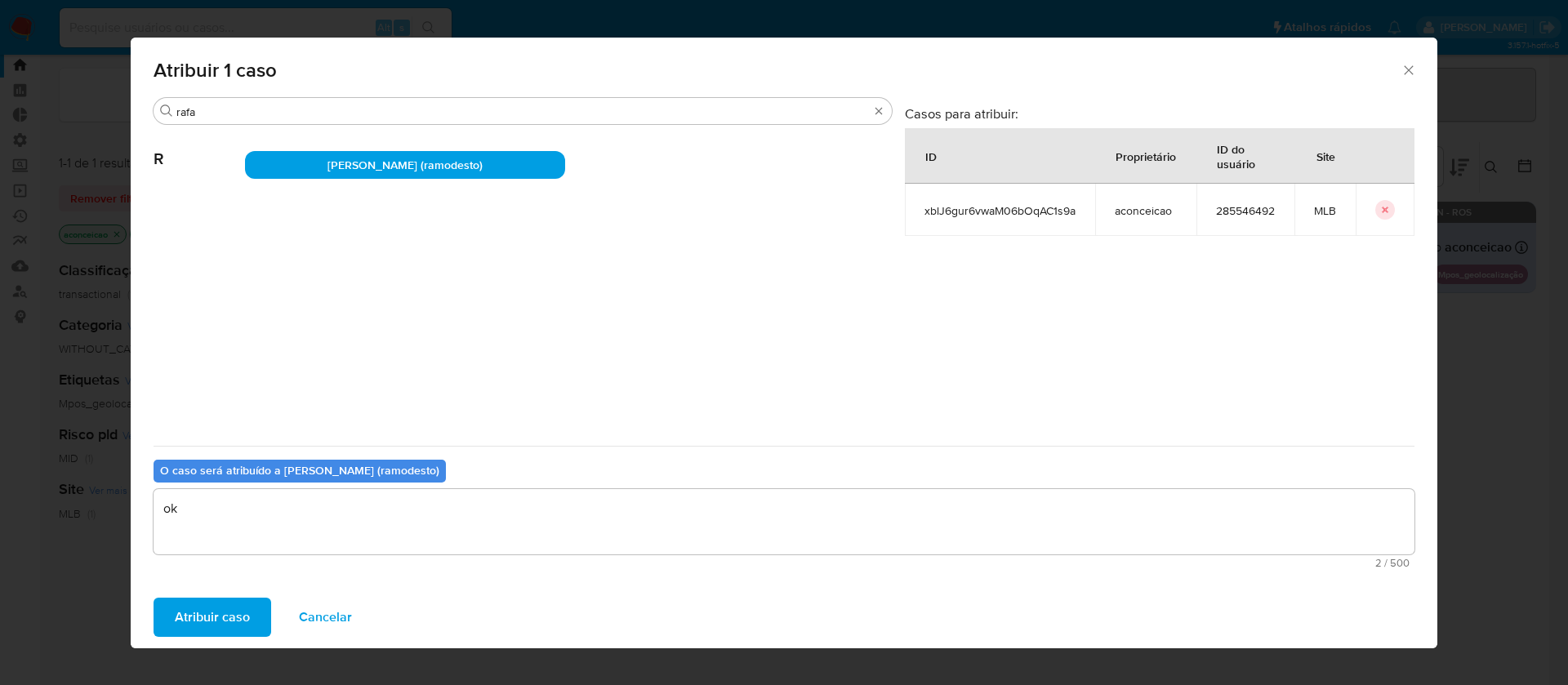
click at [216, 628] on span "Atribuir caso" at bounding box center [212, 618] width 75 height 36
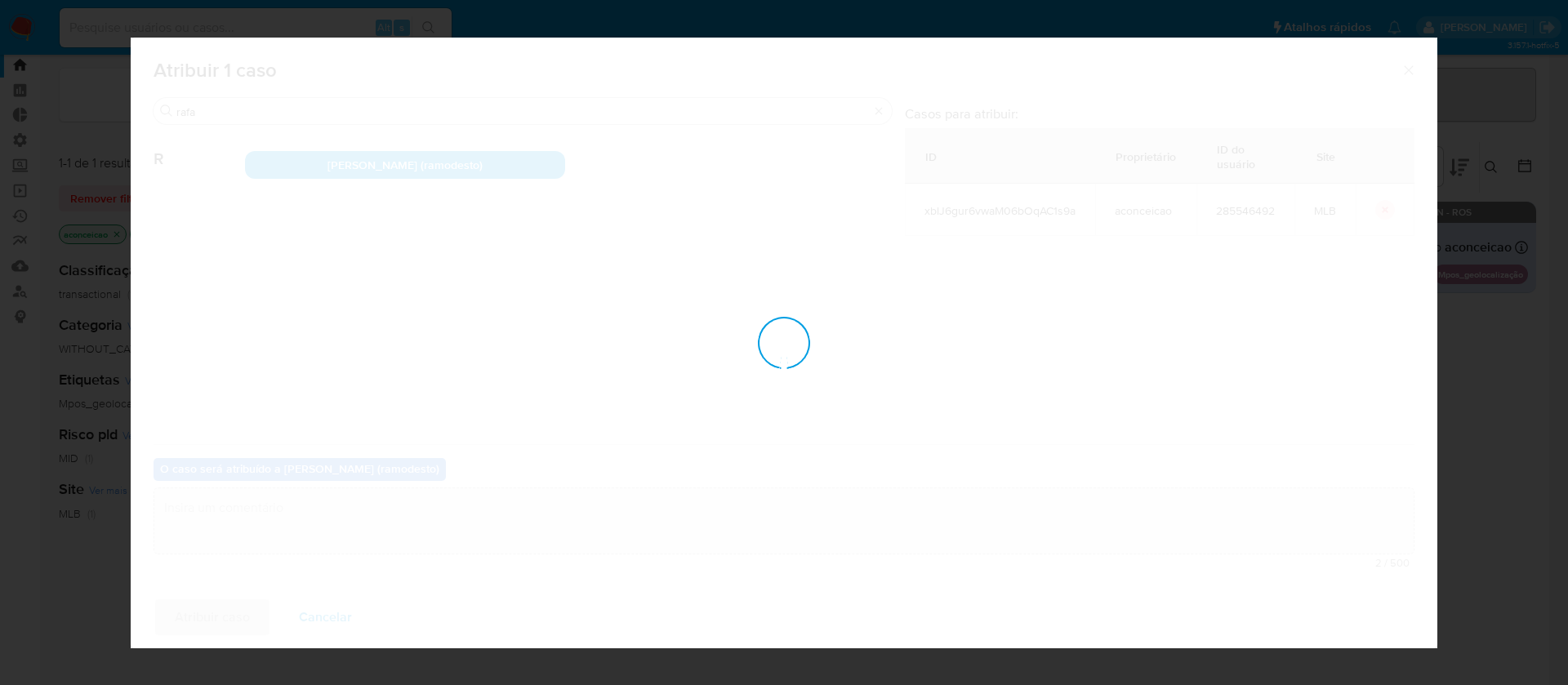
checkbox input "false"
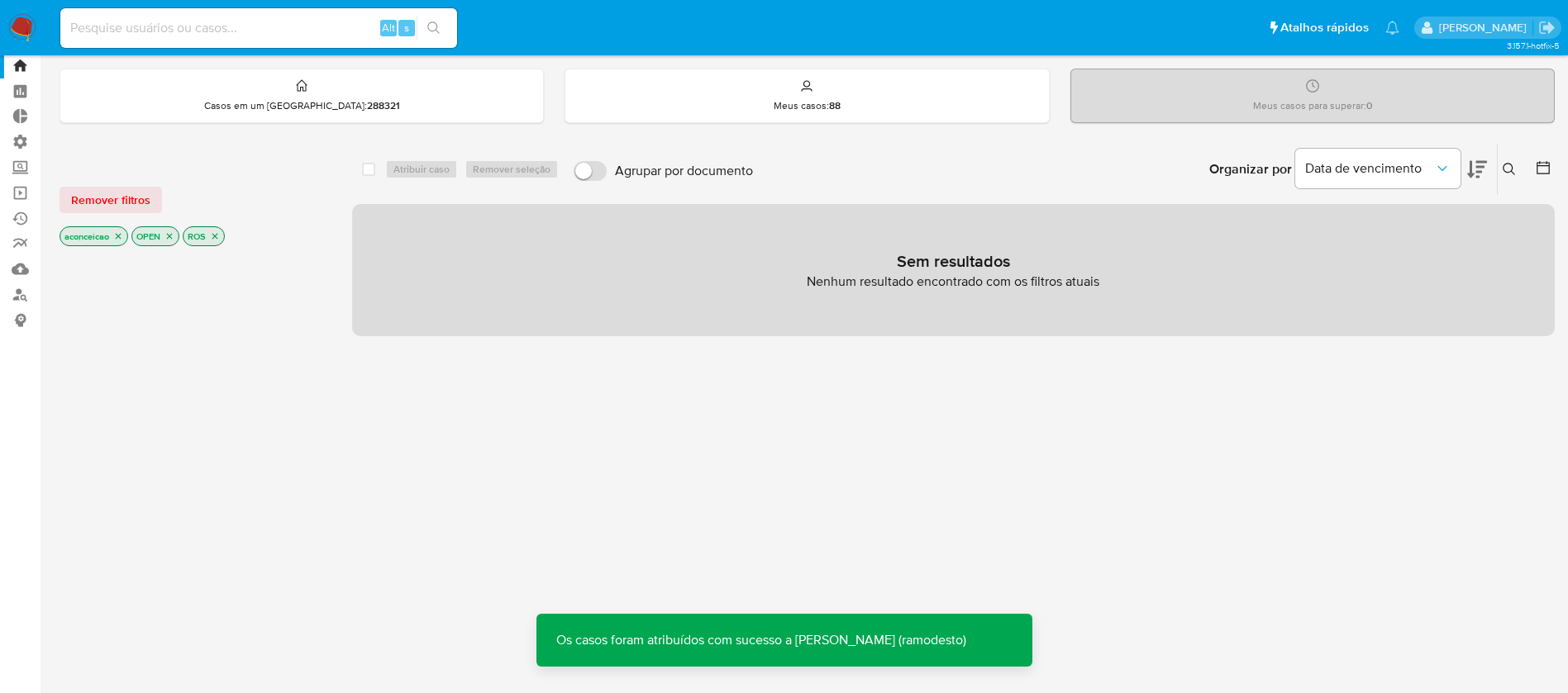
click at [120, 235] on icon "close-filter" at bounding box center [119, 236] width 5 height 5
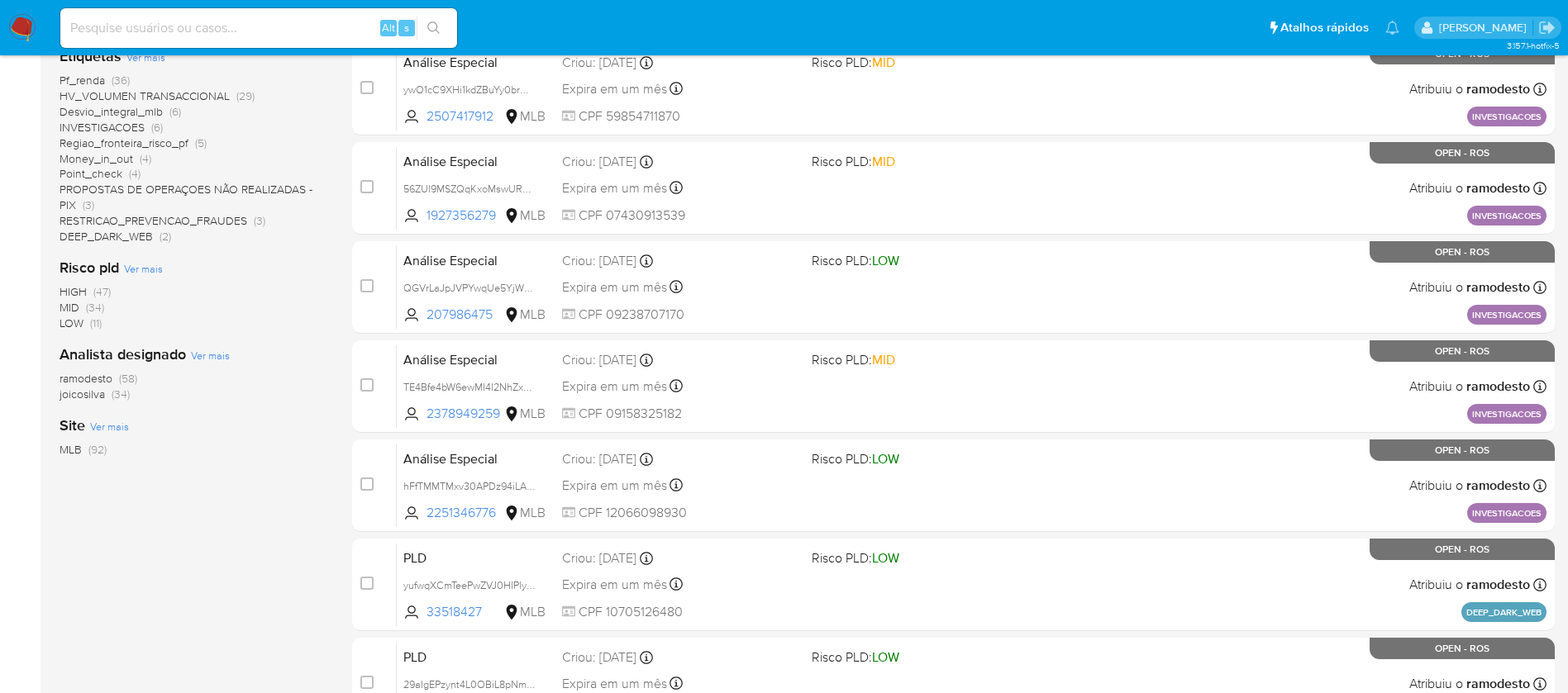
scroll to position [427, 0]
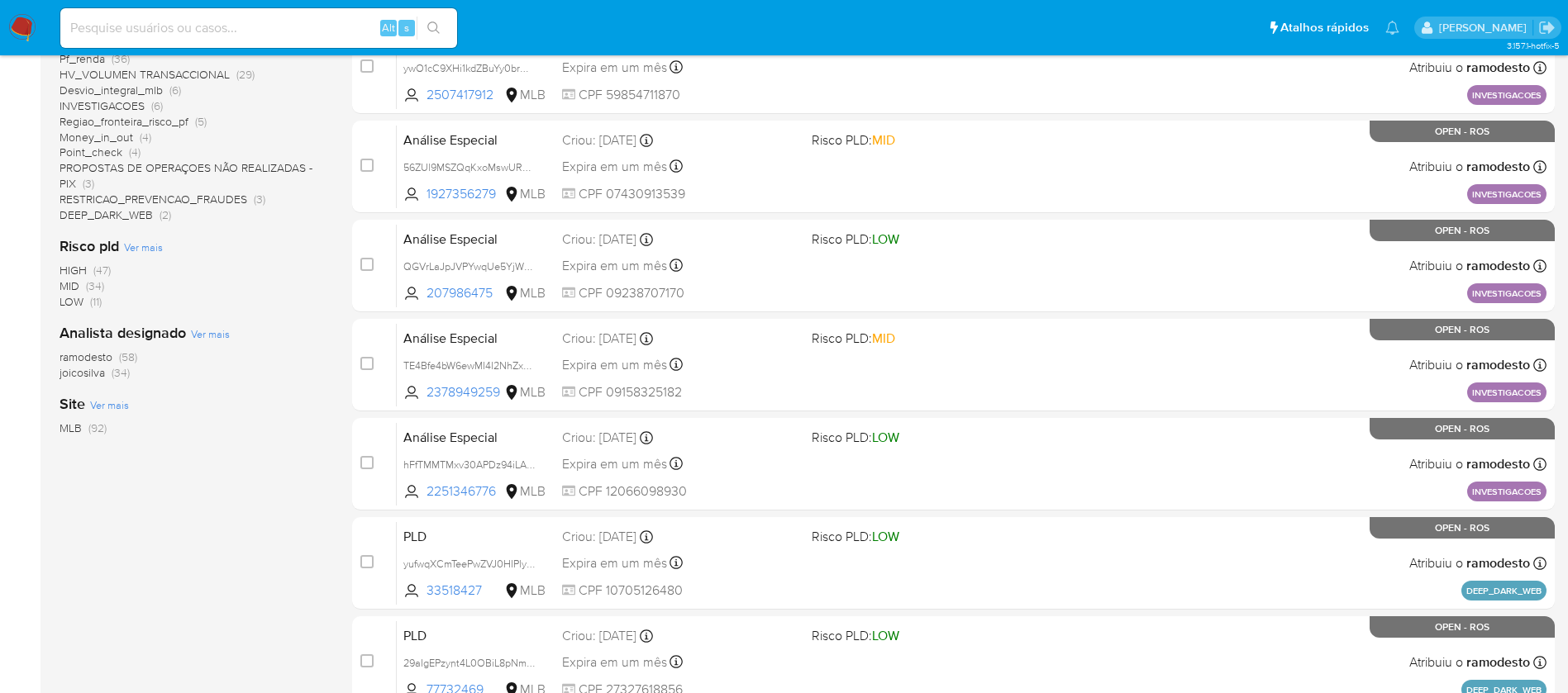
click at [100, 354] on span "ramodesto" at bounding box center [86, 357] width 53 height 16
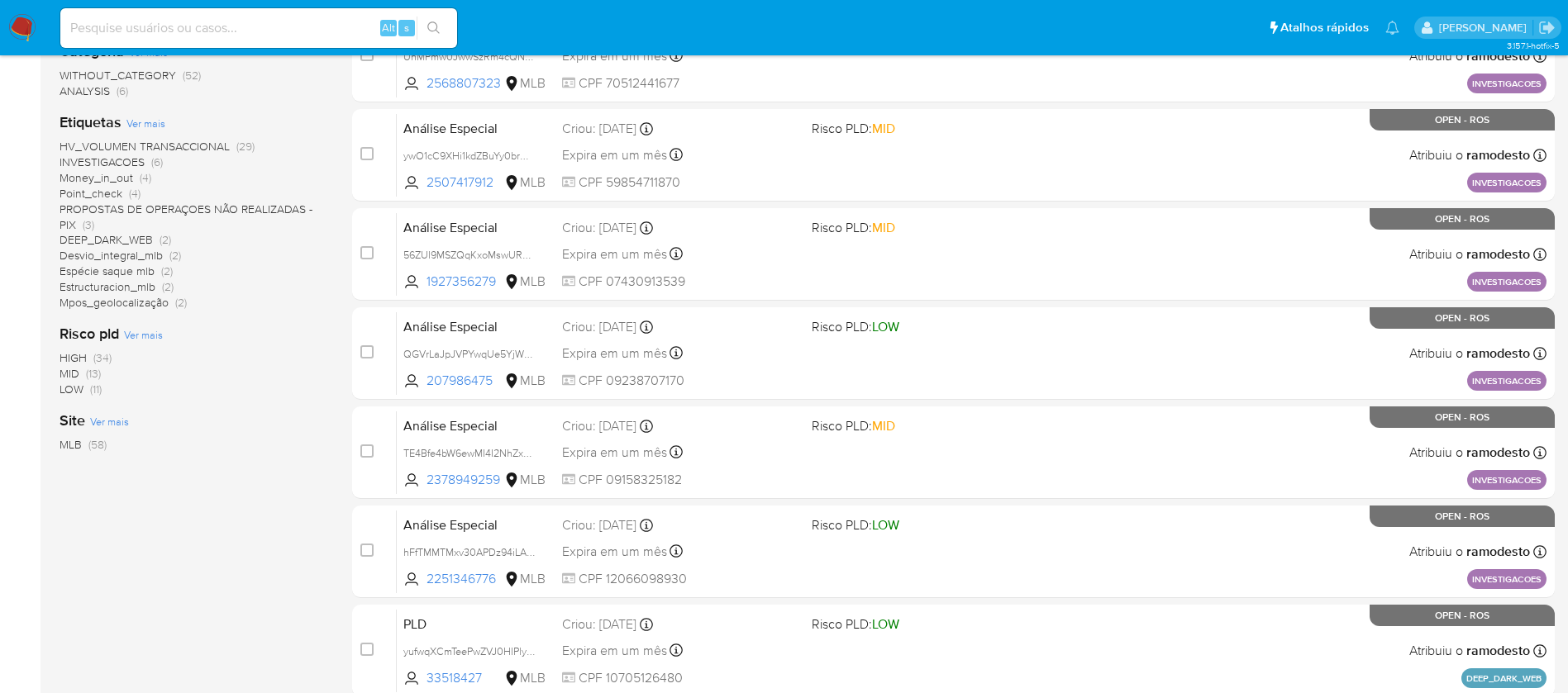
scroll to position [335, 0]
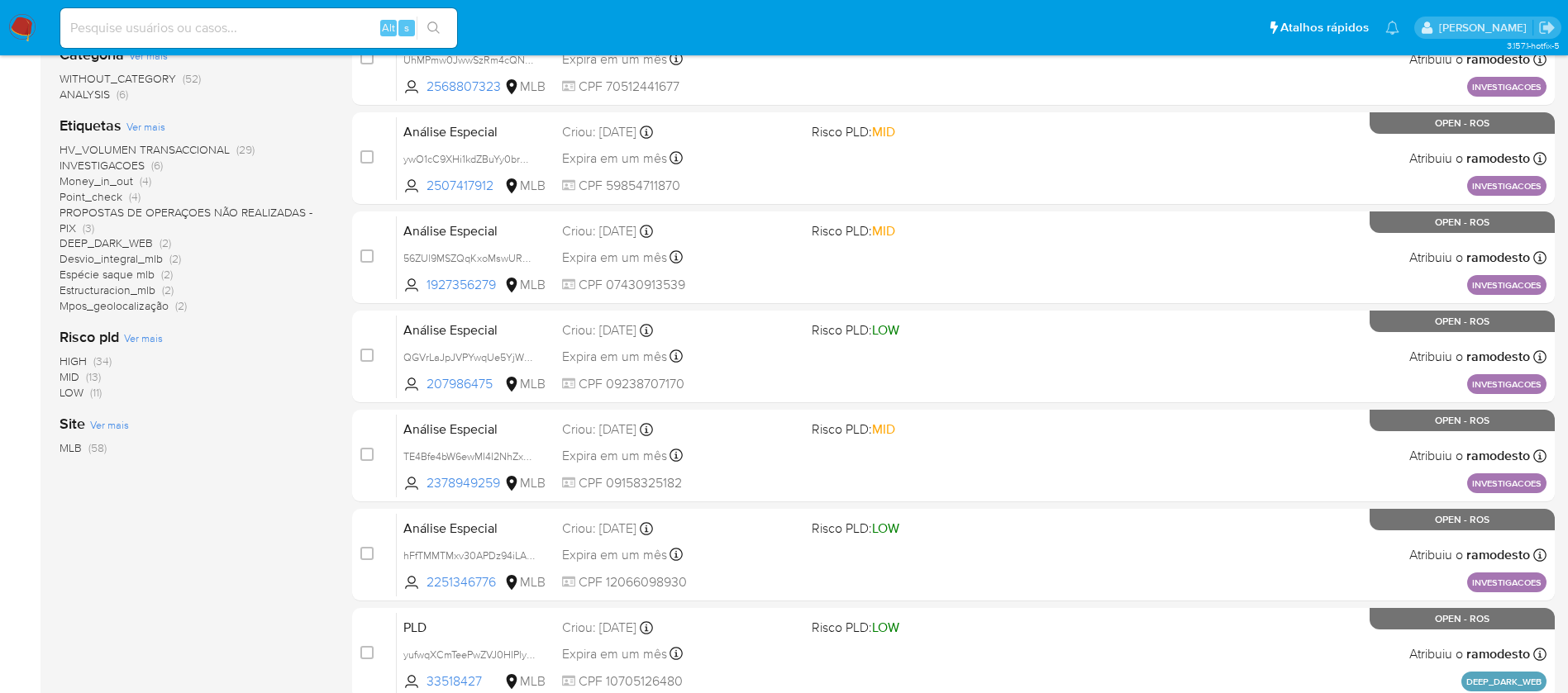
click at [251, 648] on div "1-10 de 58 resultados Remover filtros ramodesto OPEN ROS Classificação Ver mais…" at bounding box center [193, 406] width 266 height 1106
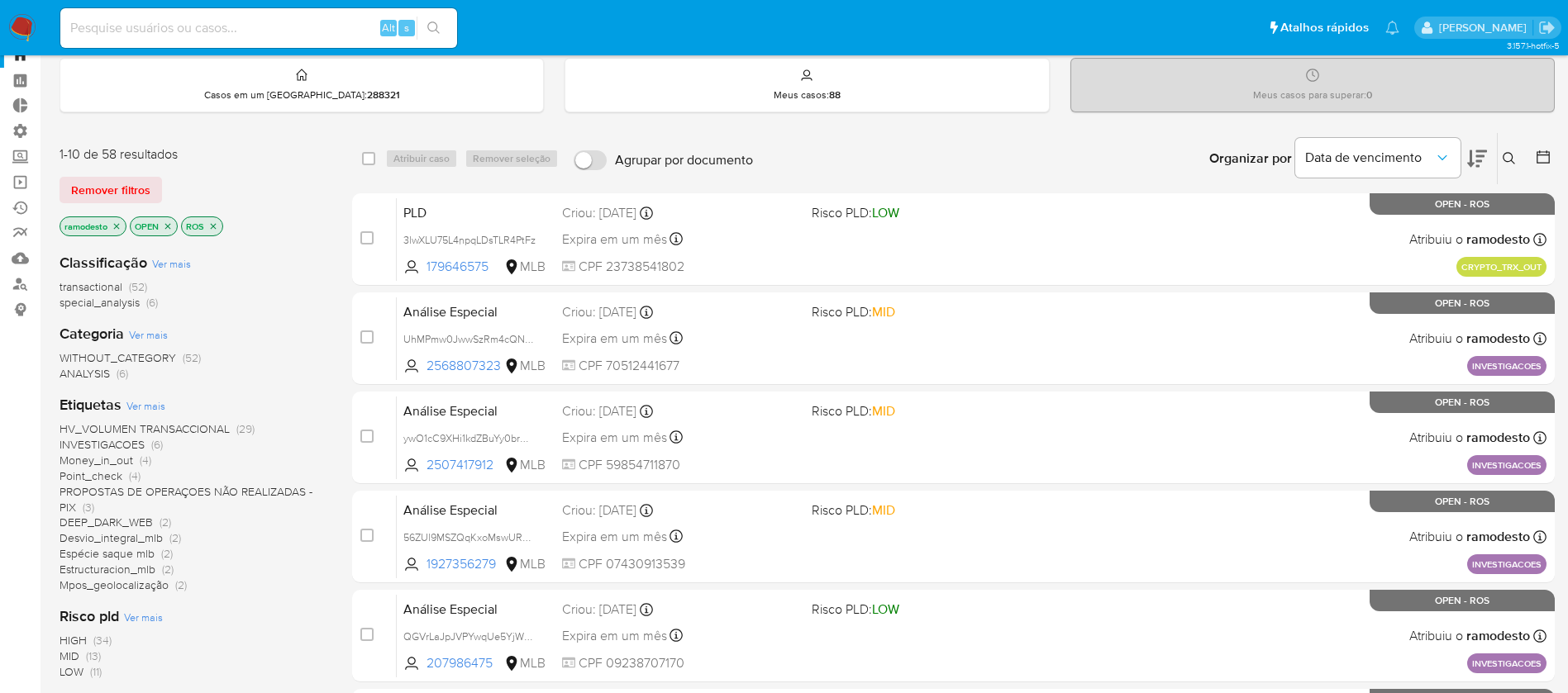
scroll to position [0, 0]
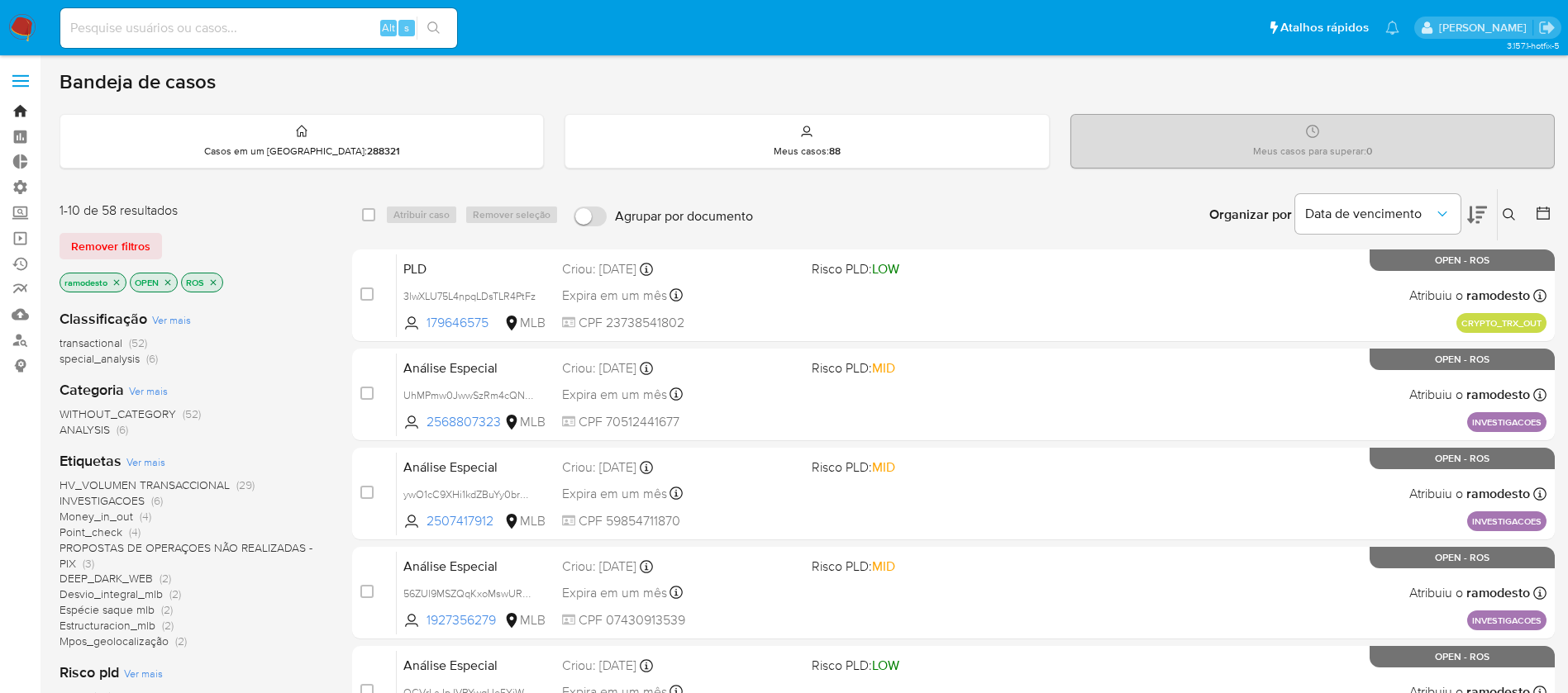
click at [24, 110] on link "Bandeja" at bounding box center [98, 111] width 197 height 25
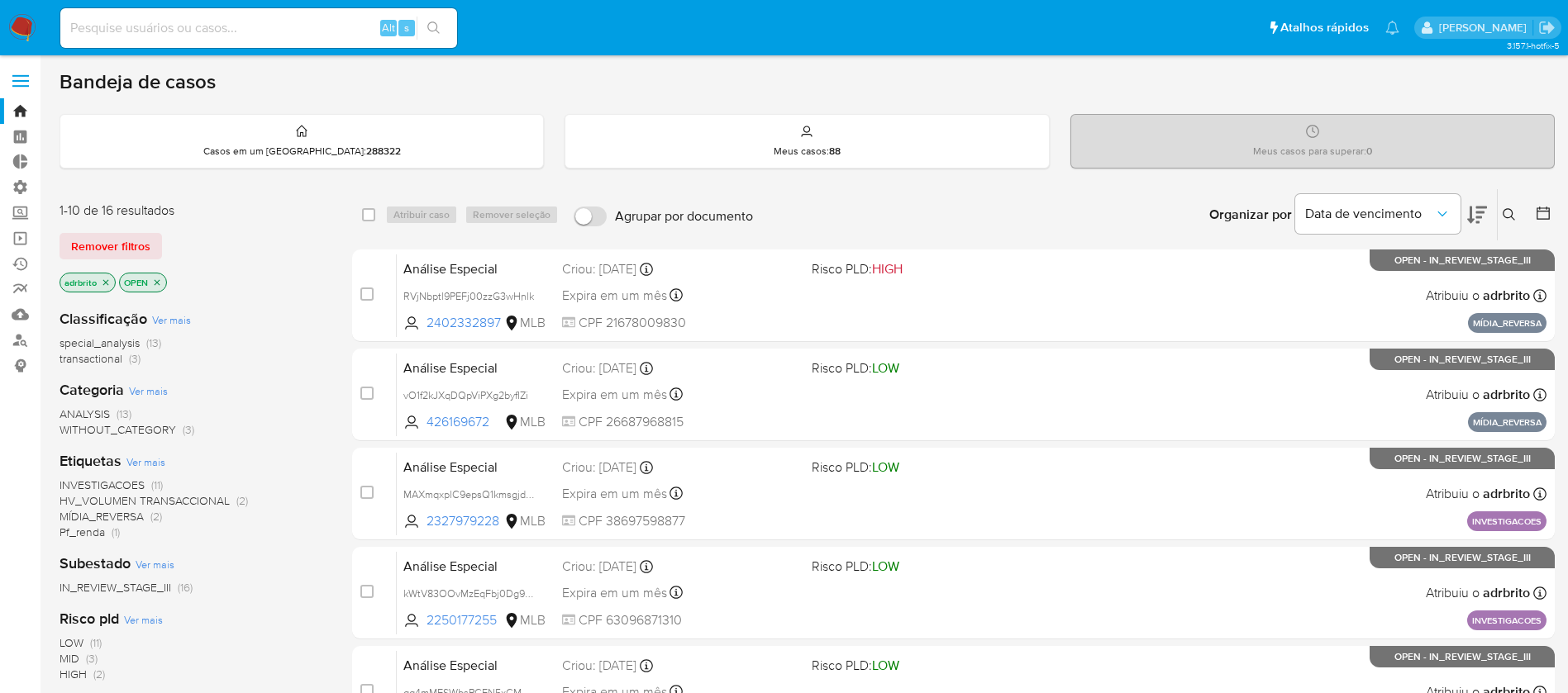
click at [106, 282] on icon "close-filter" at bounding box center [106, 282] width 5 height 5
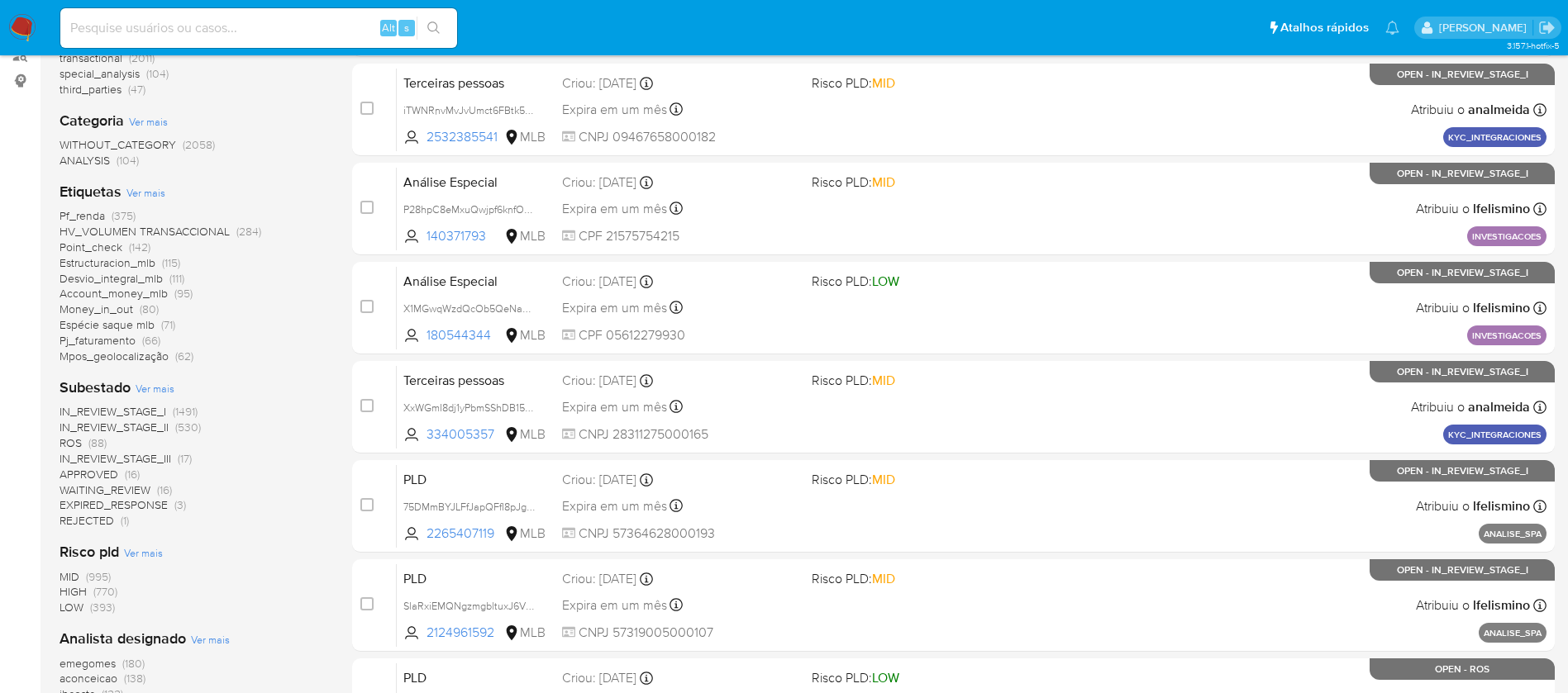
scroll to position [288, 0]
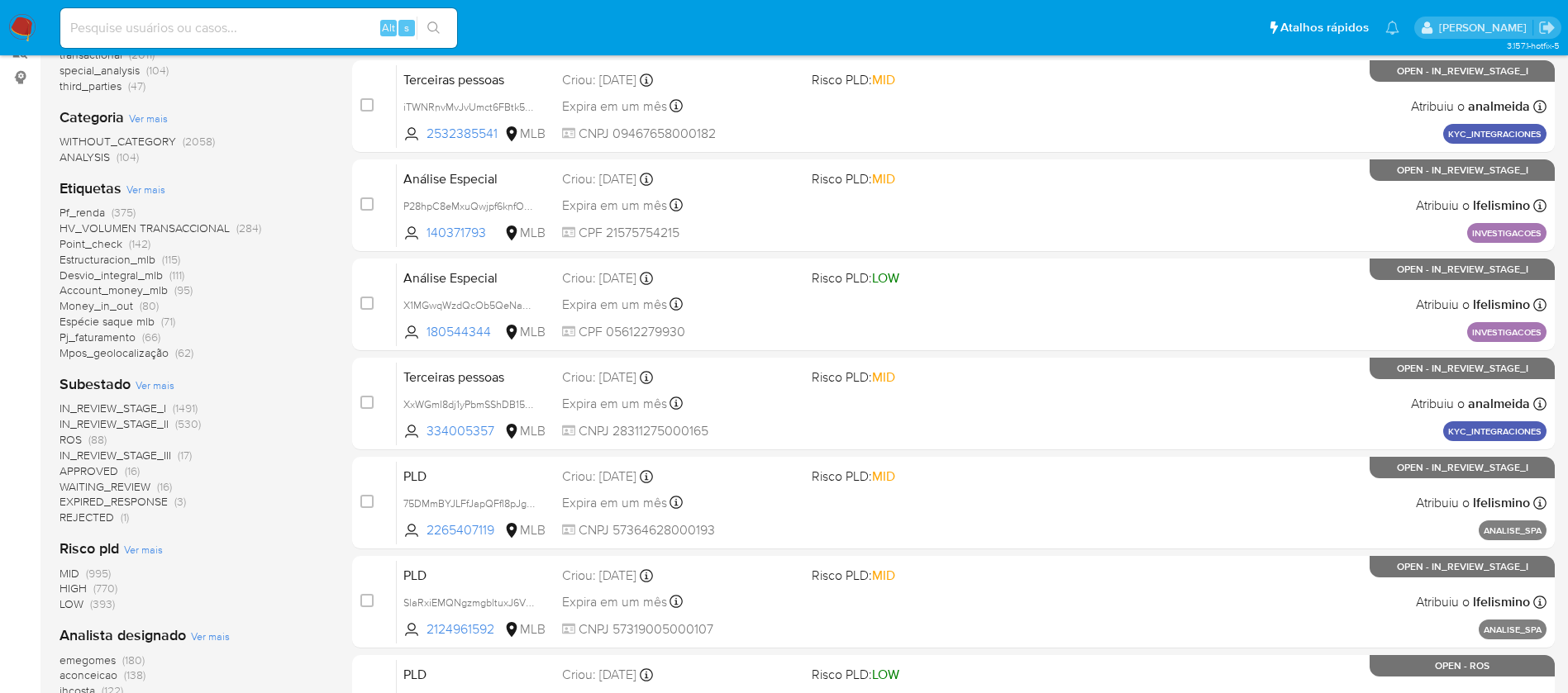
click at [92, 674] on span "aconceicao" at bounding box center [89, 675] width 58 height 16
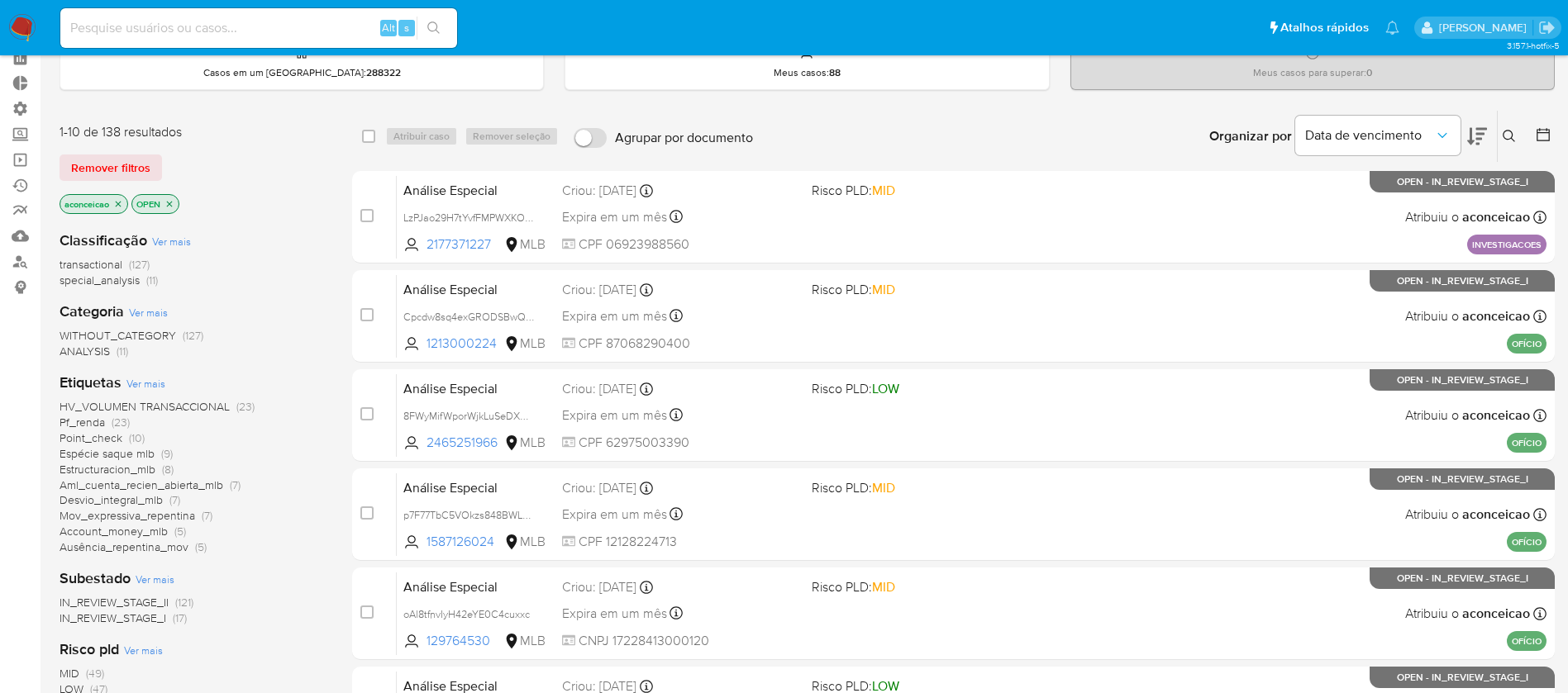
scroll to position [89, 0]
